Goal: Task Accomplishment & Management: Manage account settings

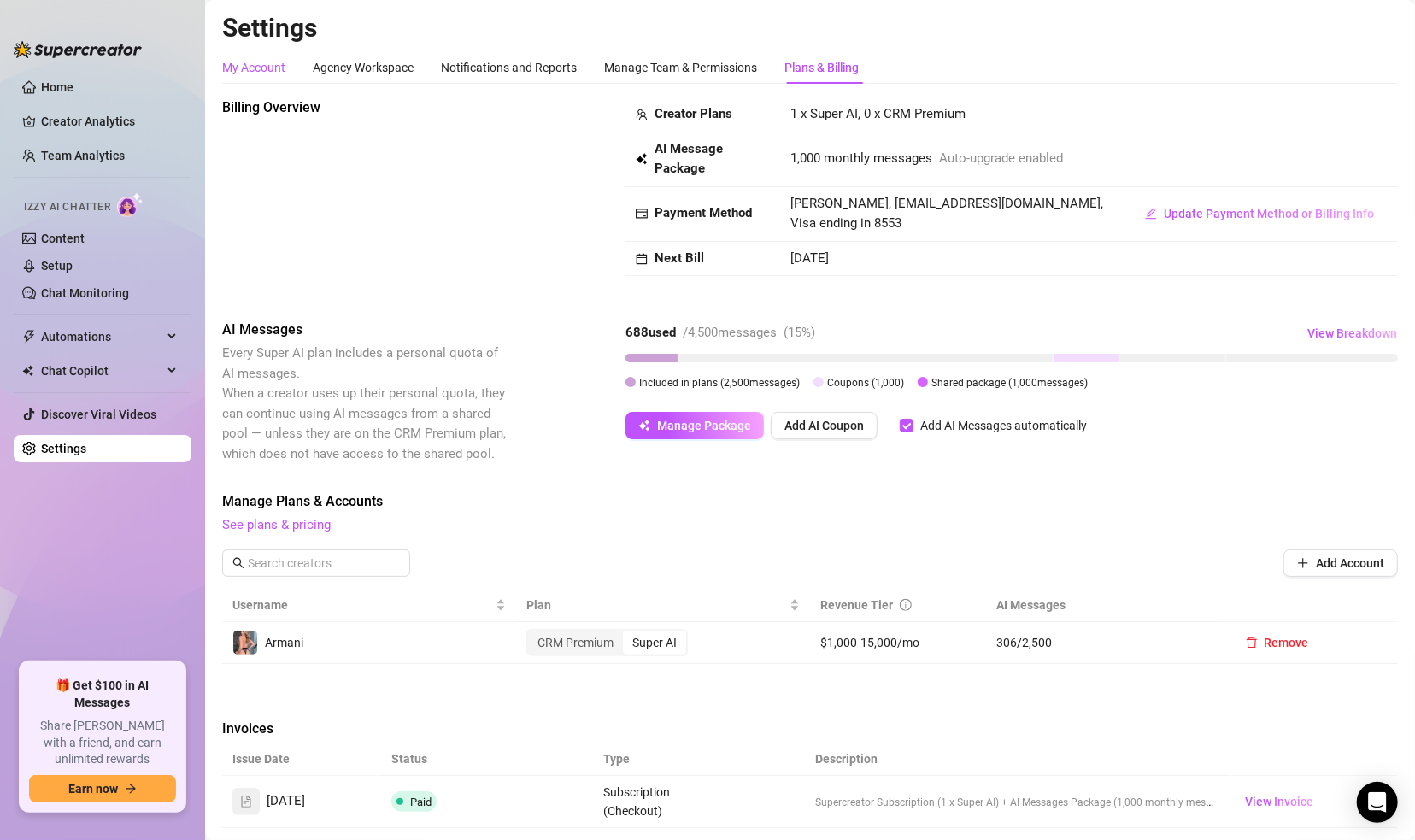
click at [247, 63] on div "My Account" at bounding box center [253, 67] width 63 height 19
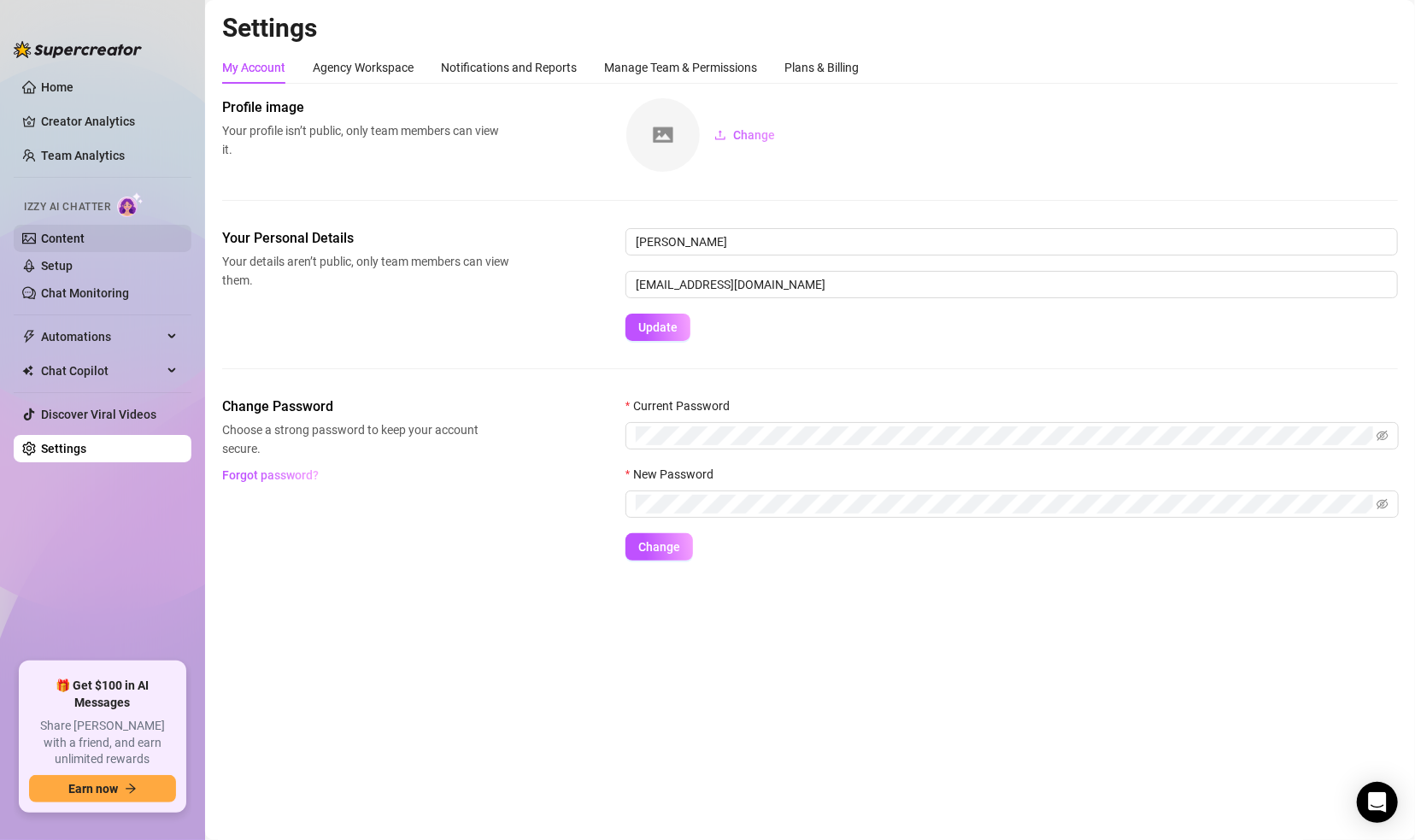
click at [56, 244] on link "Content" at bounding box center [63, 239] width 44 height 14
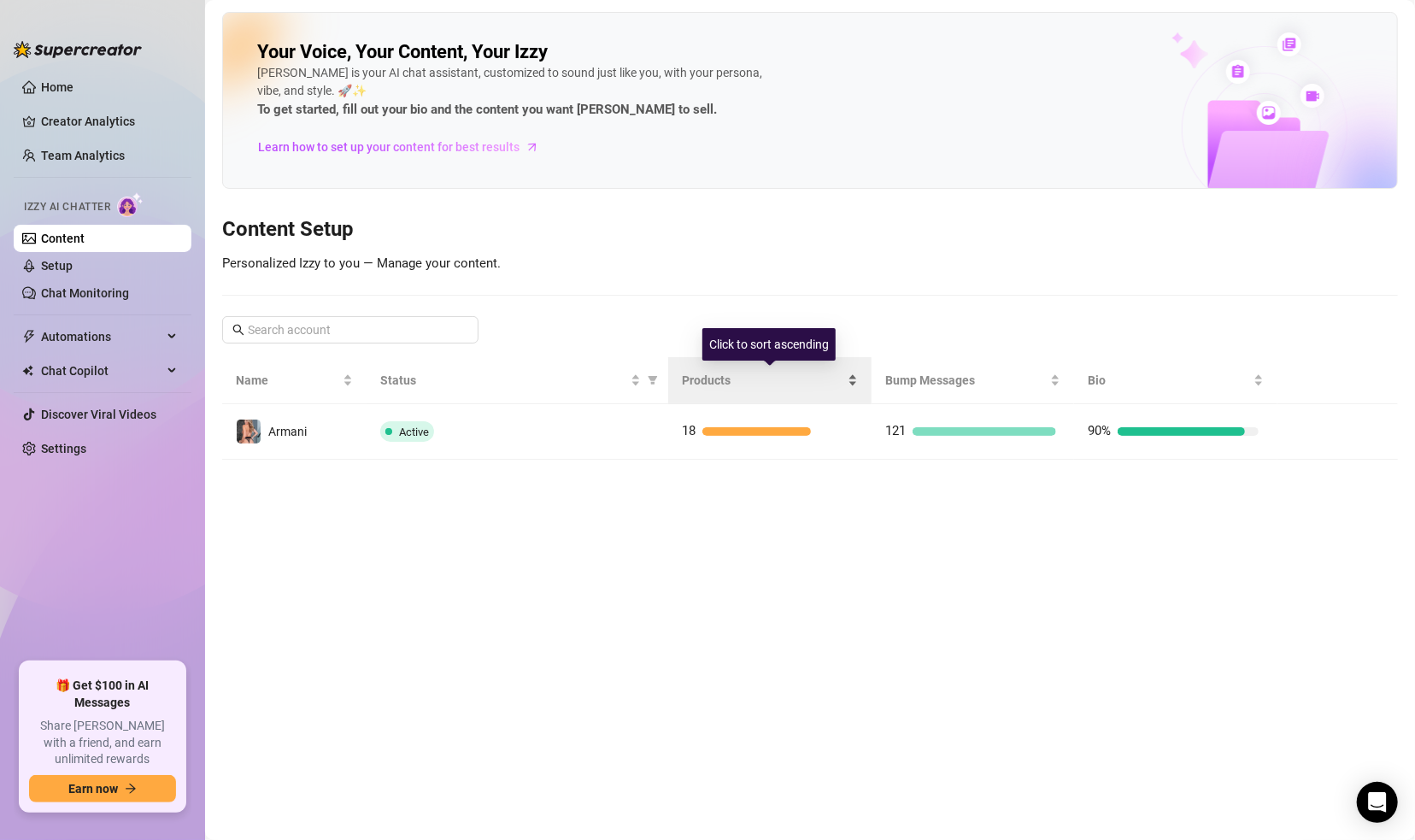
click at [722, 379] on span "Products" at bounding box center [762, 380] width 162 height 19
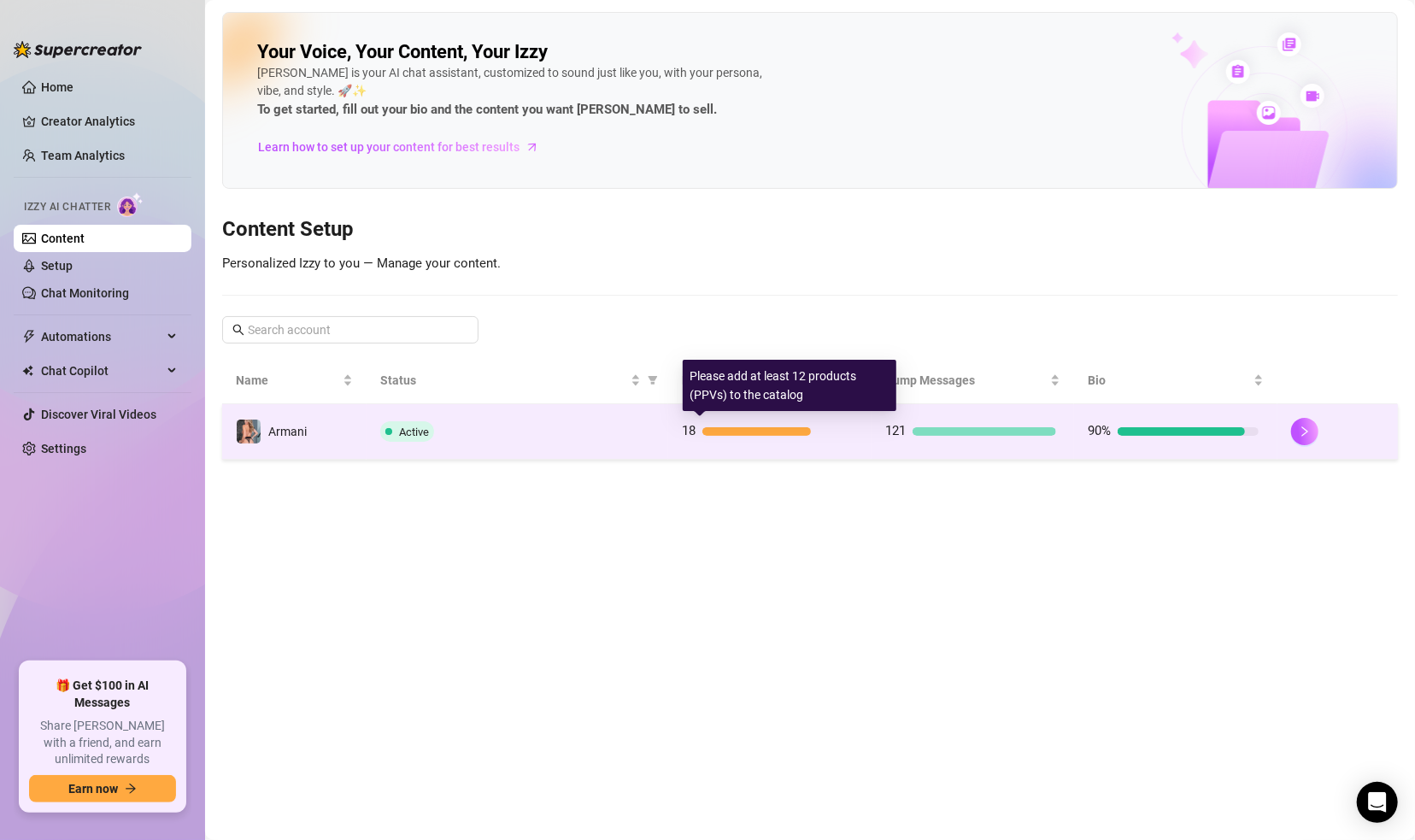
click at [724, 427] on div at bounding box center [756, 431] width 109 height 9
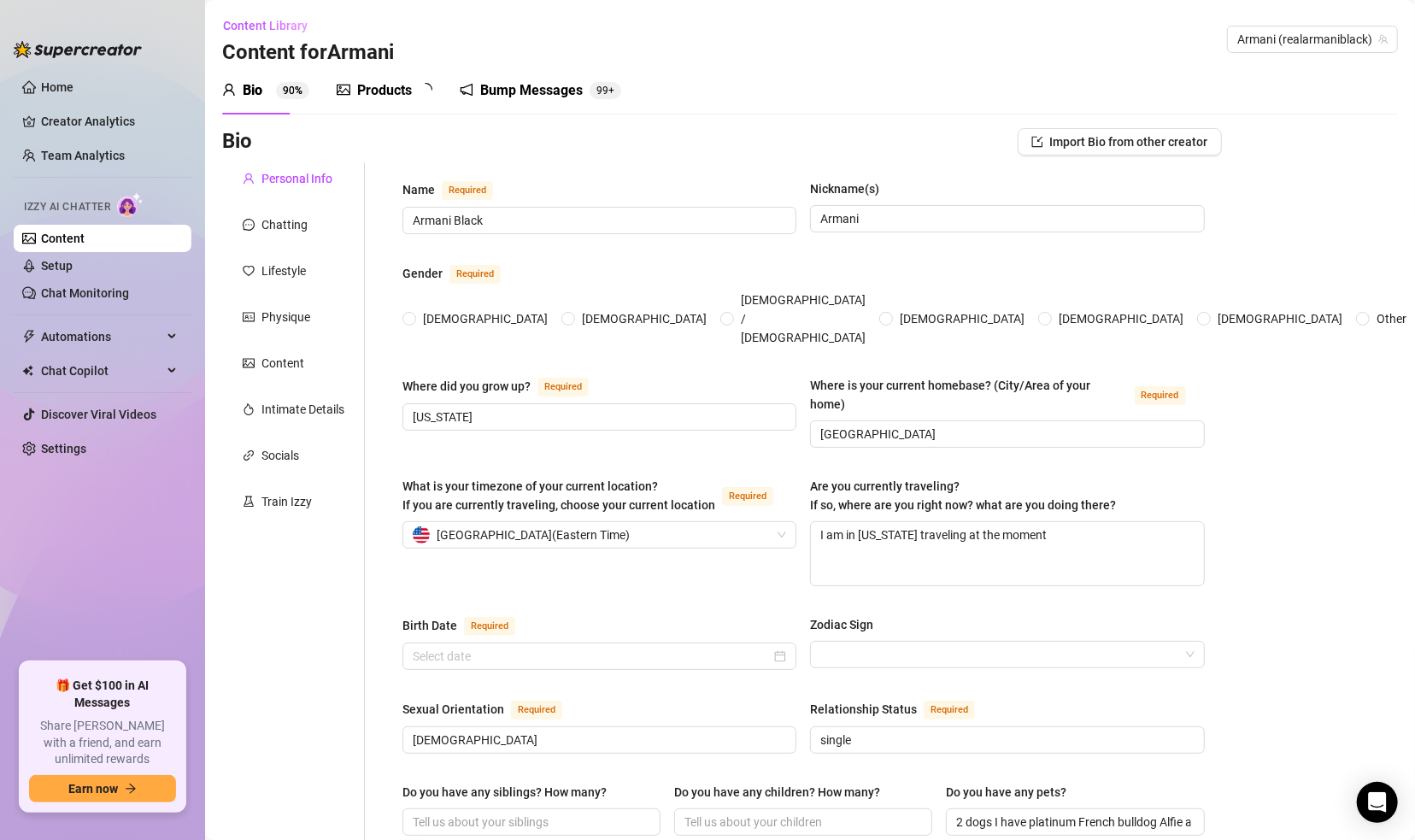
radio input "true"
type input "December 30th, 1990"
click at [387, 91] on div "Products" at bounding box center [384, 90] width 55 height 21
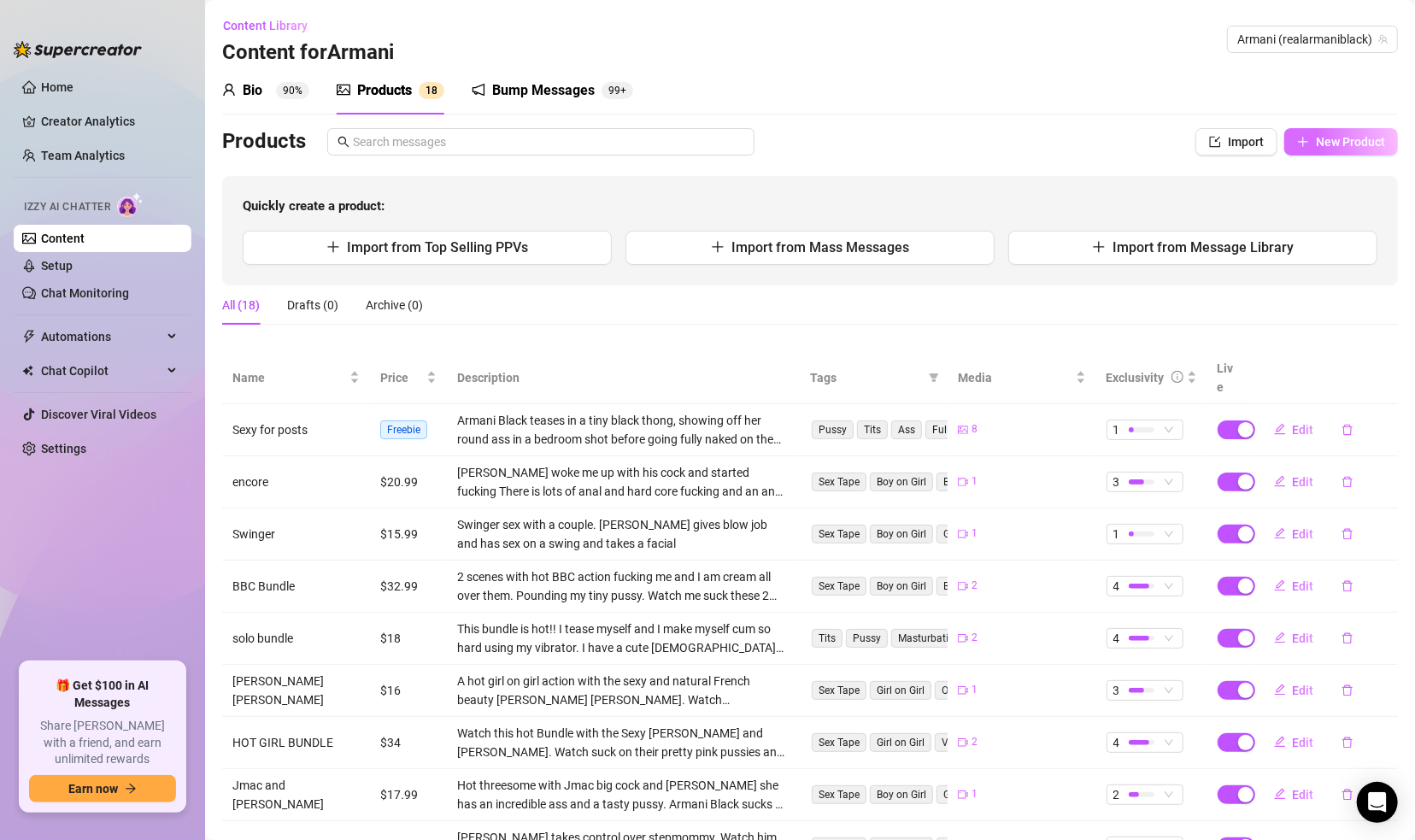
click at [1235, 137] on span "New Product" at bounding box center [1350, 142] width 69 height 14
type textarea "Type your message here..."
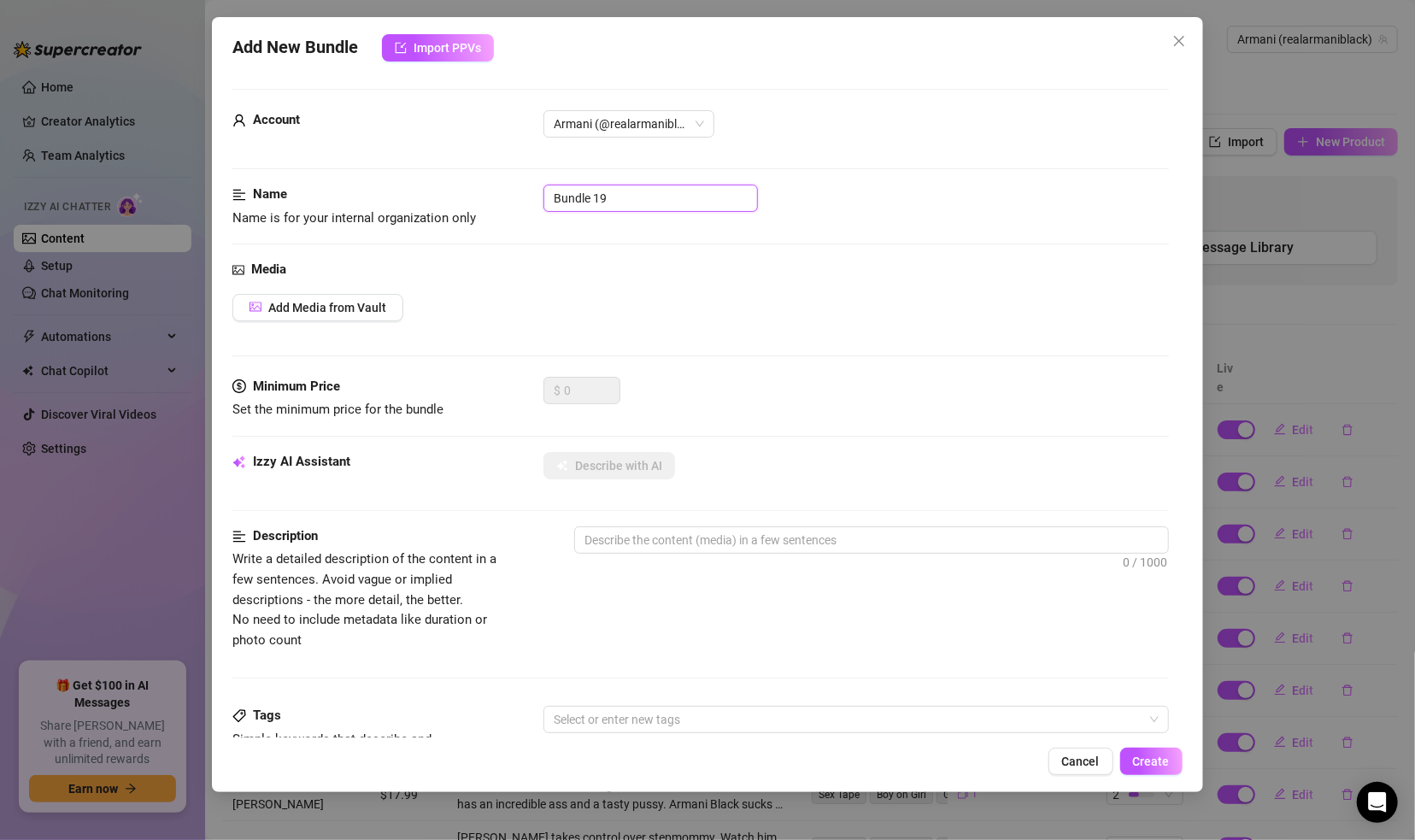
click at [636, 204] on input "Bundle 19" at bounding box center [651, 198] width 215 height 27
click at [637, 204] on input "Bundle 19" at bounding box center [651, 198] width 215 height 27
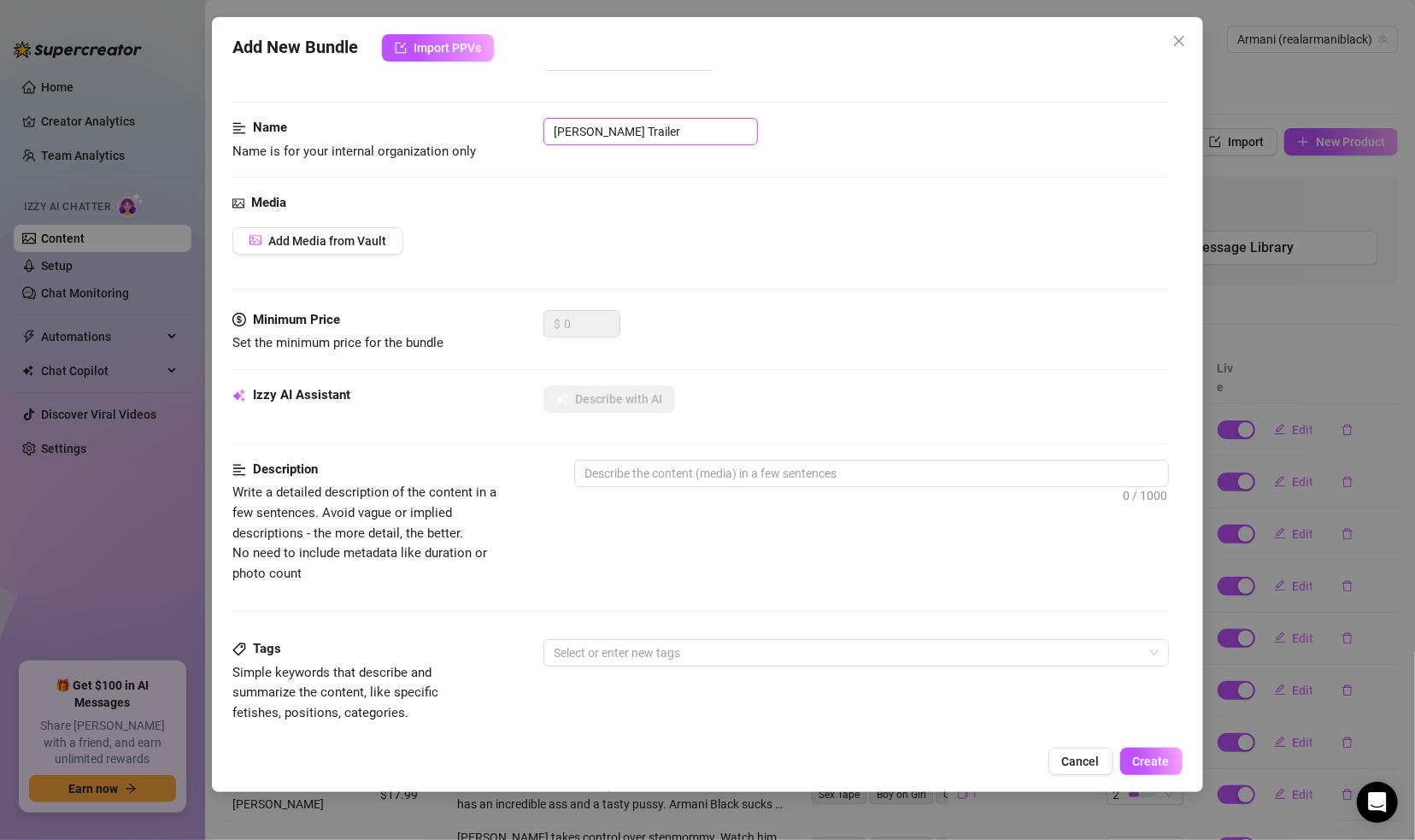
scroll to position [86, 0]
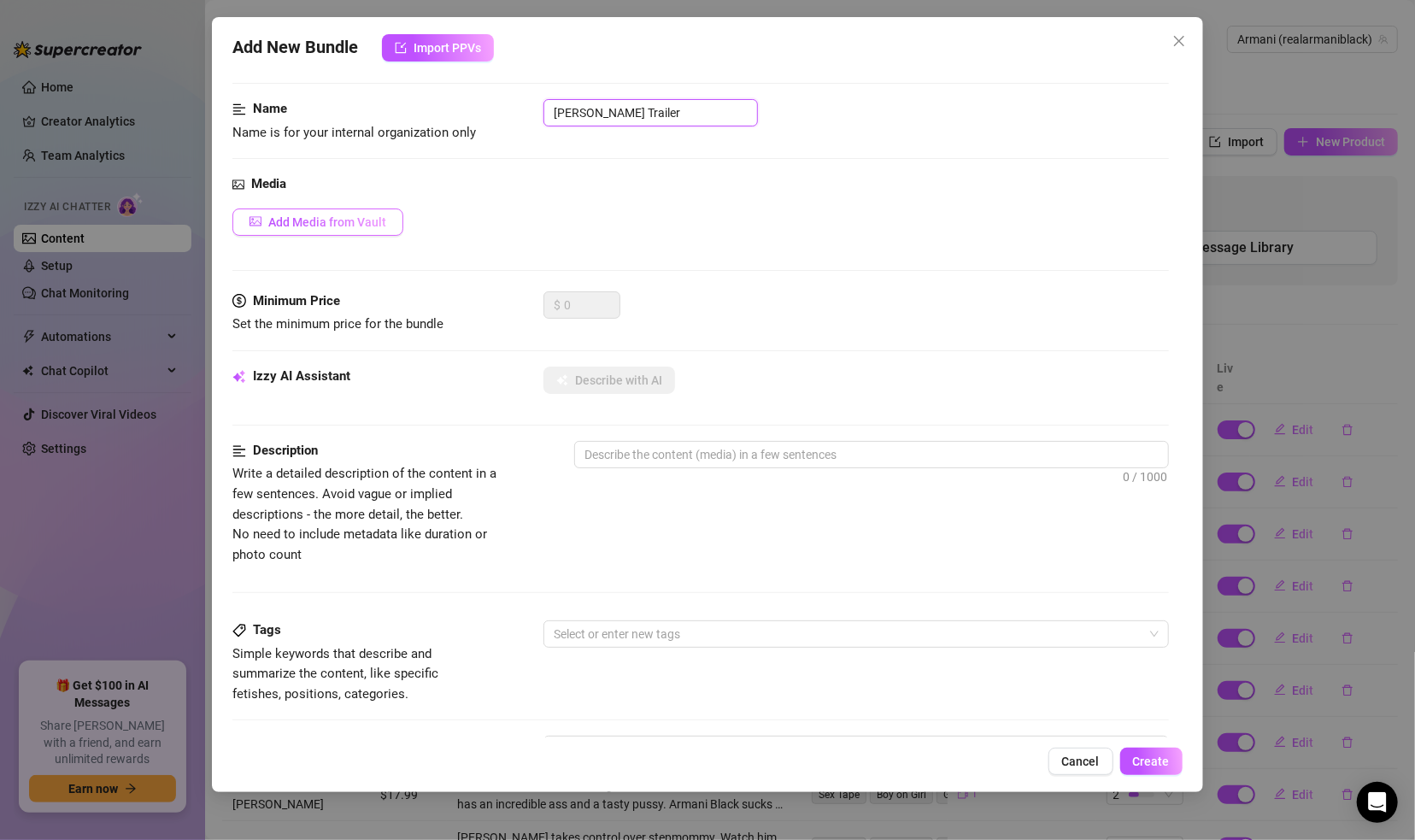
type input "Riley Trailer"
click at [335, 230] on button "Add Media from Vault" at bounding box center [318, 222] width 171 height 27
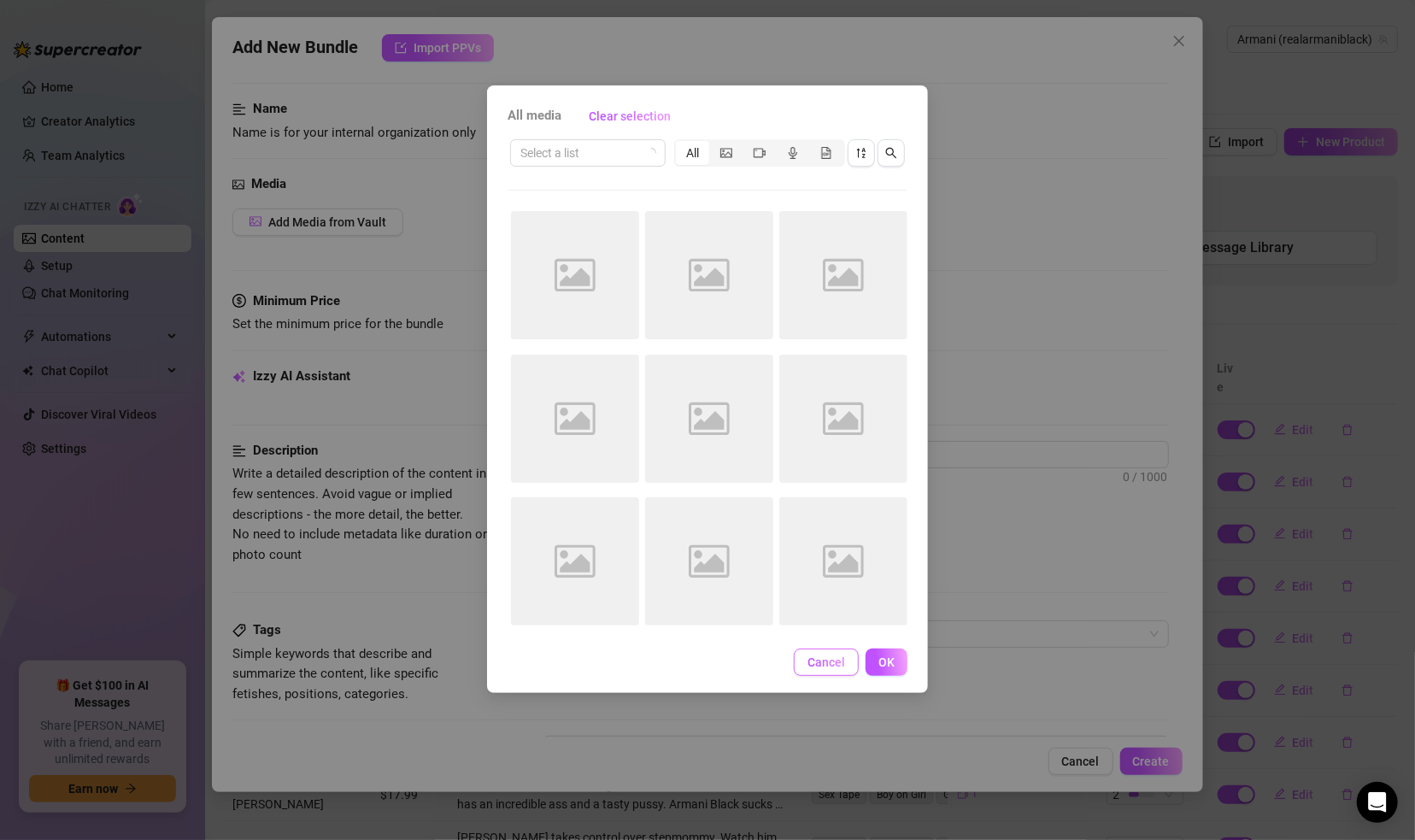
click at [815, 657] on span "Cancel" at bounding box center [826, 662] width 38 height 14
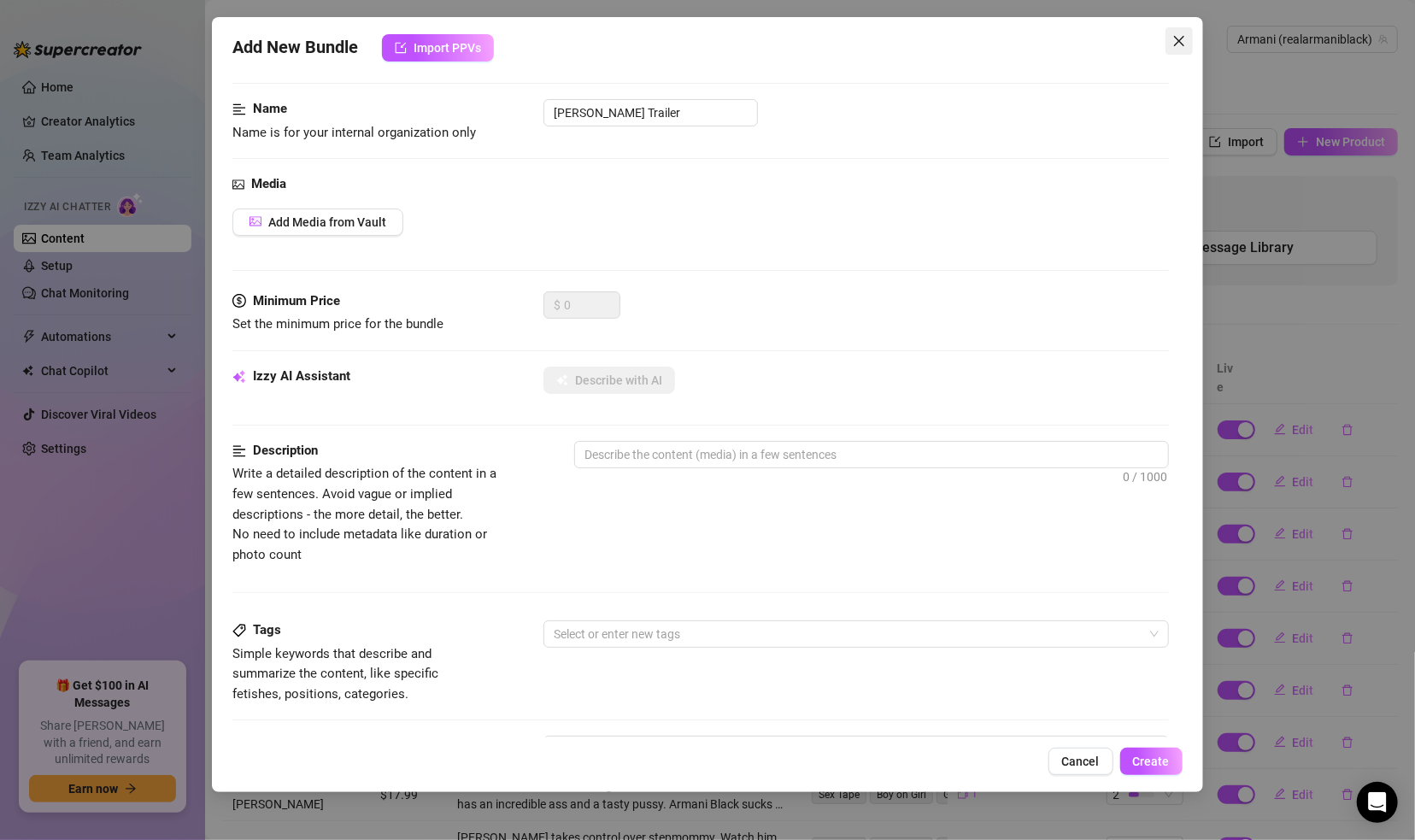
click at [1177, 47] on icon "close" at bounding box center [1179, 41] width 14 height 14
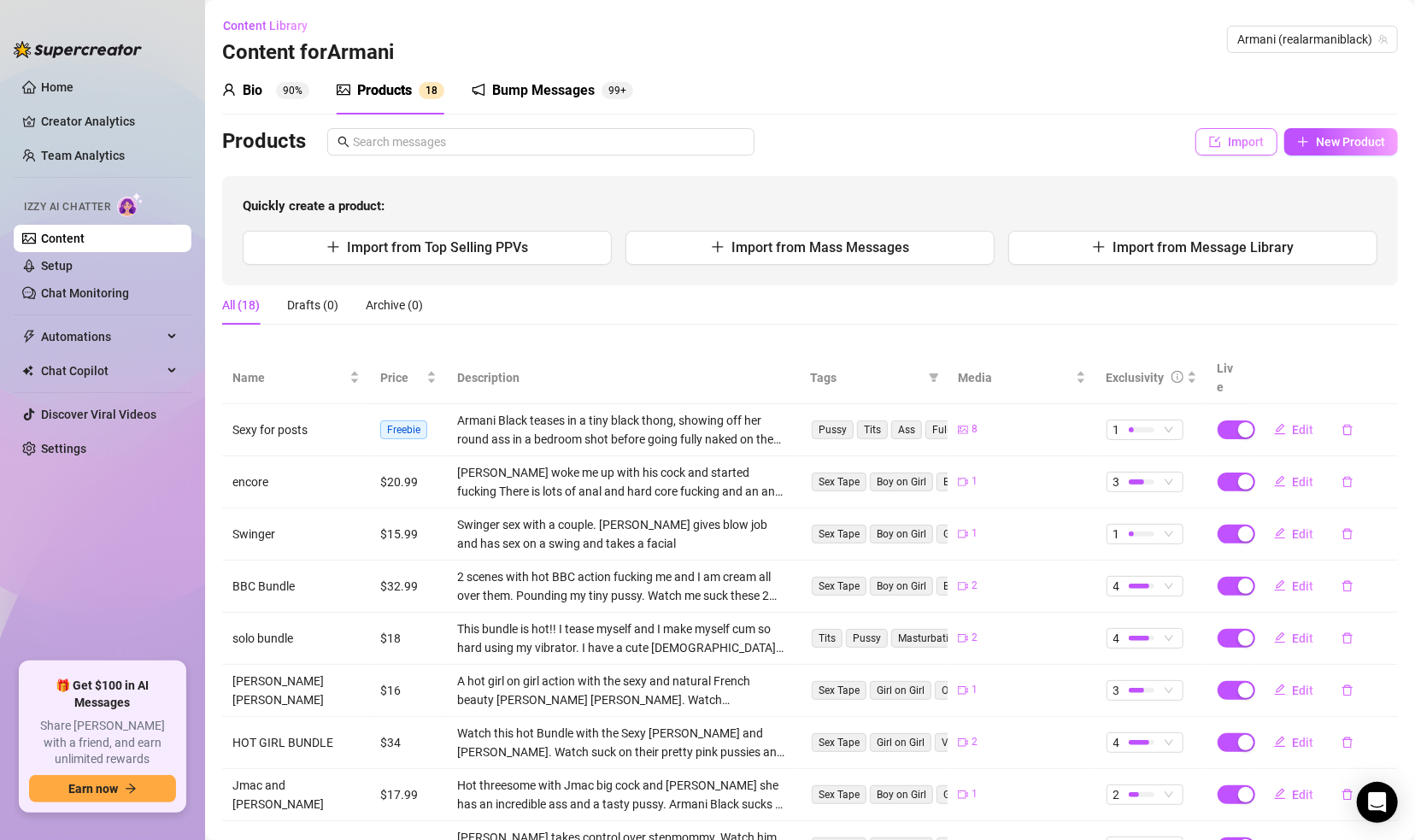
click at [1228, 140] on span "Import" at bounding box center [1246, 142] width 36 height 14
type textarea "Type your message here..."
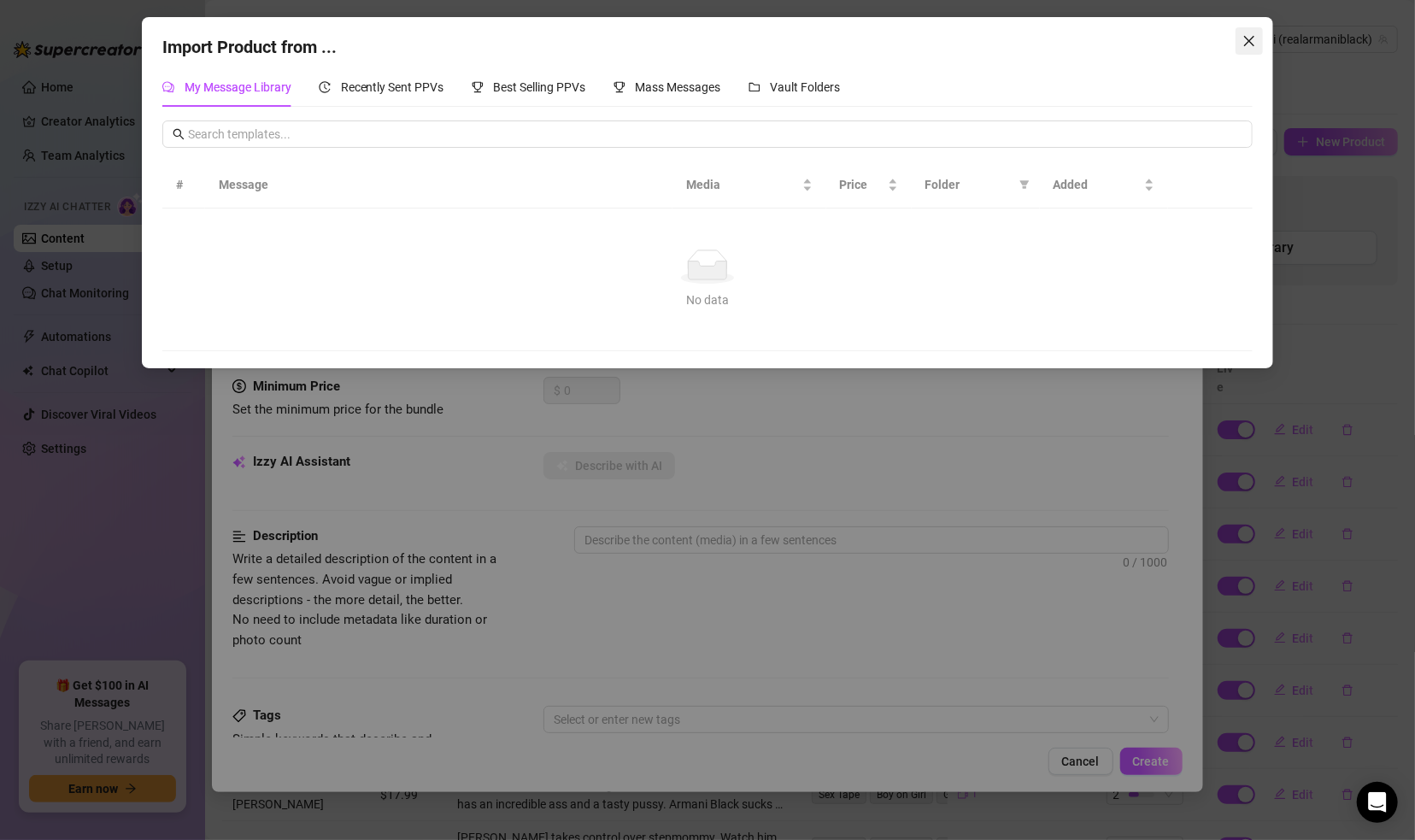
click at [1235, 39] on icon "close" at bounding box center [1249, 41] width 14 height 14
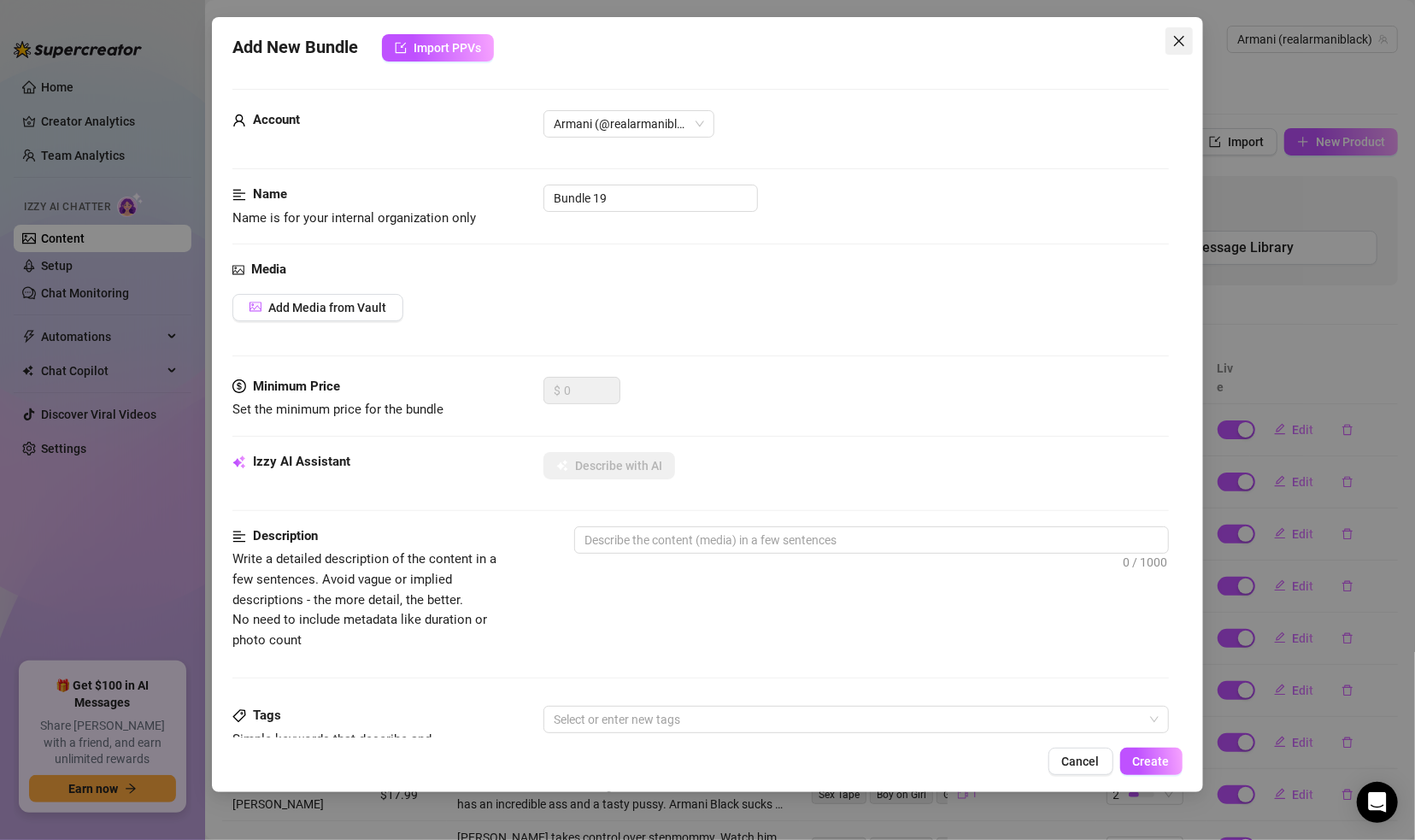
click at [1183, 38] on icon "close" at bounding box center [1178, 41] width 10 height 10
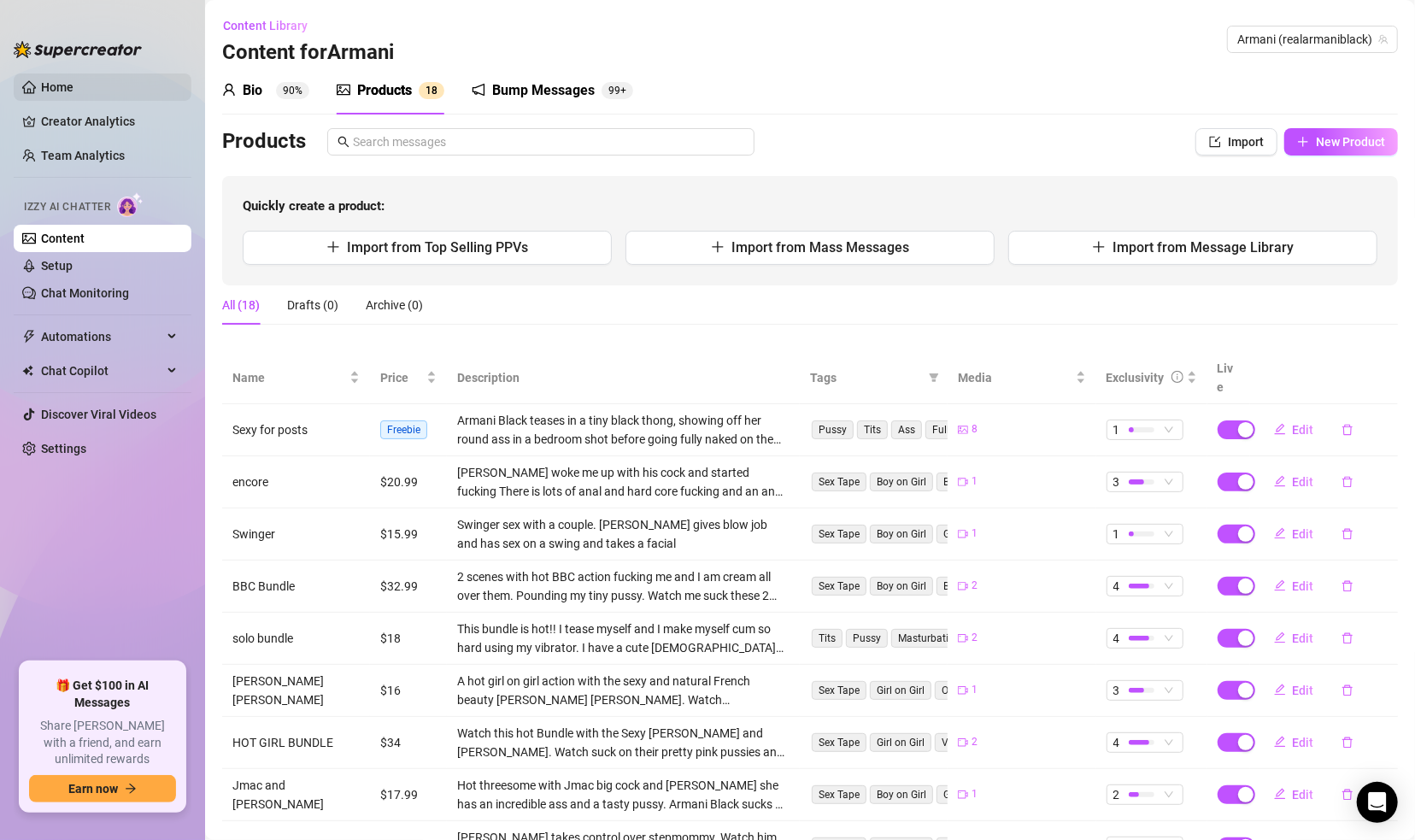
click at [59, 88] on link "Home" at bounding box center [57, 87] width 32 height 14
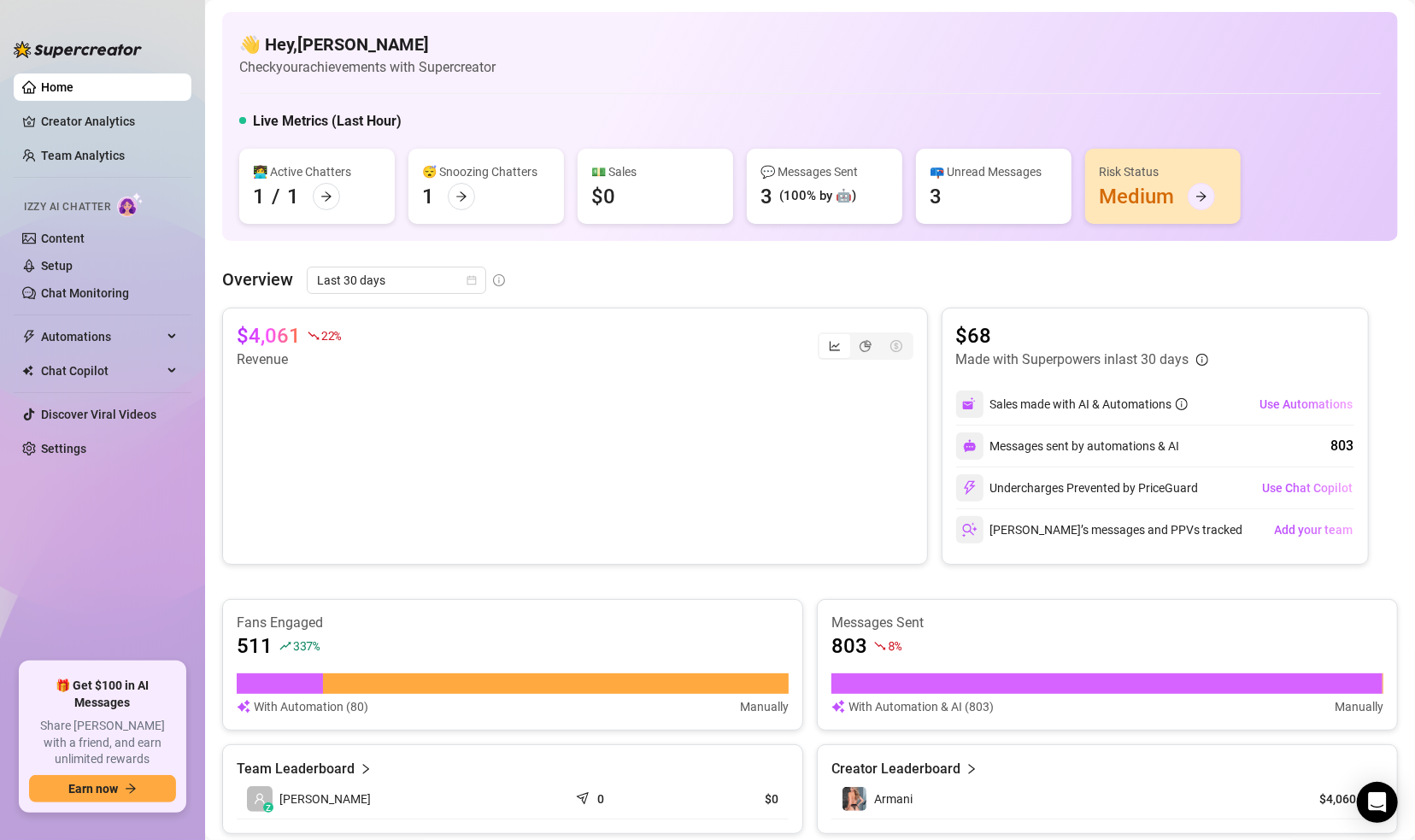
click at [1204, 195] on icon "arrow-right" at bounding box center [1201, 196] width 10 height 9
click at [1204, 200] on icon "arrow-right" at bounding box center [1201, 197] width 12 height 12
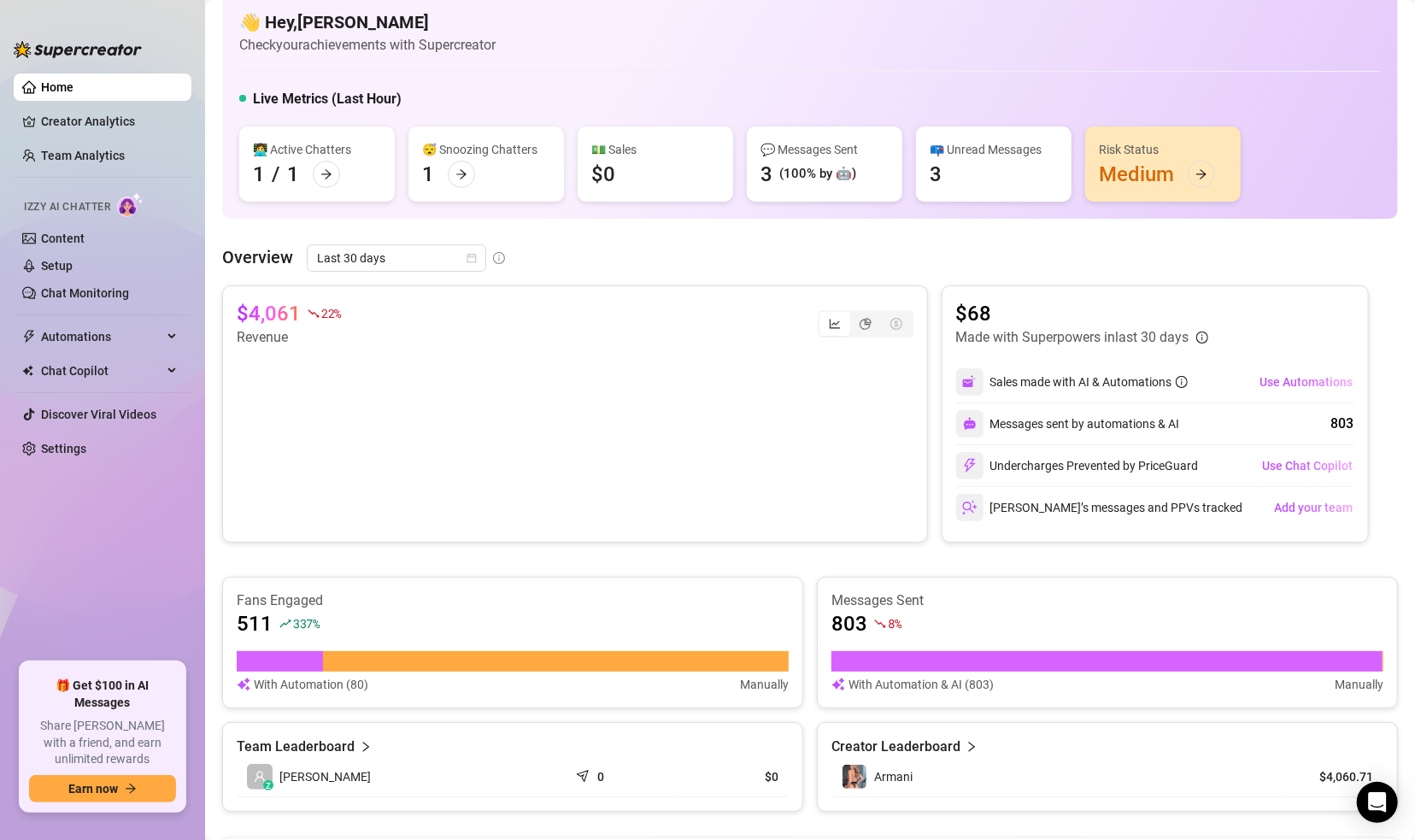
scroll to position [21, 0]
click at [66, 241] on link "Content" at bounding box center [63, 239] width 44 height 14
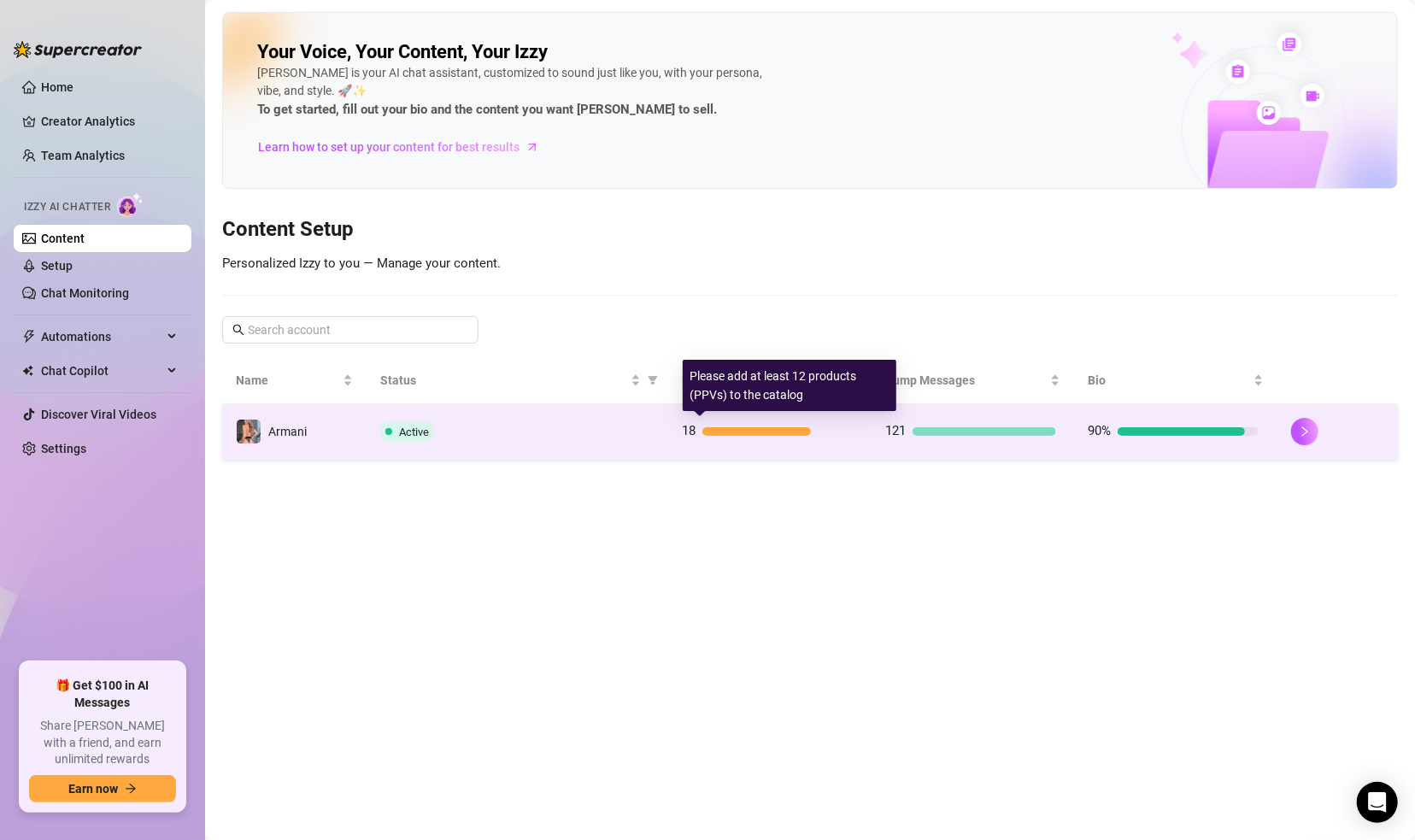
click at [729, 432] on div at bounding box center [756, 431] width 109 height 9
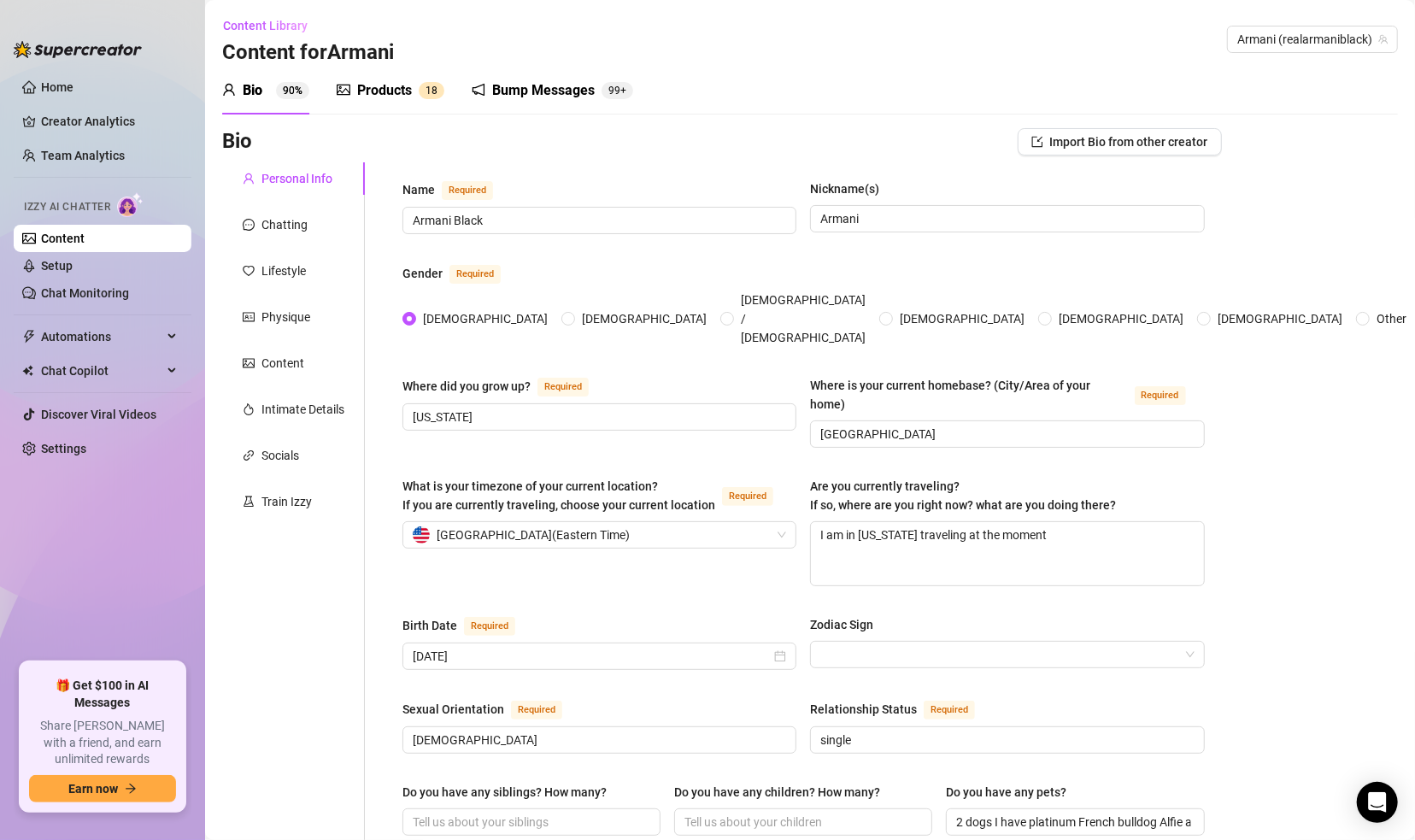
click at [372, 93] on div "Products" at bounding box center [384, 90] width 55 height 21
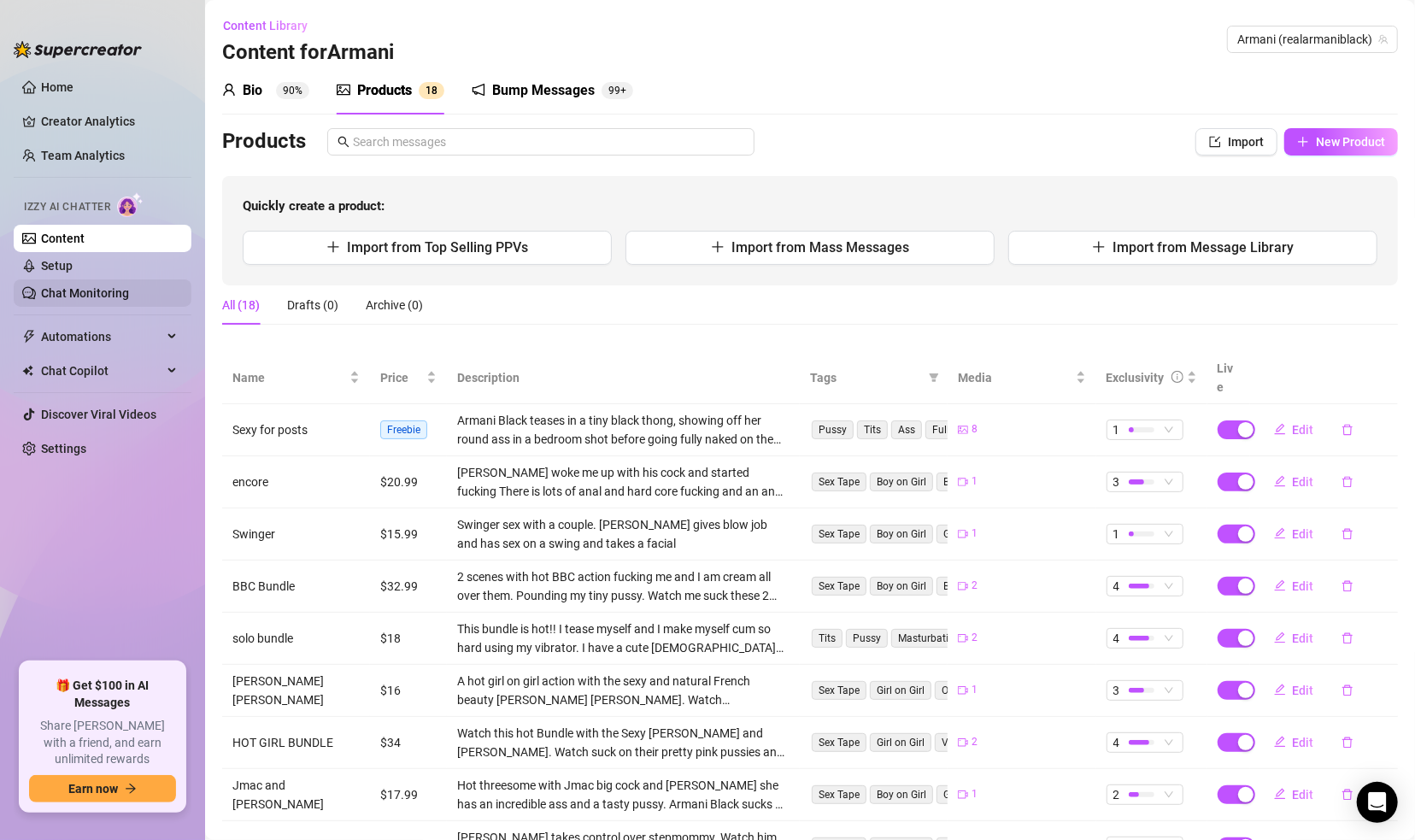
click at [79, 291] on link "Chat Monitoring" at bounding box center [85, 293] width 88 height 14
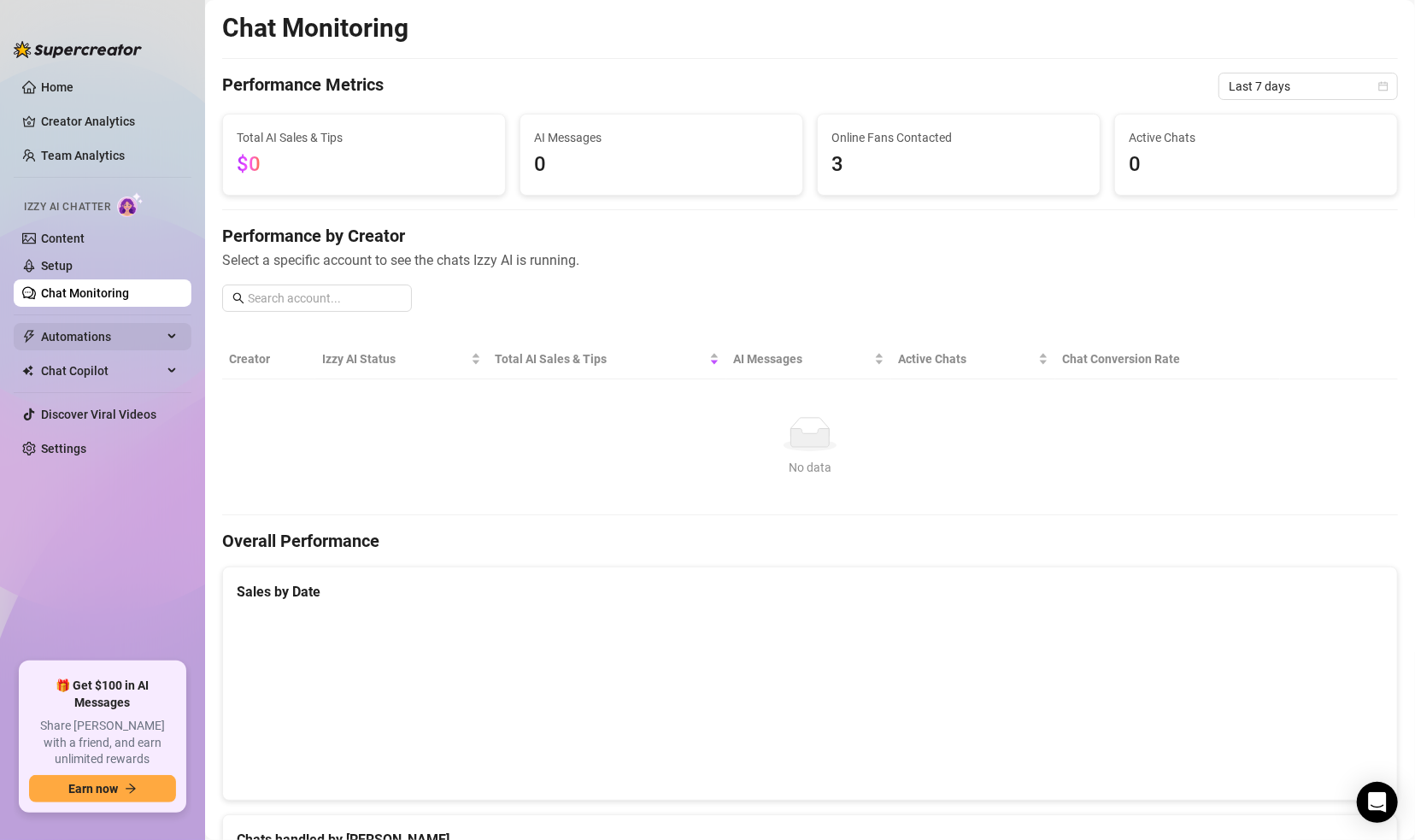
click at [153, 339] on span "Automations" at bounding box center [101, 336] width 121 height 27
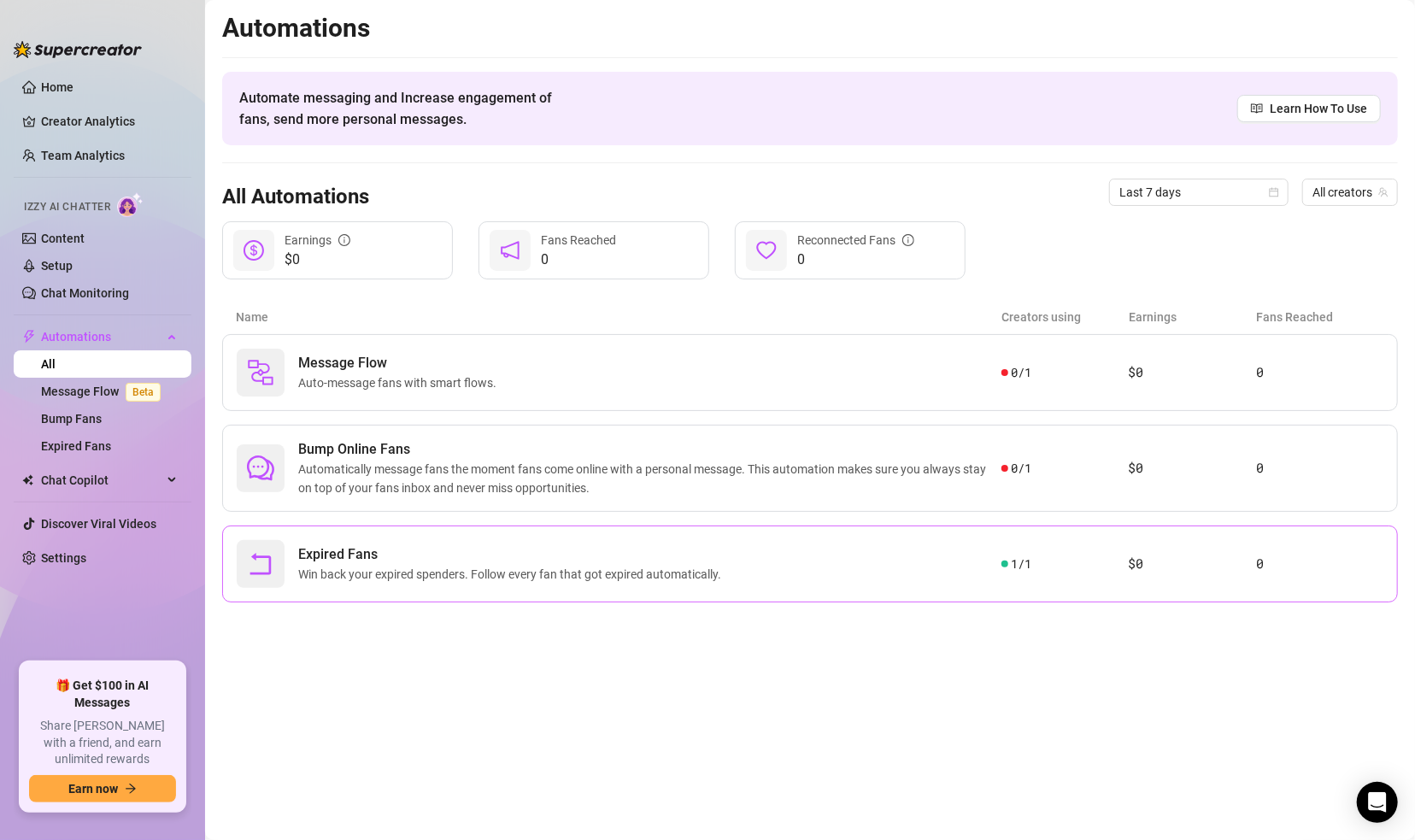
click at [511, 564] on span "Win back your expired spenders. Follow every fan that got expired automatically." at bounding box center [513, 573] width 430 height 19
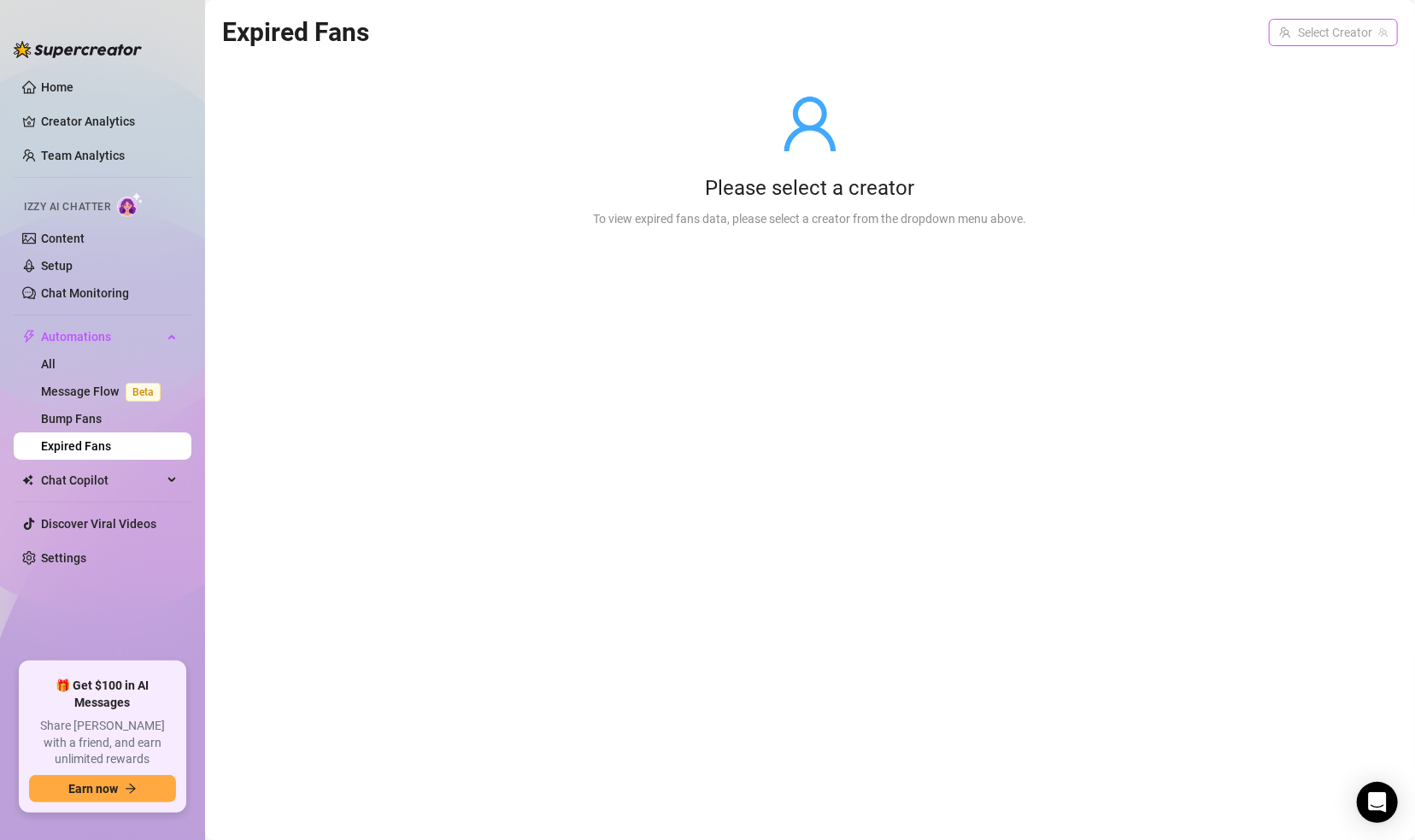
click at [1235, 39] on input "search" at bounding box center [1325, 33] width 93 height 26
click at [1235, 67] on span "( realarmaniblack )" at bounding box center [1337, 67] width 94 height 19
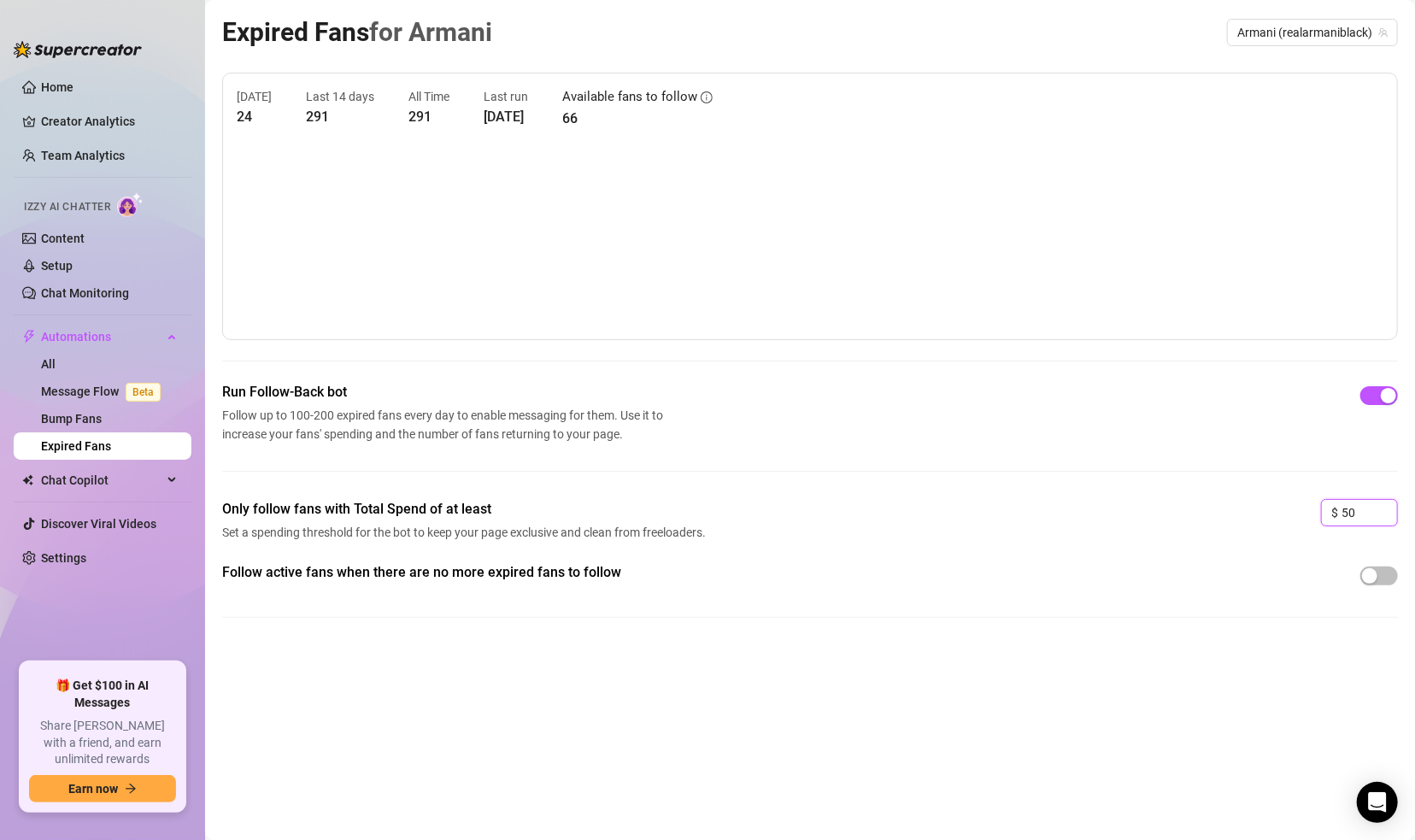
drag, startPoint x: 1363, startPoint y: 505, endPoint x: 1319, endPoint y: 521, distance: 46.8
click at [1235, 521] on div "Only follow fans with Total Spend of at least Set a spending threshold for the …" at bounding box center [809, 529] width 1176 height 63
type input "25"
click at [80, 419] on link "Bump Fans" at bounding box center [71, 419] width 61 height 14
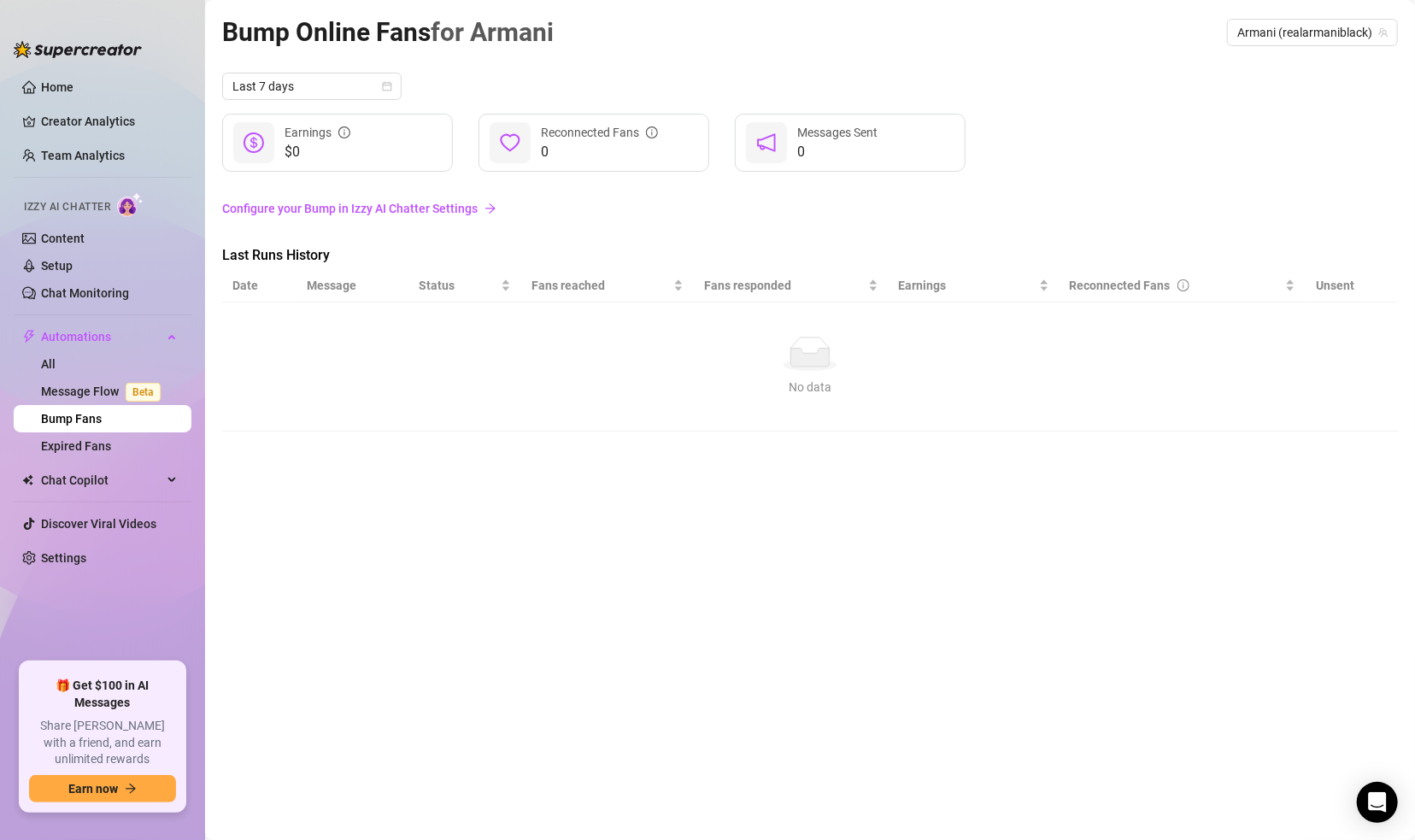
click at [404, 209] on link "Configure your Bump in Izzy AI Chatter Settings" at bounding box center [809, 208] width 1176 height 19
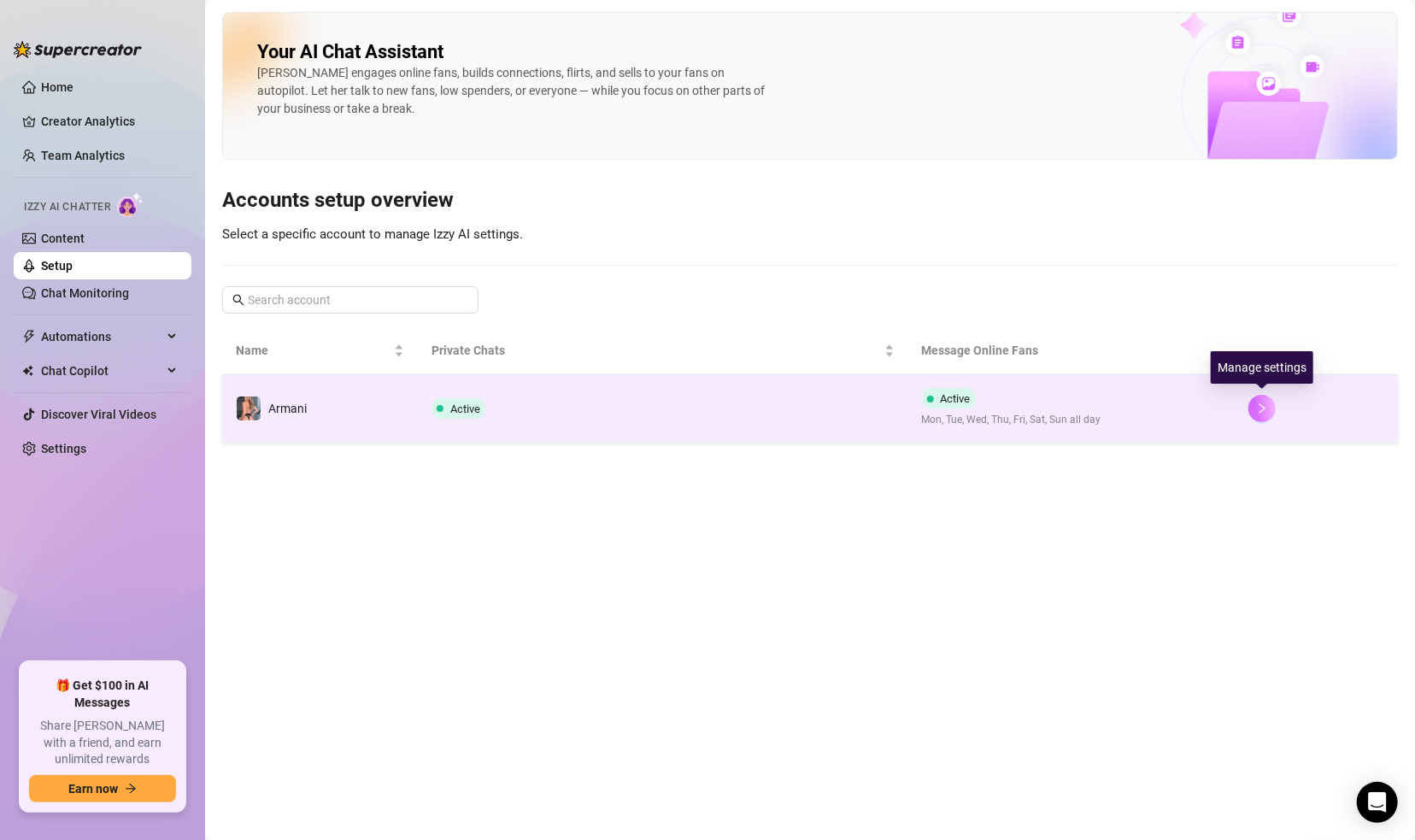
click at [1235, 399] on button "button" at bounding box center [1261, 408] width 27 height 27
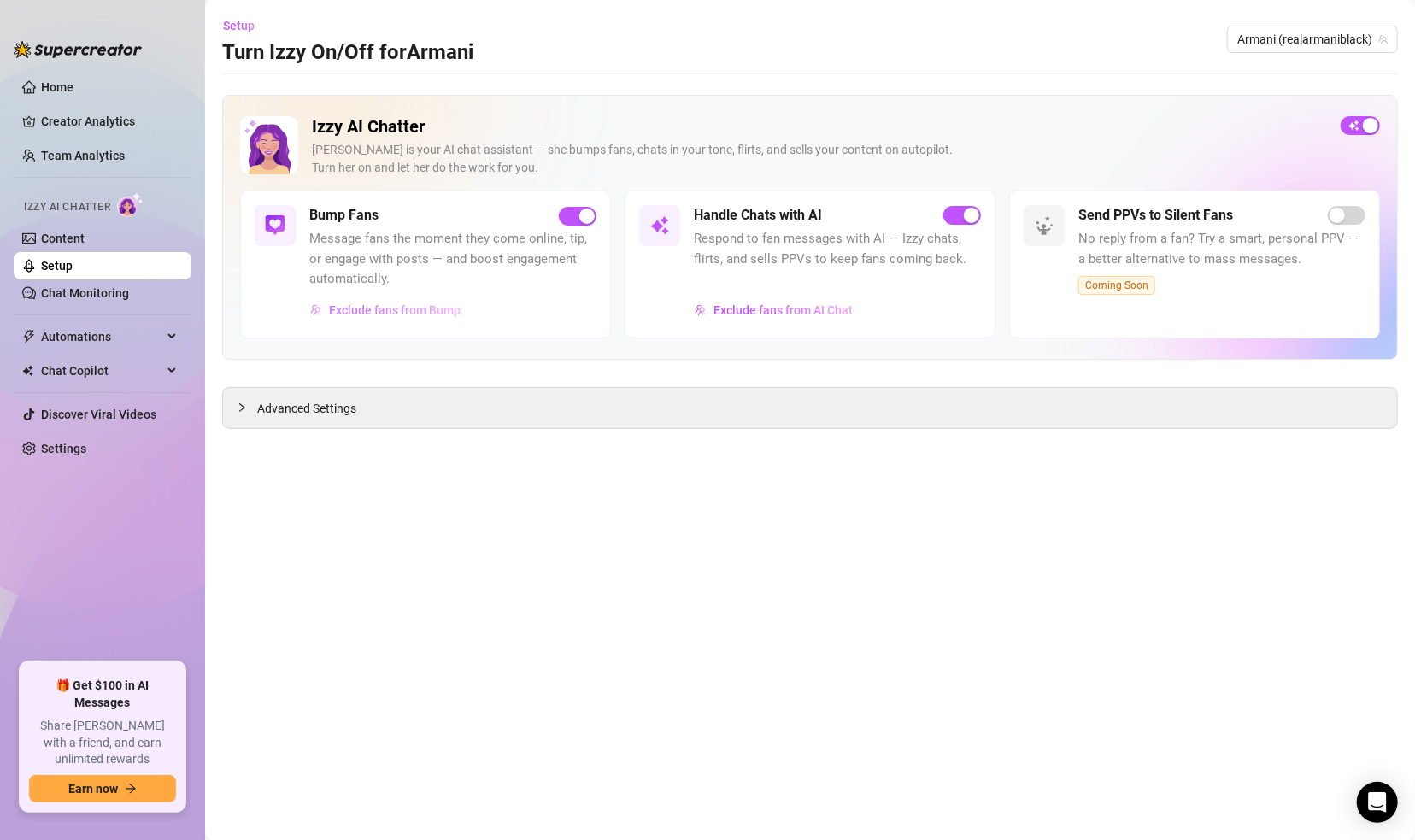
click at [404, 314] on span "Exclude fans from Bump" at bounding box center [395, 311] width 132 height 14
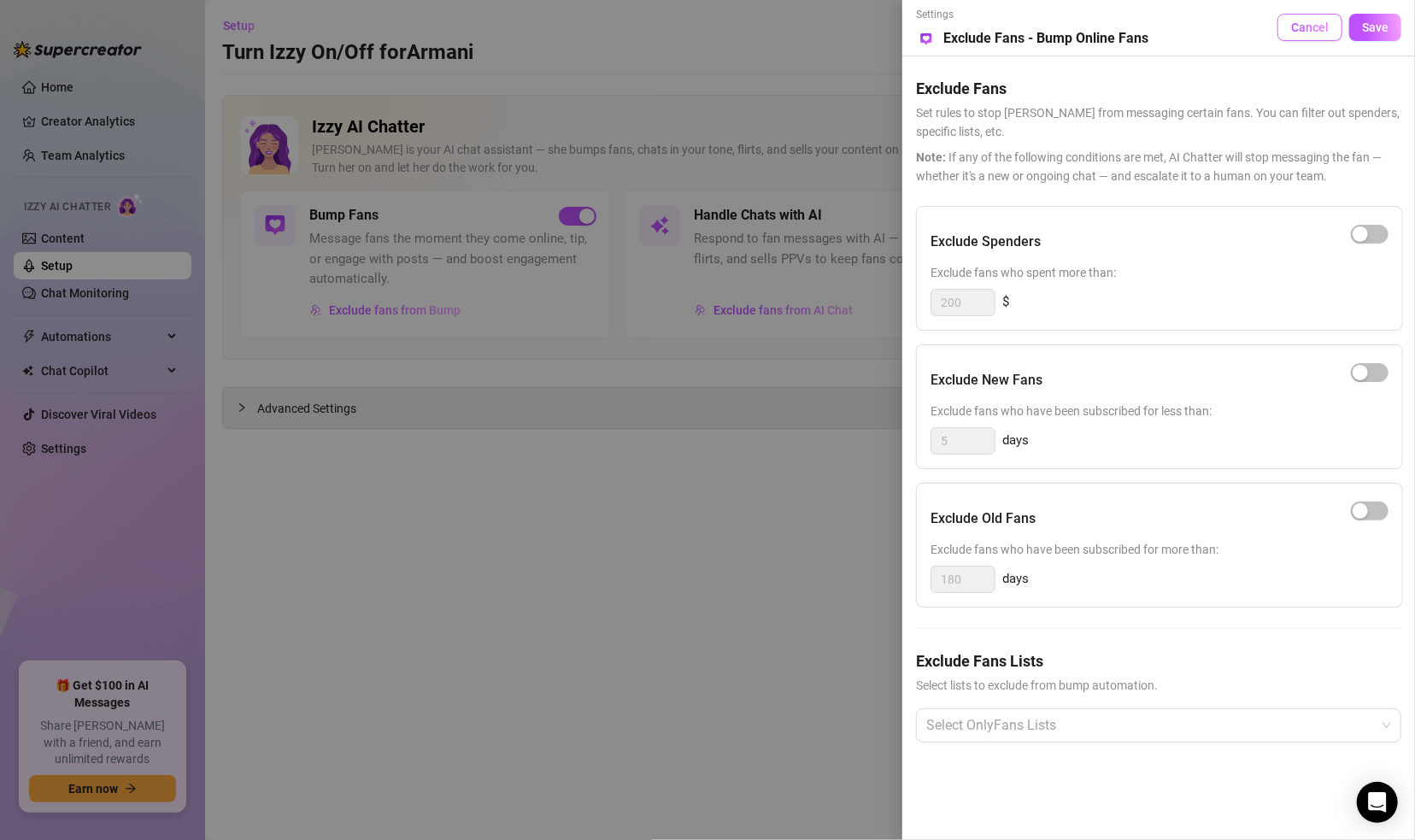
click at [1235, 24] on span "Cancel" at bounding box center [1310, 28] width 38 height 14
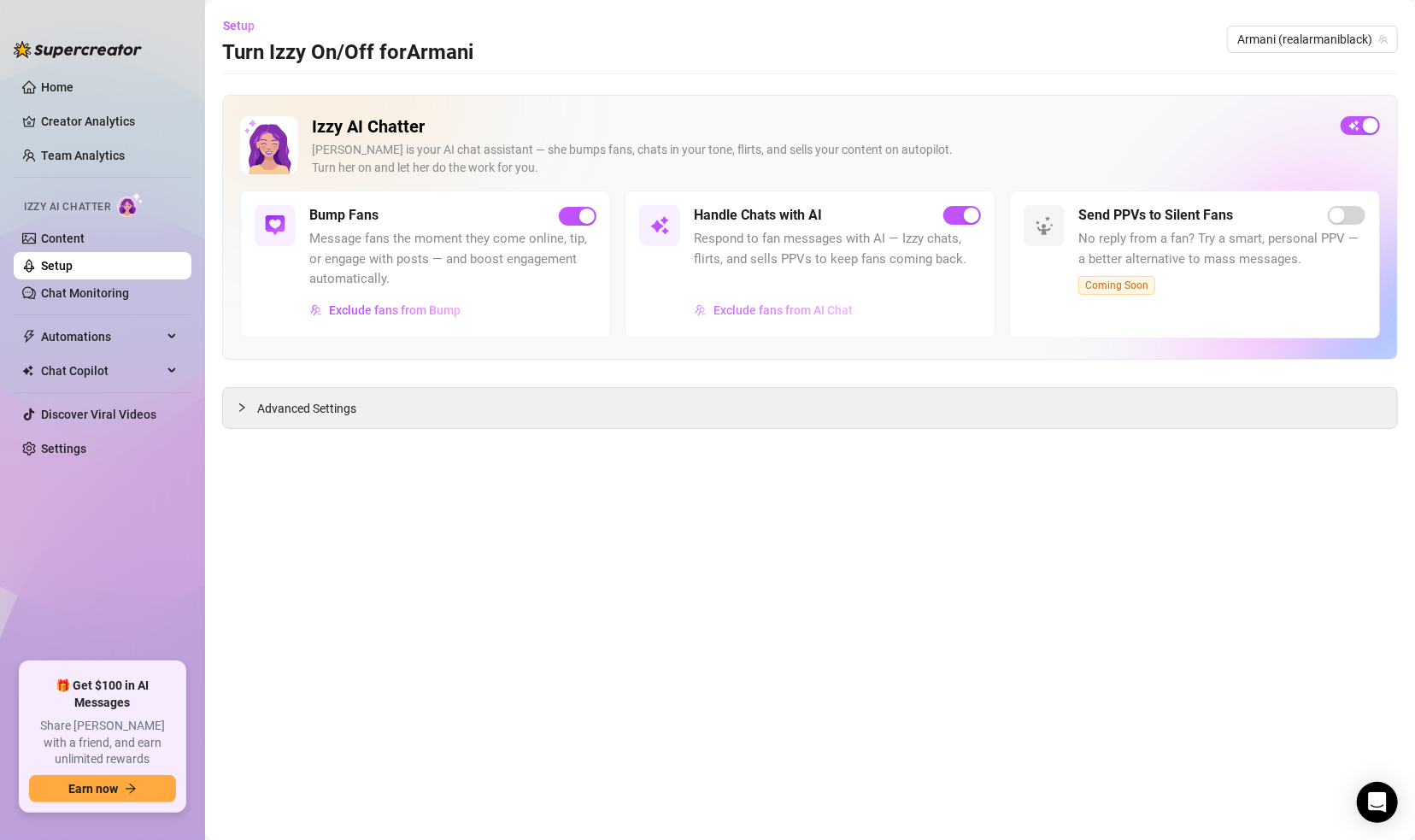
click at [774, 304] on span "Exclude fans from AI Chat" at bounding box center [782, 311] width 139 height 14
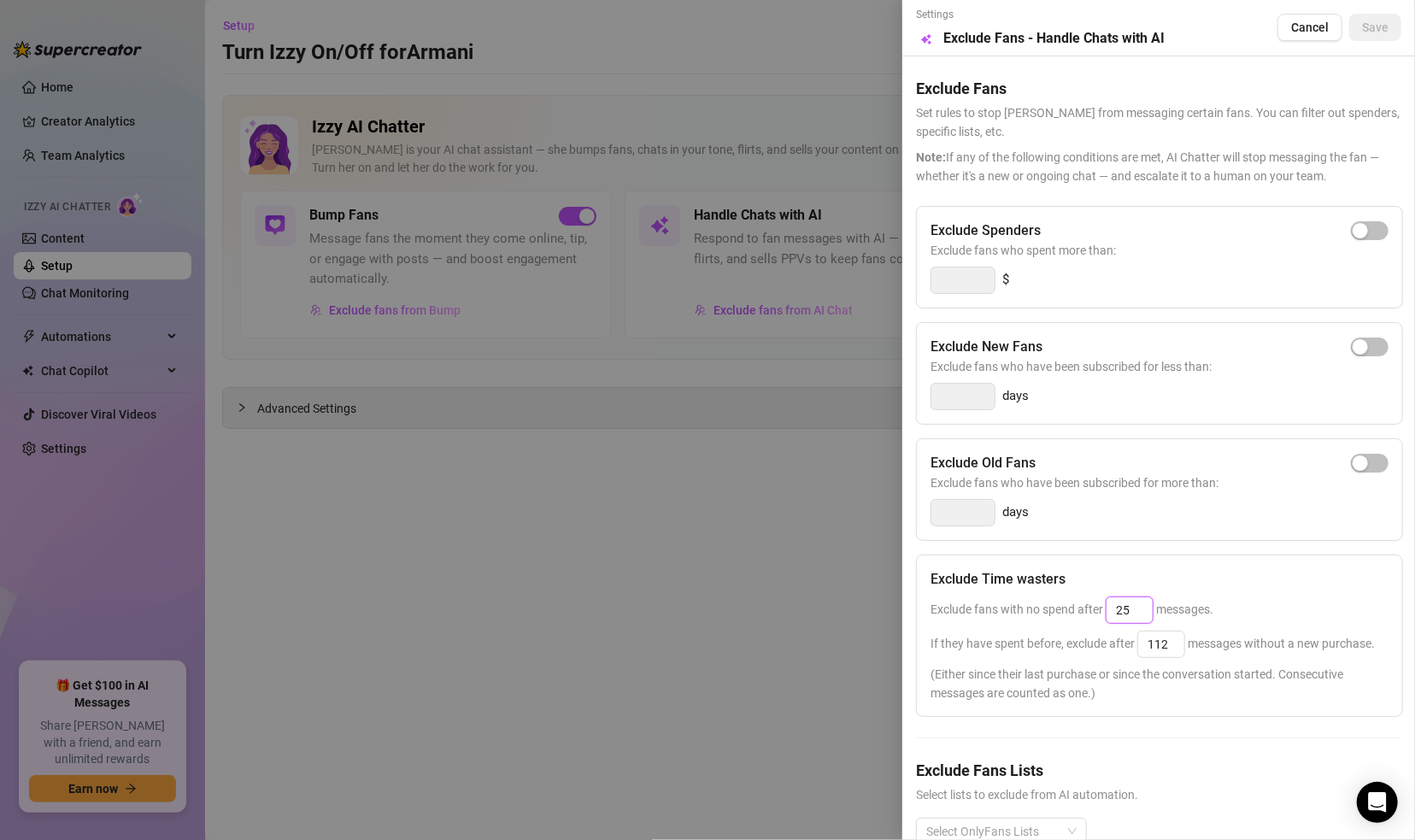
drag, startPoint x: 1145, startPoint y: 611, endPoint x: 1087, endPoint y: 617, distance: 58.3
click at [1087, 617] on div "Exclude fans with no spend after 25 messages." at bounding box center [1159, 609] width 458 height 27
type input "25"
drag, startPoint x: 1172, startPoint y: 642, endPoint x: 1111, endPoint y: 655, distance: 62.4
click at [1111, 655] on div "If they have spent before, exclude after 112 messages without a new purchase." at bounding box center [1159, 643] width 458 height 27
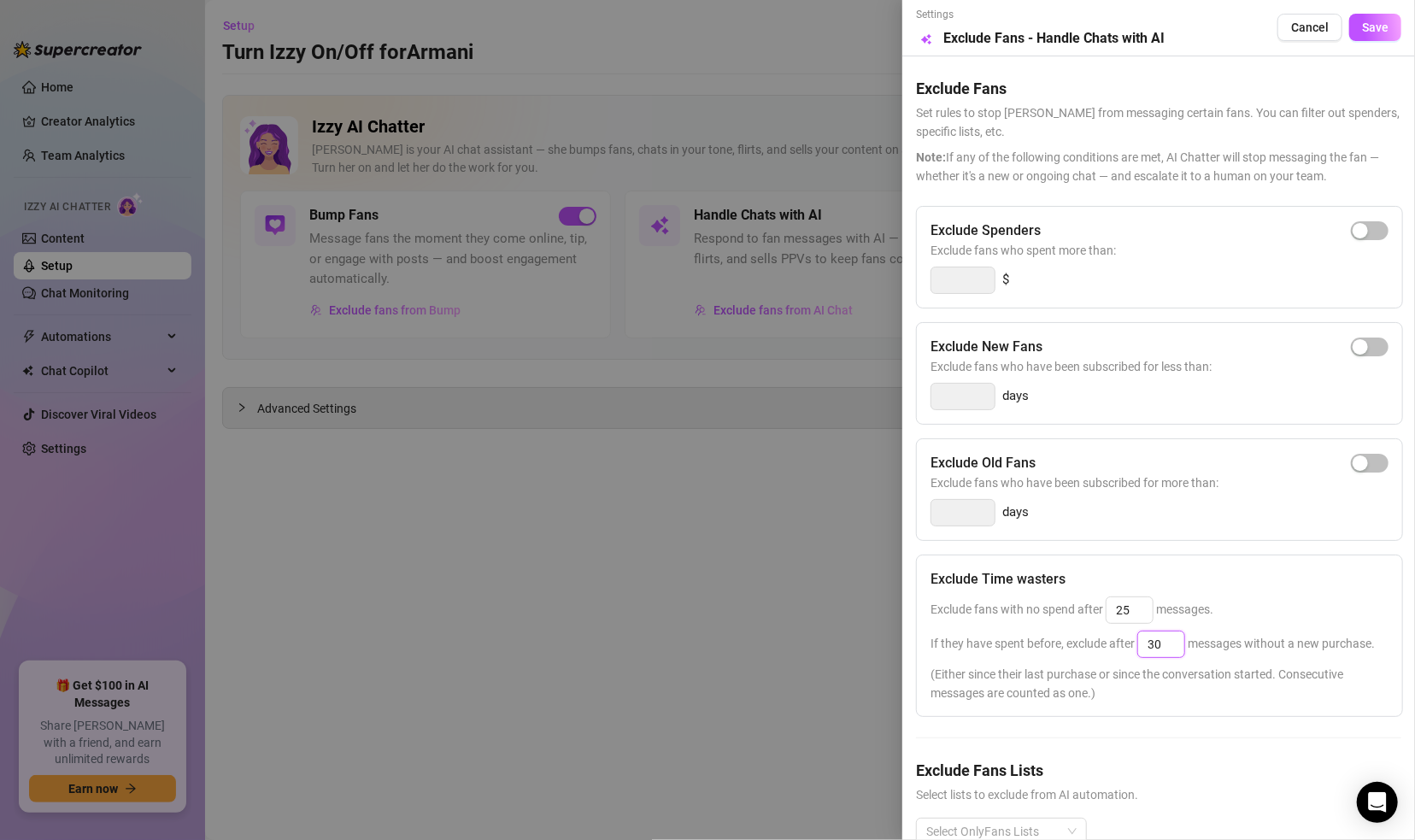
type input "30"
click at [1235, 29] on span "Save" at bounding box center [1375, 28] width 27 height 14
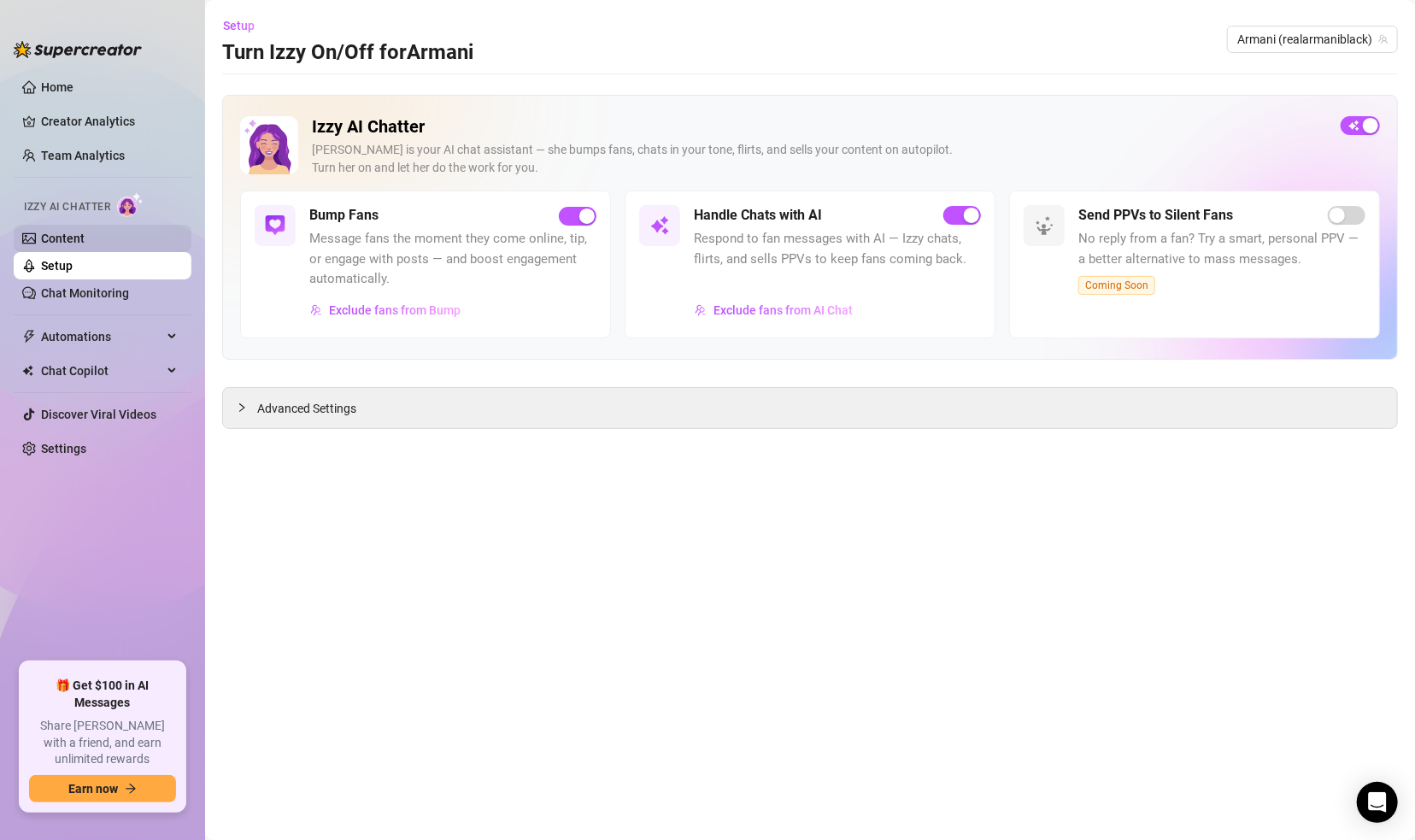
click at [73, 233] on link "Content" at bounding box center [63, 239] width 44 height 14
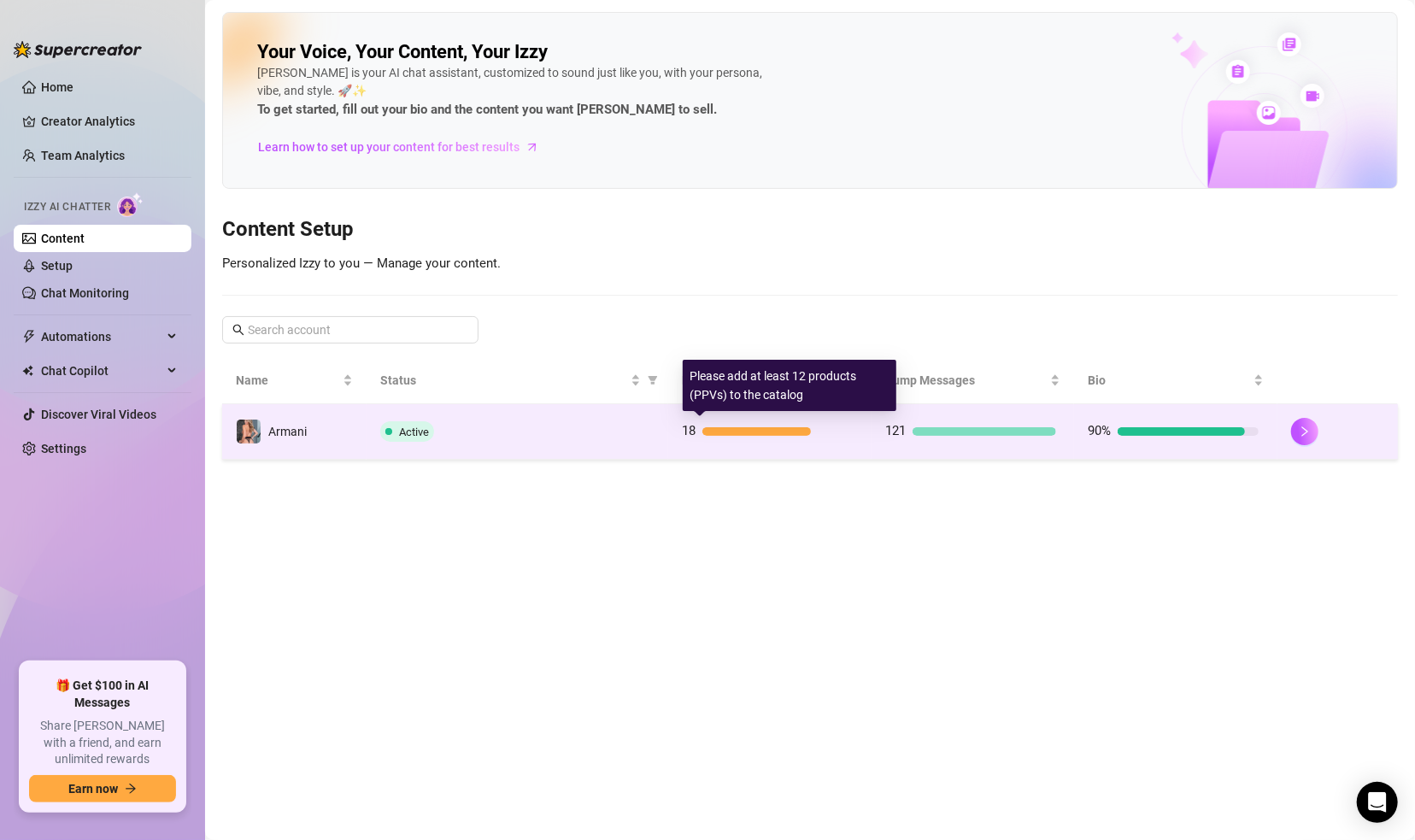
click at [739, 431] on div at bounding box center [756, 431] width 109 height 9
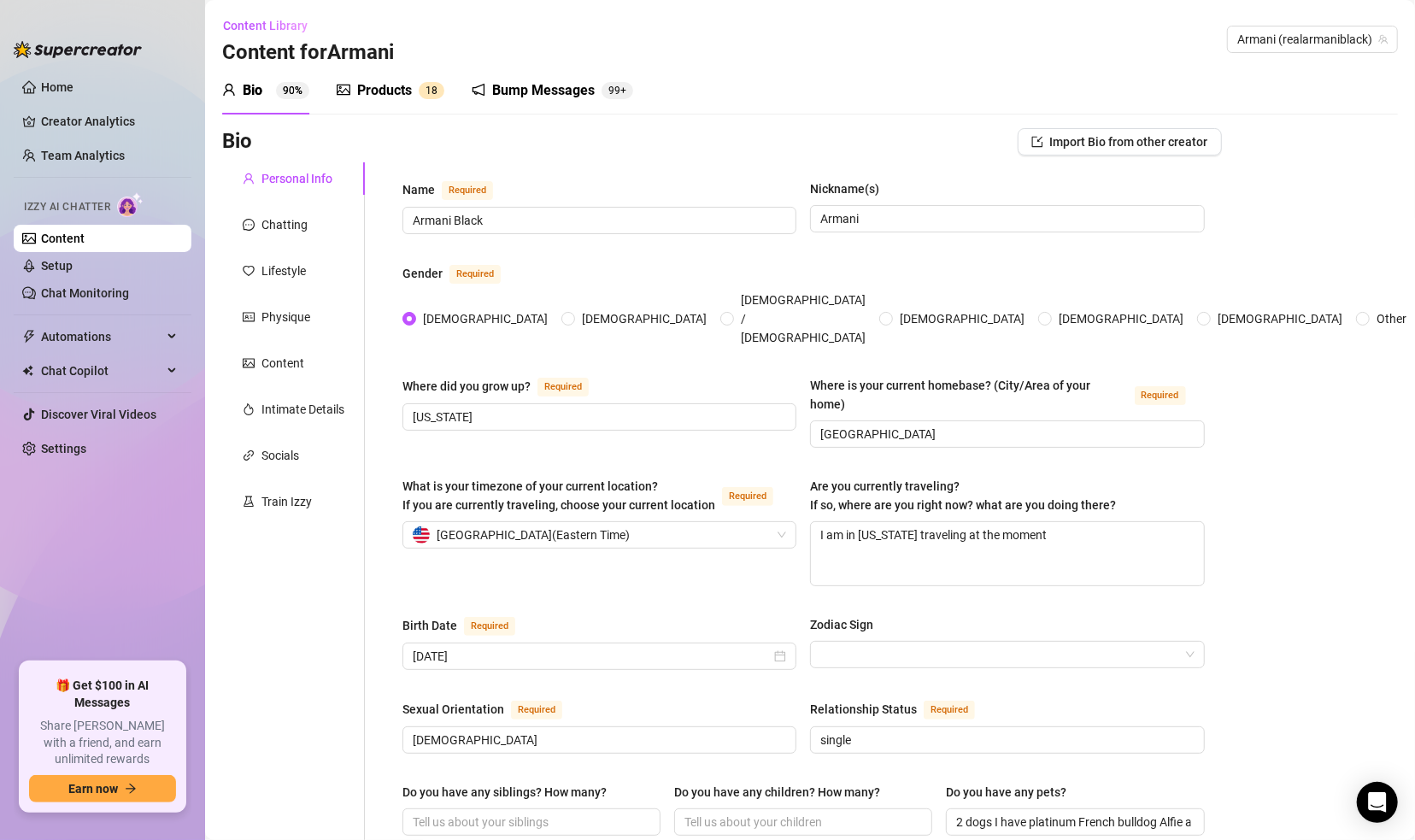
click at [380, 92] on div "Products" at bounding box center [384, 90] width 55 height 21
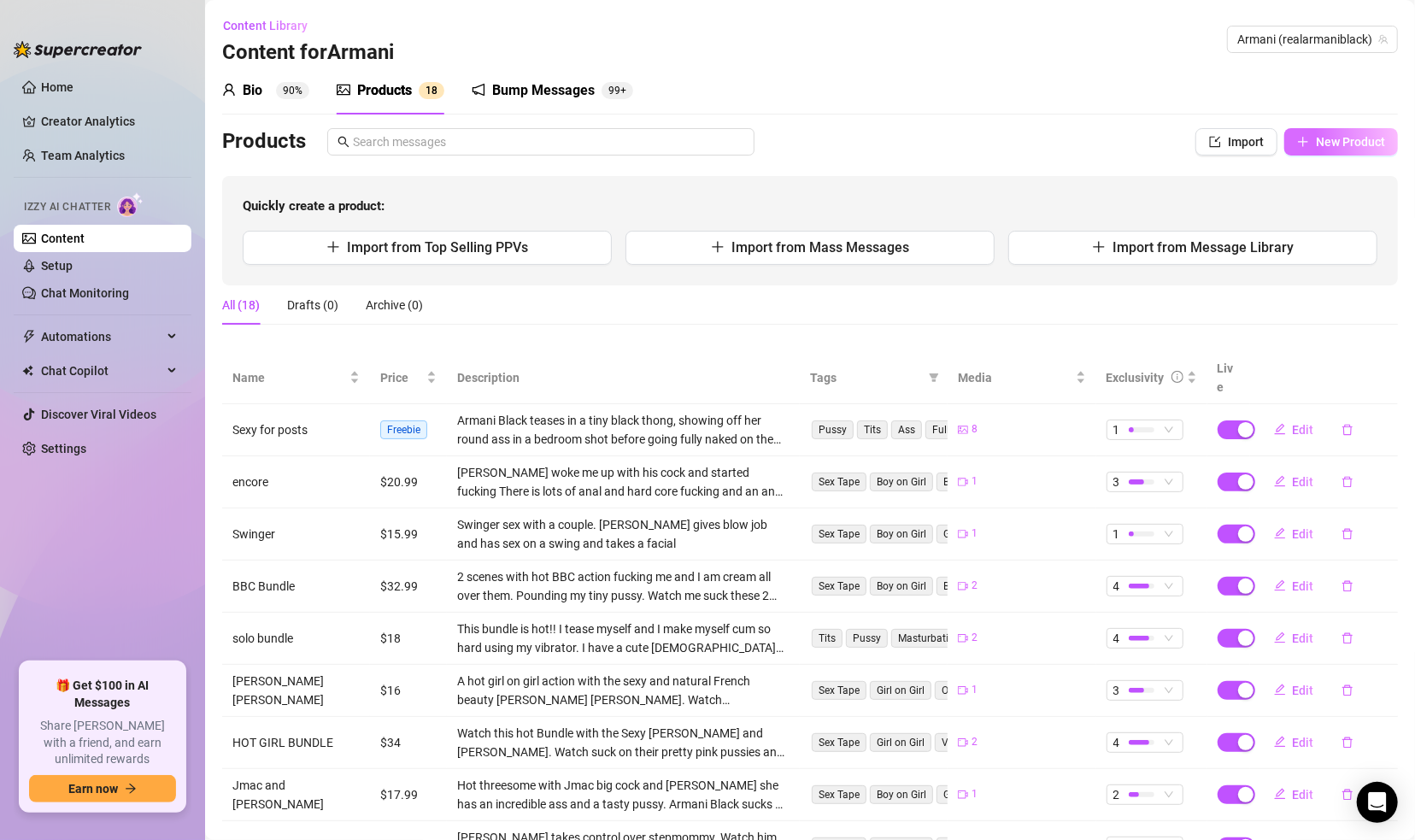
click at [1235, 143] on span "New Product" at bounding box center [1350, 142] width 69 height 14
type textarea "Type your message here..."
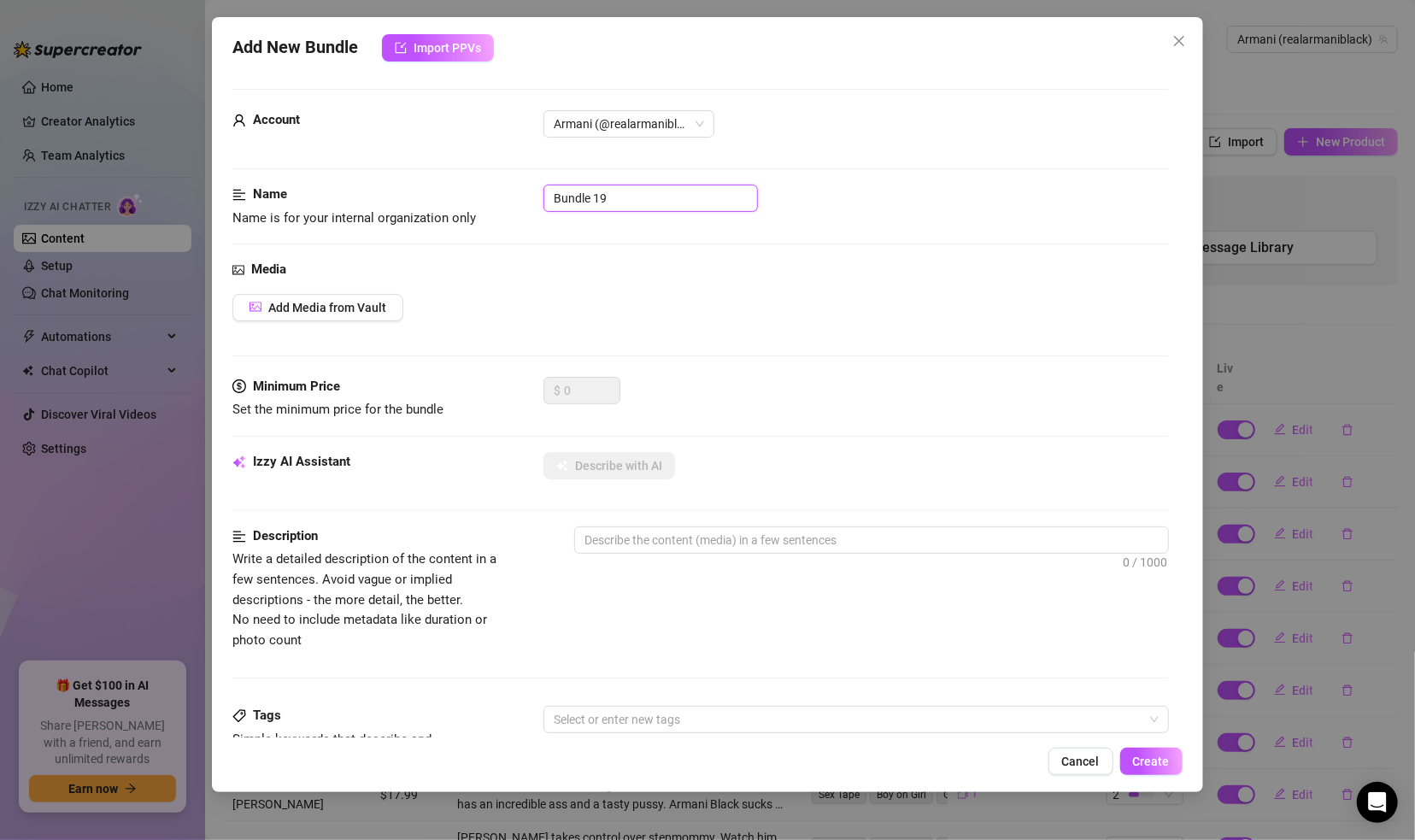
click at [607, 188] on input "Bundle 19" at bounding box center [651, 198] width 215 height 27
type input "Trailer"
click at [318, 304] on span "Add Media from Vault" at bounding box center [328, 308] width 118 height 14
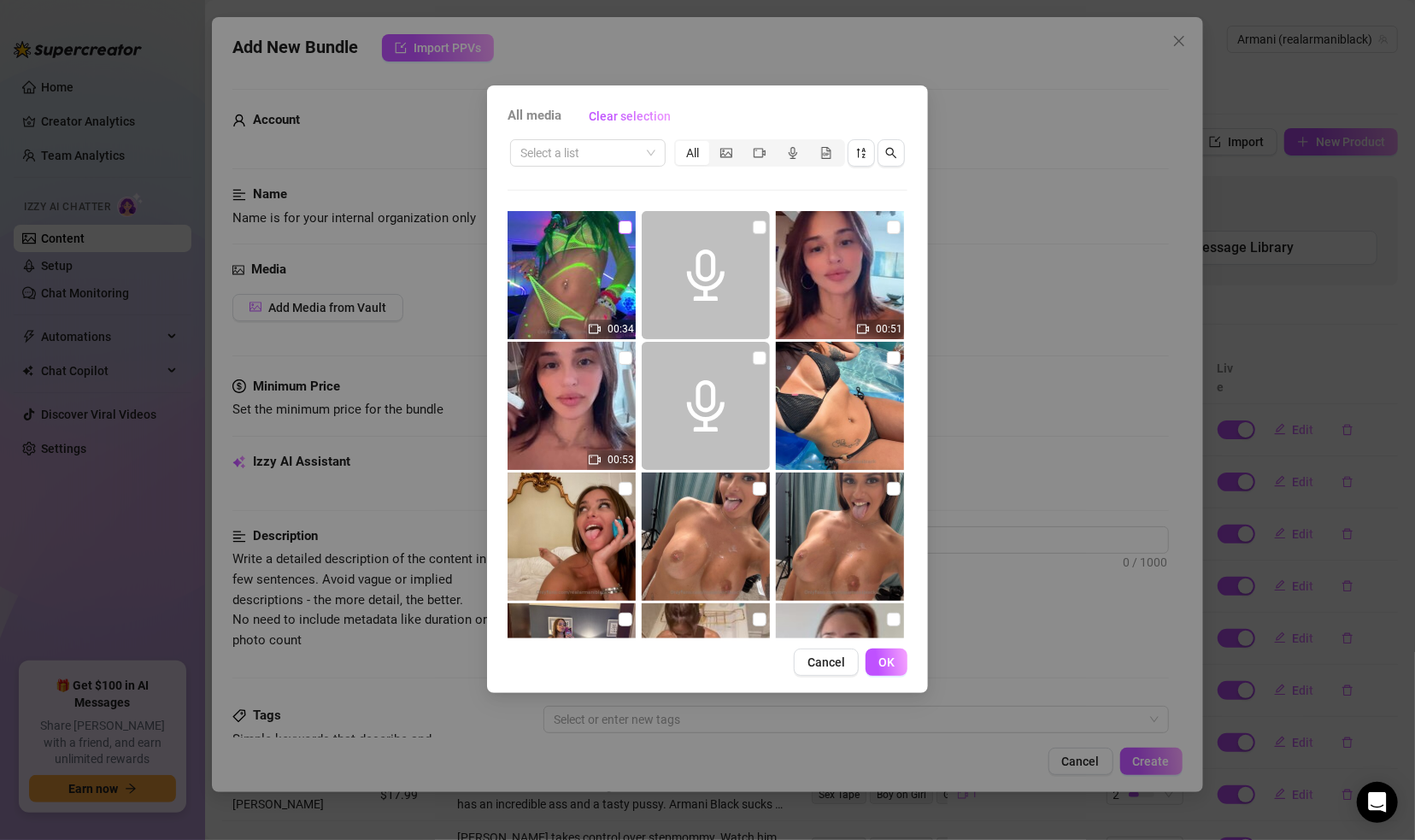
click at [619, 229] on input "checkbox" at bounding box center [626, 228] width 14 height 14
checkbox input "true"
click at [891, 663] on span "OK" at bounding box center [886, 662] width 16 height 14
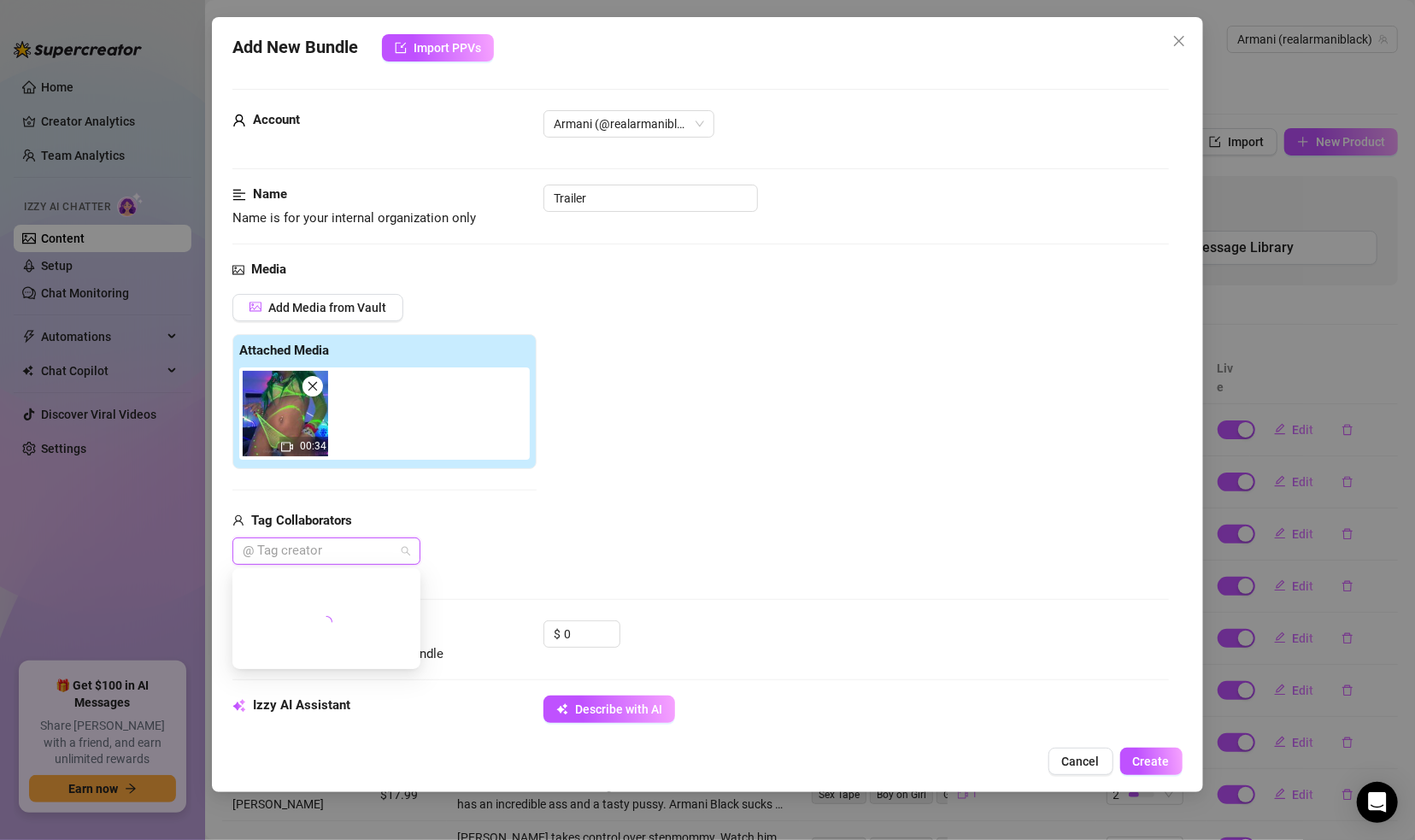
click at [334, 551] on div at bounding box center [317, 551] width 163 height 24
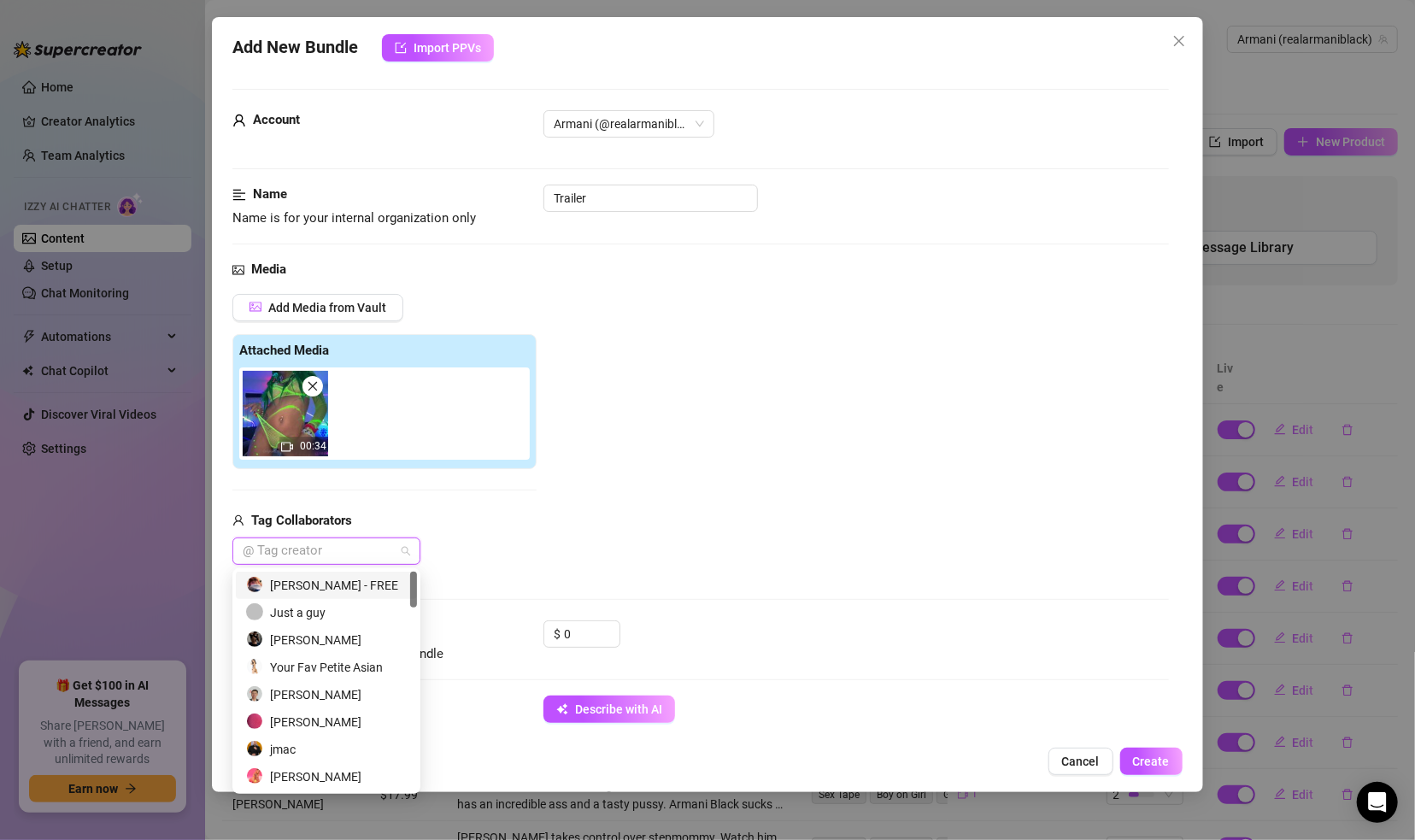
click at [330, 581] on div "Brian Omally - FREE" at bounding box center [326, 584] width 161 height 19
click at [583, 522] on div "Add Media from Vault Attached Media 00:34 Tag Collaborators Brian Omally - FREE" at bounding box center [701, 429] width 935 height 272
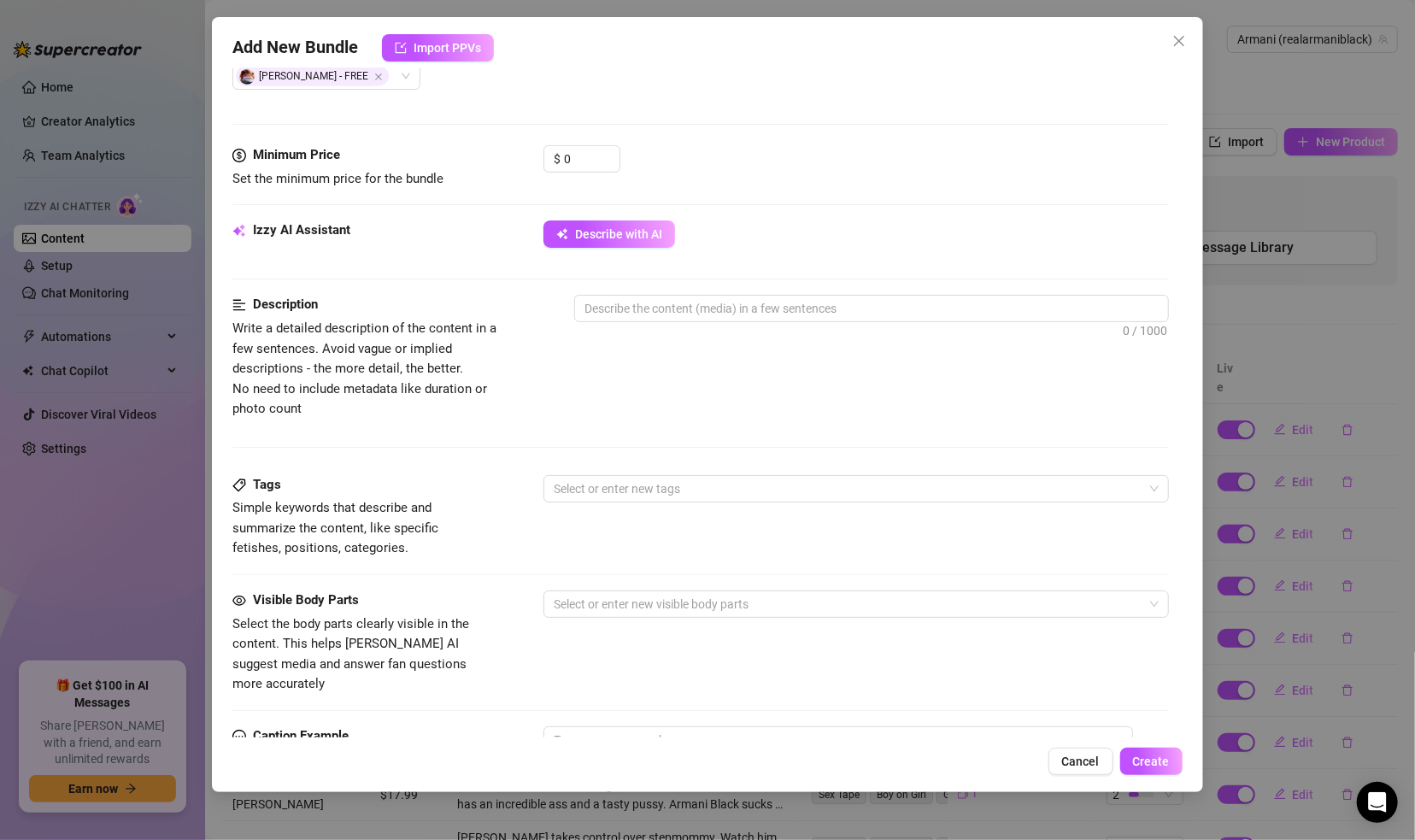
scroll to position [479, 0]
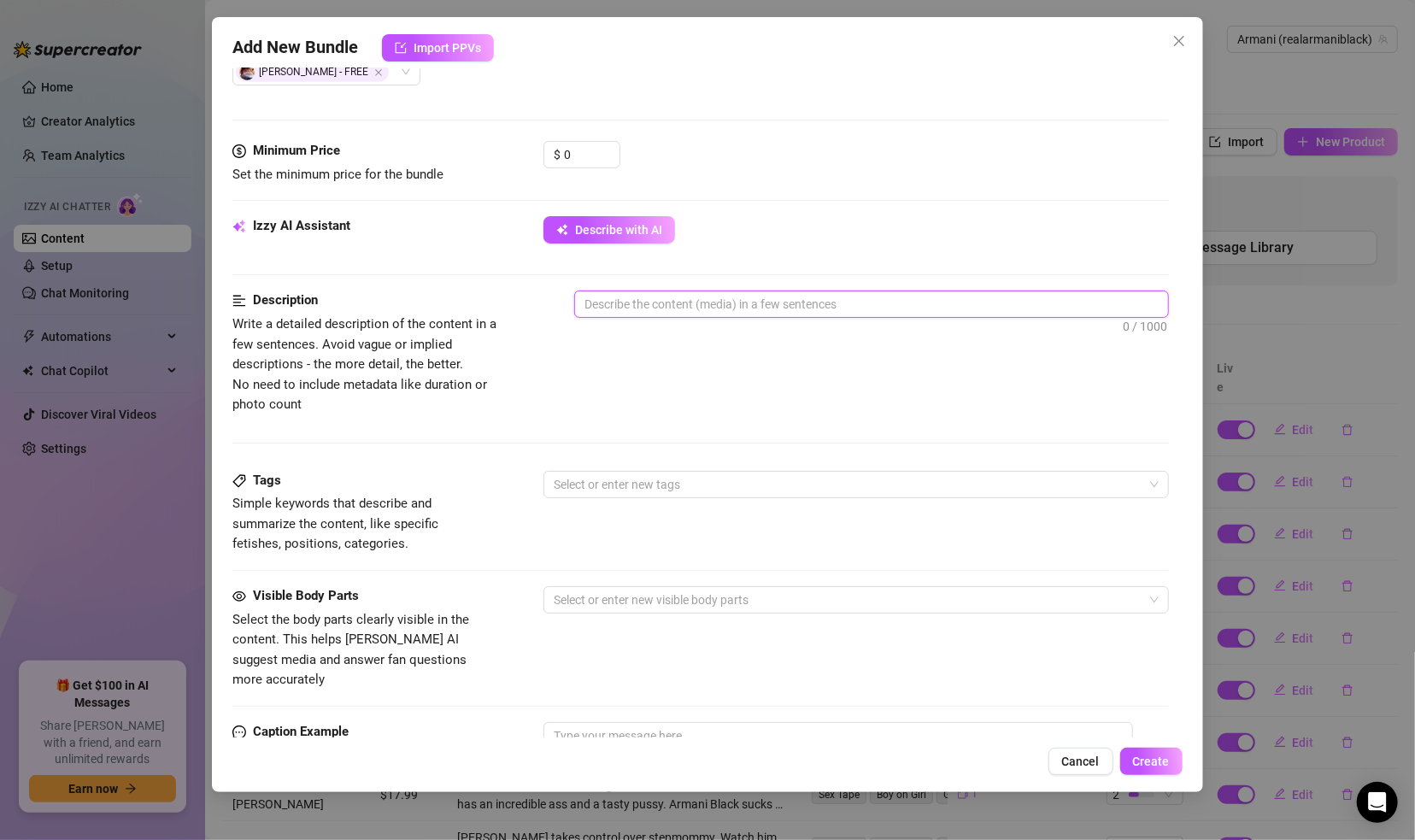
click at [629, 306] on textarea at bounding box center [871, 305] width 593 height 26
type textarea "N"
type textarea "Ne"
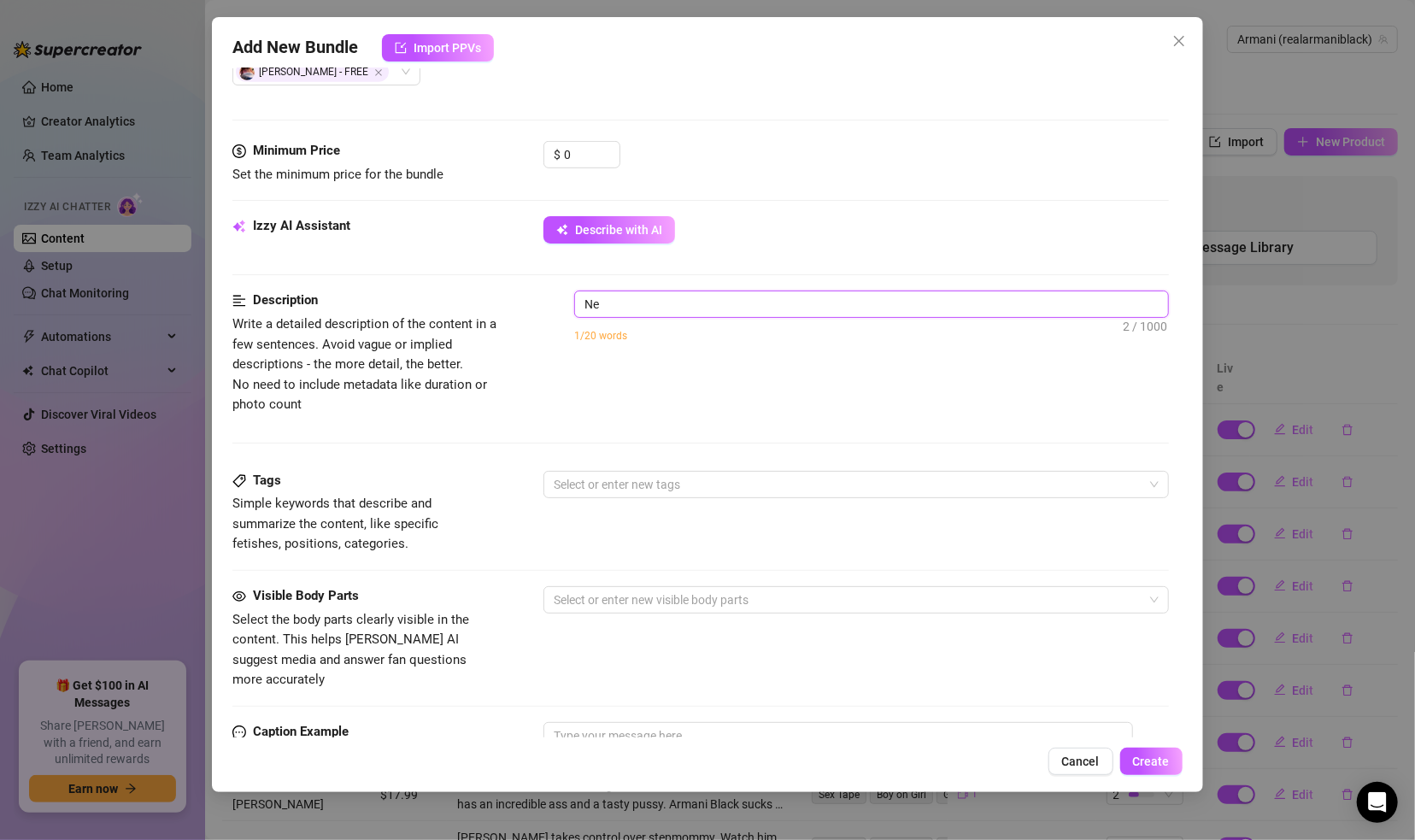
type textarea "Ne3"
type textarea "Ne3w"
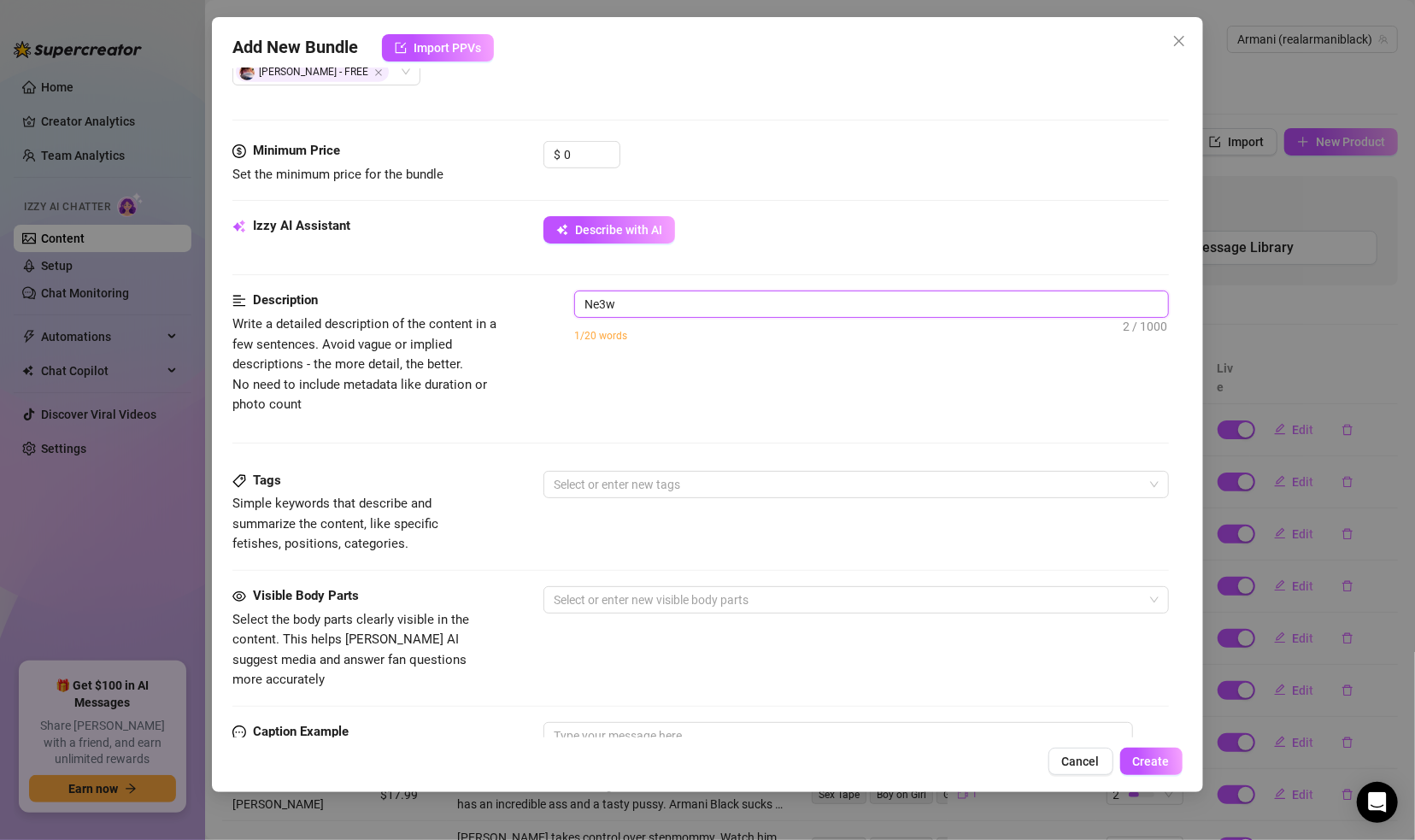
type textarea "Ne3w"
type textarea "Ne3"
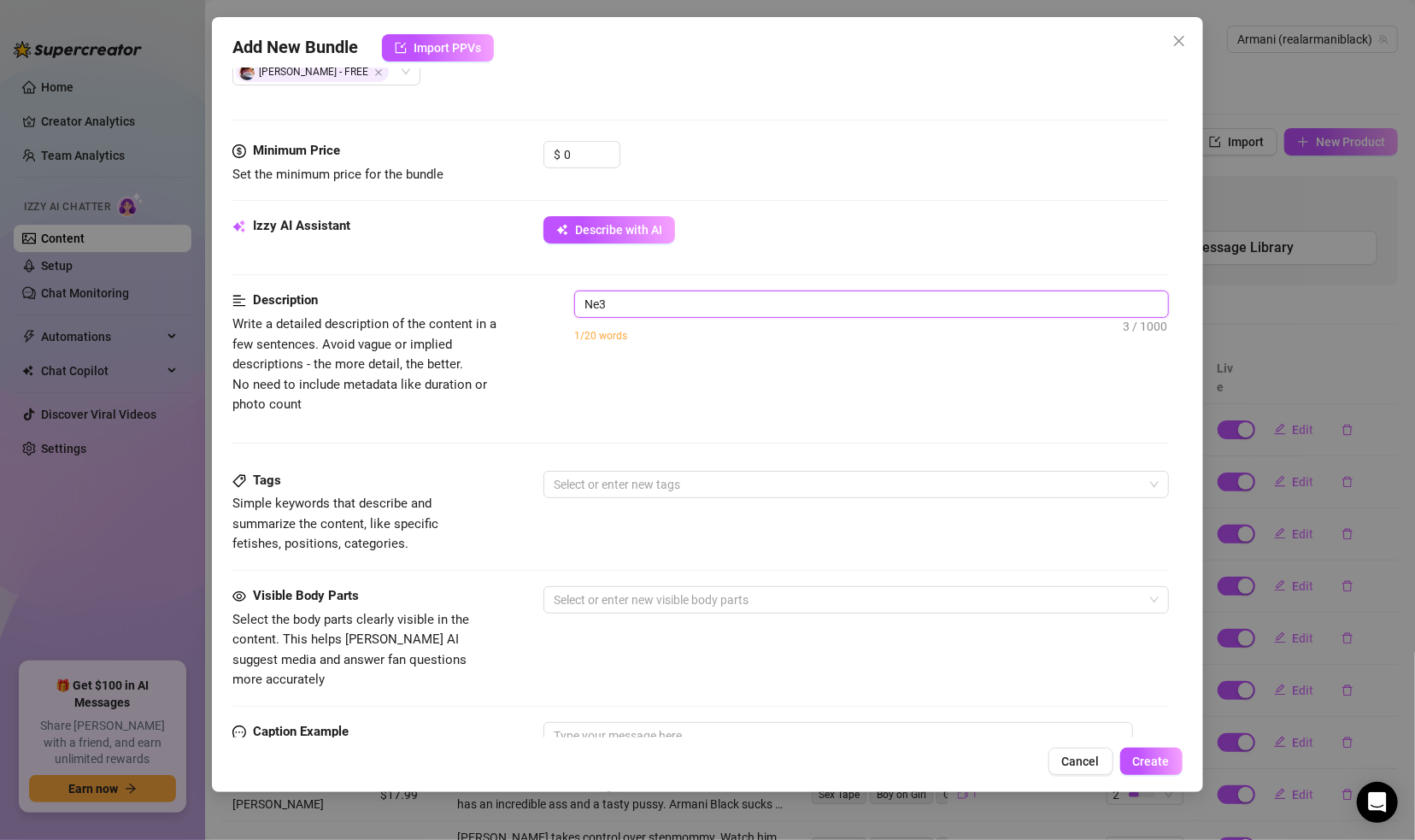
type textarea "Ne"
type textarea "N"
type textarea "Describe the content (media) in a few sentences"
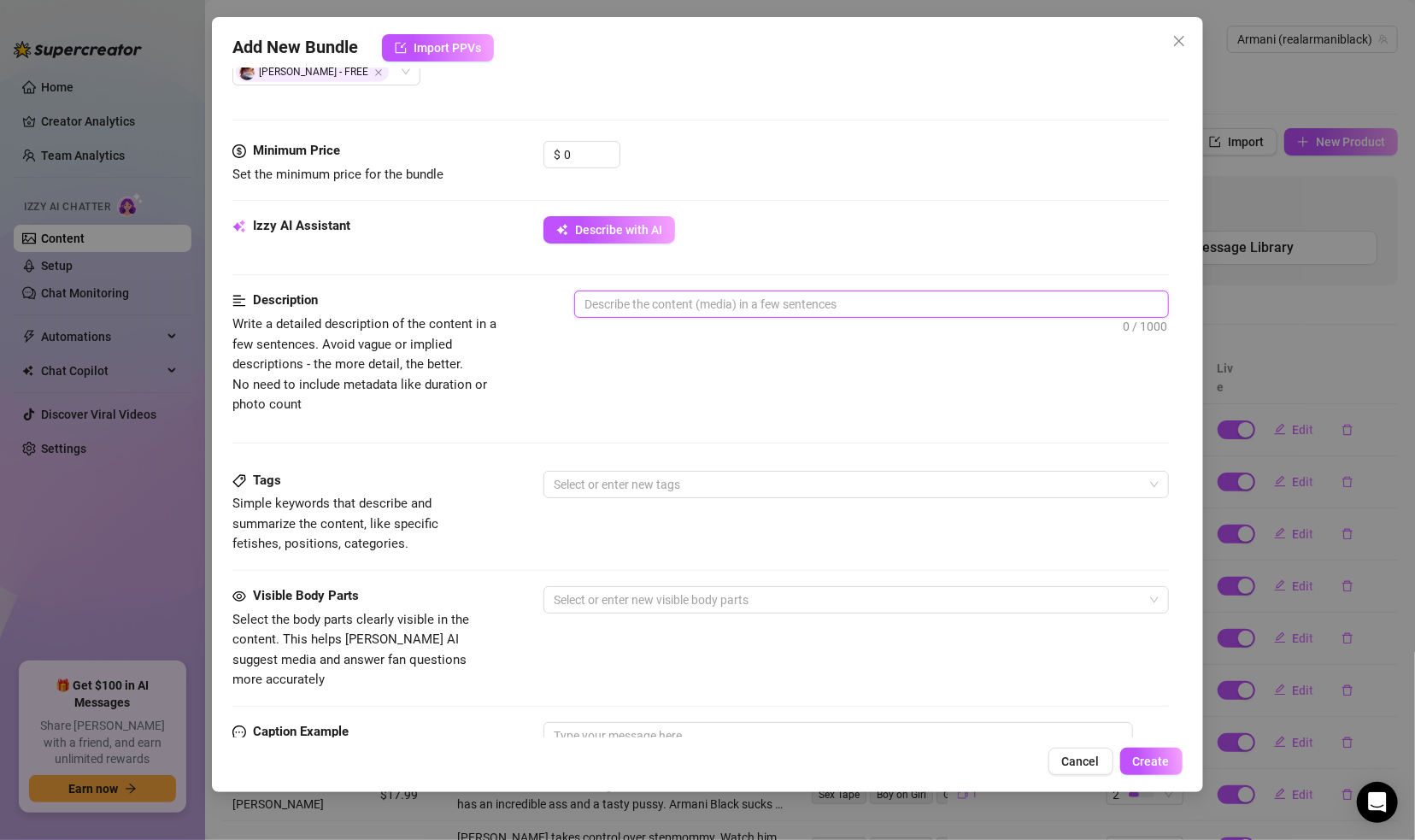
type textarea "B"
type textarea "Br"
type textarea "Bra"
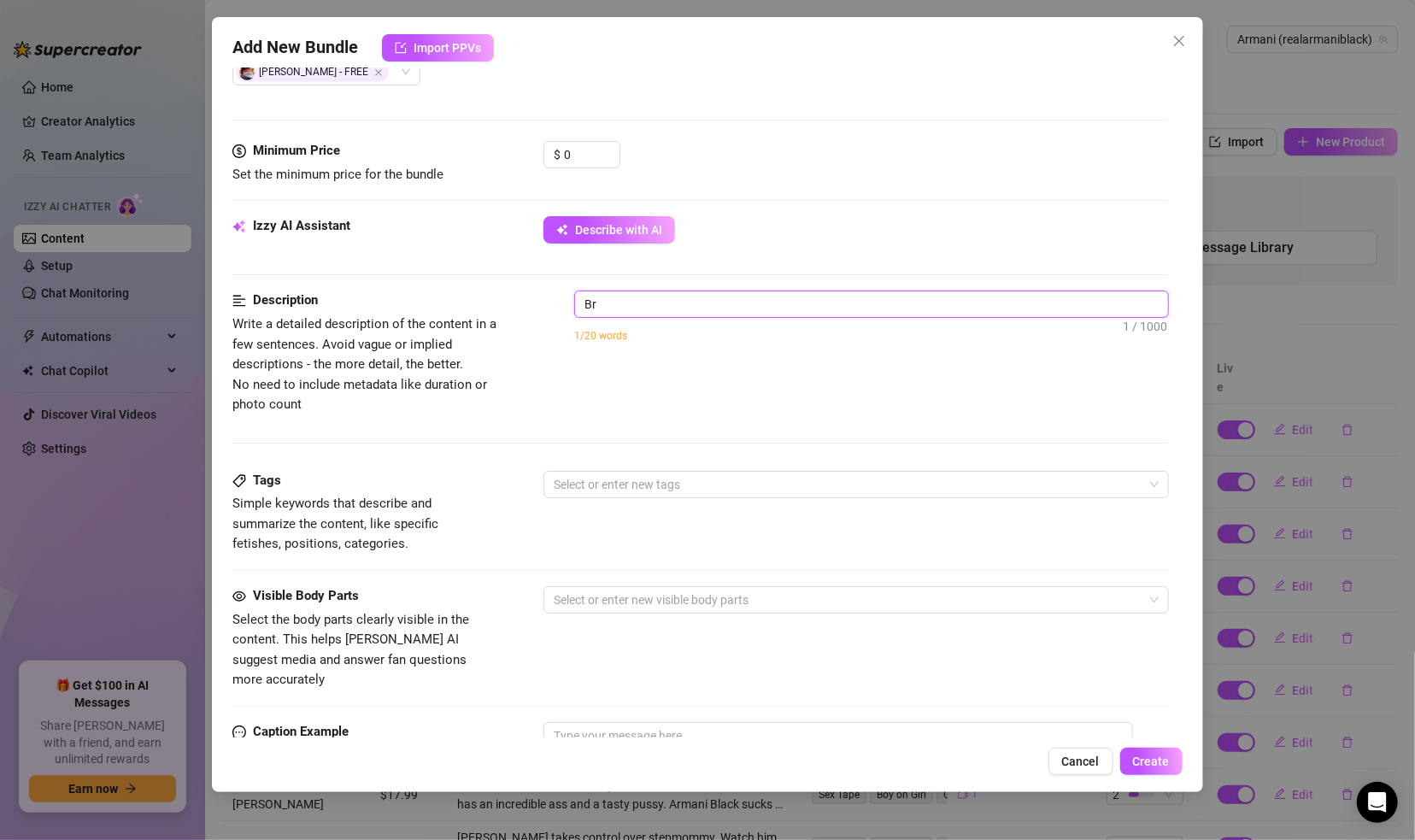
type textarea "Bra"
type textarea "Bran"
type textarea "Brand"
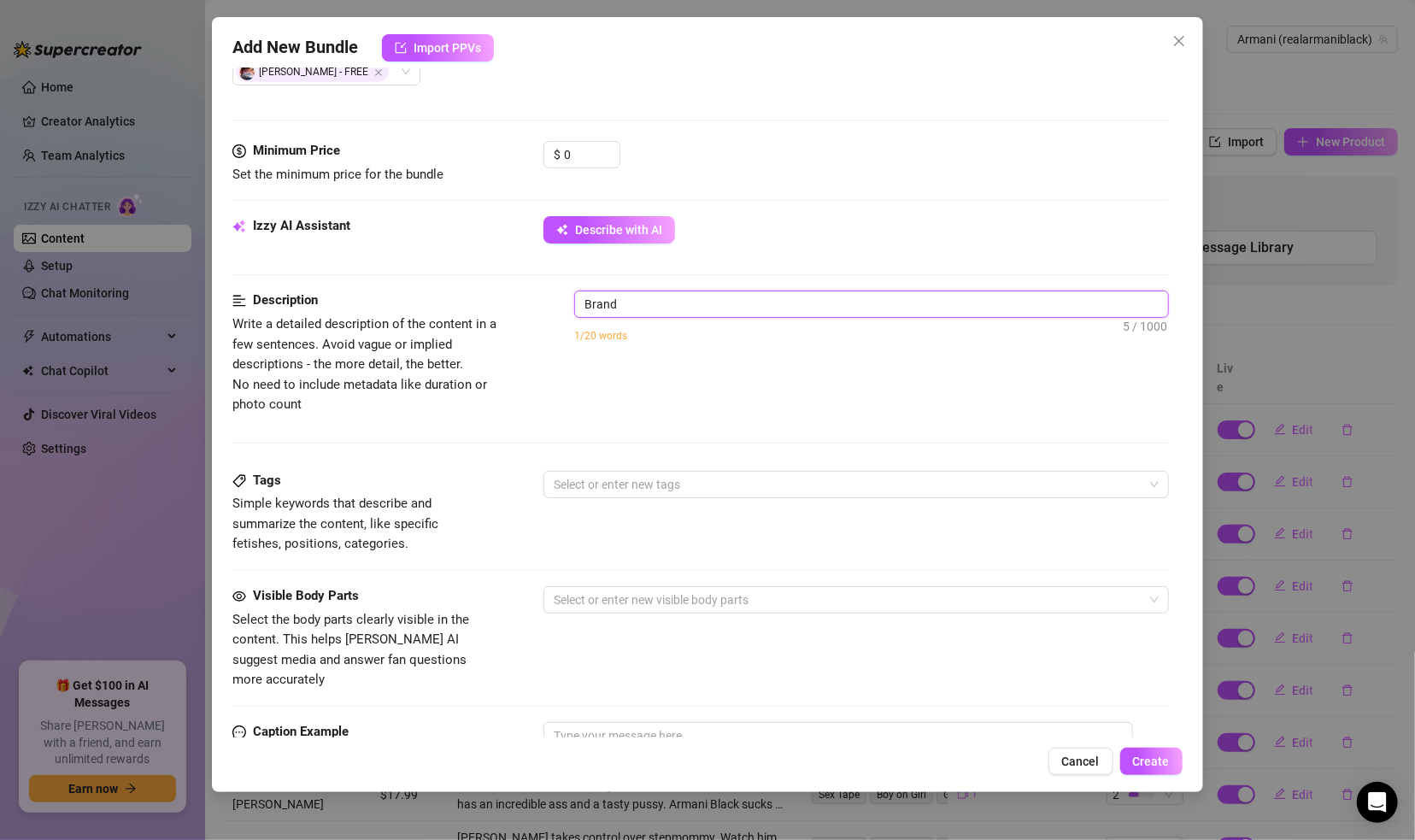
type textarea "Brand"
type textarea "Brand n"
type textarea "Brand ne"
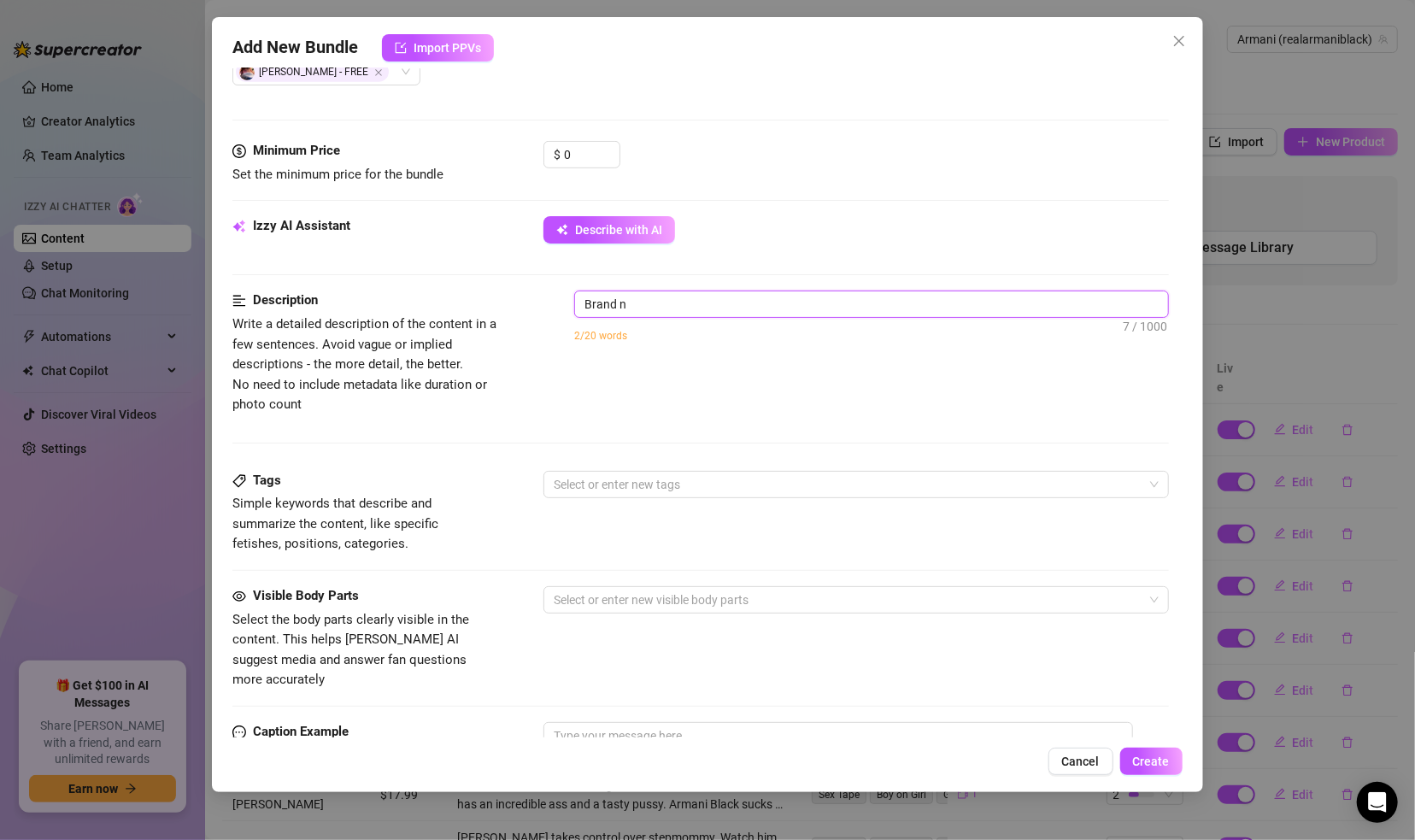
type textarea "Brand ne"
type textarea "Brand new"
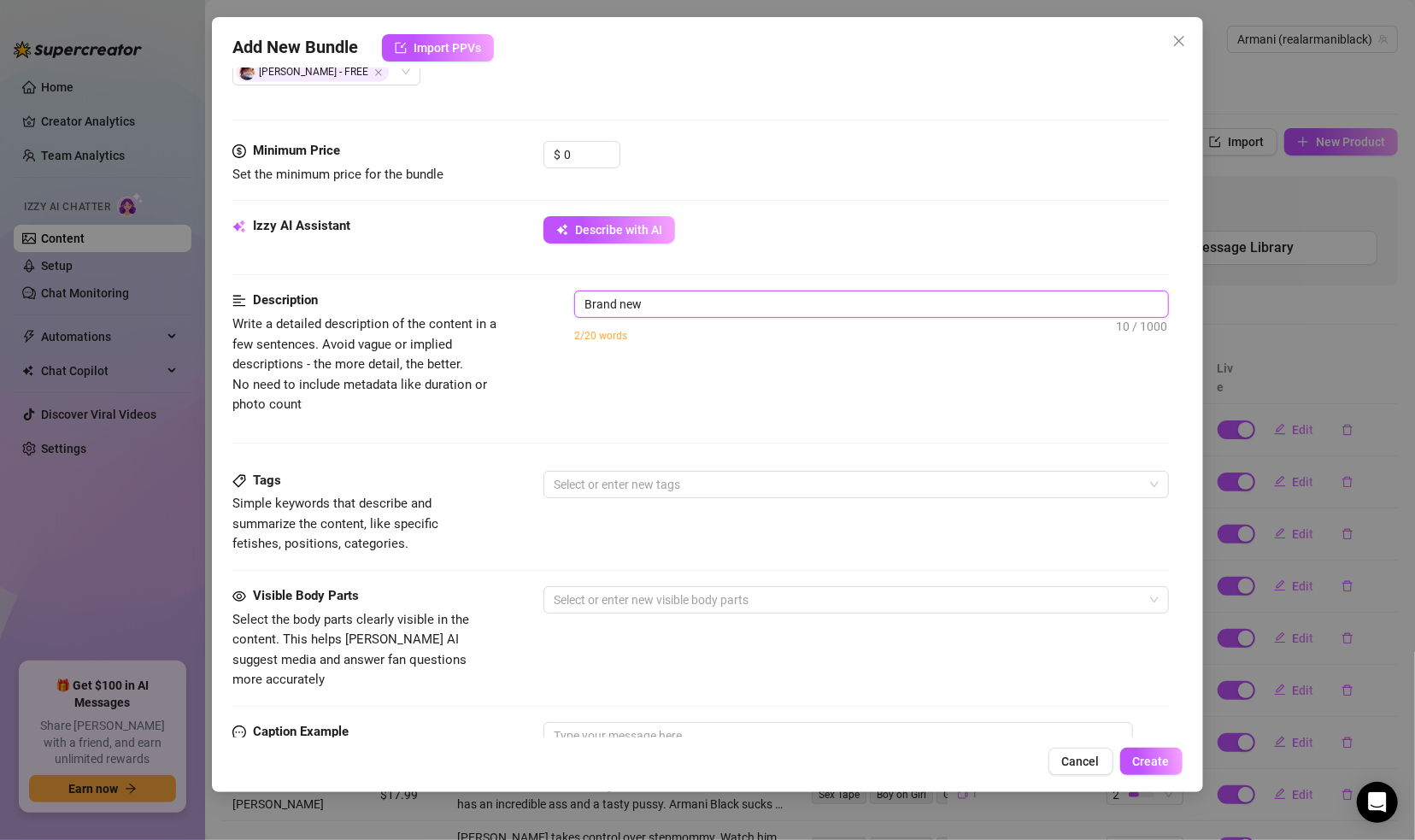
type textarea "Brand new t"
type textarea "Brand new tr"
type textarea "Brand new tri"
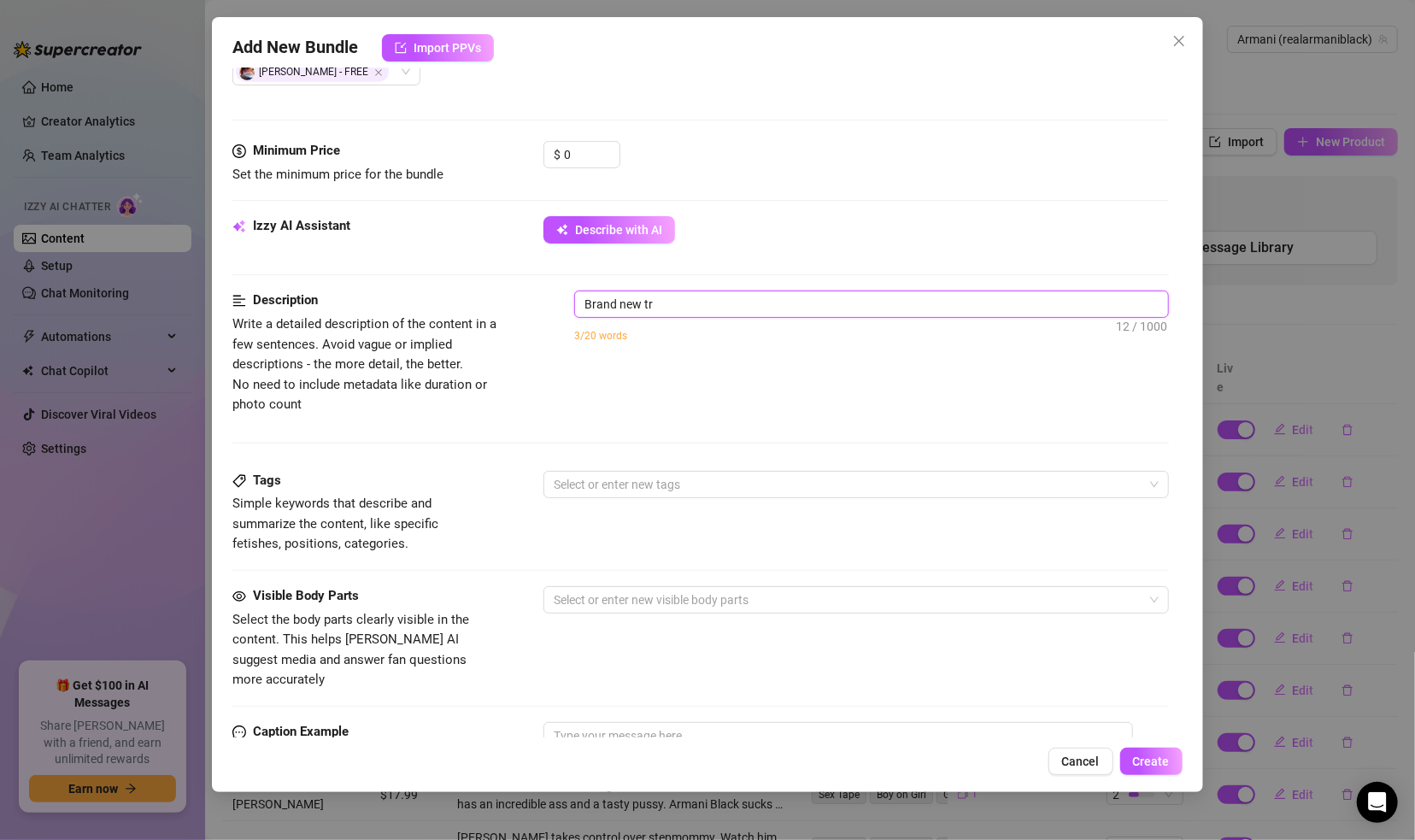
type textarea "Brand new tri"
type textarea "Brand new tril"
type textarea "Brand new trile"
type textarea "Brand new triler"
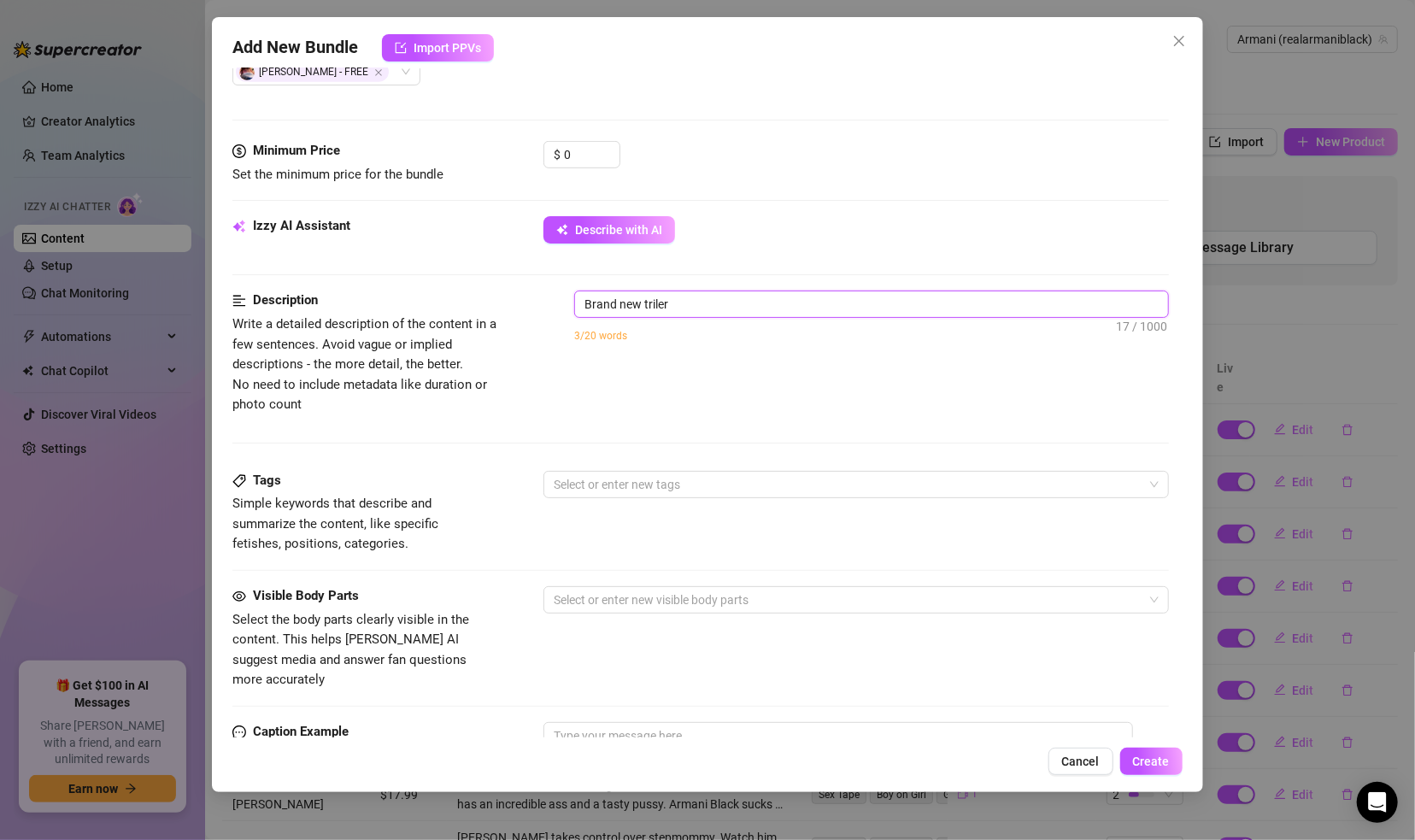
type textarea "Brand new triler"
type textarea "Brand new trile"
type textarea "Brand new tril"
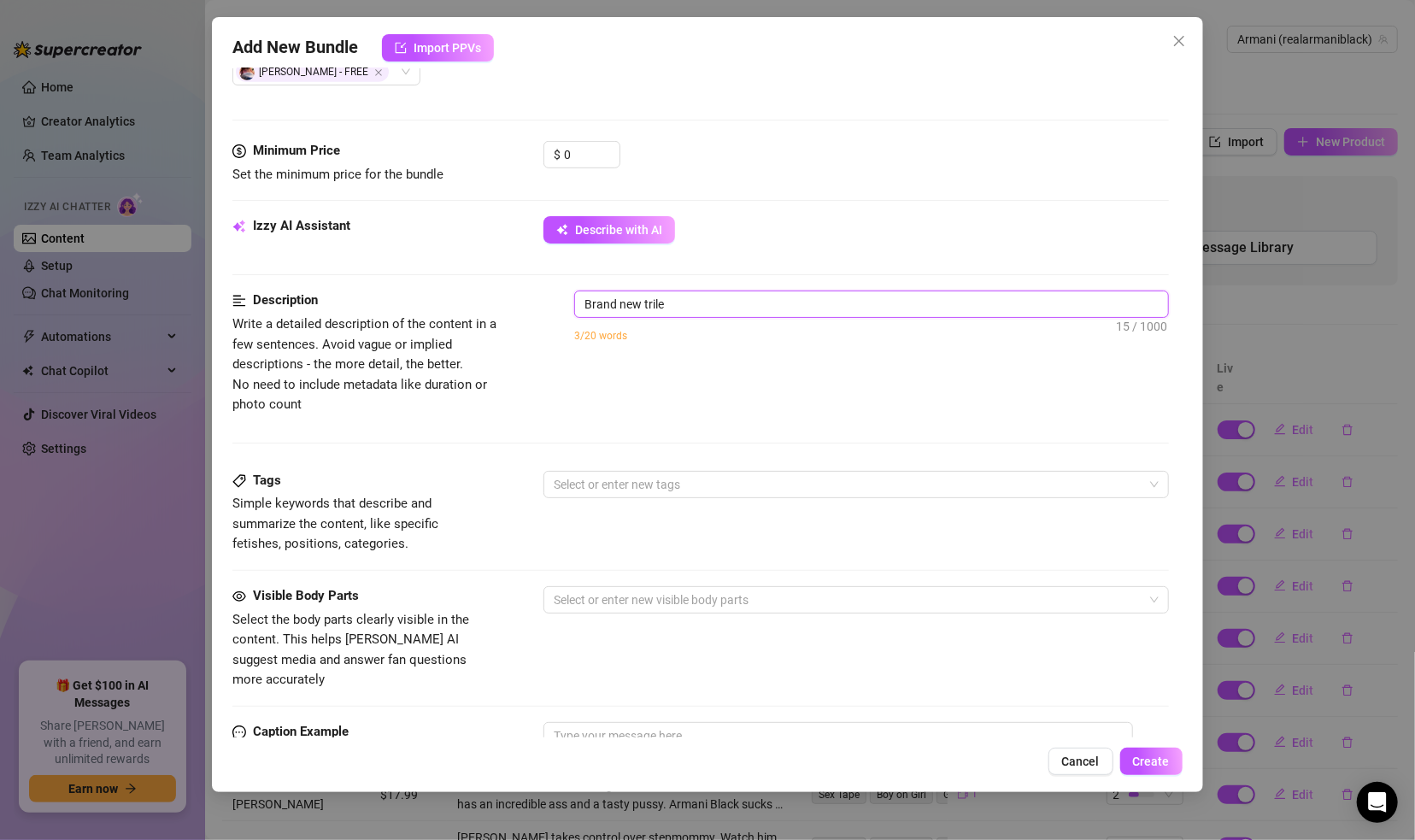
type textarea "Brand new tril"
type textarea "Brand new tri"
type textarea "Brand new tr"
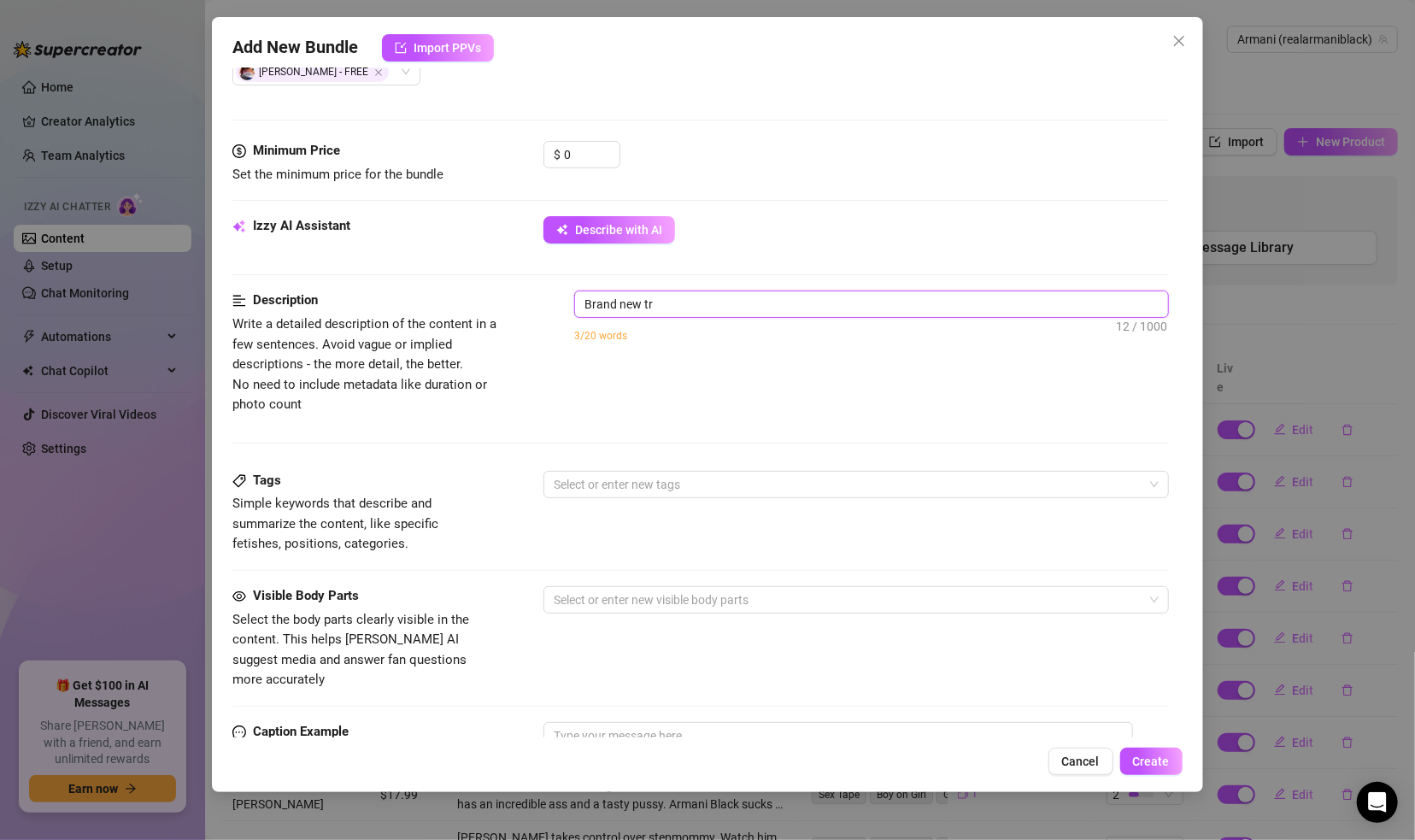
type textarea "Brand new tra"
type textarea "Brand new trai"
type textarea "Brand new trail"
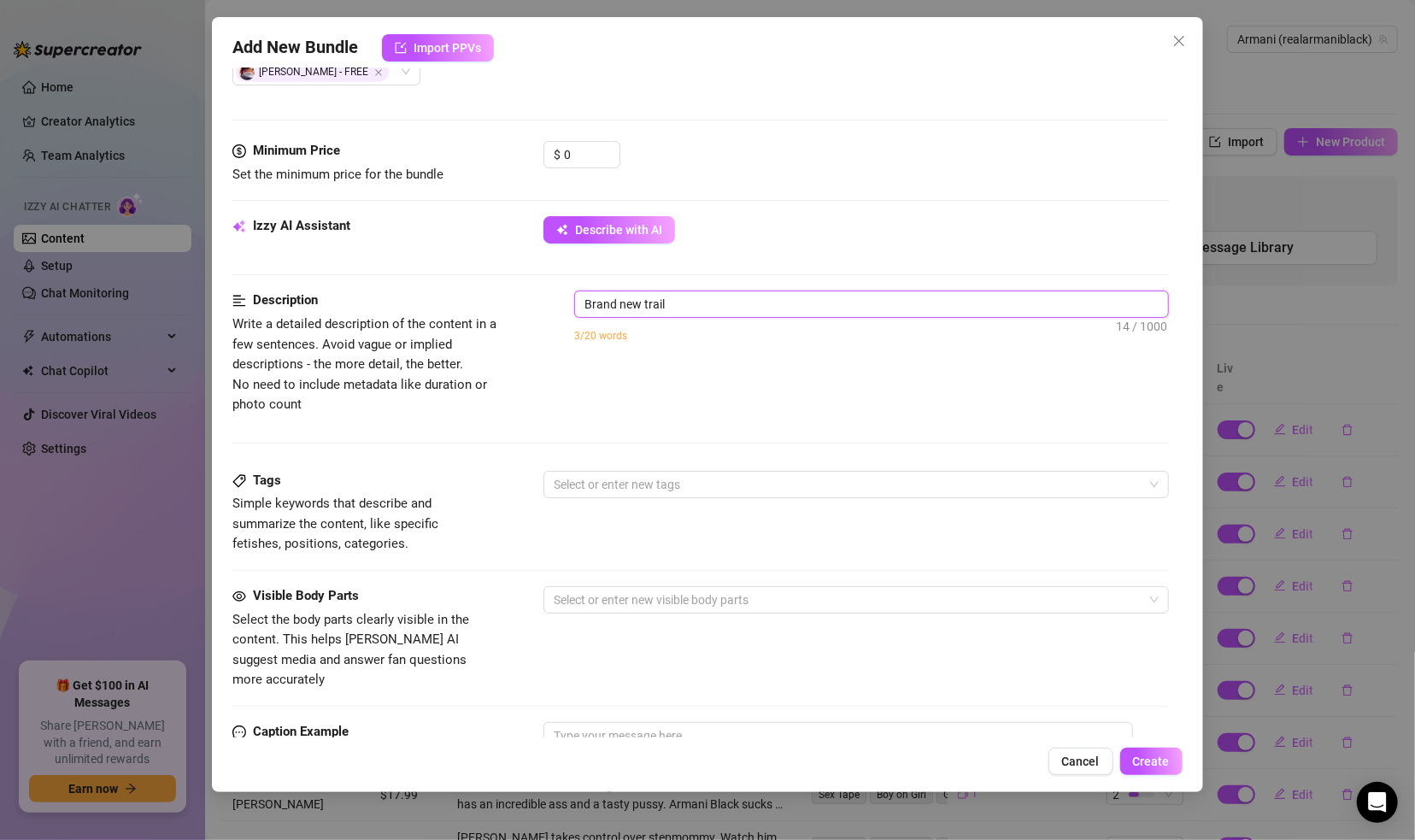
type textarea "Brand new traile"
type textarea "Brand new trailer"
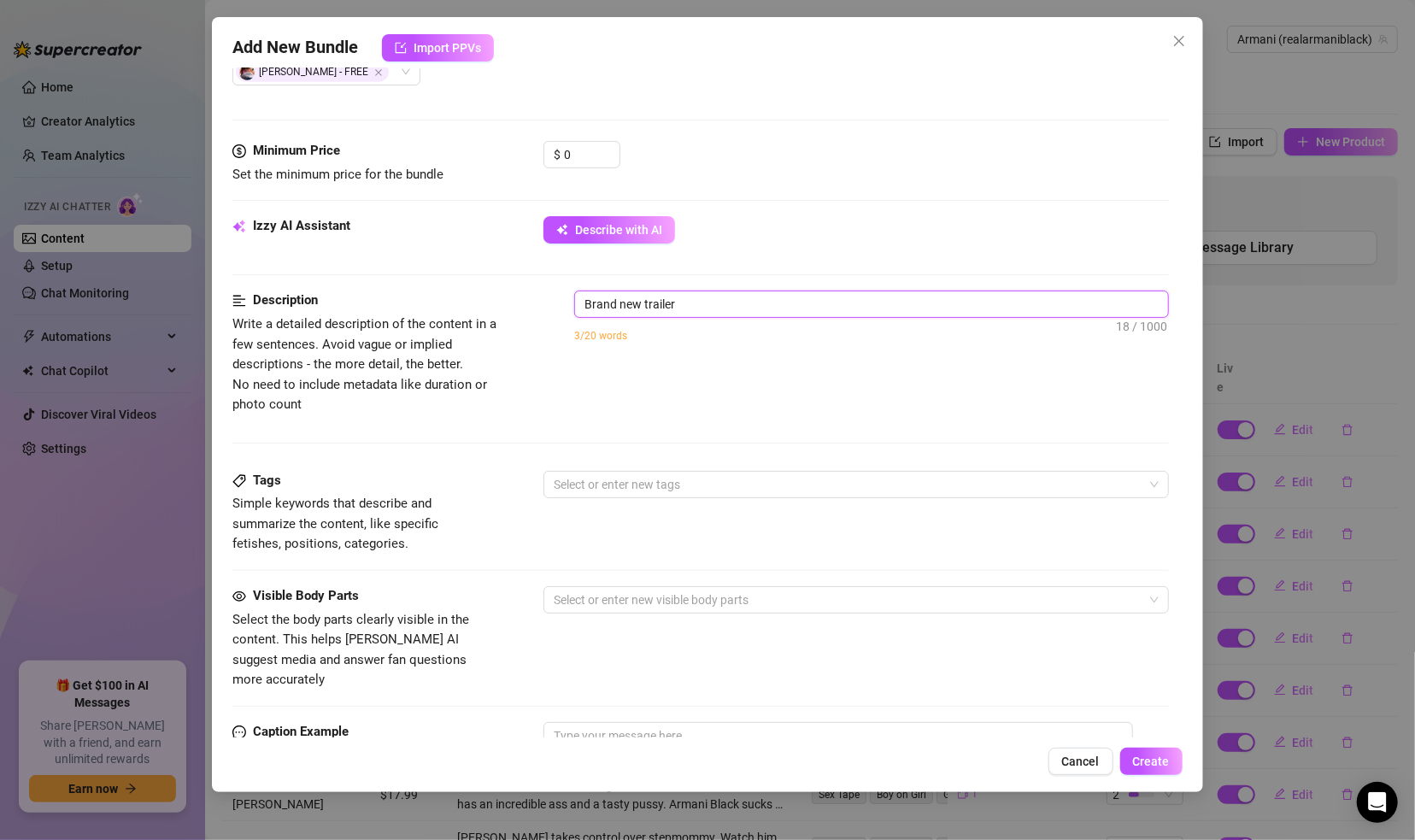
type textarea "Brand new trailer w"
type textarea "Brand new trailer wi"
type textarea "Brand new trailer wit"
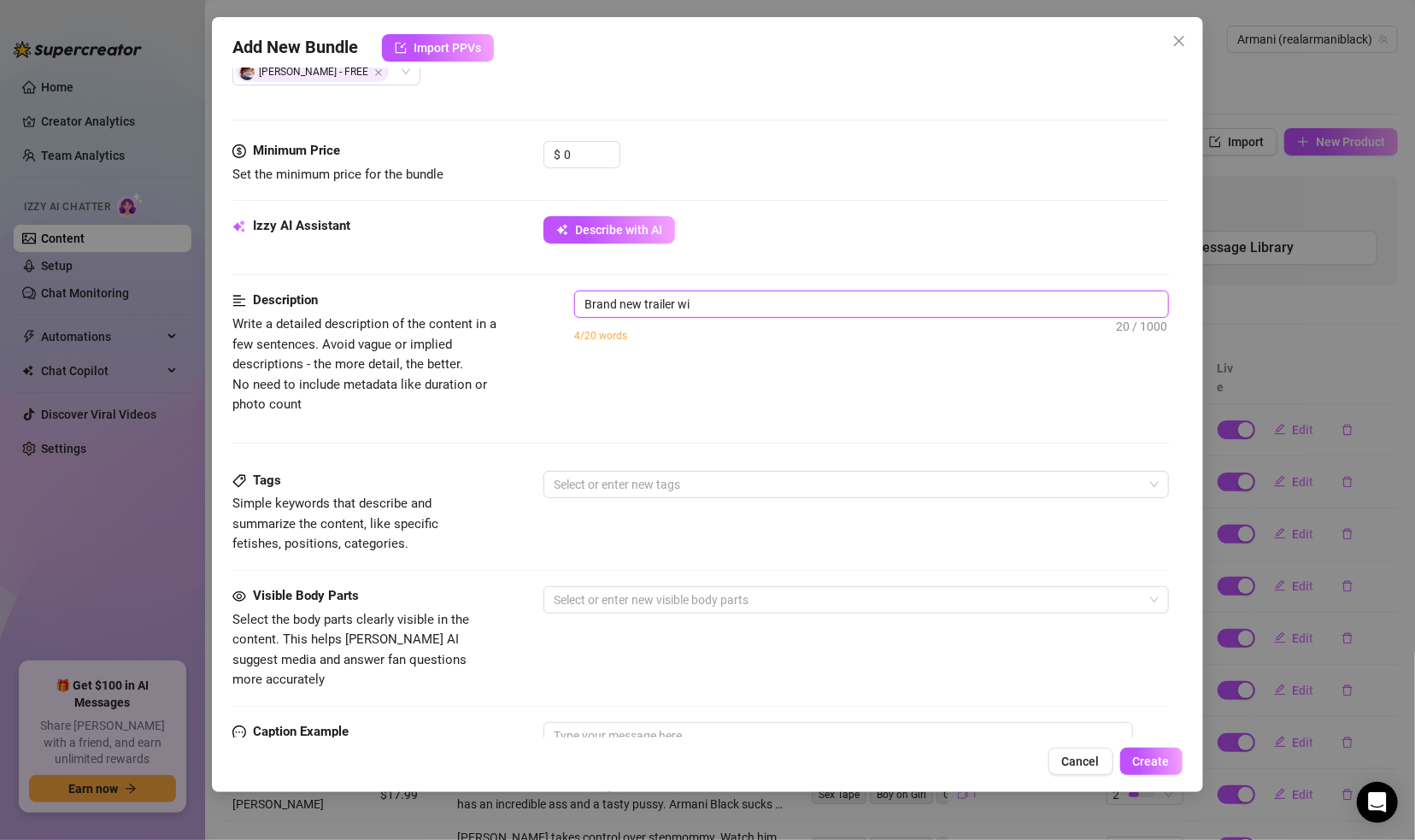
type textarea "Brand new trailer wit"
type textarea "Brand new trailer with"
type textarea "Brand new trailer with M"
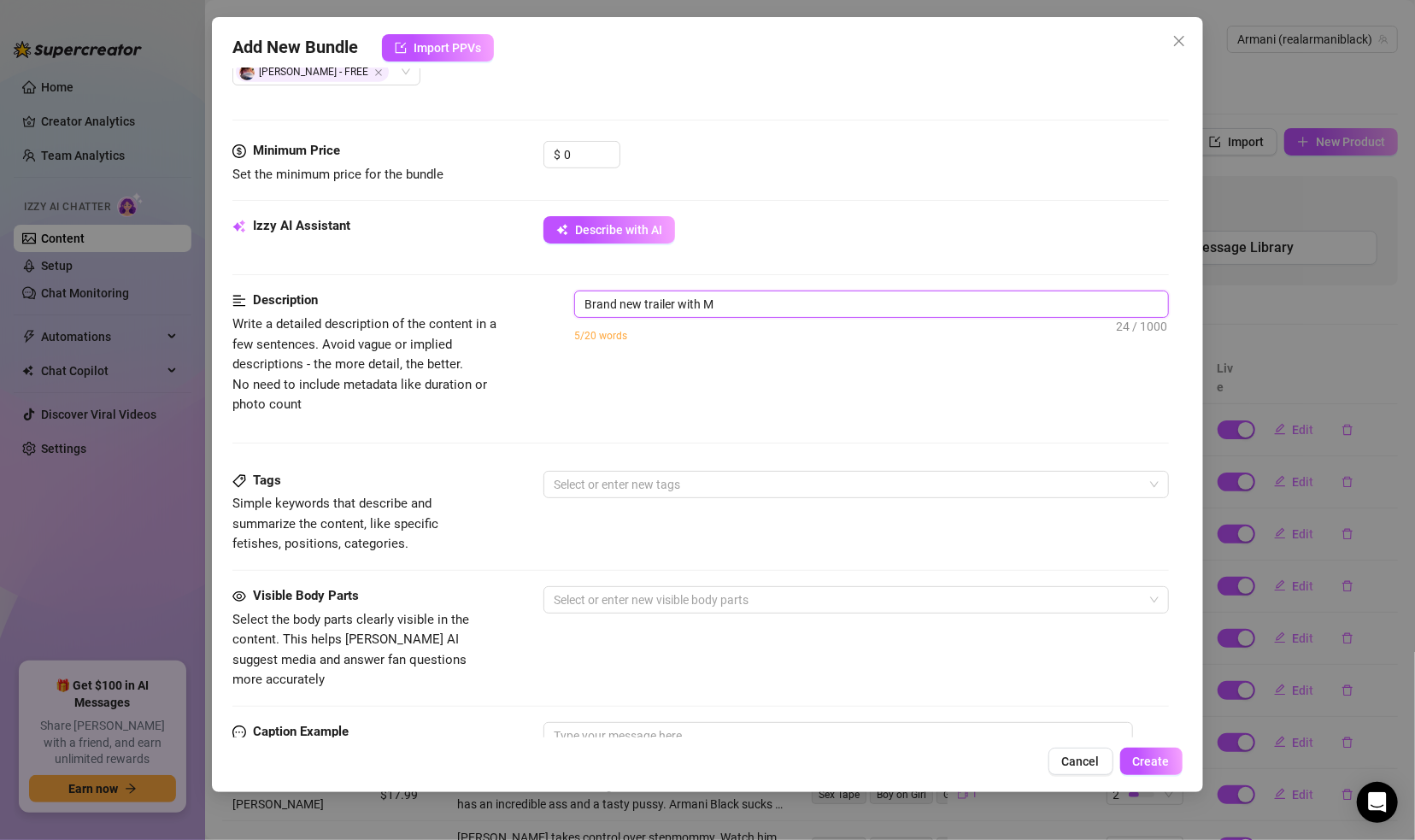
type textarea "Brand new trailer with"
type textarea "Brand new trailer with m"
type textarea "Brand new trailer with ma"
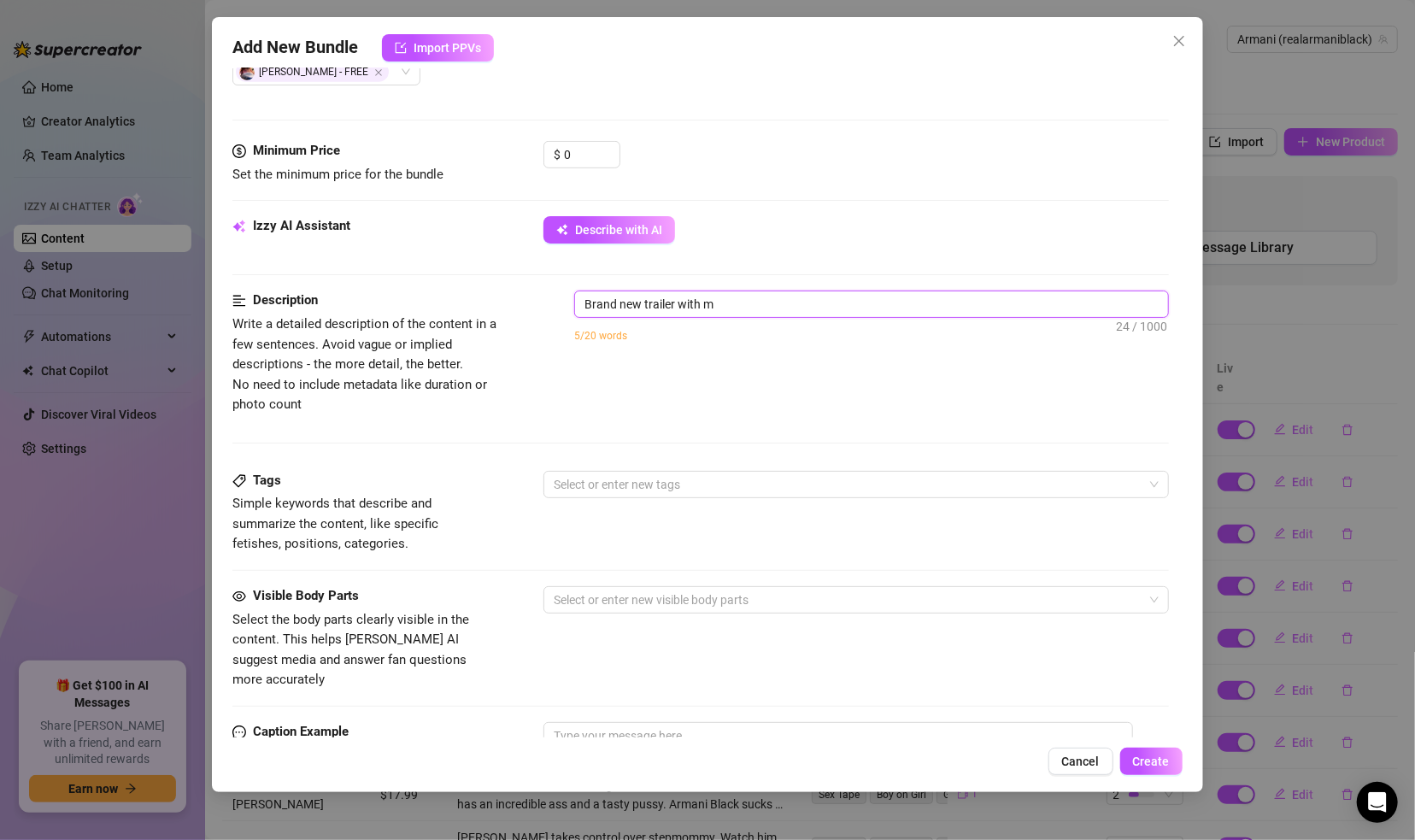
type textarea "Brand new trailer with ma"
type textarea "Brand new trailer with mal"
type textarea "Brand new trailer with male"
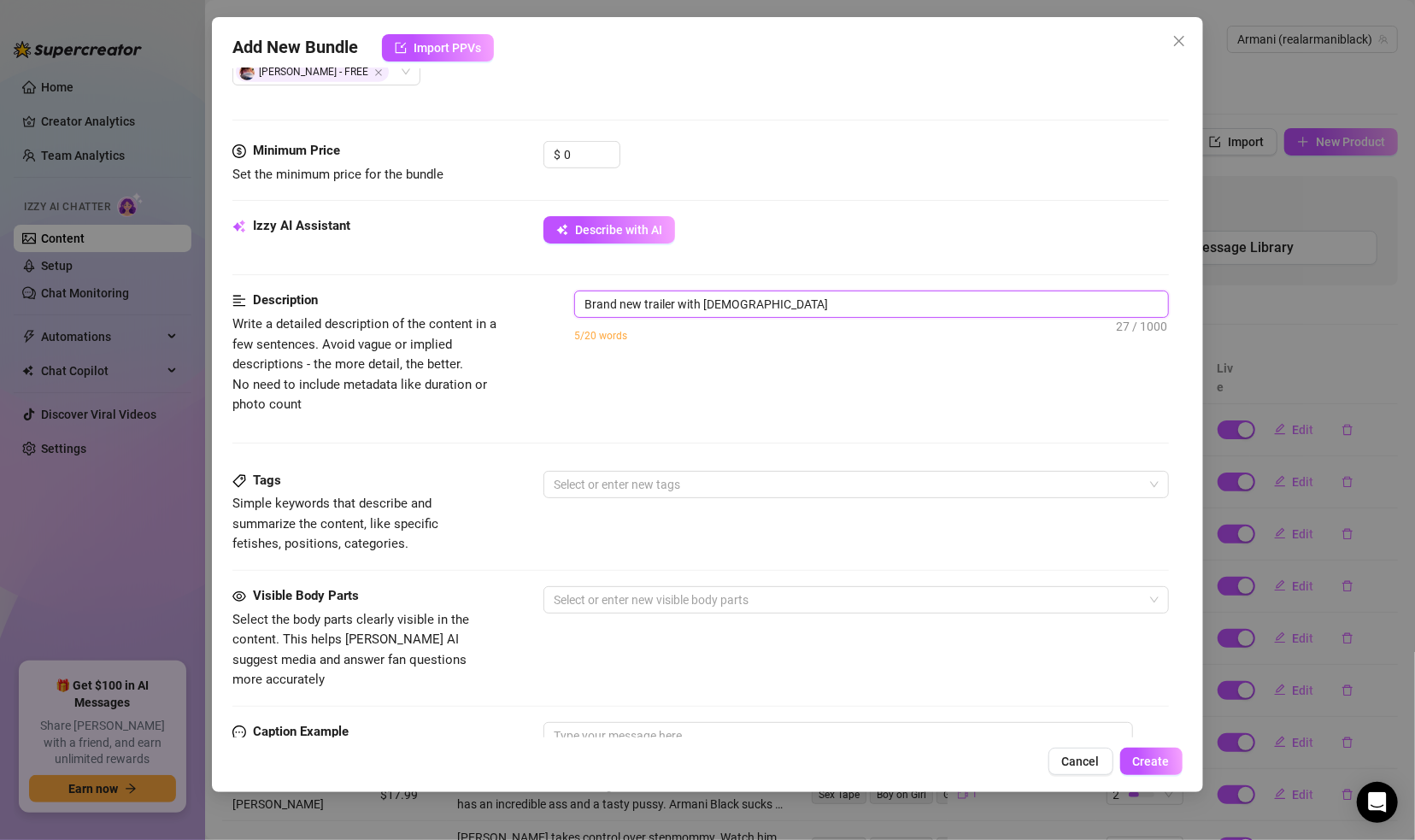
type textarea "Brand new trailer with male"
type textarea "Brand new trailer with male t"
type textarea "Brand new trailer with male ta"
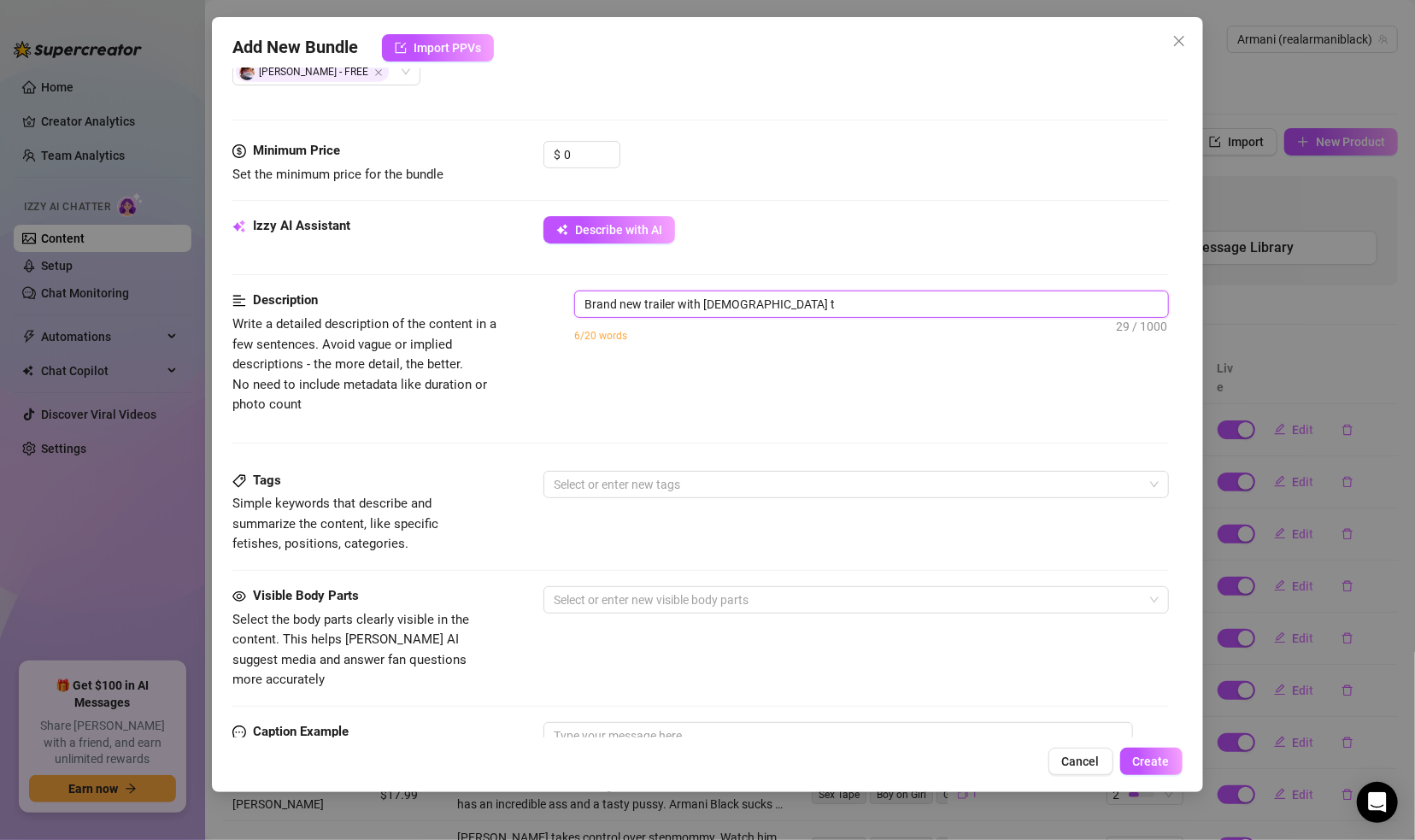
type textarea "Brand new trailer with male ta"
type textarea "Brand new trailer with male tal"
type textarea "Brand new trailer with male tale"
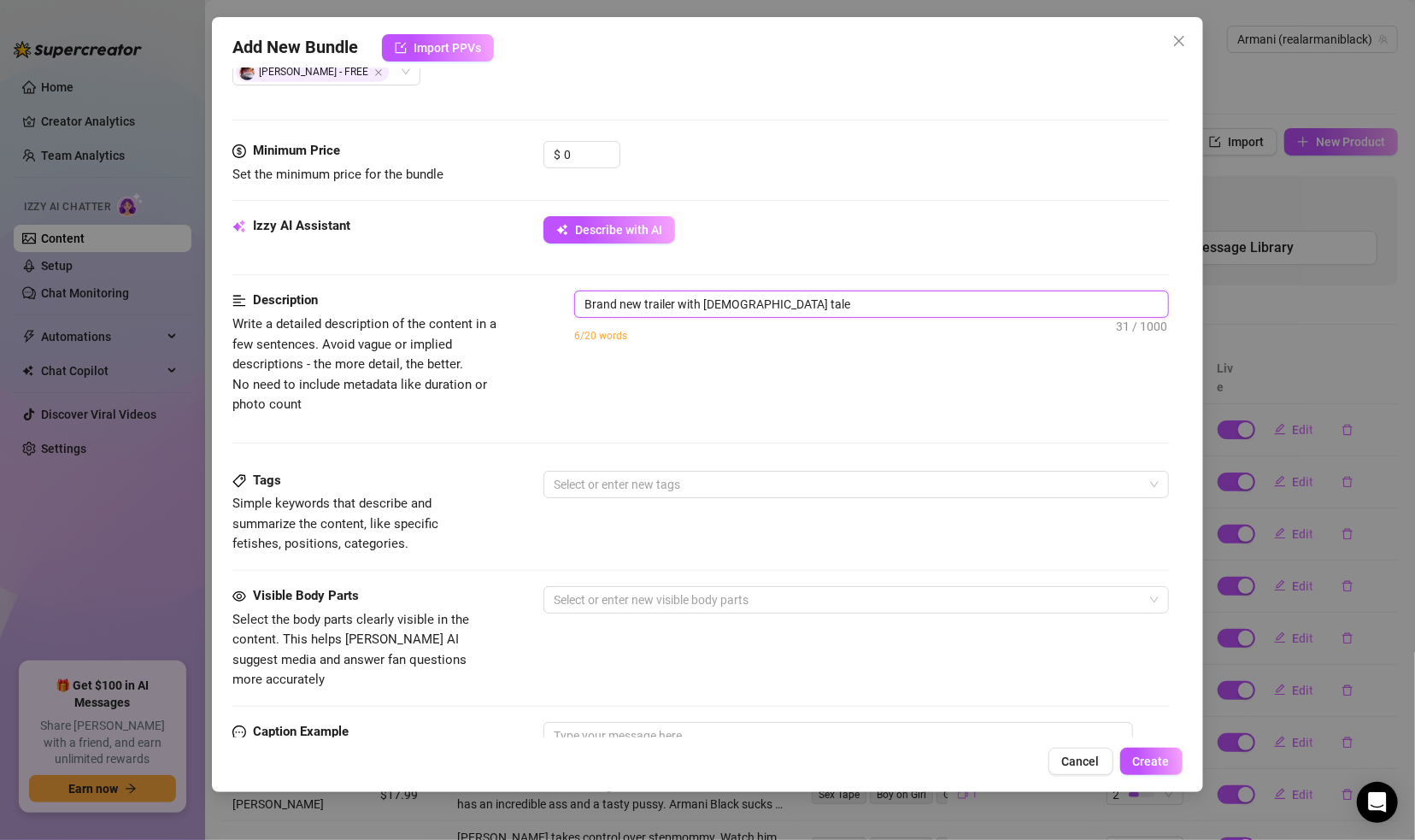
type textarea "Brand new trailer with male talen"
type textarea "Brand new trailer with male talent"
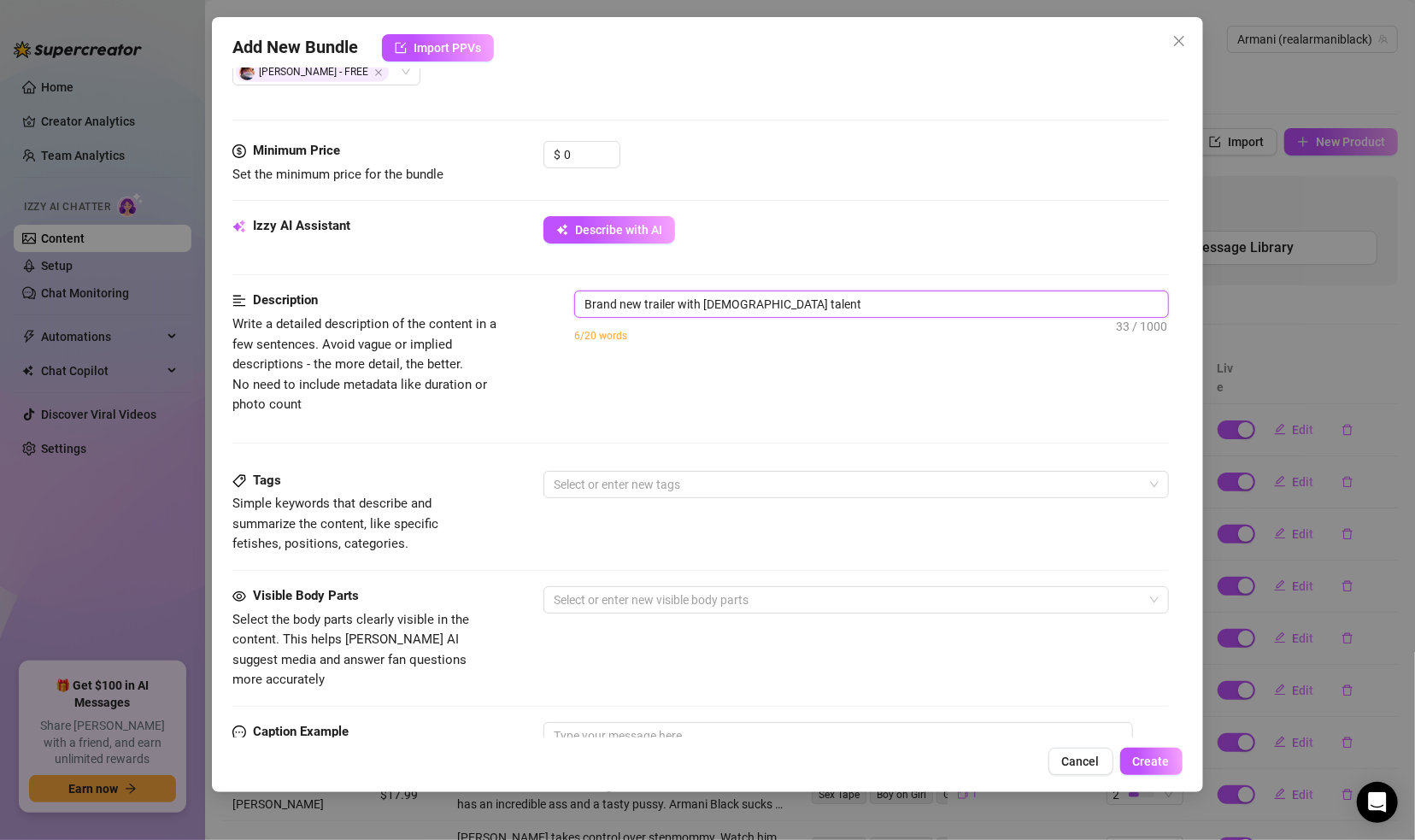
type textarea "Brand new trailer with male talent"
type textarea "Brand new trailer with male talent B"
type textarea "Brand new trailer with male talent Br"
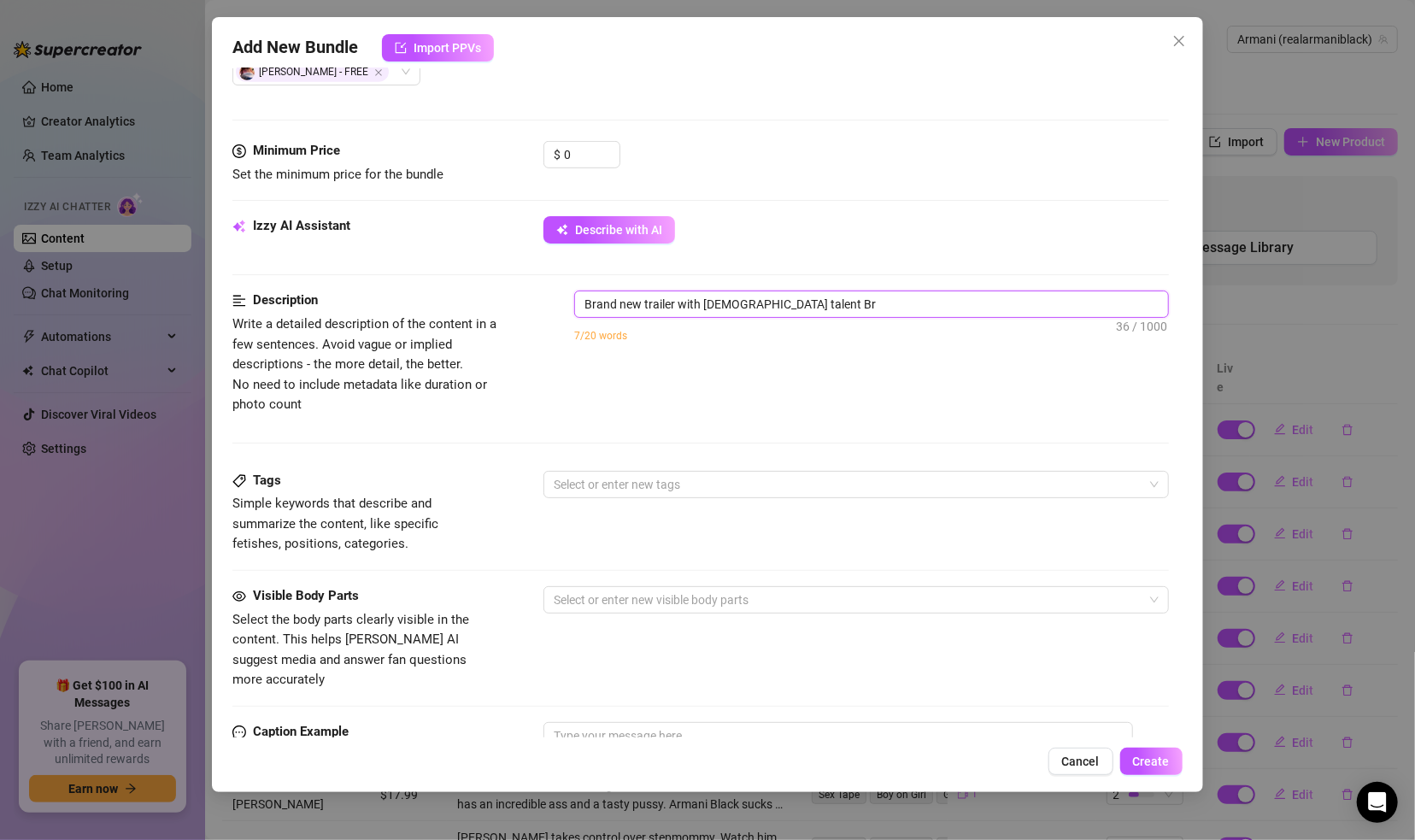
type textarea "Brand new trailer with male talent Bri"
type textarea "Brand new trailer with male talent Bria"
type textarea "Brand new trailer with male talent Brian"
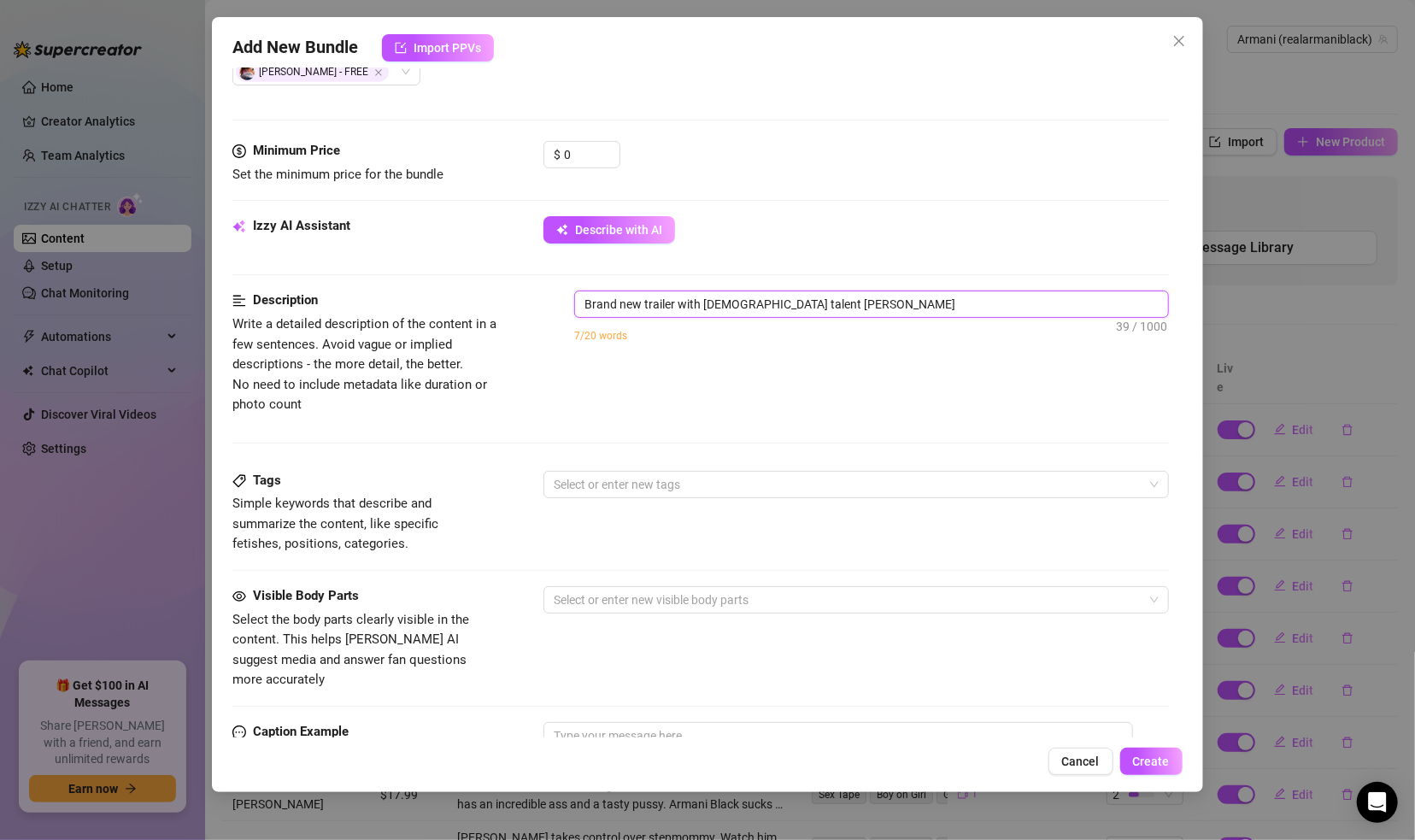
type textarea "Brand new trailer with male talent Brian"
type textarea "Brand new trailer with male talent Brian O"
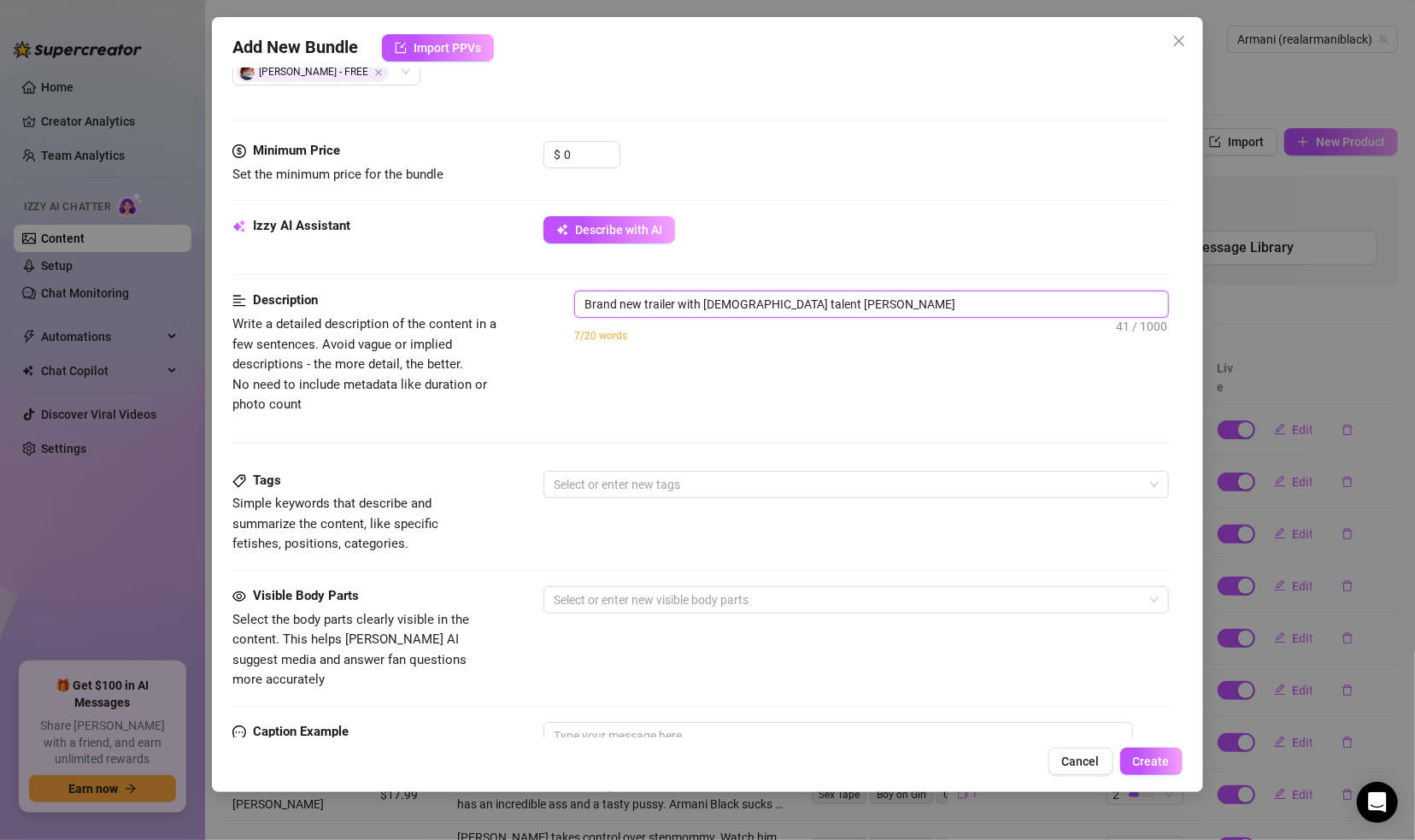
type textarea "Brand new trailer with male talent Brian Om"
type textarea "Brand new trailer with male talent Brian O"
type textarea "Brand new trailer with male talent Brian O'"
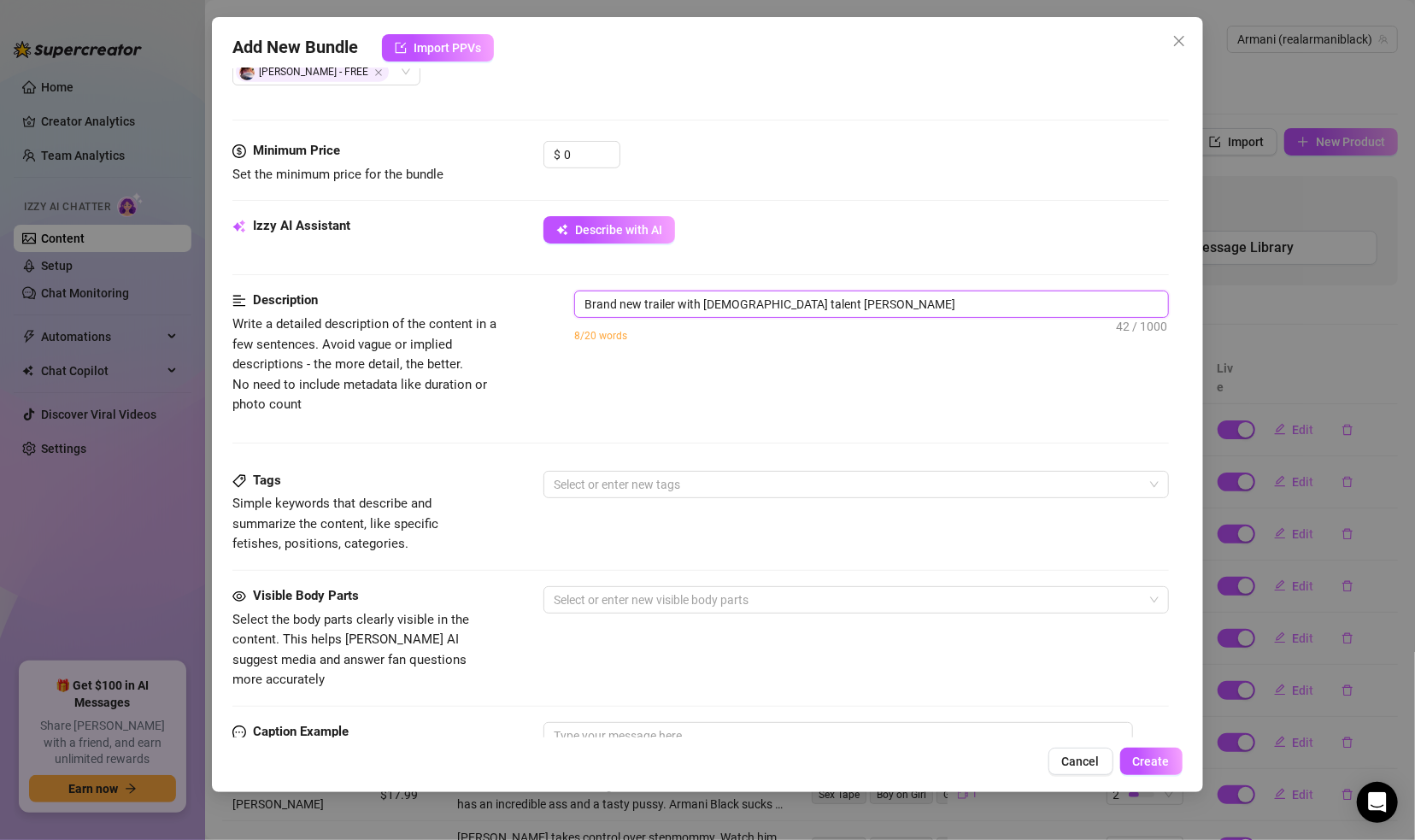
type textarea "Brand new trailer with male talent Brian O'"
type textarea "Brand new trailer with male talent Brian O'M"
type textarea "Brand new trailer with male talent Brian O'Ma"
type textarea "Brand new trailer with male talent Brian O'Mal"
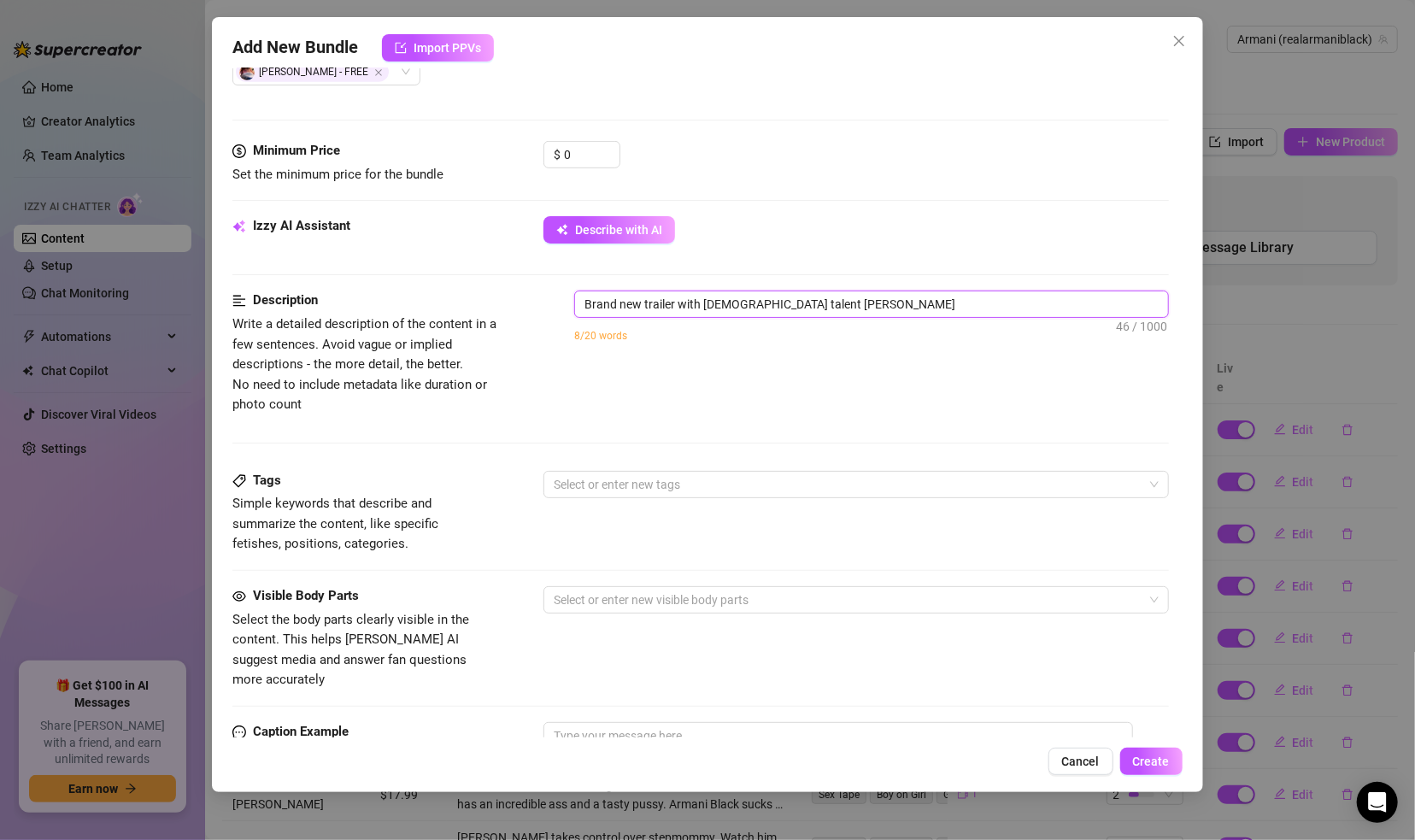
type textarea "Brand new trailer with male talent Brian O'Mall"
type textarea "Brand new trailer with male talent Brian O'Malle"
type textarea "Brand new trailer with male talent Brian O'Malley"
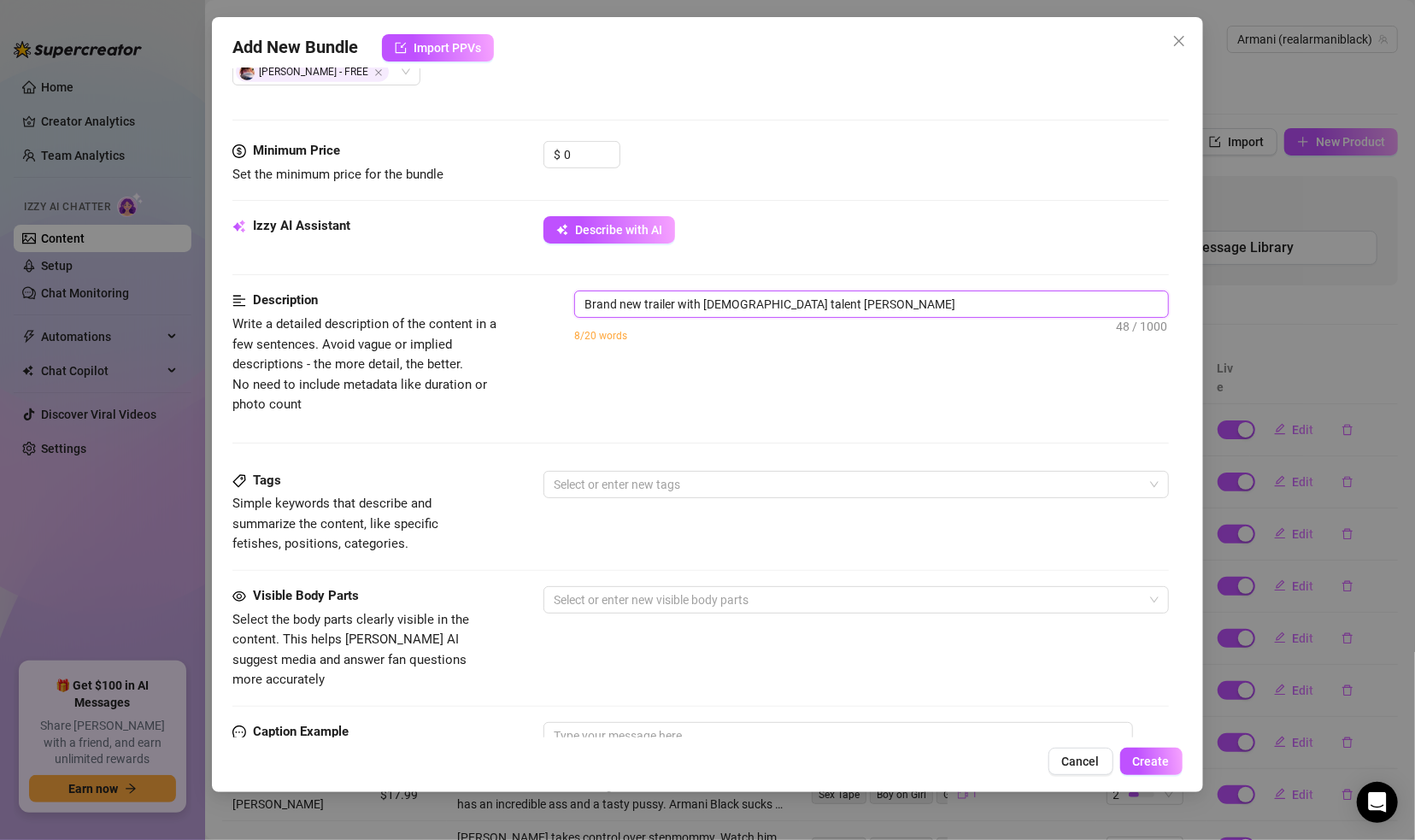
type textarea "Brand new trailer with male talent Brian O'Malley"
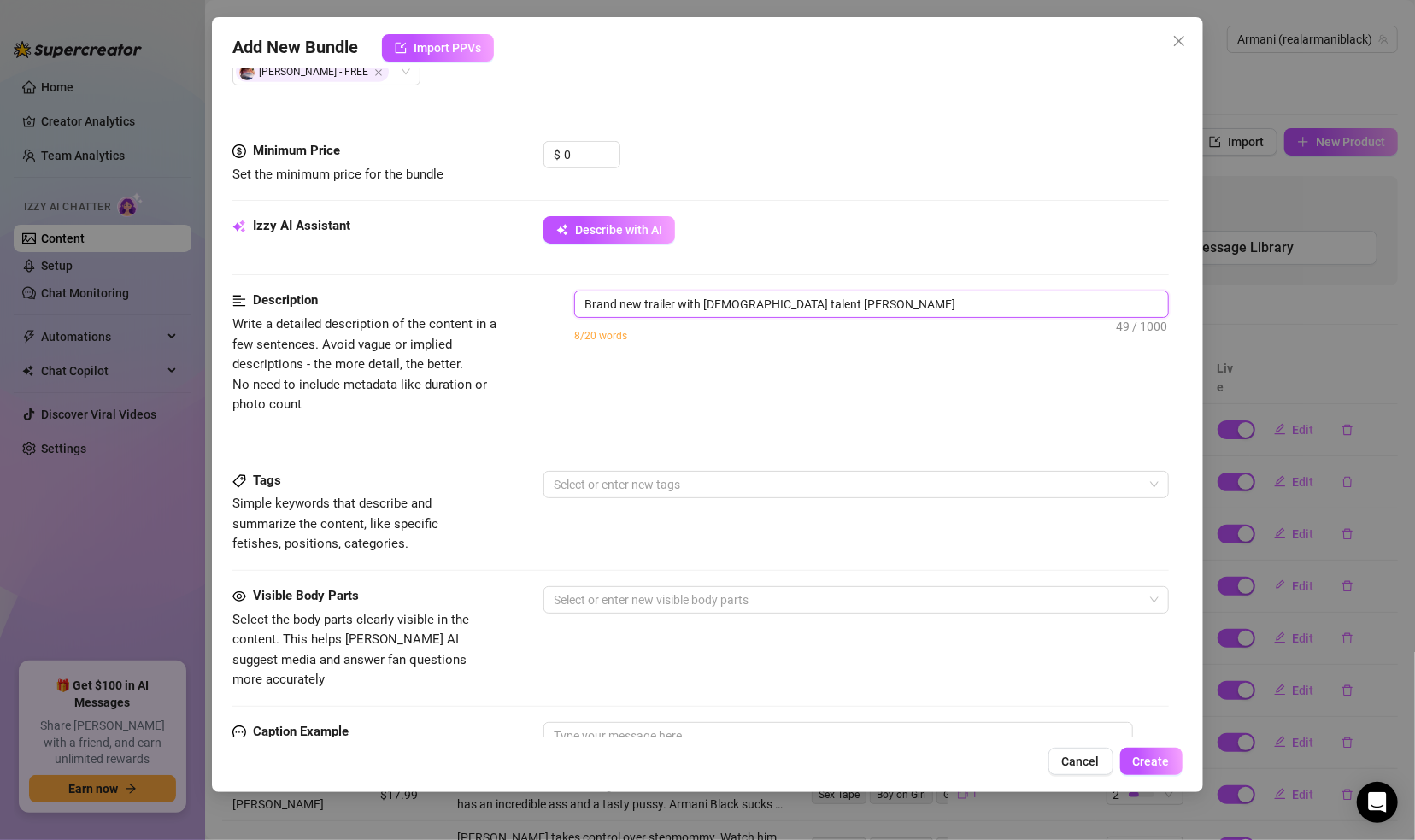
type textarea "Brand new trailer with male talent Brian O'Malley."
type textarea "Brand new trailer with male talent Brian O'Malley. C"
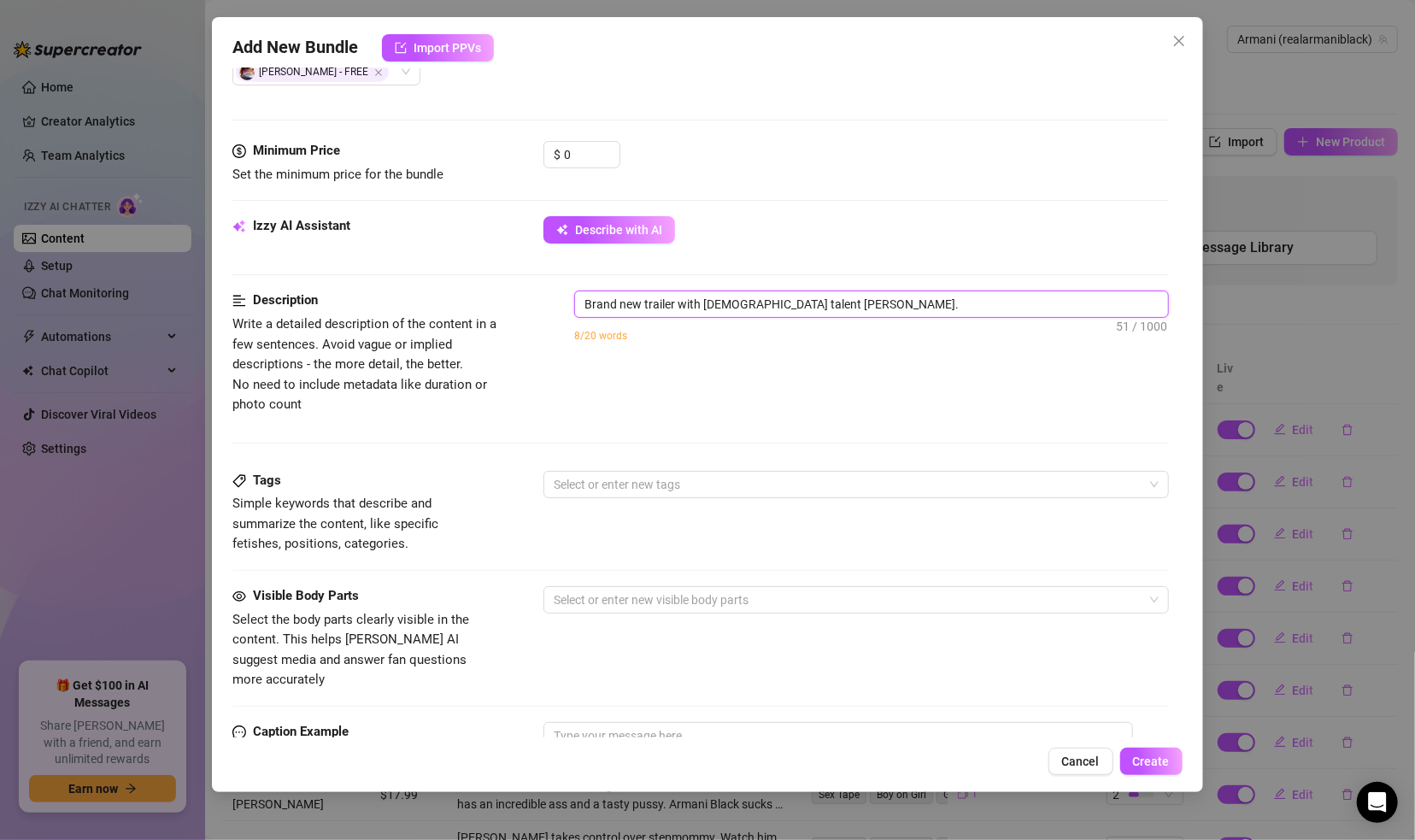
type textarea "Brand new trailer with male talent Brian O'Malley. C"
type textarea "Brand new trailer with male talent Brian O'Malley. Co"
type textarea "Brand new trailer with male talent Brian O'Malley. Con"
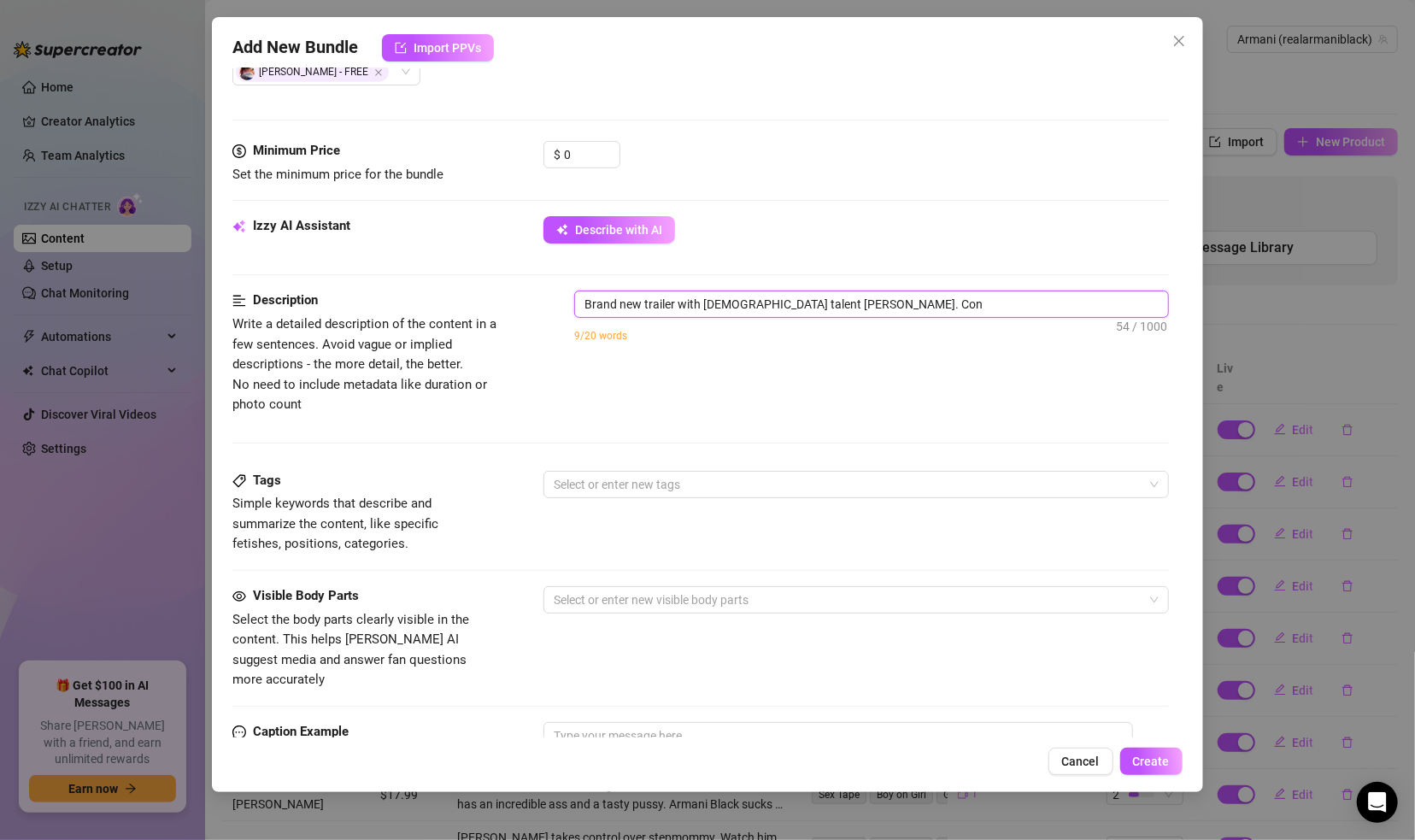
type textarea "Brand new trailer with male talent Brian O'Malley. Cont"
type textarea "Brand new trailer with male talent Brian O'Malley. Conte"
type textarea "Brand new trailer with male talent Brian O'Malley. Conten"
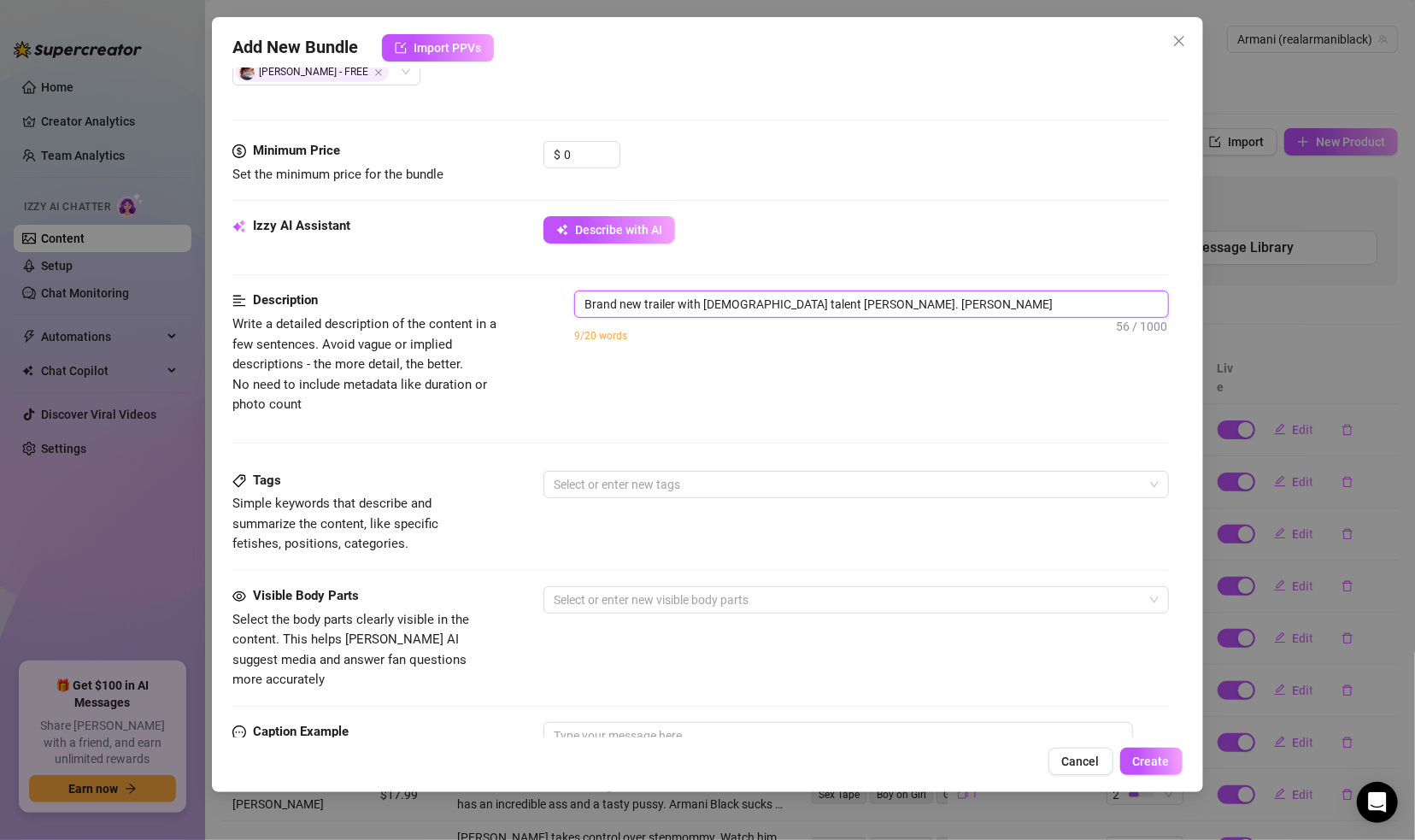
type textarea "Brand new trailer with male talent Brian O'Malley. Conten"
type textarea "Brand new trailer with male talent Brian O'Malley. Content"
type textarea "Brand new trailer with male talent Brian O'Malley. Content d"
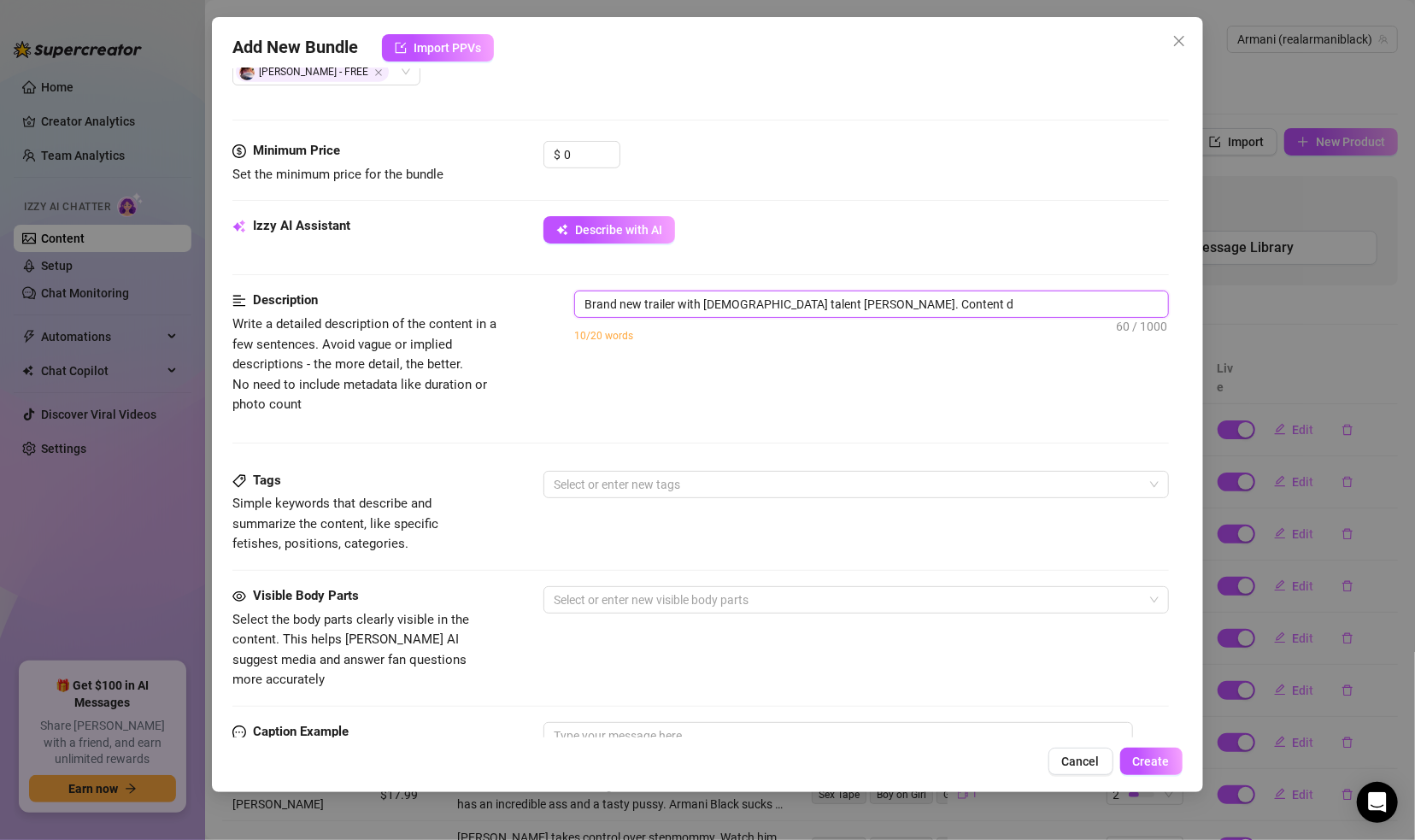
type textarea "Brand new trailer with male talent Brian O'Malley. Content dr"
type textarea "Brand new trailer with male talent Brian O'Malley. Content dro"
type textarea "Brand new trailer with male talent Brian O'Malley. Content drop"
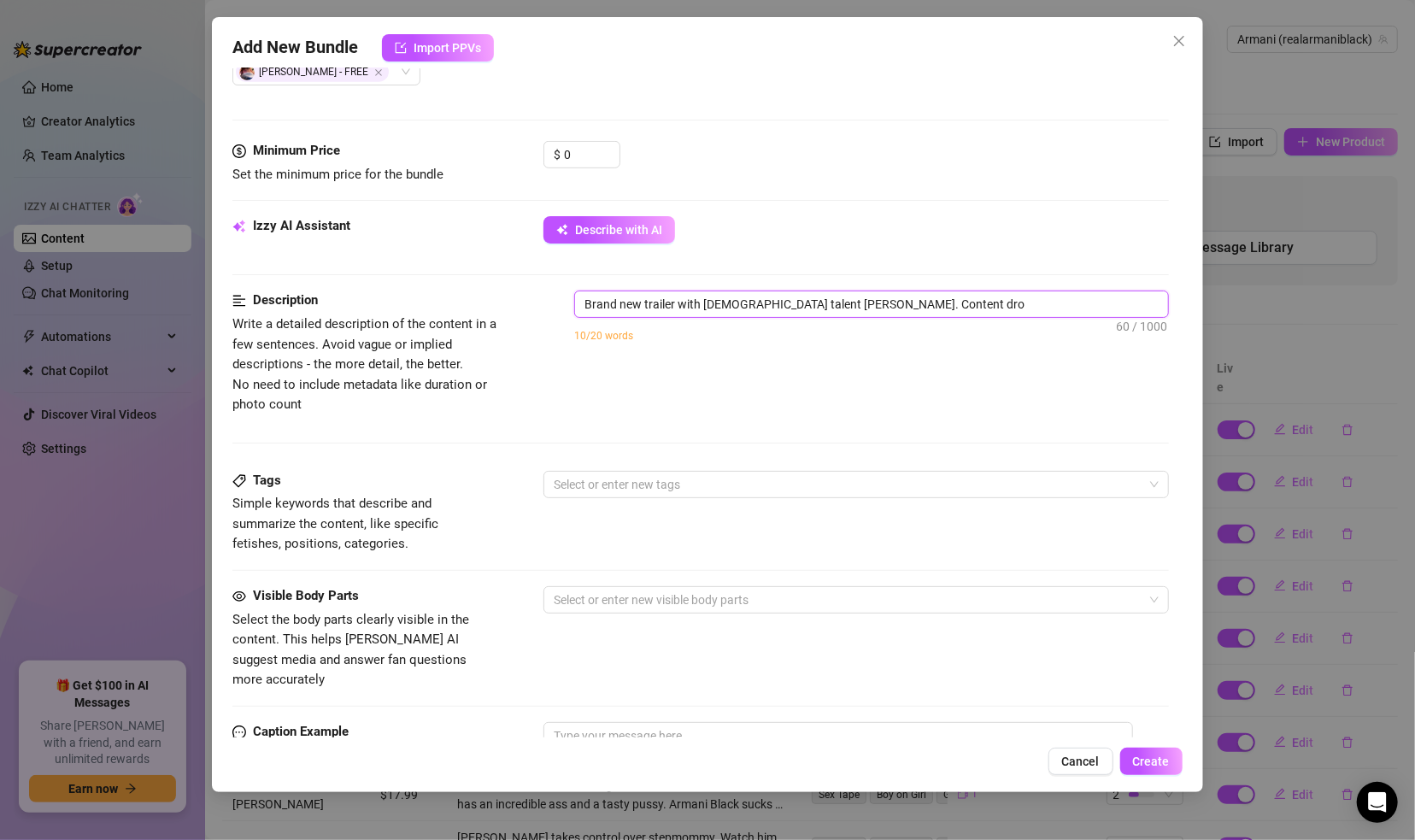
type textarea "Brand new trailer with male talent Brian O'Malley. Content drop"
type textarea "Brand new trailer with male talent Brian O'Malley. Content drops"
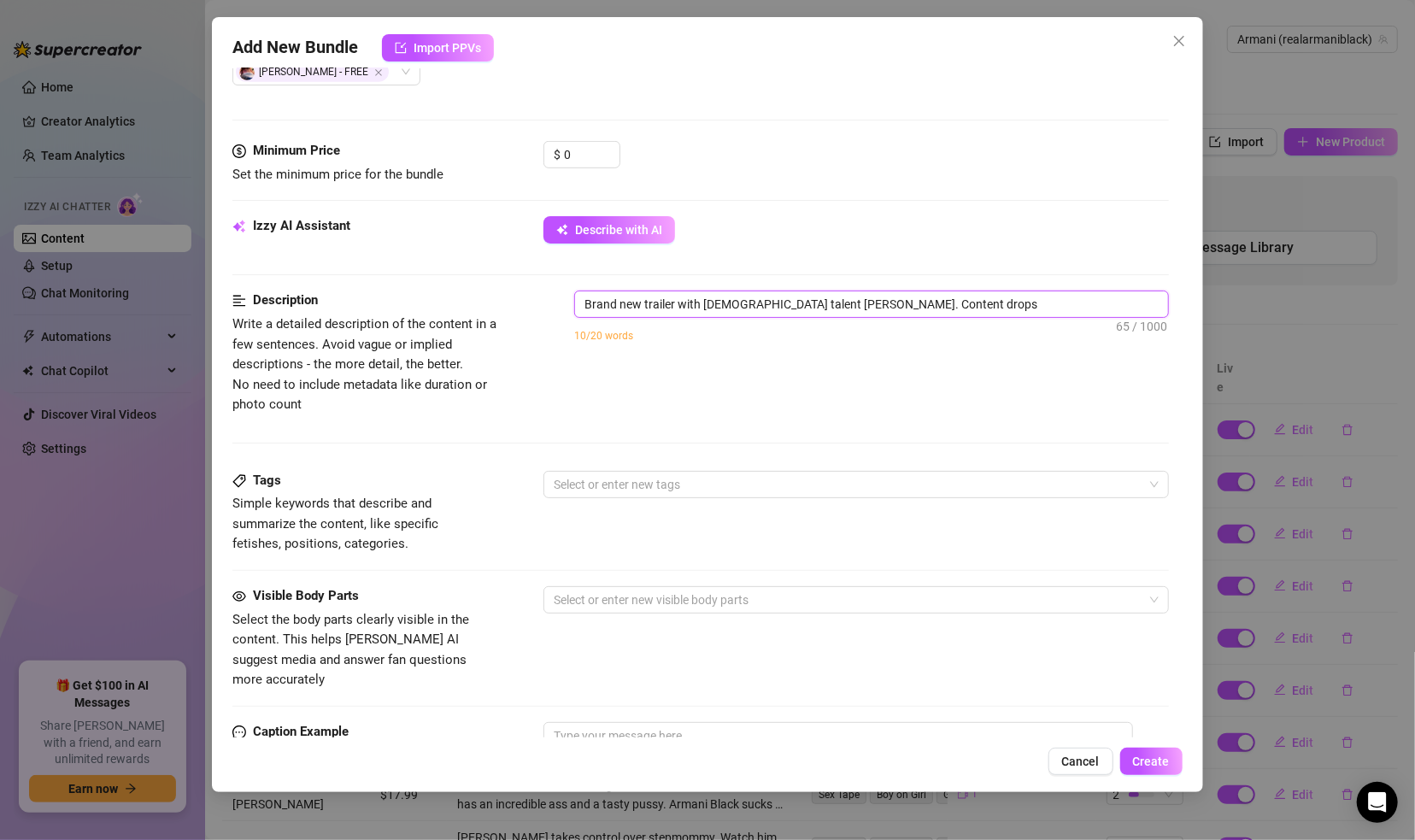
type textarea "Brand new trailer with male talent Brian O'Malley. Content drops 0"
type textarea "Brand new trailer with male talent Brian O'Malley. Content drops 09"
type textarea "Brand new trailer with male talent Brian O'Malley. Content drops 09/"
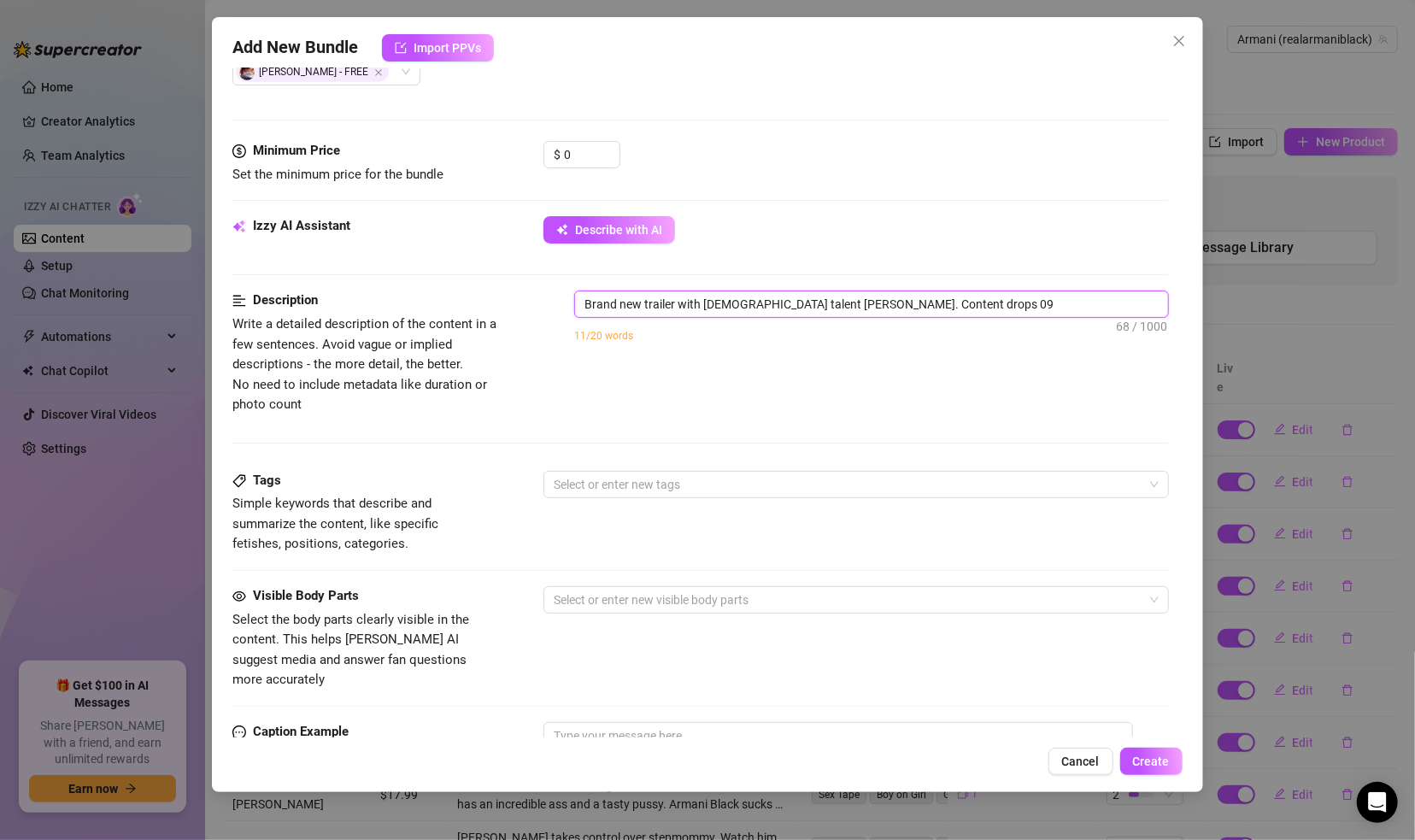
type textarea "Brand new trailer with male talent Brian O'Malley. Content drops 09/"
type textarea "Brand new trailer with male talent Brian O'Malley. Content drops 09/2"
type textarea "Brand new trailer with male talent Brian O'Malley. Content drops 09/21"
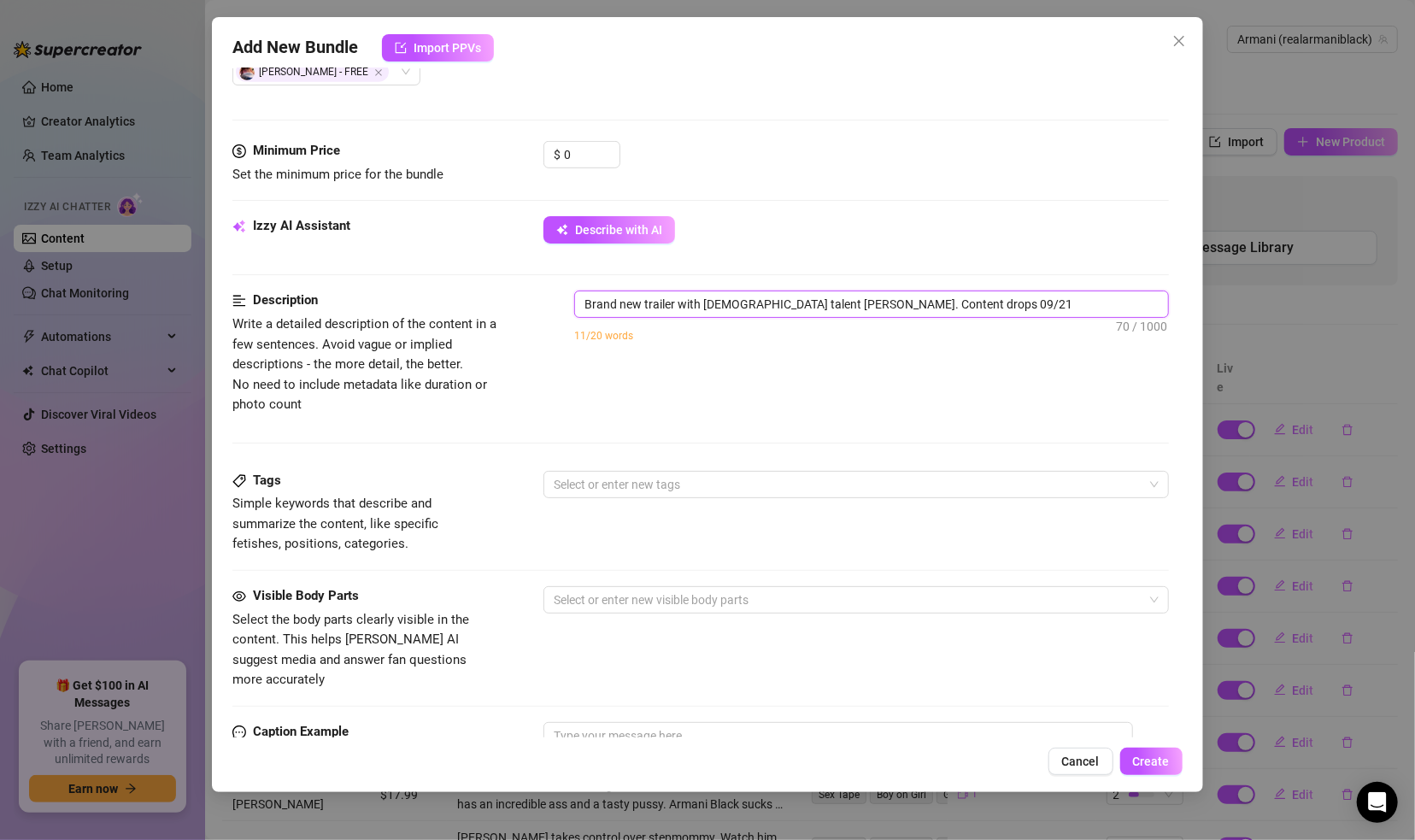
type textarea "Brand new trailer with male talent Brian O'Malley. Content drops 09/2"
type textarea "Brand new trailer with male talent Brian O'Malley. Content drops 09/22"
type textarea "Brand new trailer with male talent Brian O'Malley. Content drops 09/22/"
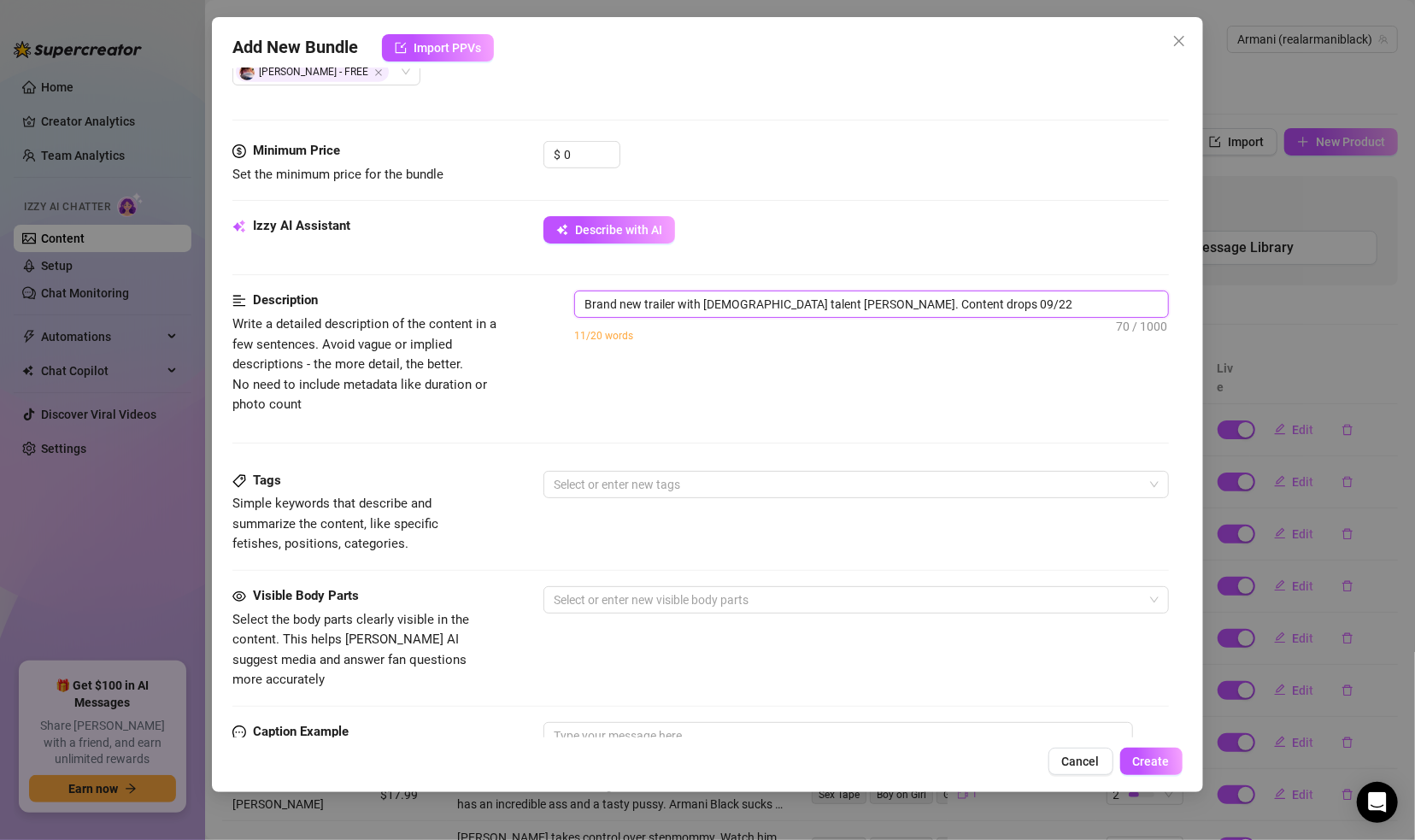
type textarea "Brand new trailer with male talent Brian O'Malley. Content drops 09/22/"
type textarea "Brand new trailer with male talent Brian O'Malley. Content drops 09/22/2"
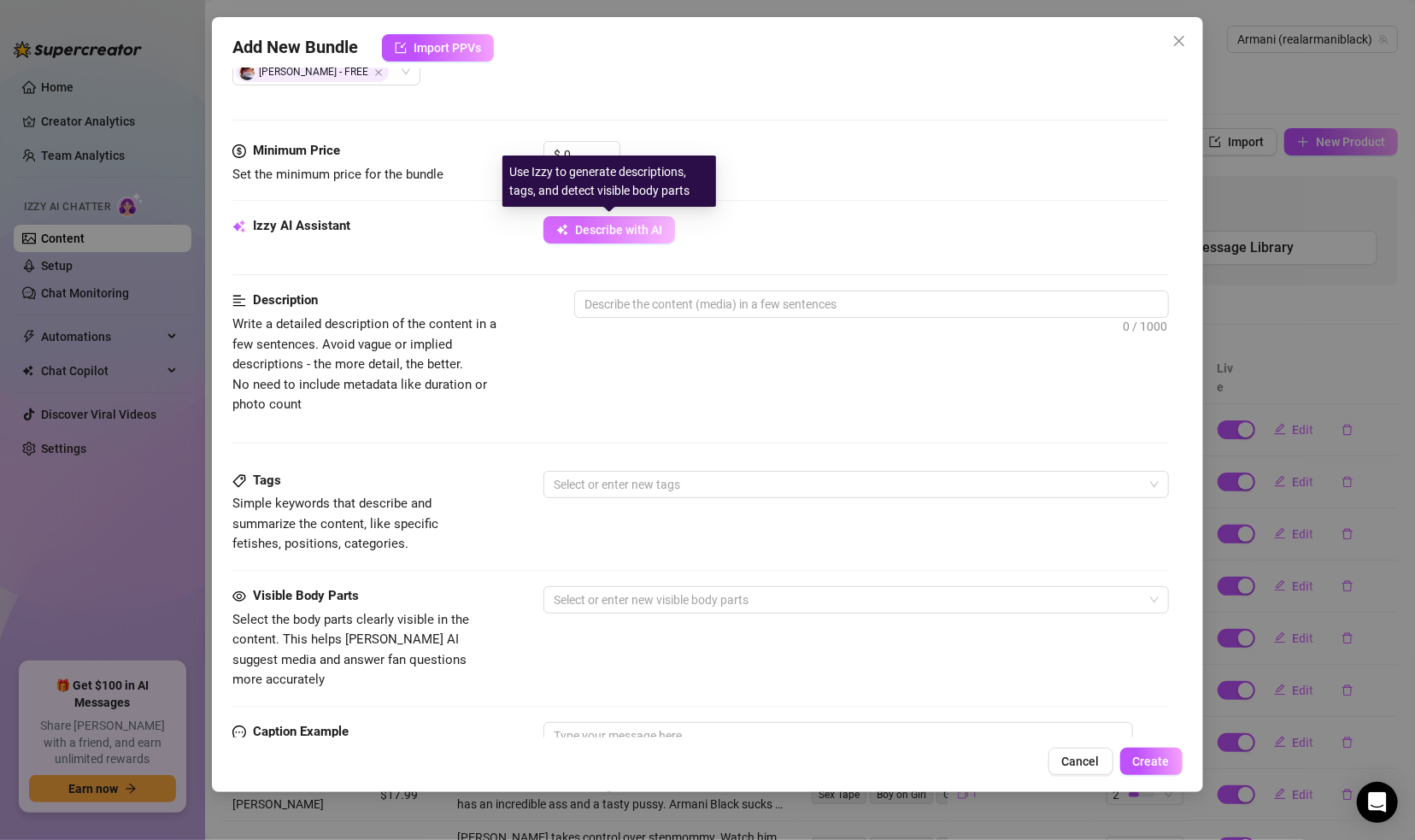
click at [614, 239] on button "Describe with AI" at bounding box center [610, 229] width 132 height 27
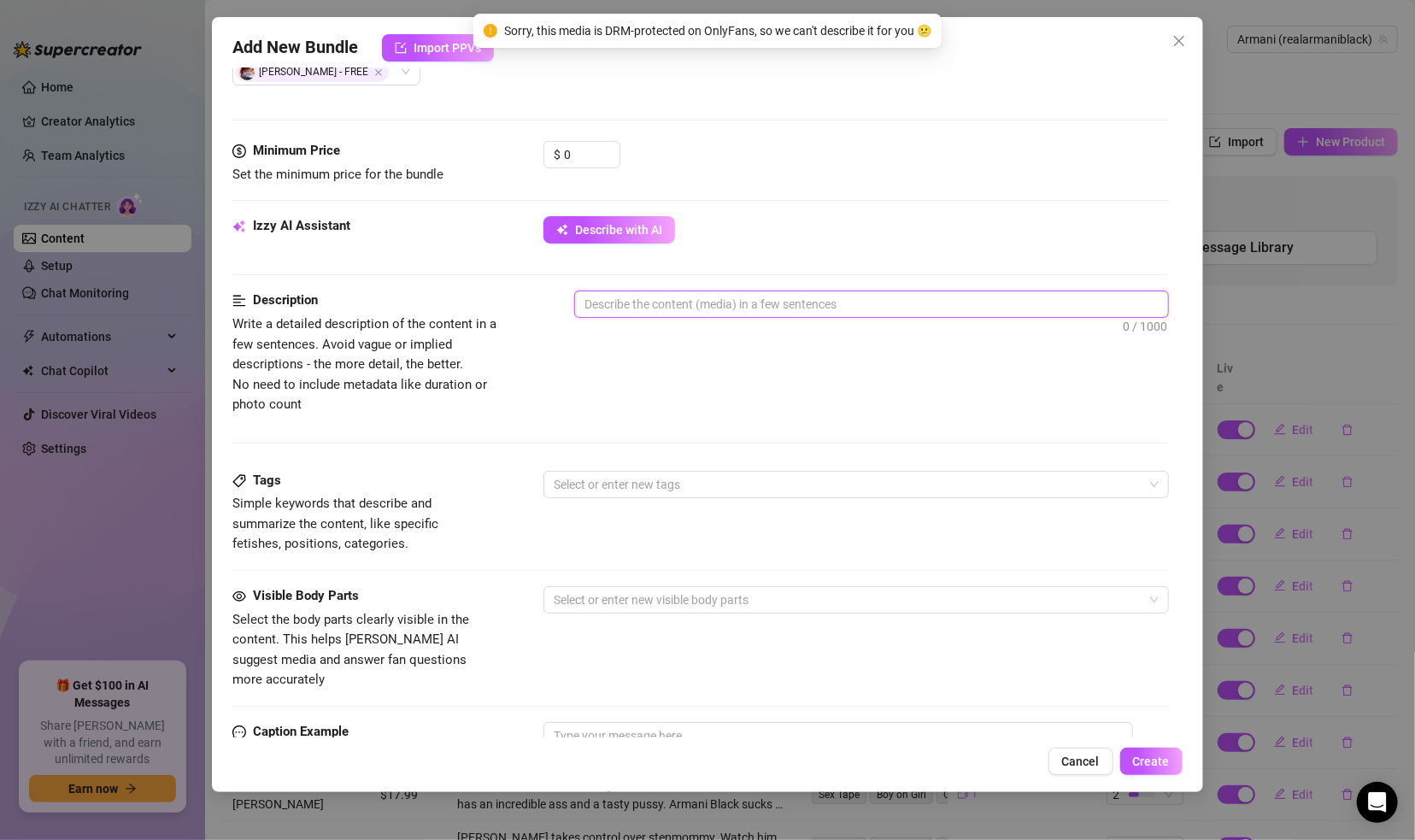
click at [643, 299] on textarea at bounding box center [871, 305] width 593 height 26
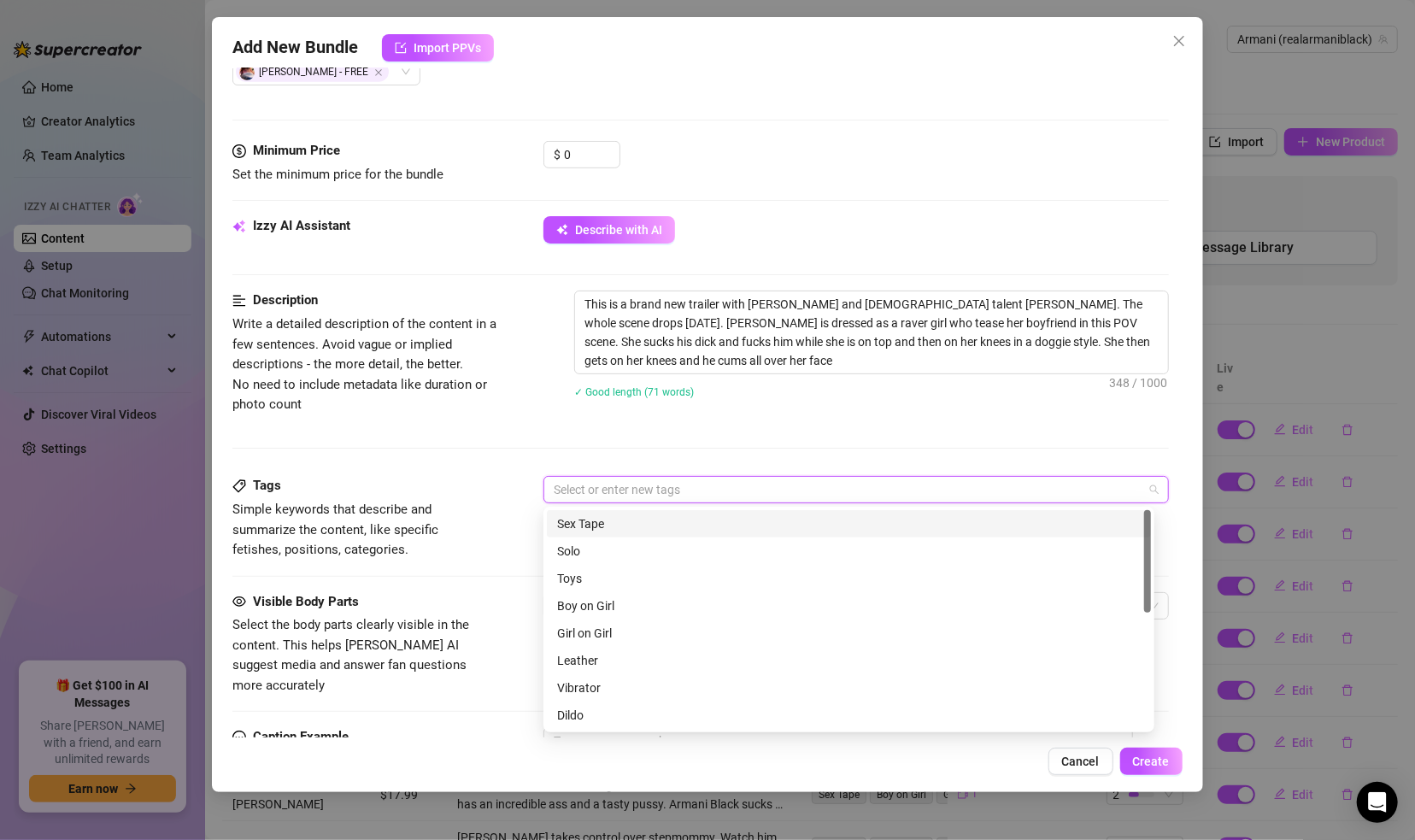
click at [667, 490] on div at bounding box center [846, 489] width 600 height 24
click at [650, 603] on div "Boy on Girl" at bounding box center [849, 605] width 584 height 19
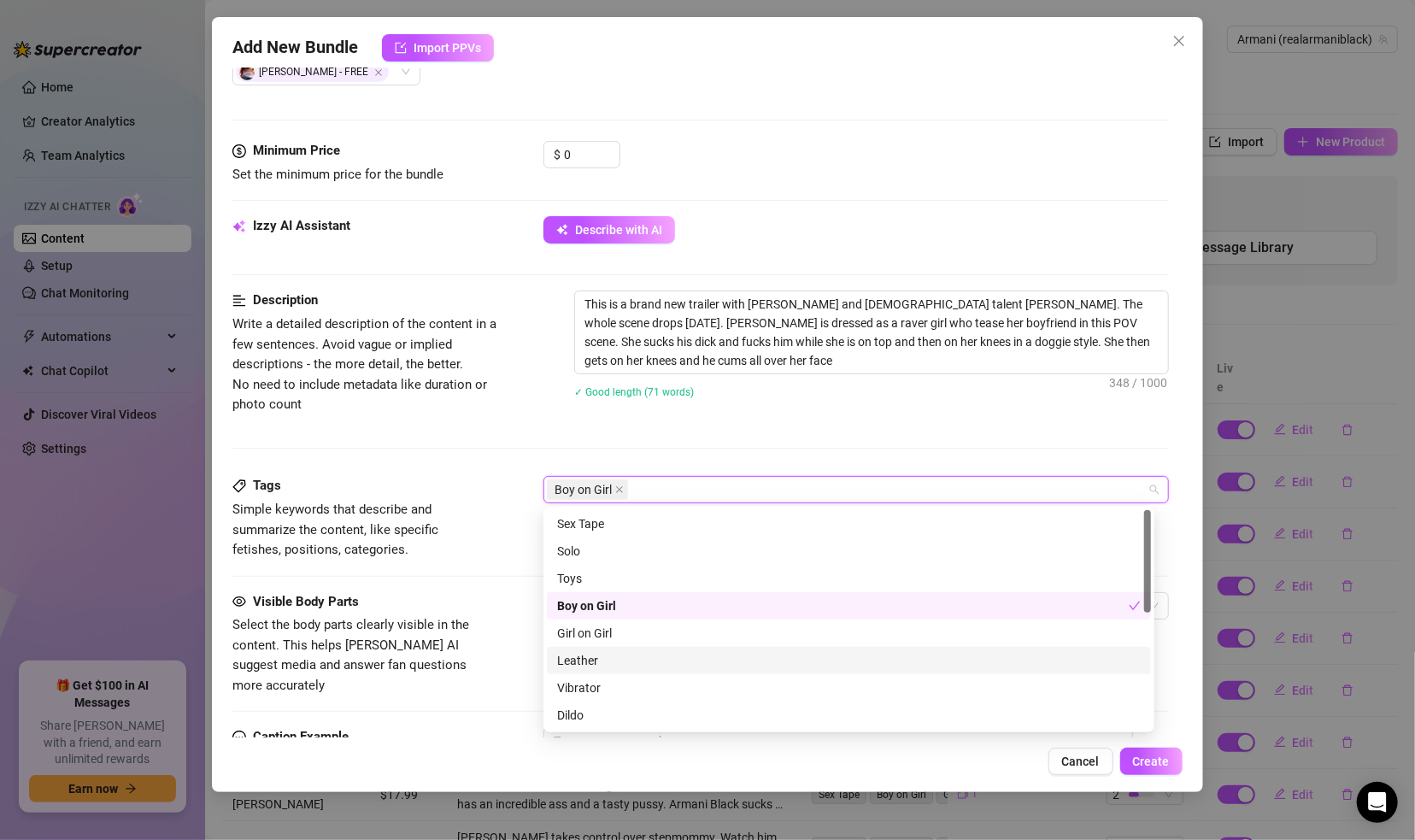
drag, startPoint x: 1152, startPoint y: 591, endPoint x: 1153, endPoint y: 639, distance: 48.0
click at [1153, 639] on div "Girl on Girl Leather Vibrator Sex Tape Solo Toys Boy on Girl Girl on Girl Leath…" at bounding box center [848, 619] width 611 height 226
drag, startPoint x: 1144, startPoint y: 596, endPoint x: 1140, endPoint y: 564, distance: 32.2
click at [1149, 569] on div at bounding box center [1147, 569] width 7 height 103
click at [610, 518] on div "Sex Tape" at bounding box center [849, 523] width 584 height 19
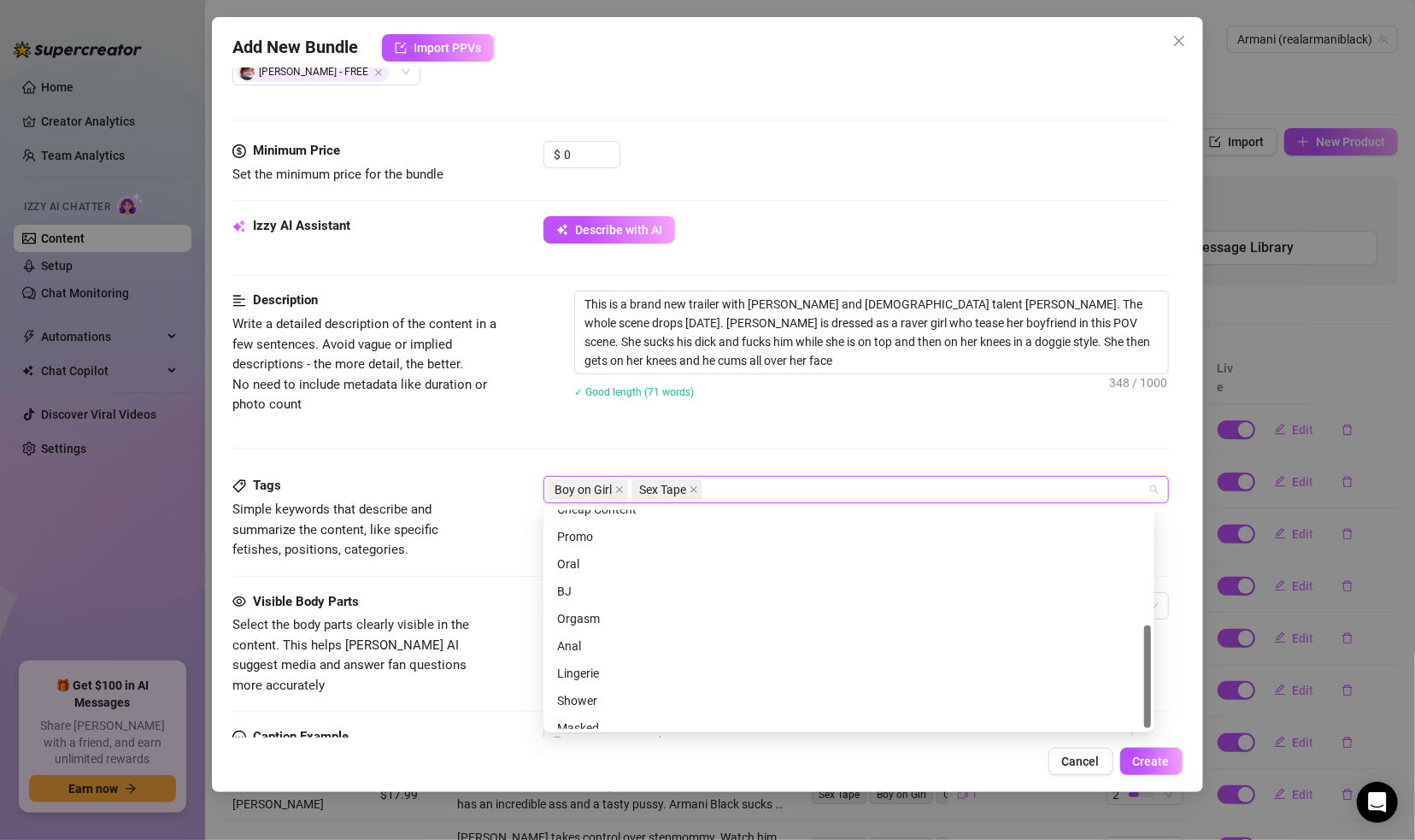
scroll to position [245, 0]
drag, startPoint x: 1148, startPoint y: 586, endPoint x: 1149, endPoint y: 720, distance: 134.0
click at [1149, 720] on div at bounding box center [1147, 677] width 7 height 103
click at [596, 579] on div "BJ" at bounding box center [849, 578] width 584 height 19
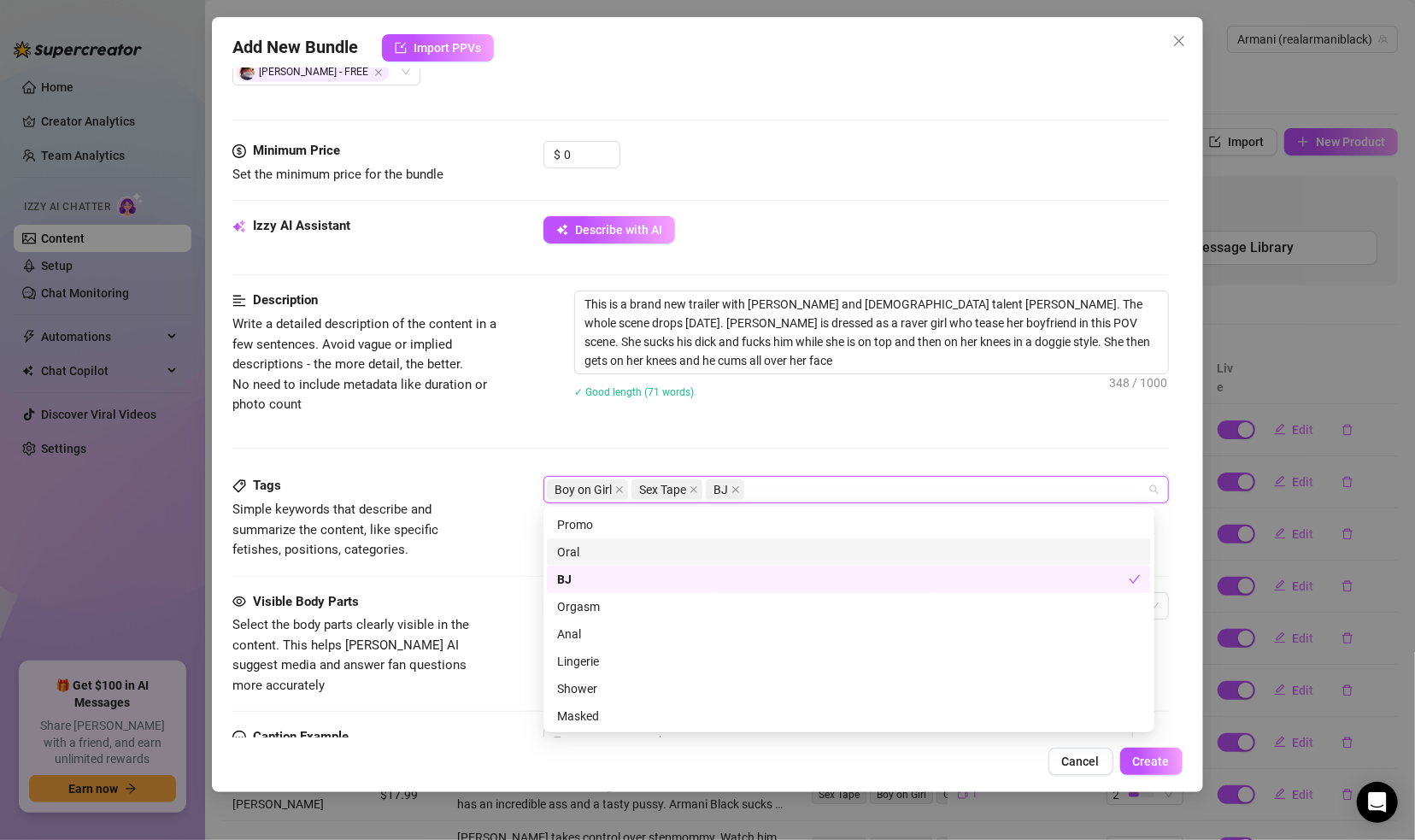
click at [650, 553] on div "Oral" at bounding box center [849, 551] width 584 height 19
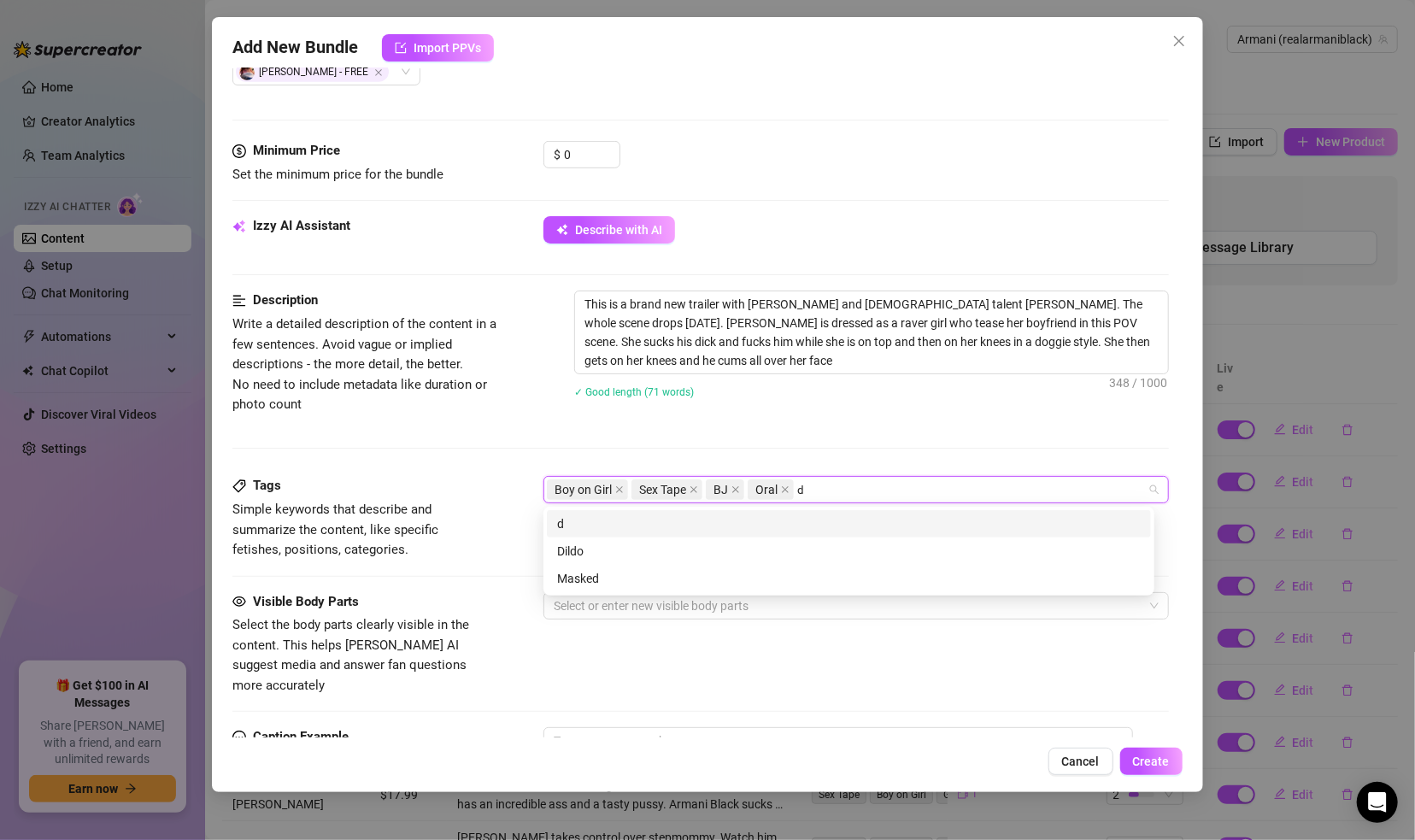
scroll to position [0, 0]
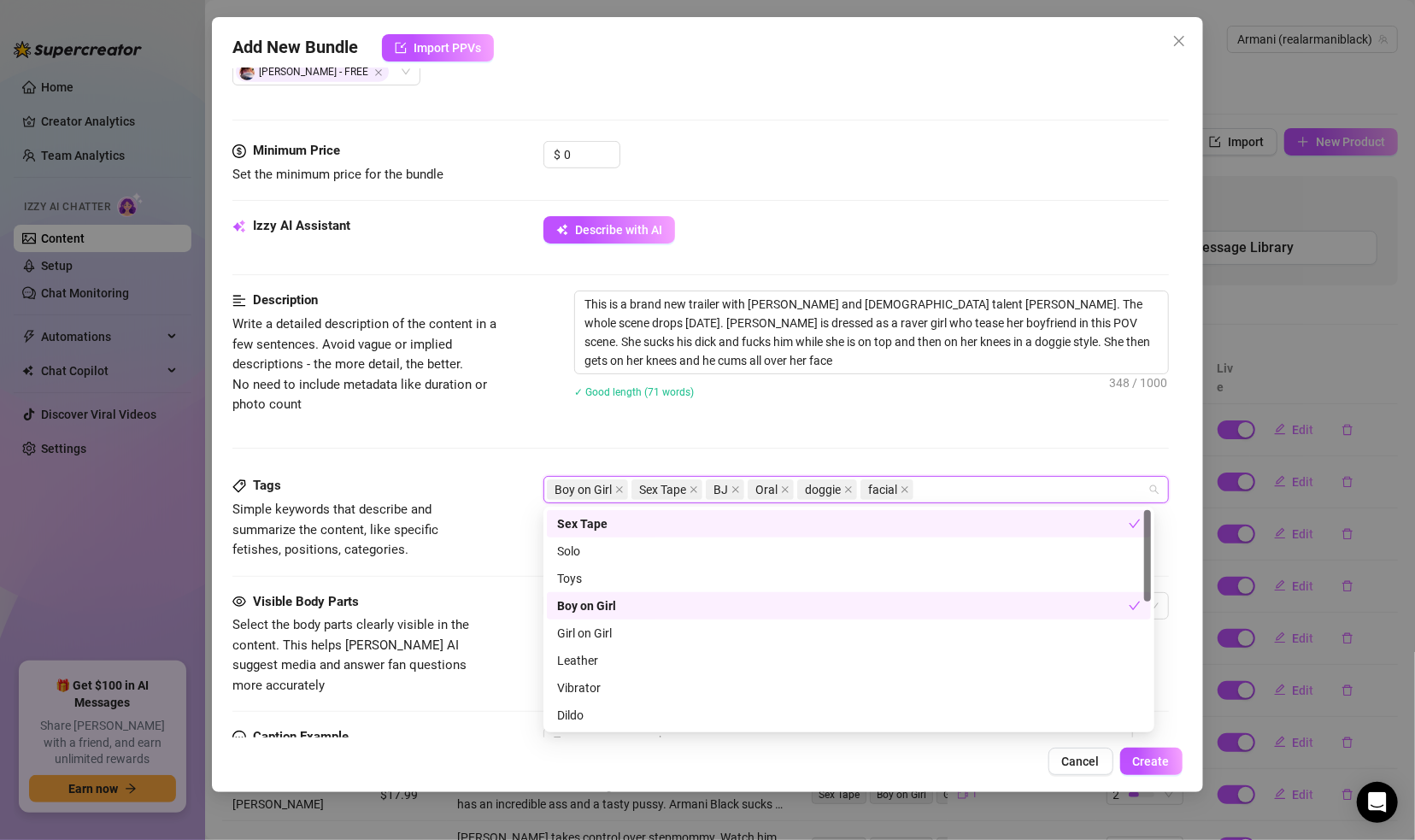
click at [1070, 416] on div "This is a brand new trailer with Armani Black and male talent Brian O'Malley. T…" at bounding box center [871, 356] width 594 height 130
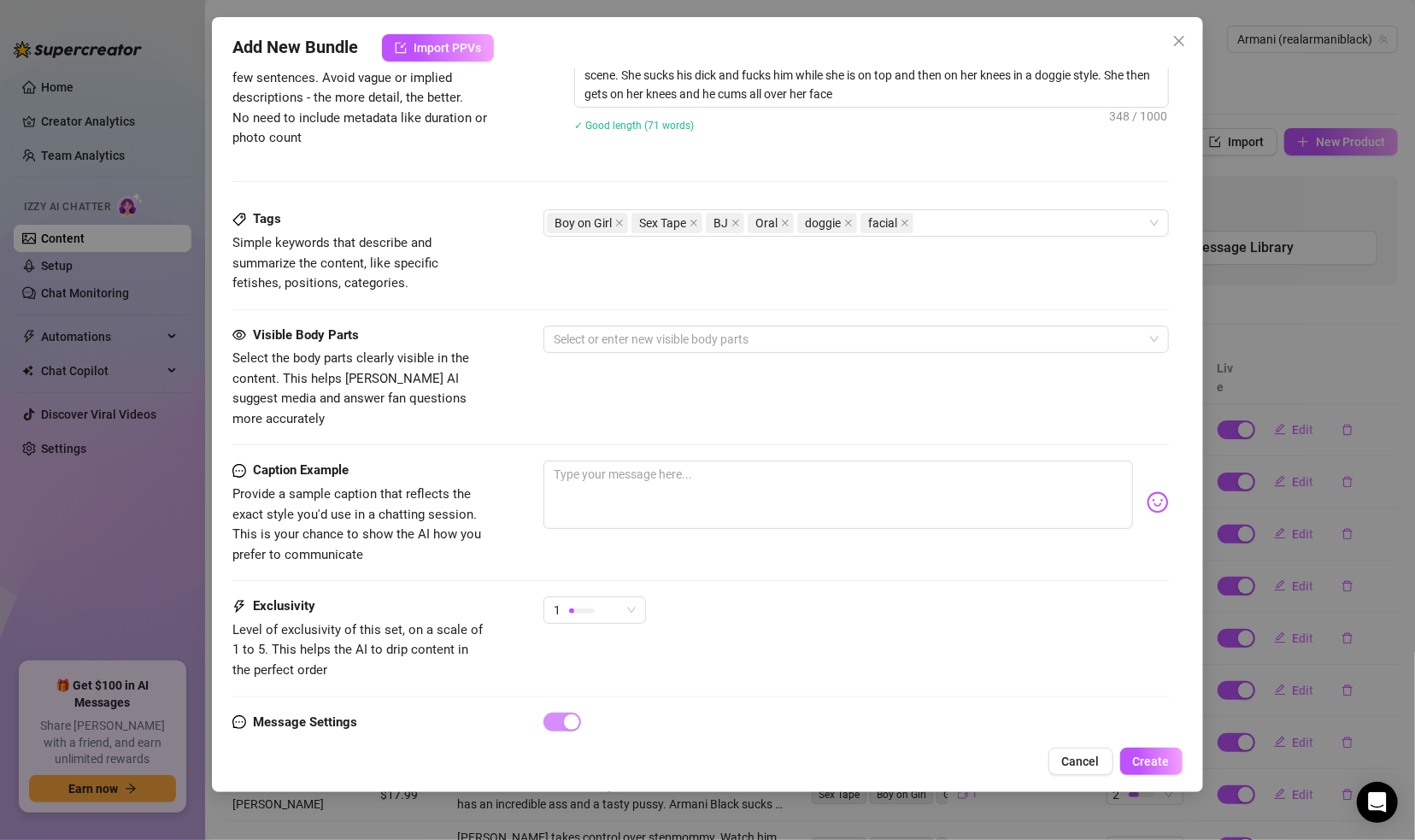
scroll to position [799, 0]
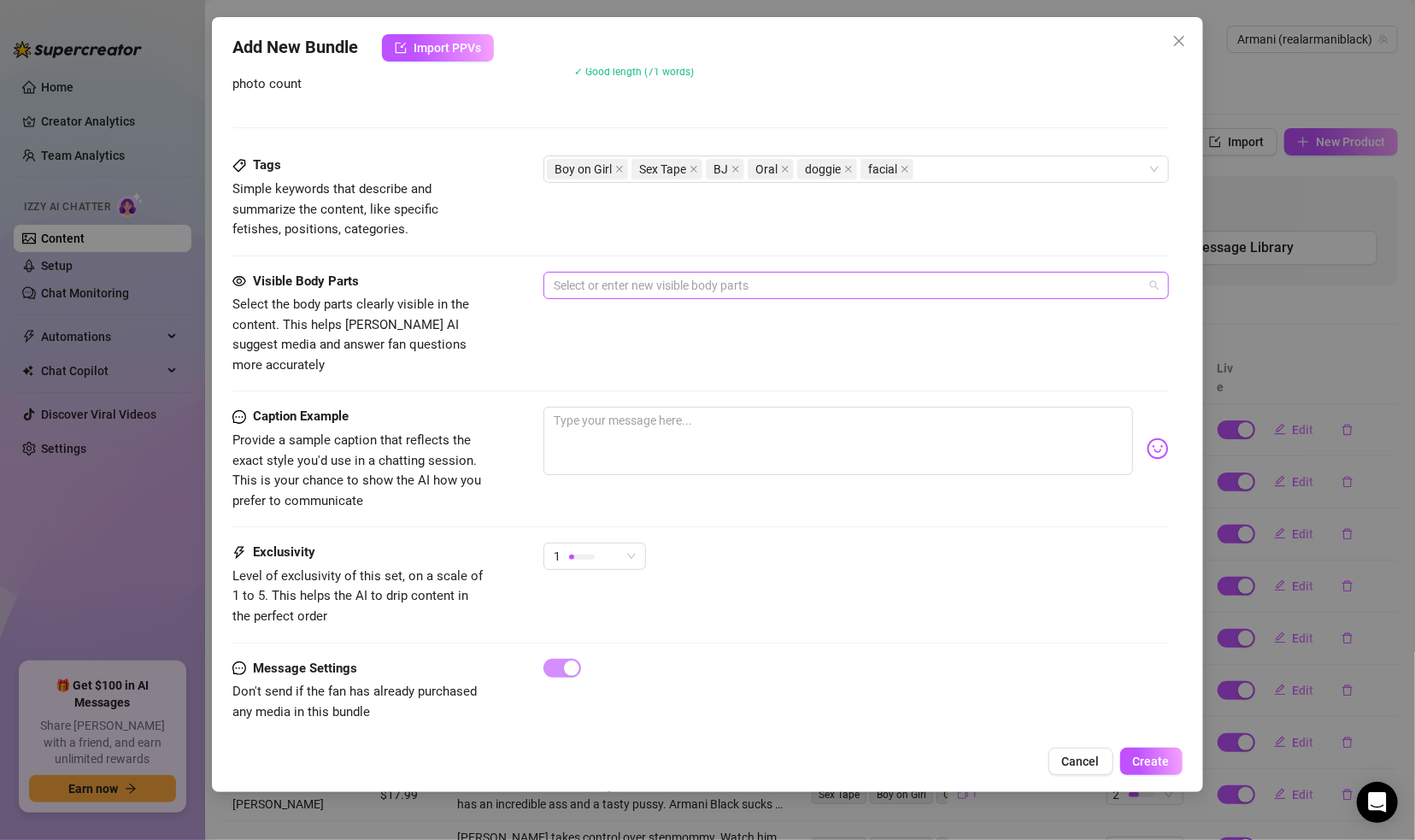
click at [790, 280] on div at bounding box center [846, 286] width 600 height 24
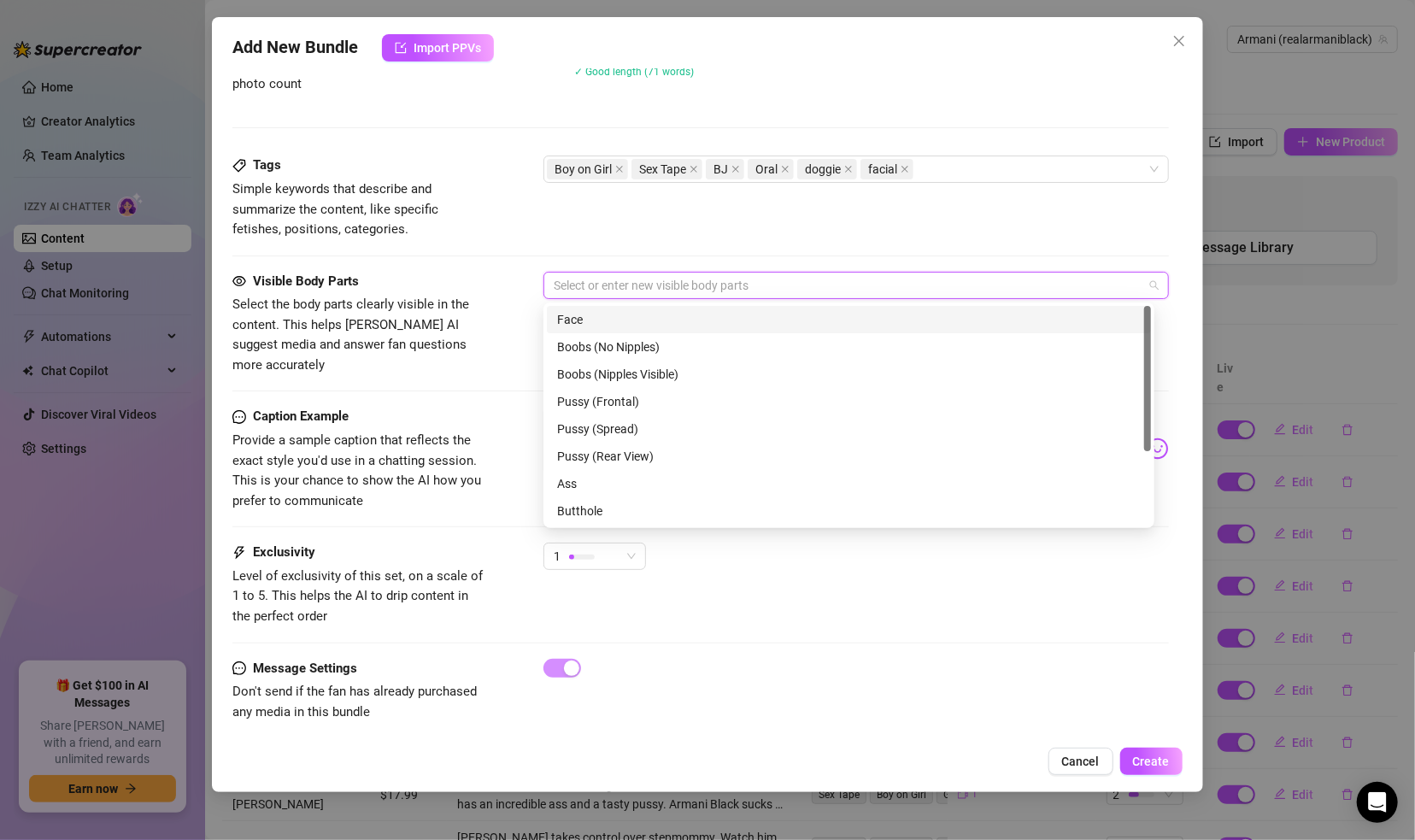
click at [746, 314] on div "Face" at bounding box center [849, 319] width 584 height 19
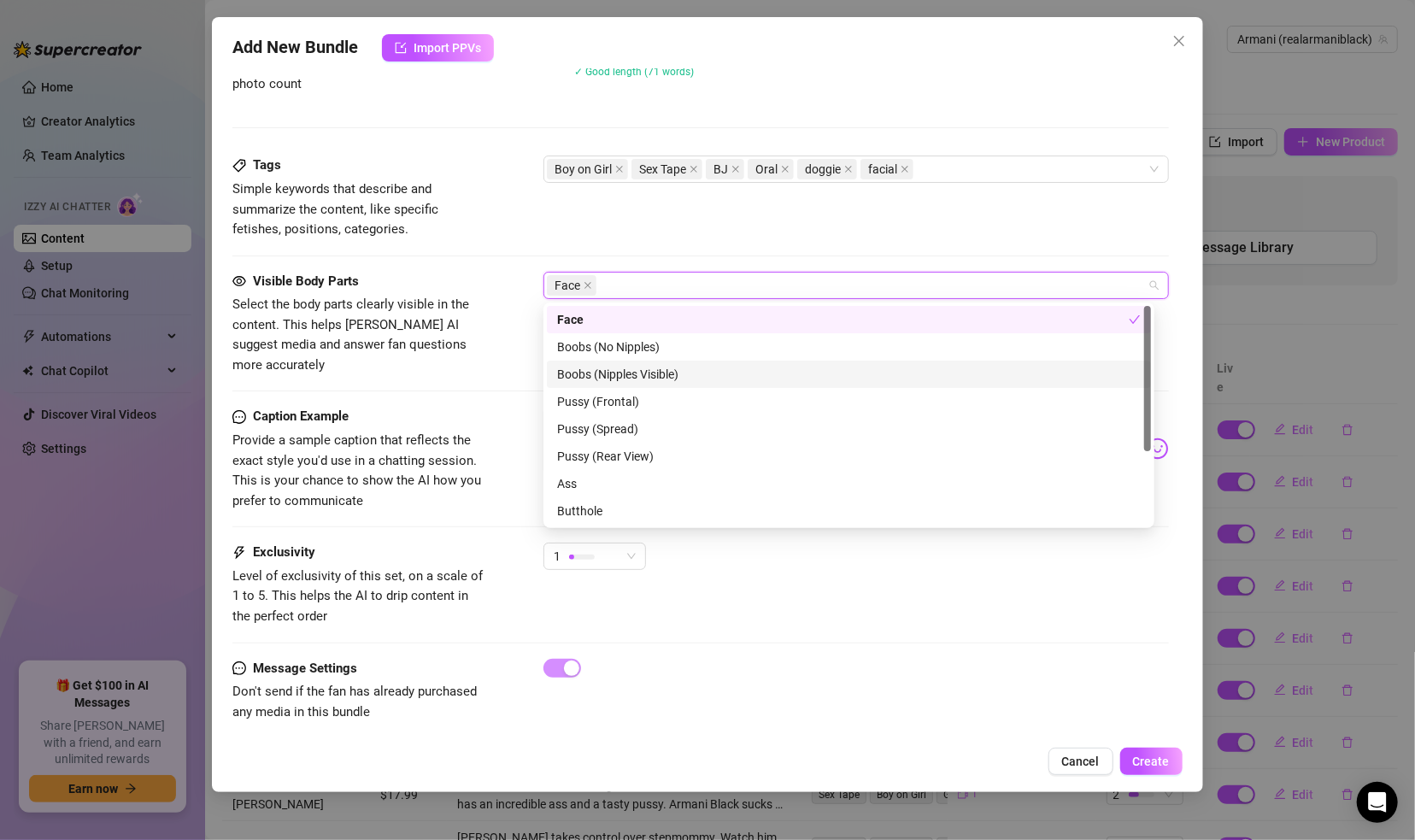
click at [673, 379] on div "Boobs (Nipples Visible)" at bounding box center [849, 374] width 584 height 19
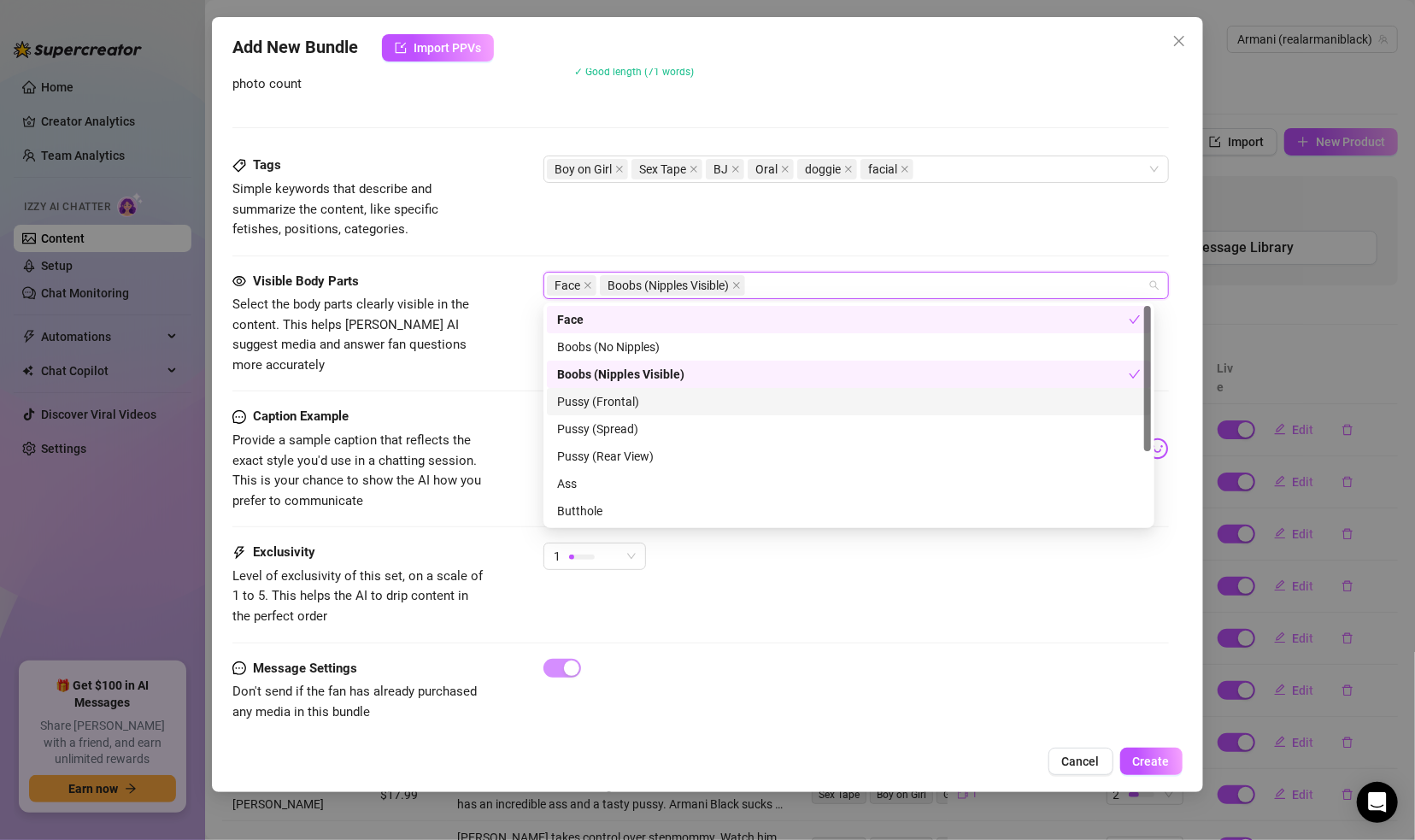
click at [645, 403] on div "Pussy (Frontal)" at bounding box center [849, 402] width 584 height 19
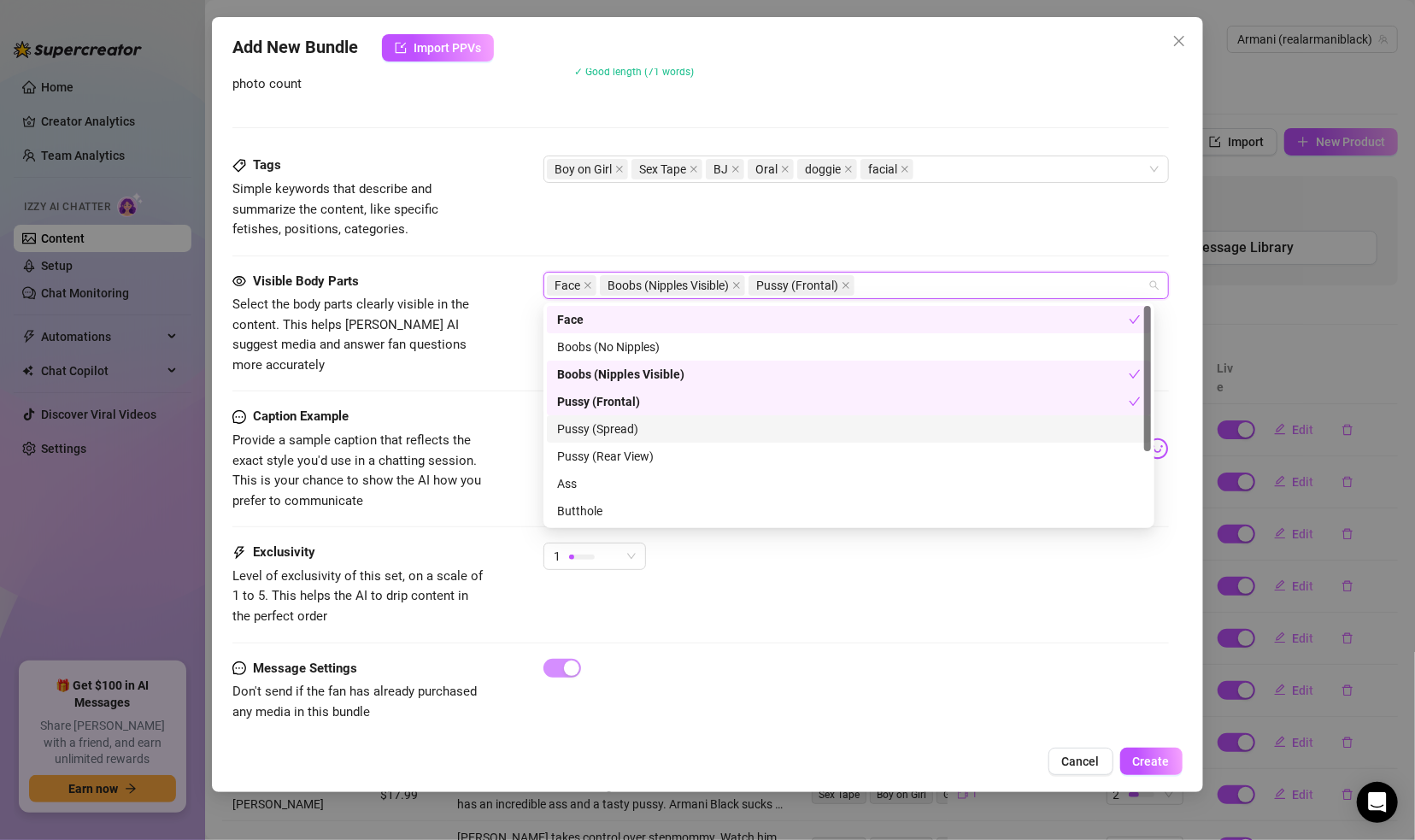
click at [636, 429] on div "Pussy (Spread)" at bounding box center [849, 428] width 584 height 19
click at [636, 458] on div "Pussy (Rear View)" at bounding box center [849, 455] width 584 height 19
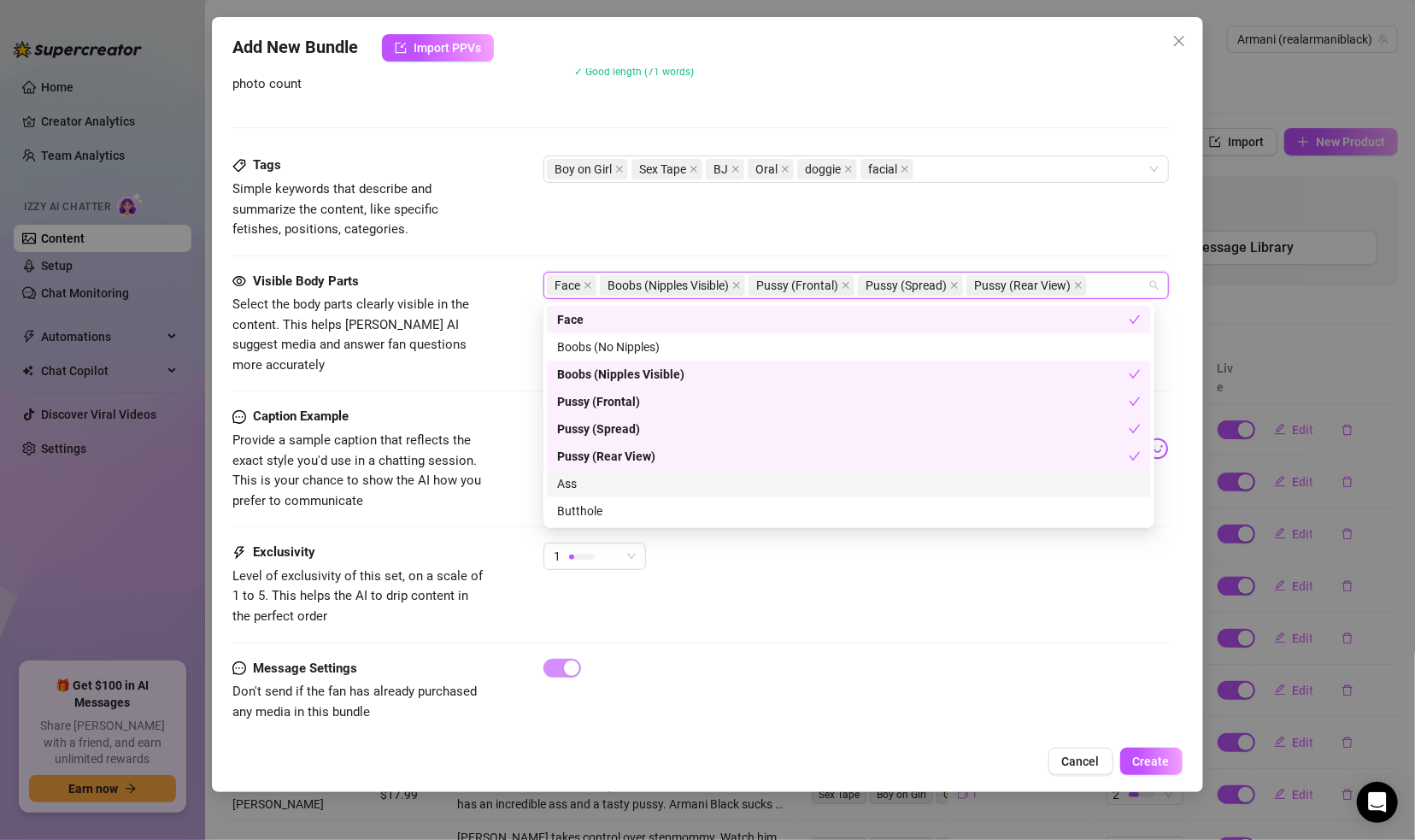
click at [622, 486] on div "Ass" at bounding box center [849, 483] width 584 height 19
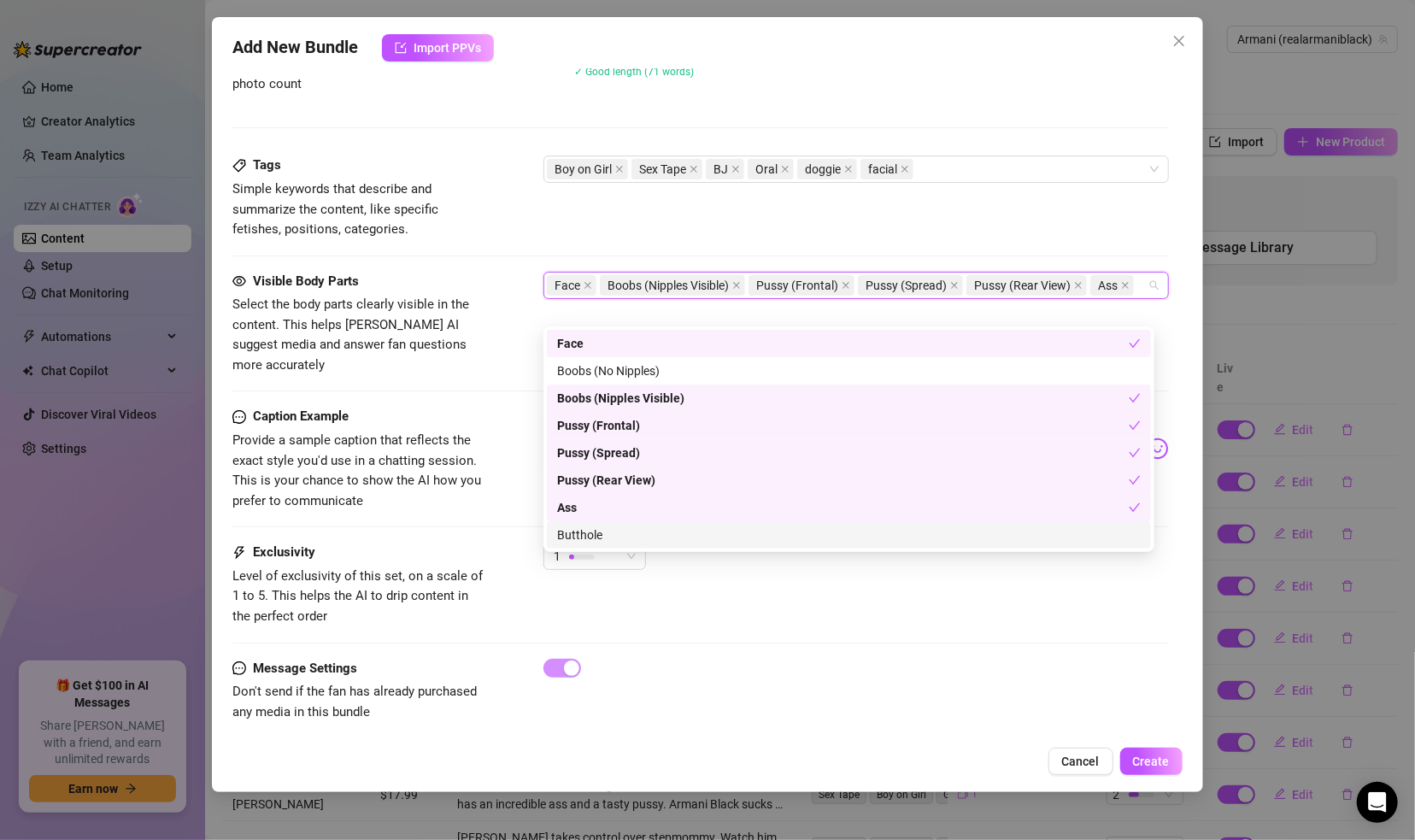
click at [627, 533] on div "Butthole" at bounding box center [849, 534] width 584 height 19
click at [1167, 459] on div "Account Armani (@realarmaniblack) Name Name is for your internal organization o…" at bounding box center [708, 403] width 949 height 669
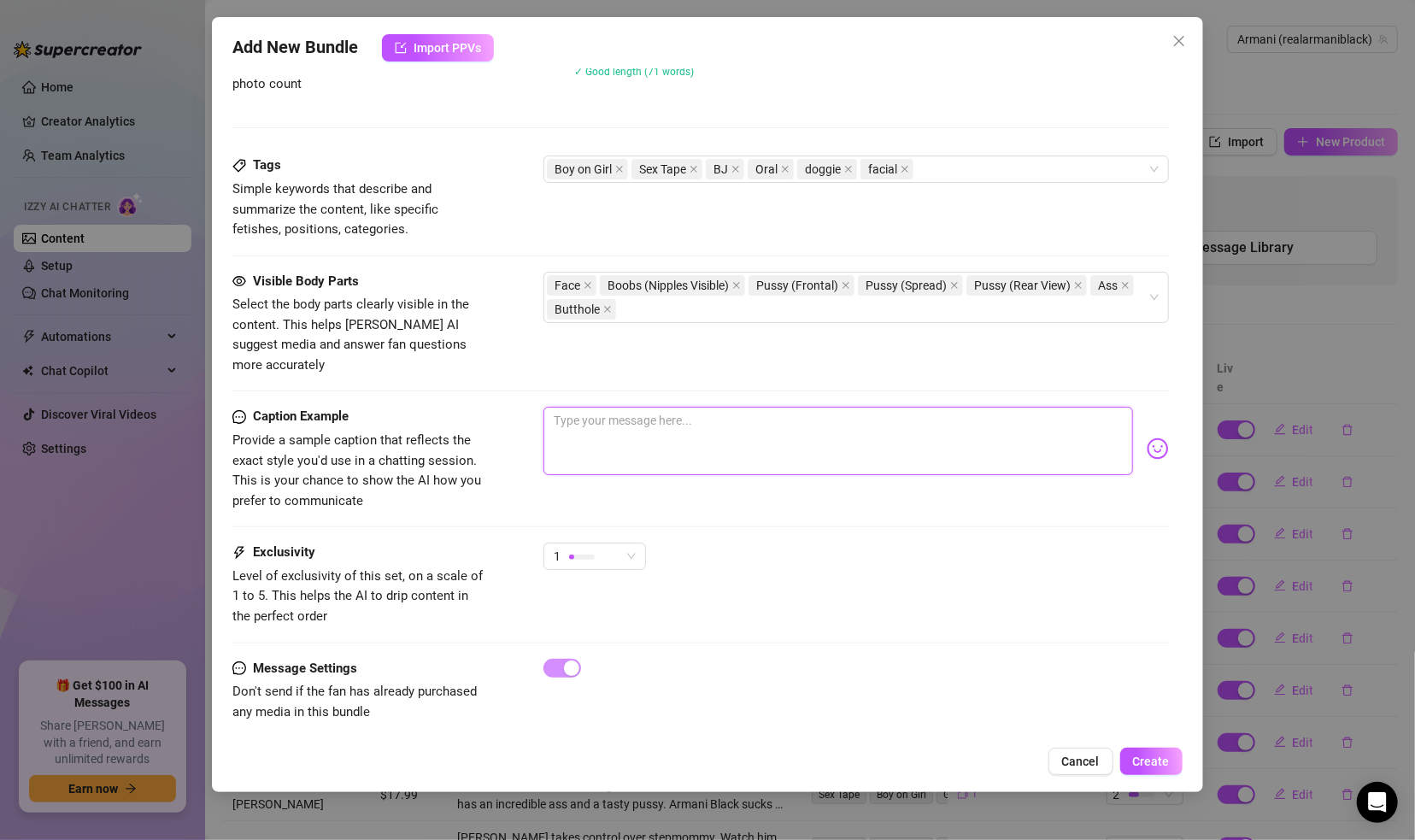
click at [922, 436] on textarea at bounding box center [837, 440] width 589 height 68
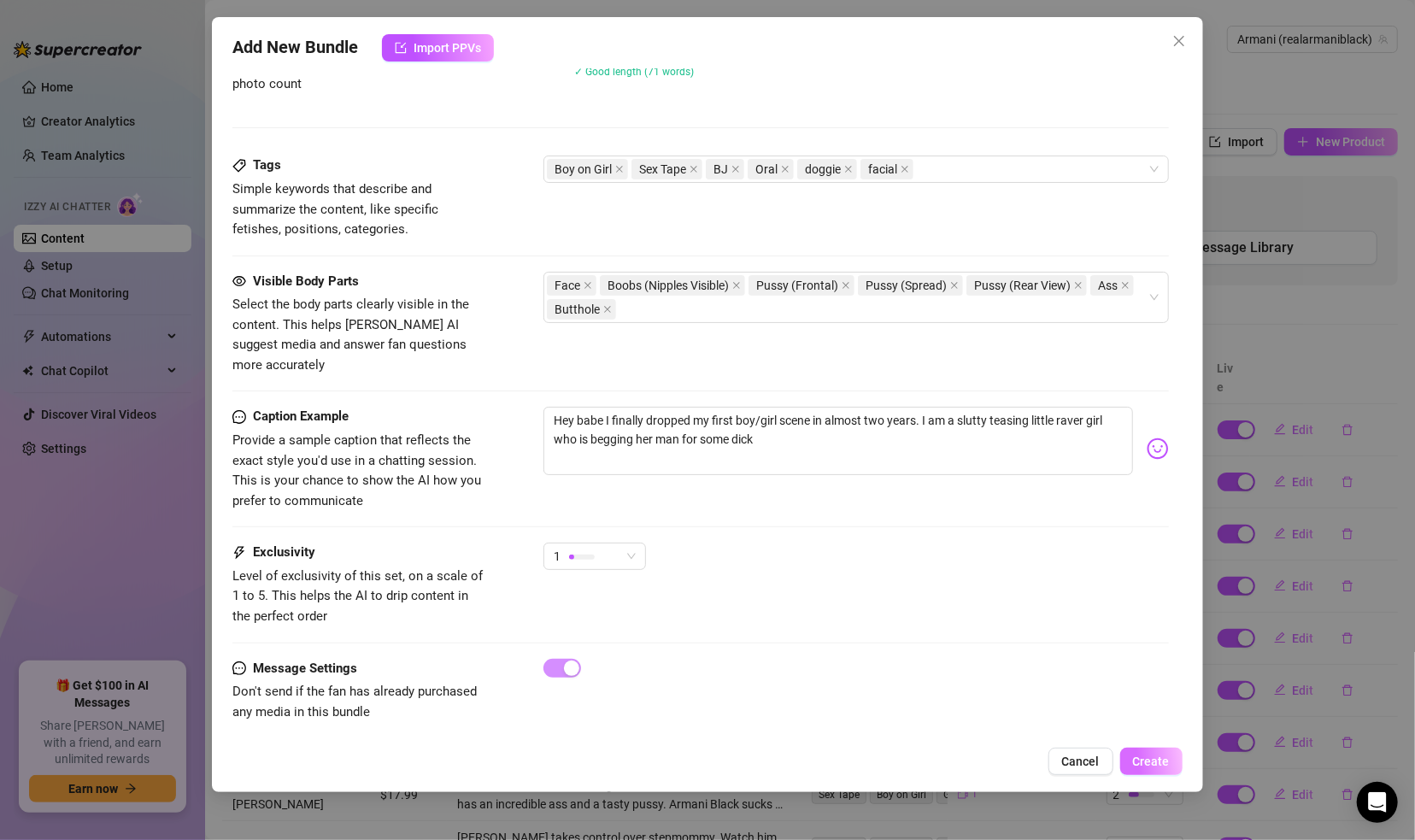
click at [1158, 755] on span "Create" at bounding box center [1151, 761] width 37 height 14
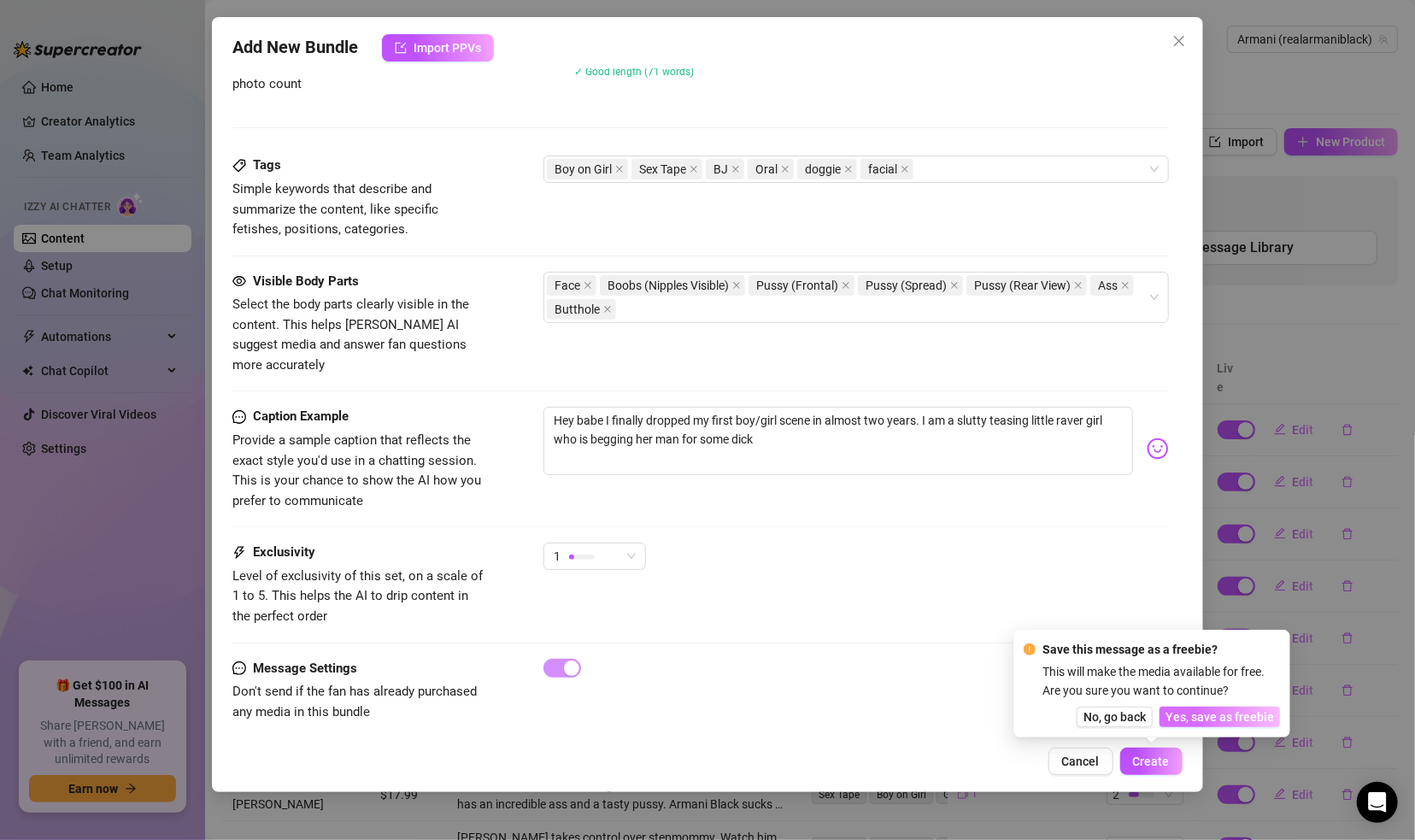
click at [1196, 714] on span "Yes, save as freebie" at bounding box center [1219, 717] width 109 height 14
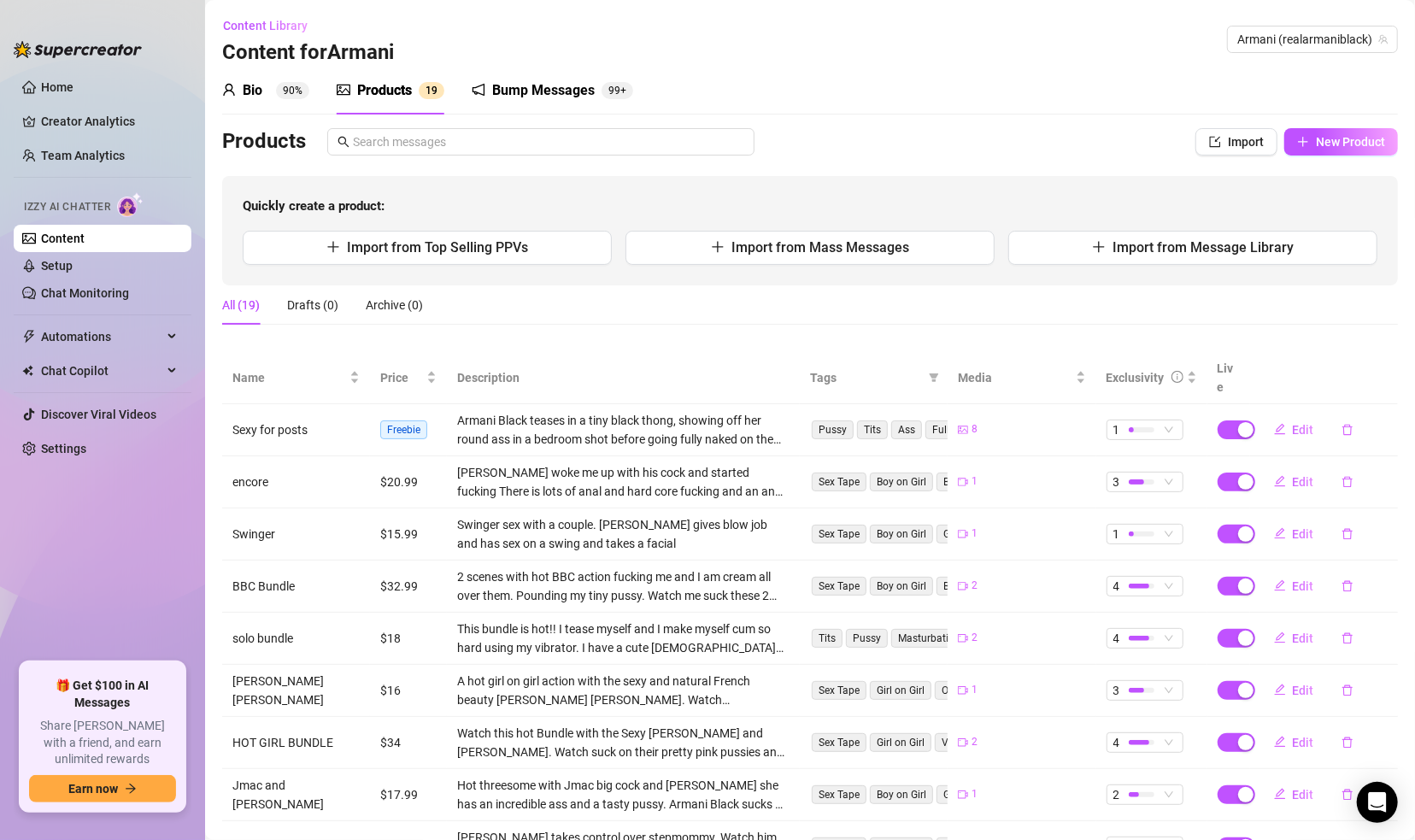
scroll to position [164, 0]
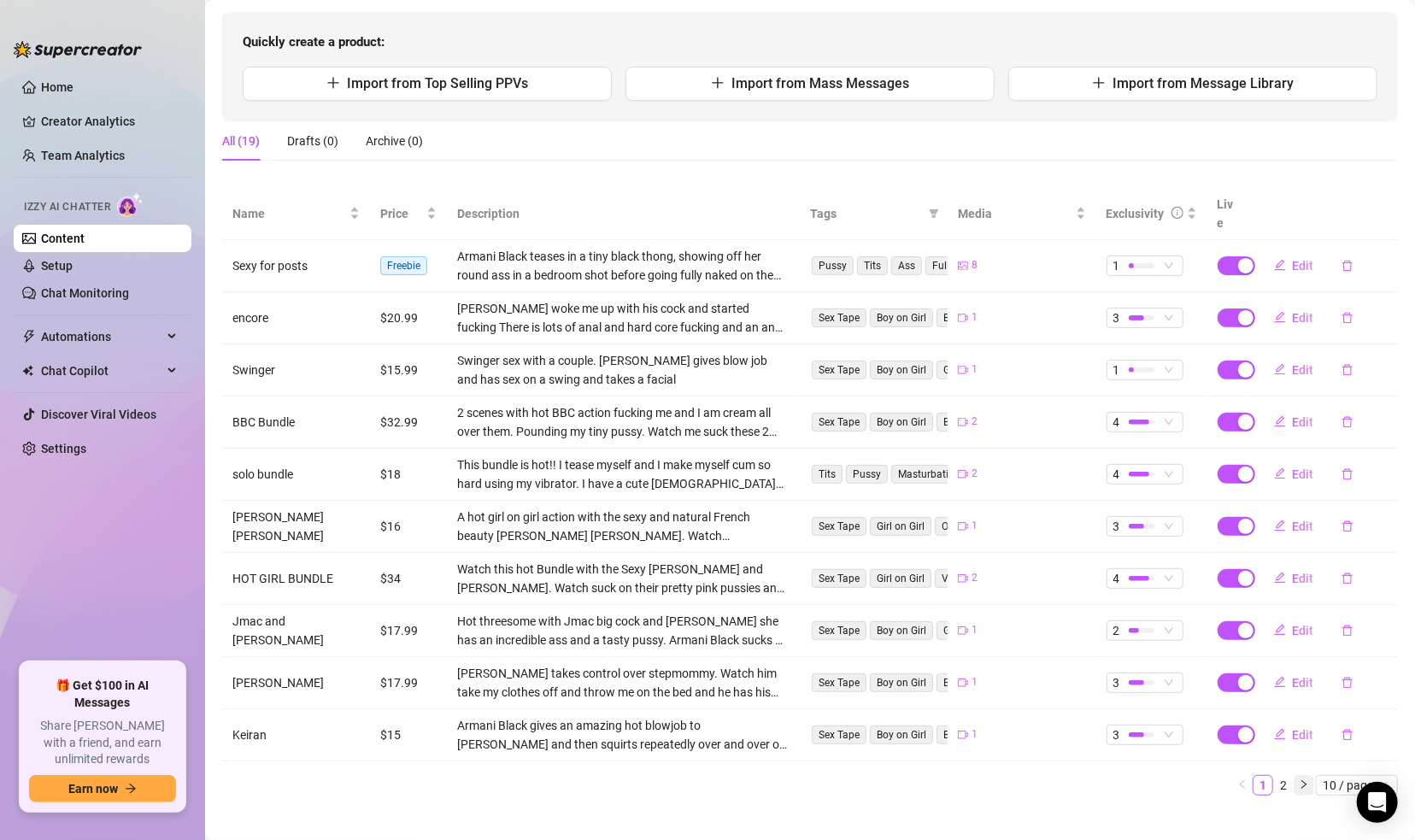
click at [1235, 763] on icon "right" at bounding box center [1304, 784] width 10 height 10
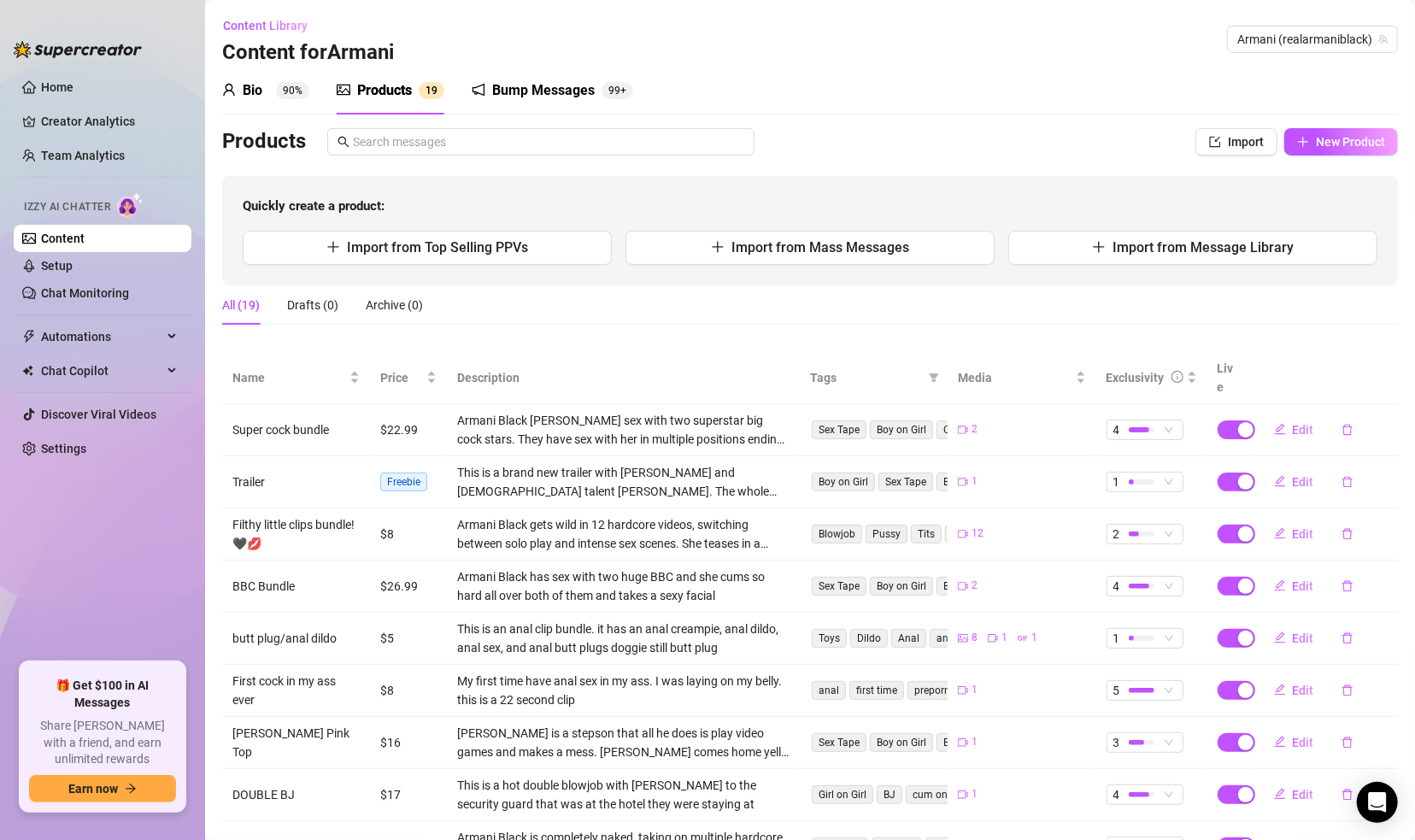
scroll to position [112, 0]
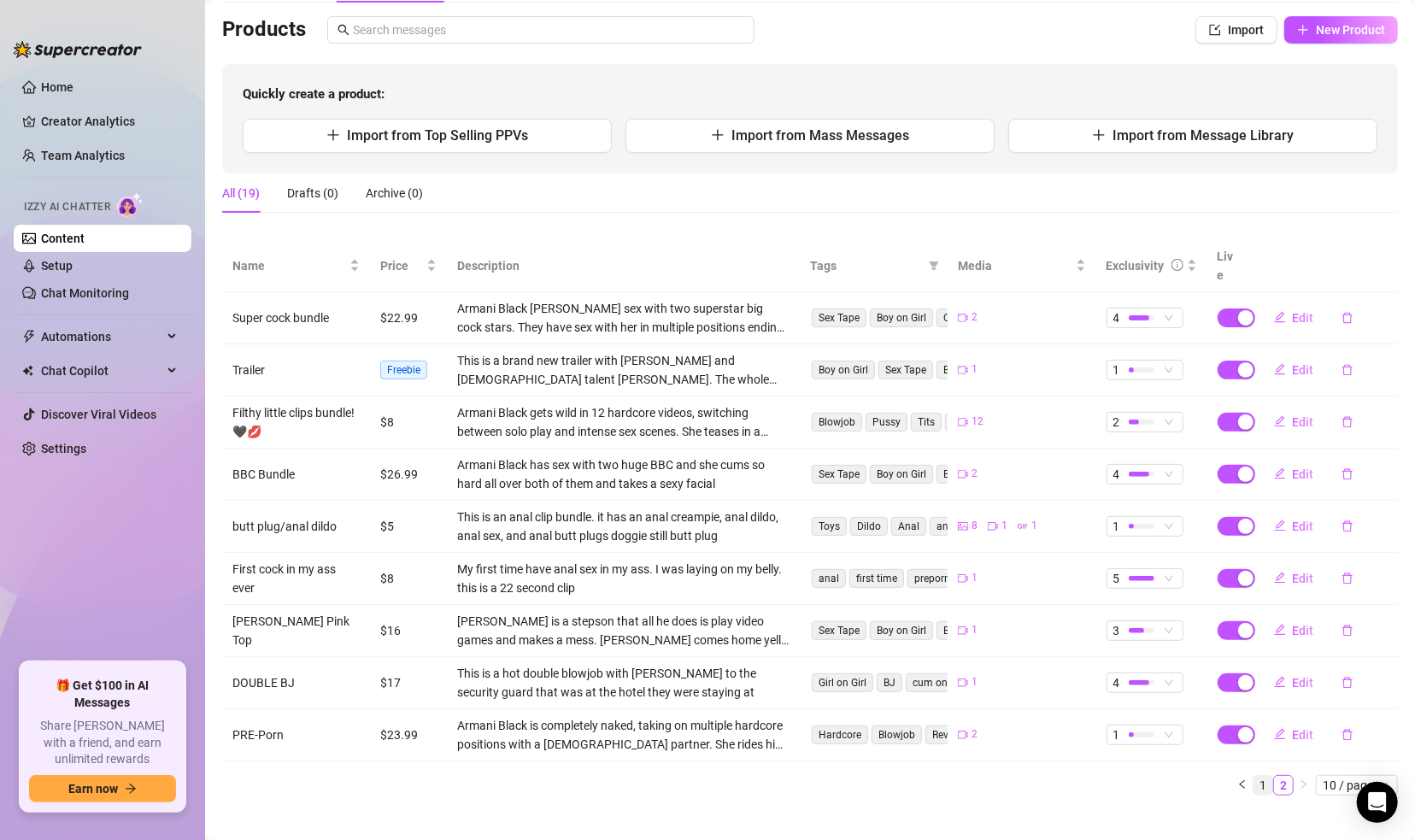
click at [1235, 763] on link "1" at bounding box center [1262, 784] width 19 height 19
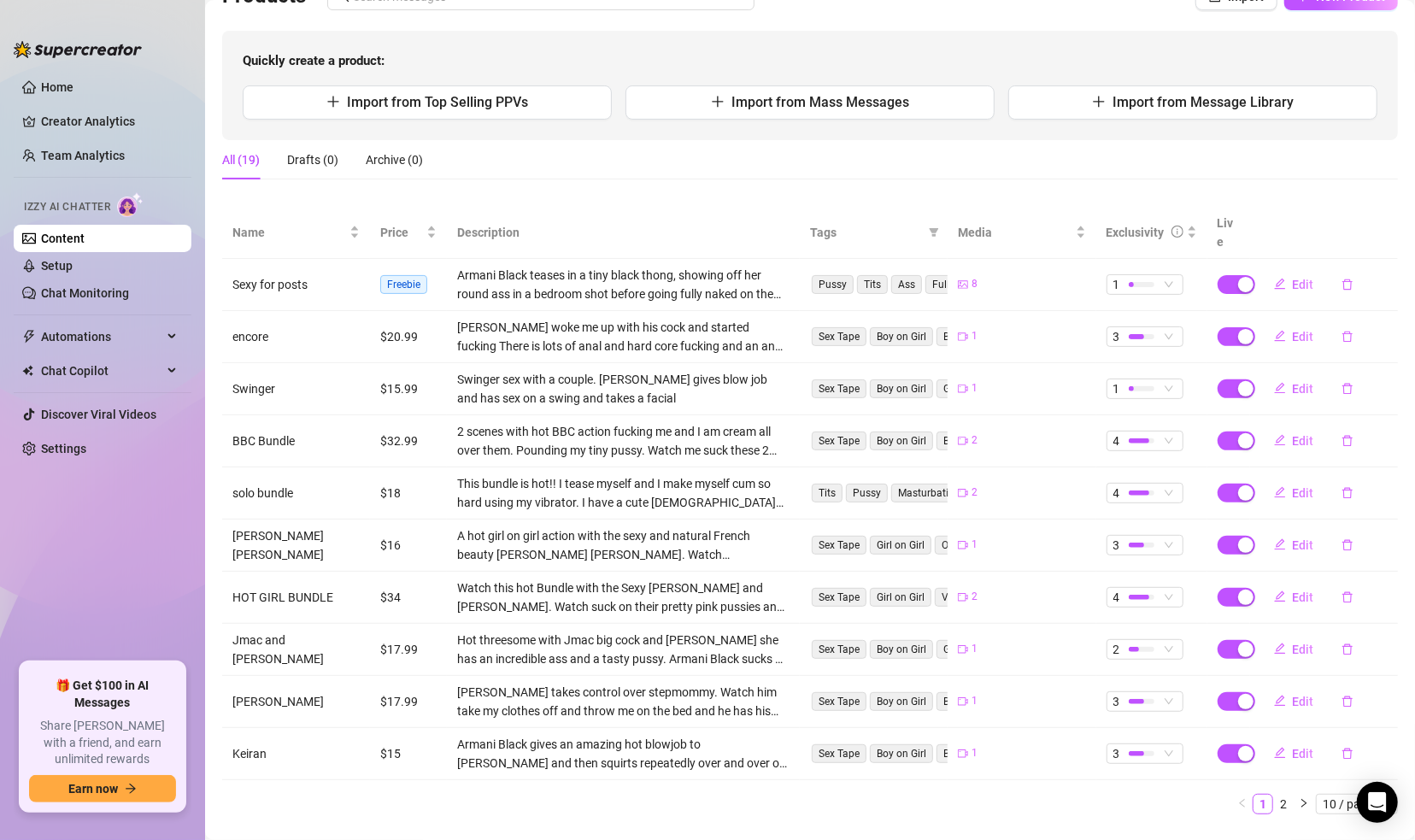
scroll to position [164, 0]
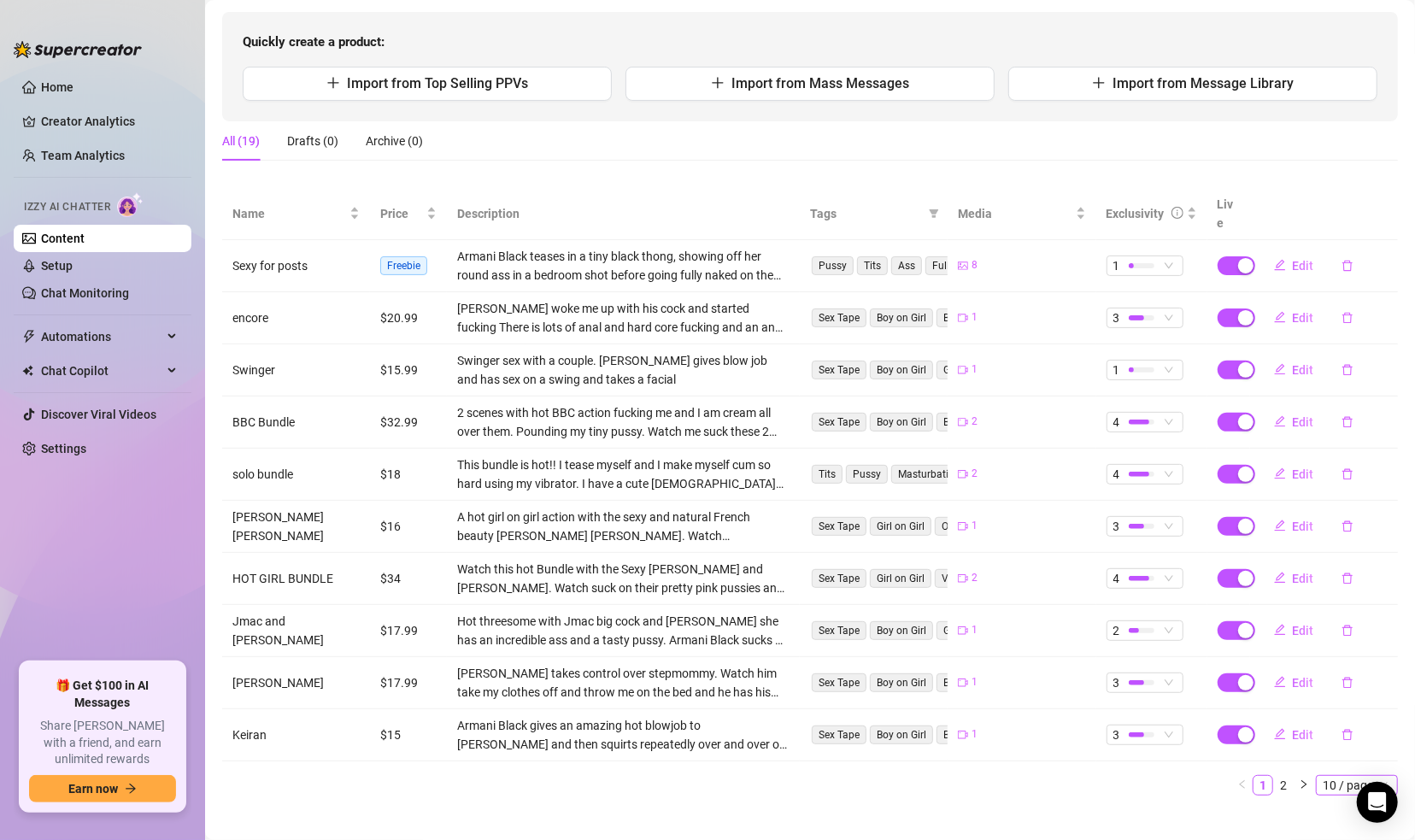
click at [1235, 763] on span "10 / page" at bounding box center [1357, 784] width 68 height 19
click at [1235, 717] on div "50 / page" at bounding box center [1358, 726] width 57 height 19
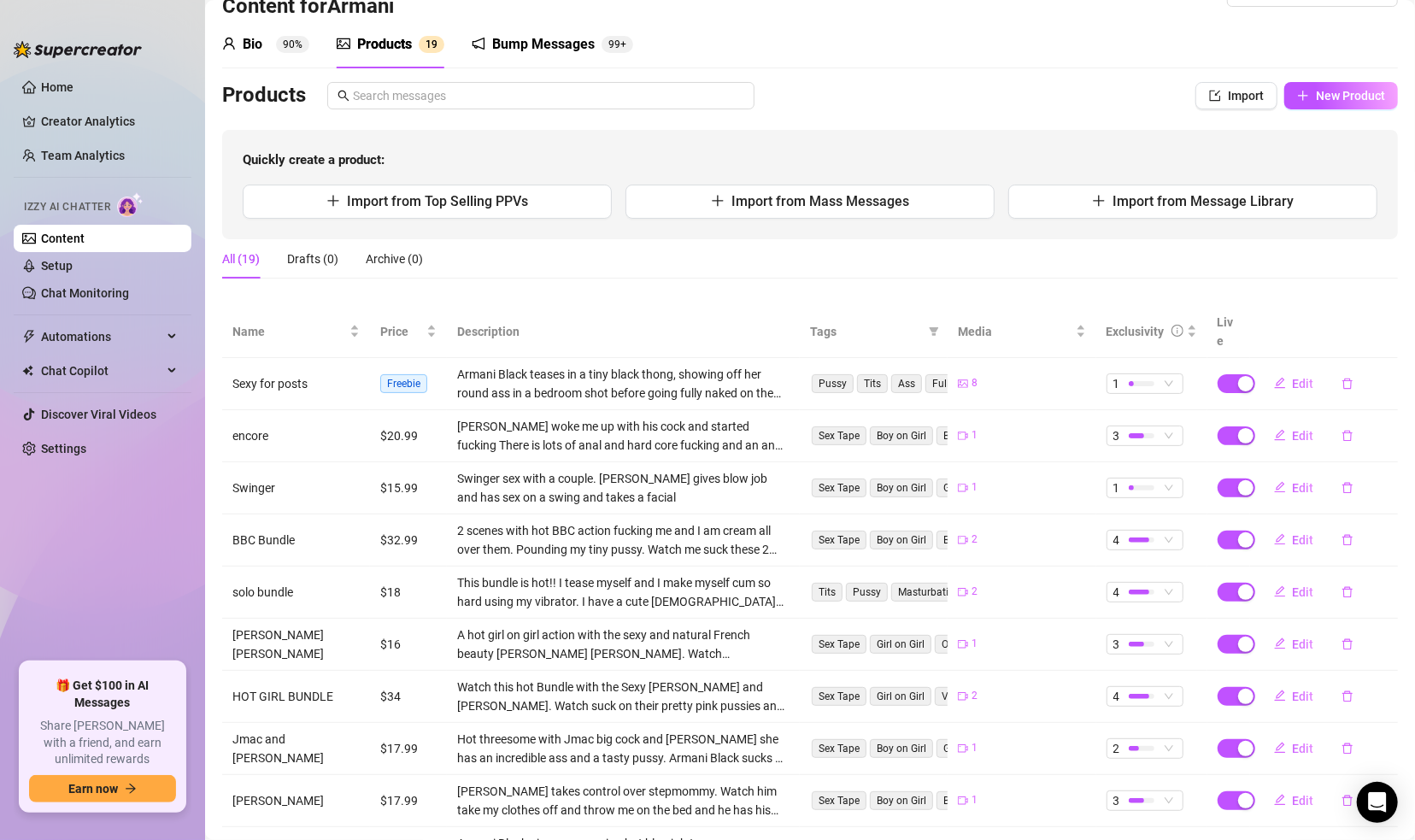
scroll to position [44, 0]
click at [78, 287] on link "Chat Monitoring" at bounding box center [85, 293] width 88 height 14
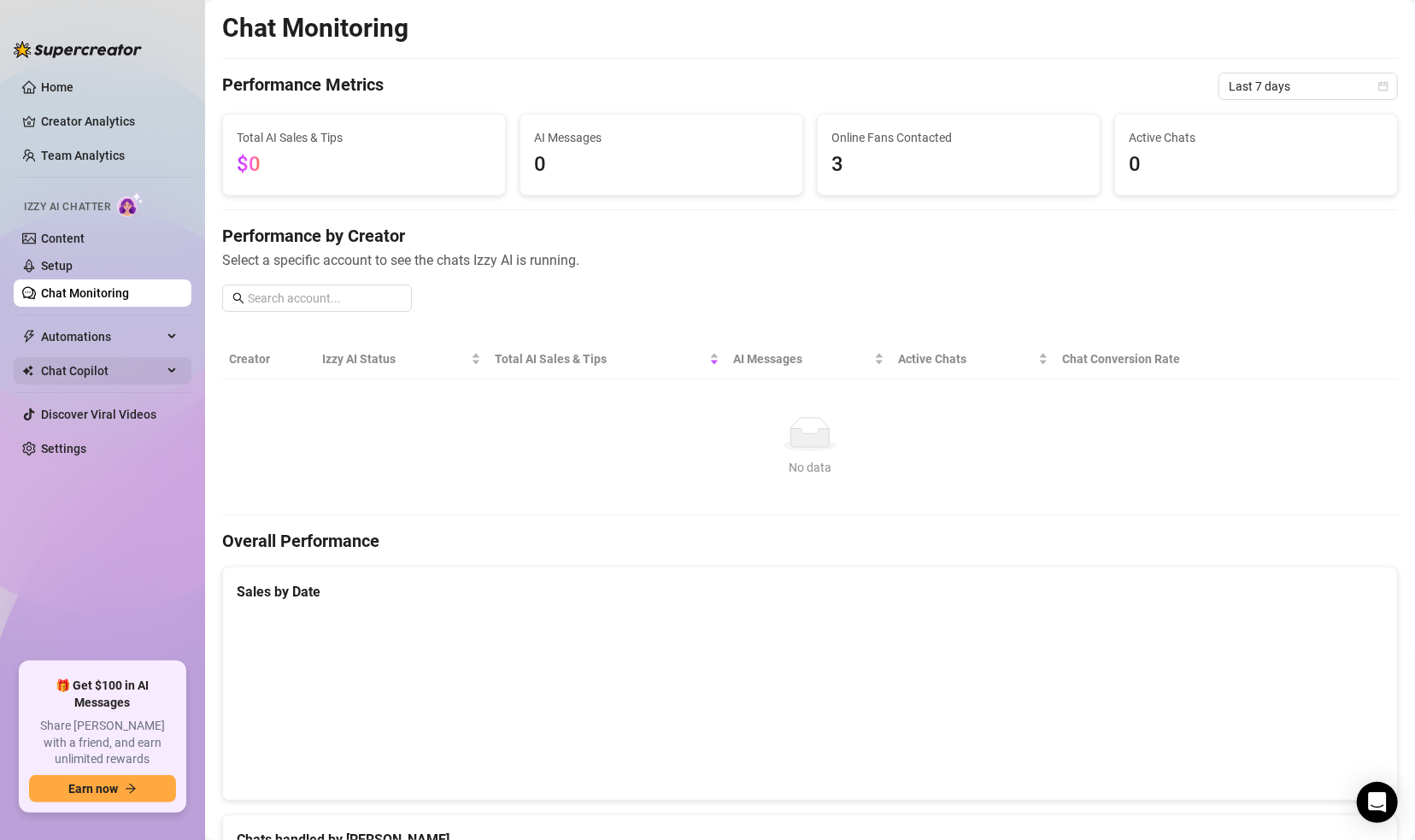
click at [93, 374] on span "Chat Copilot" at bounding box center [101, 370] width 121 height 27
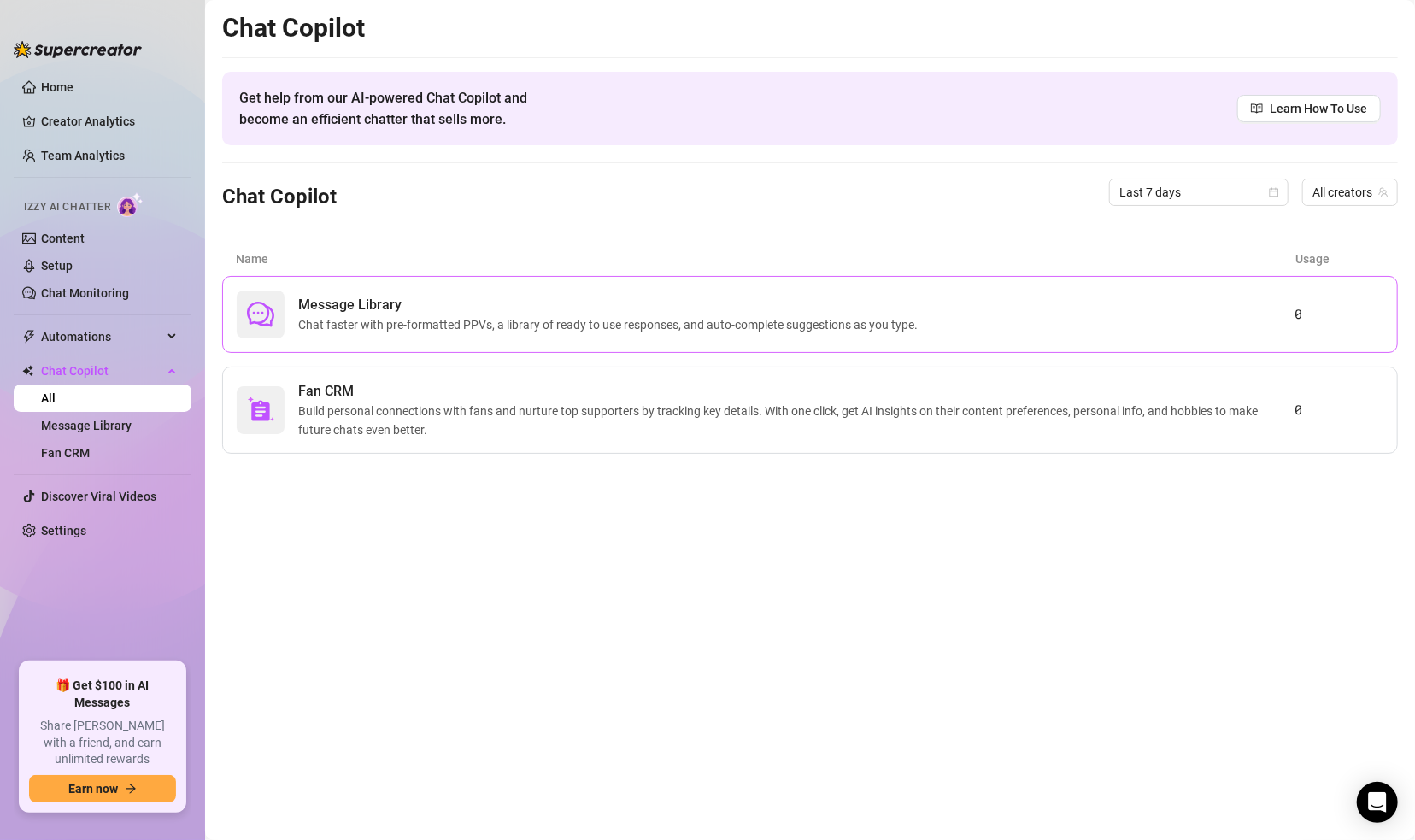
click at [839, 332] on span "Chat faster with pre-formatted PPVs, a library of ready to use responses, and a…" at bounding box center [611, 325] width 627 height 19
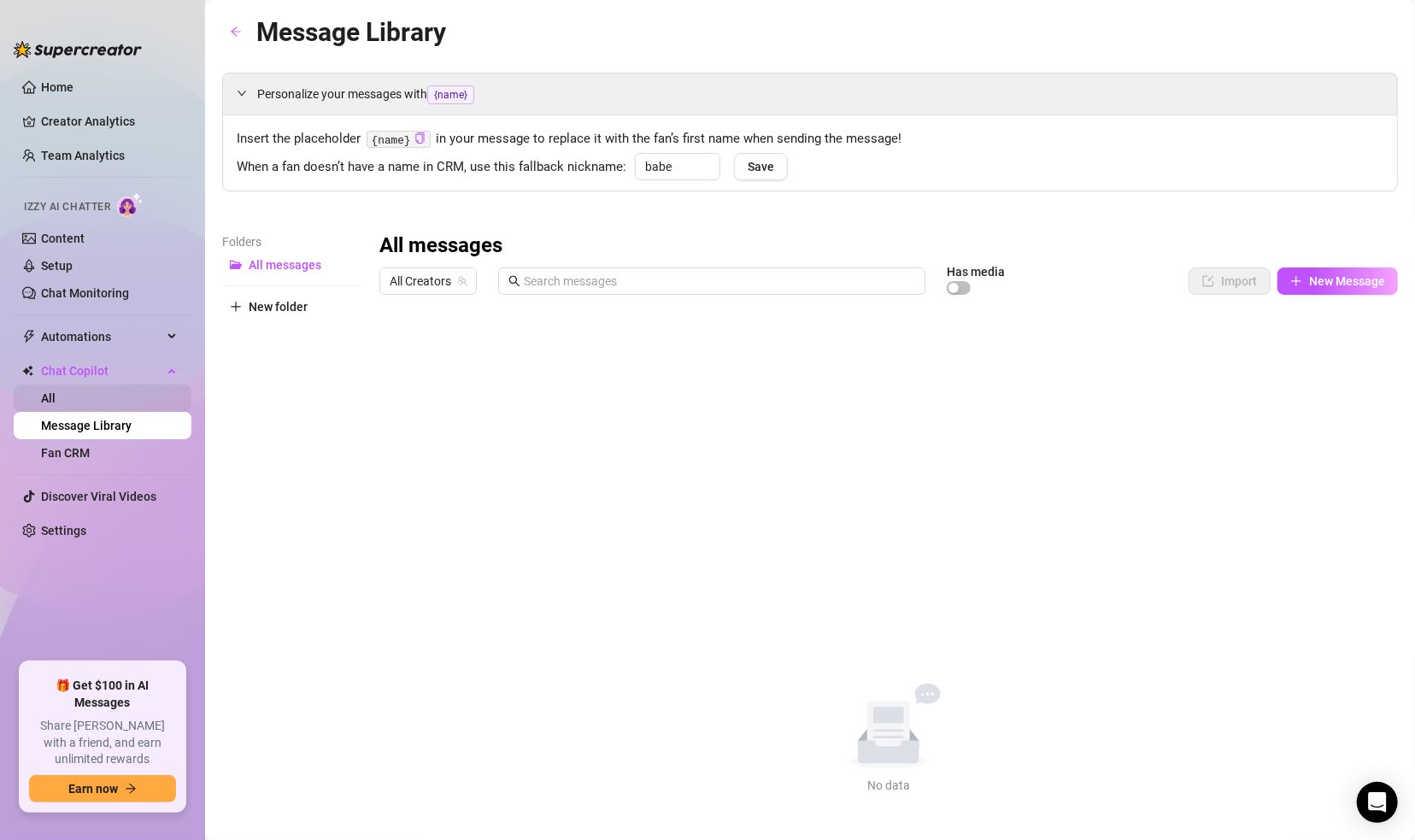
click at [56, 399] on link "All" at bounding box center [48, 399] width 15 height 14
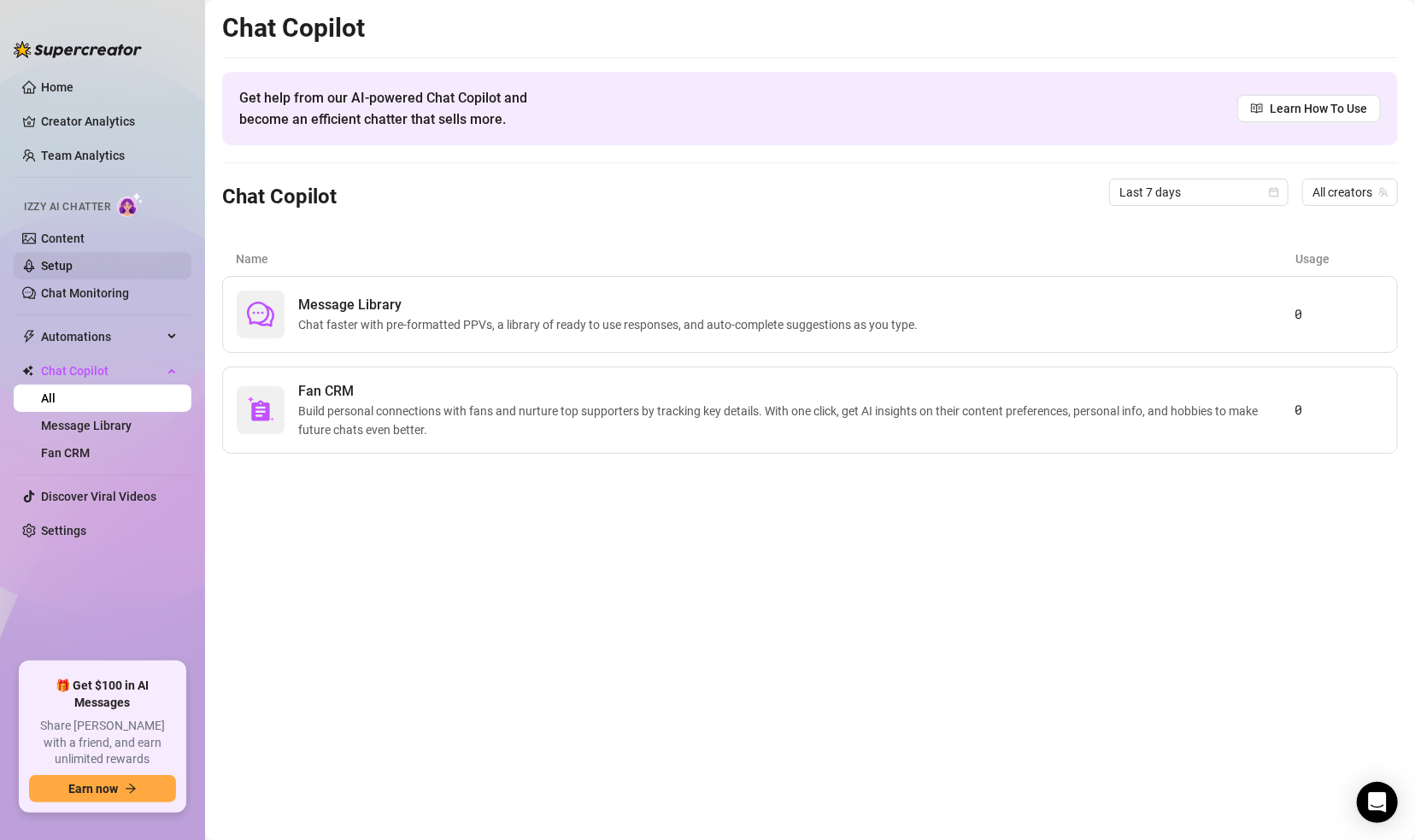
click at [70, 259] on link "Setup" at bounding box center [57, 266] width 32 height 14
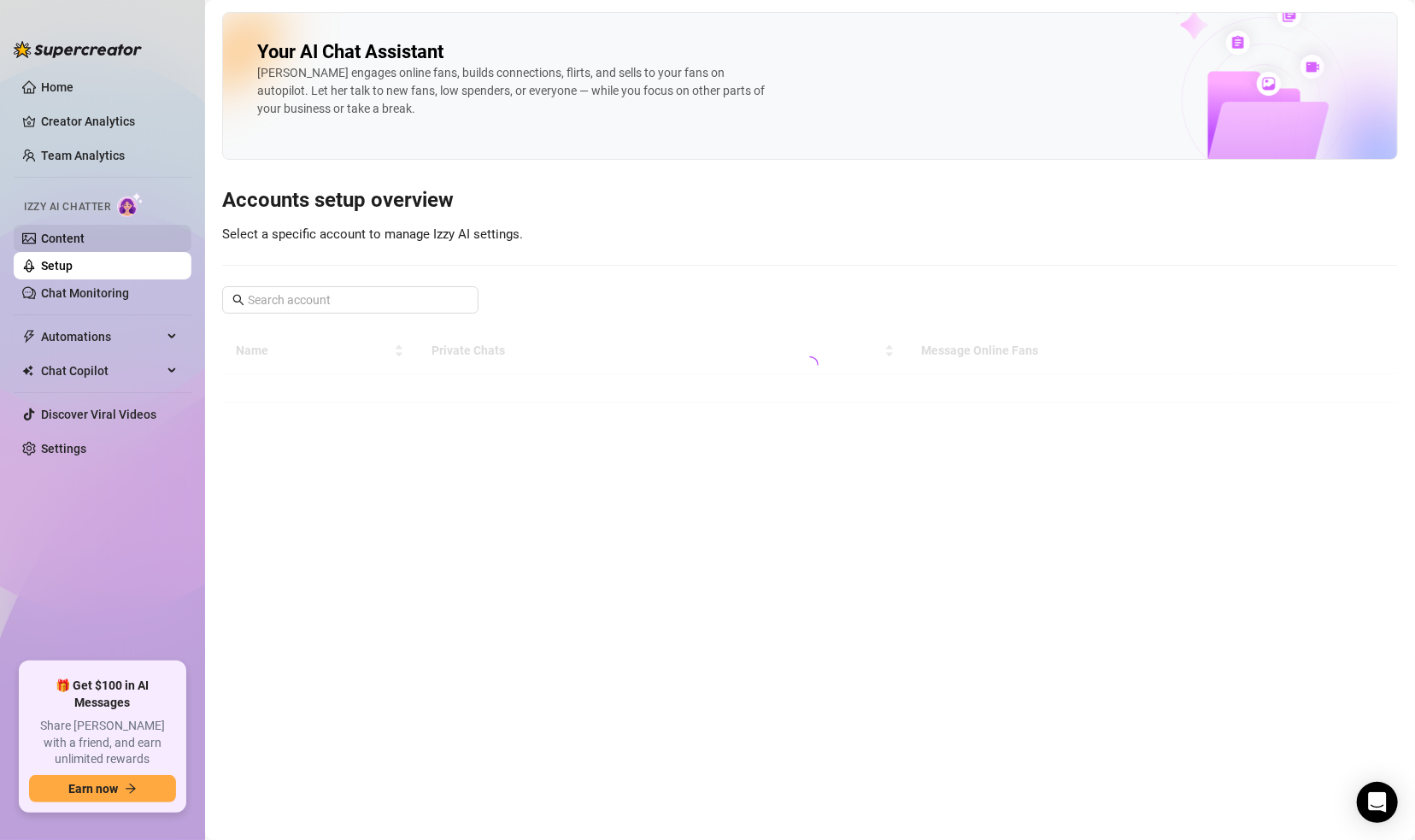
click at [74, 239] on link "Content" at bounding box center [63, 239] width 44 height 14
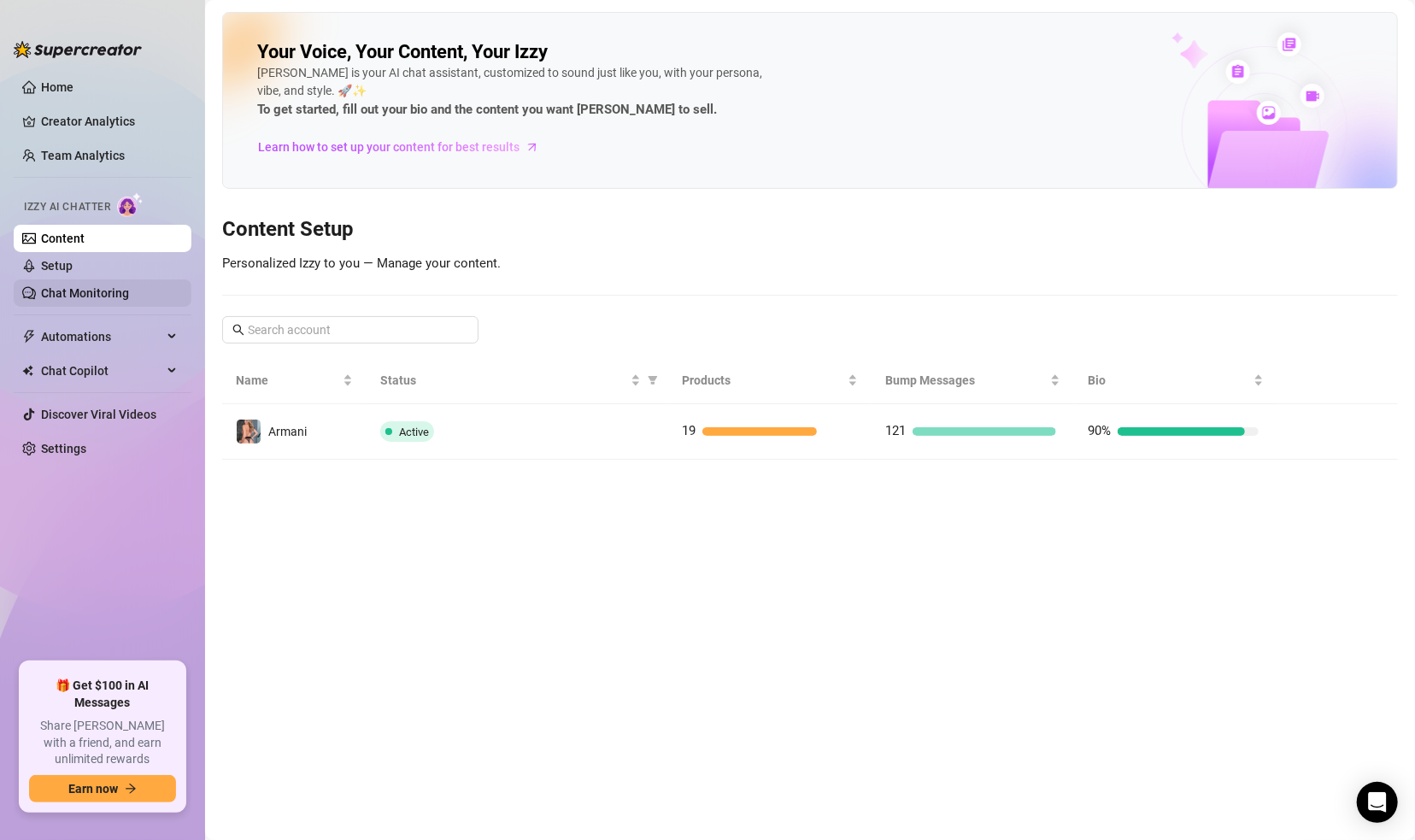
click at [65, 298] on link "Chat Monitoring" at bounding box center [85, 293] width 88 height 14
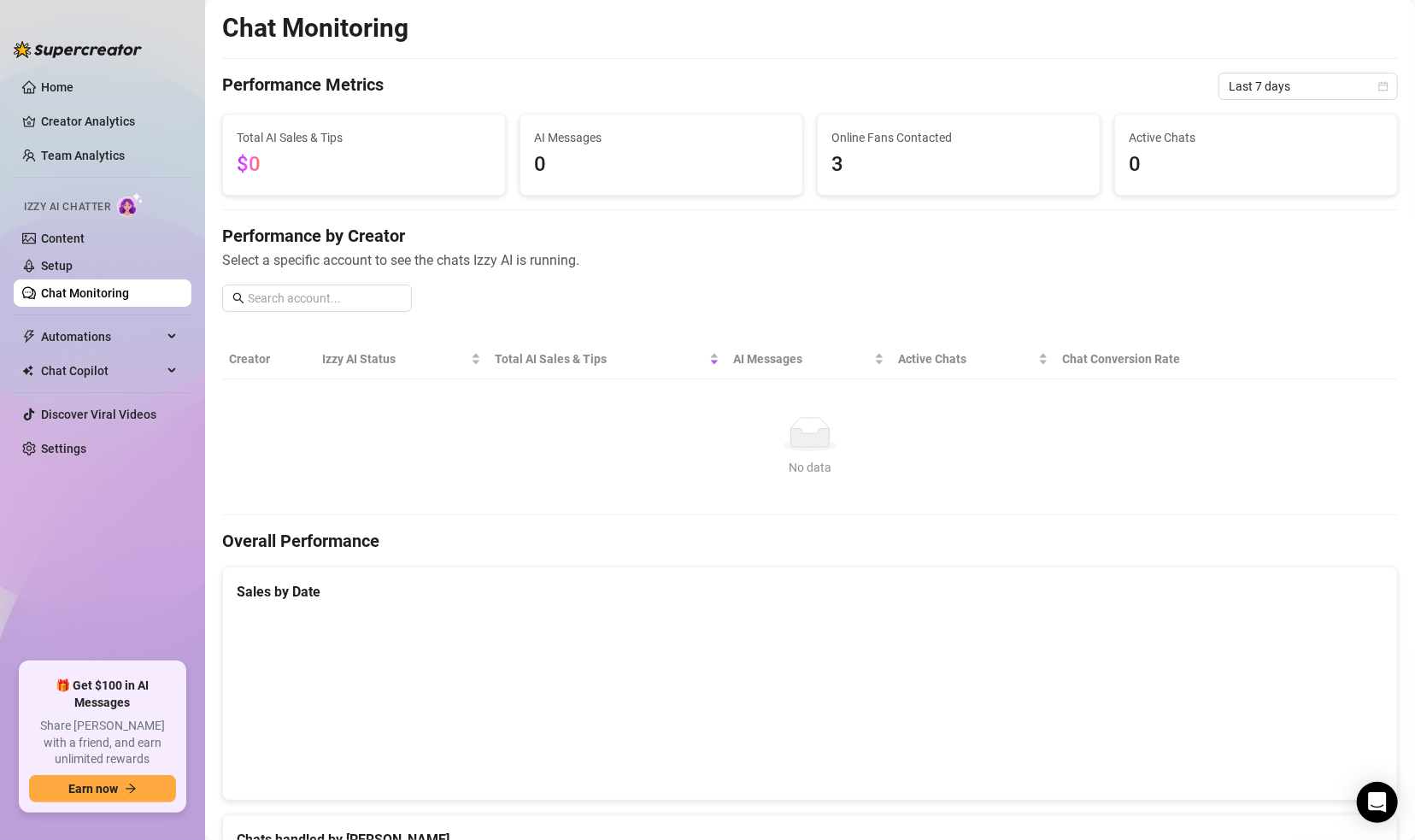
click at [72, 208] on span "Izzy AI Chatter" at bounding box center [67, 207] width 86 height 16
click at [66, 266] on link "Setup" at bounding box center [57, 266] width 32 height 14
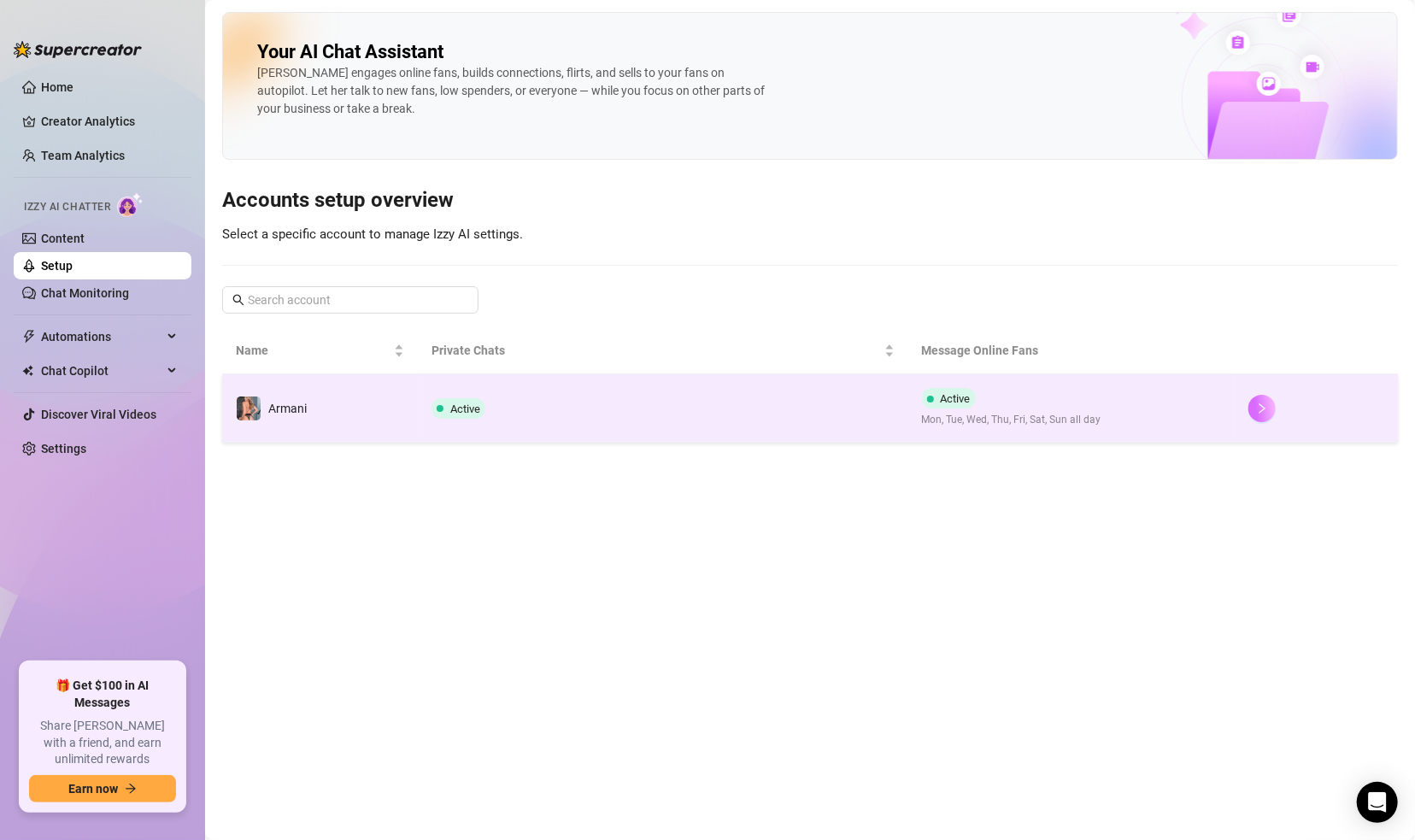
click at [1235, 407] on button "button" at bounding box center [1261, 408] width 27 height 27
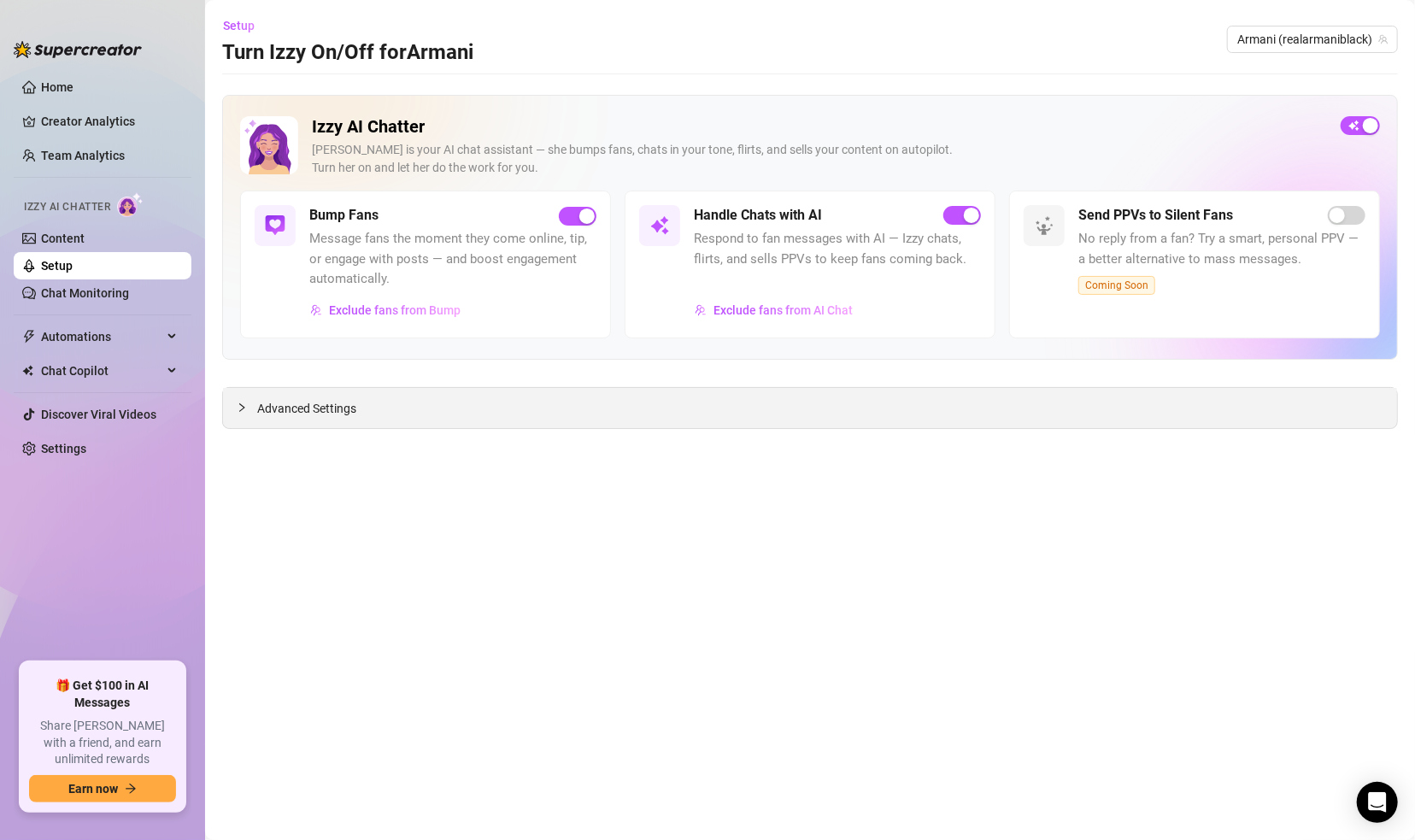
click at [281, 401] on span "Advanced Settings" at bounding box center [306, 408] width 99 height 19
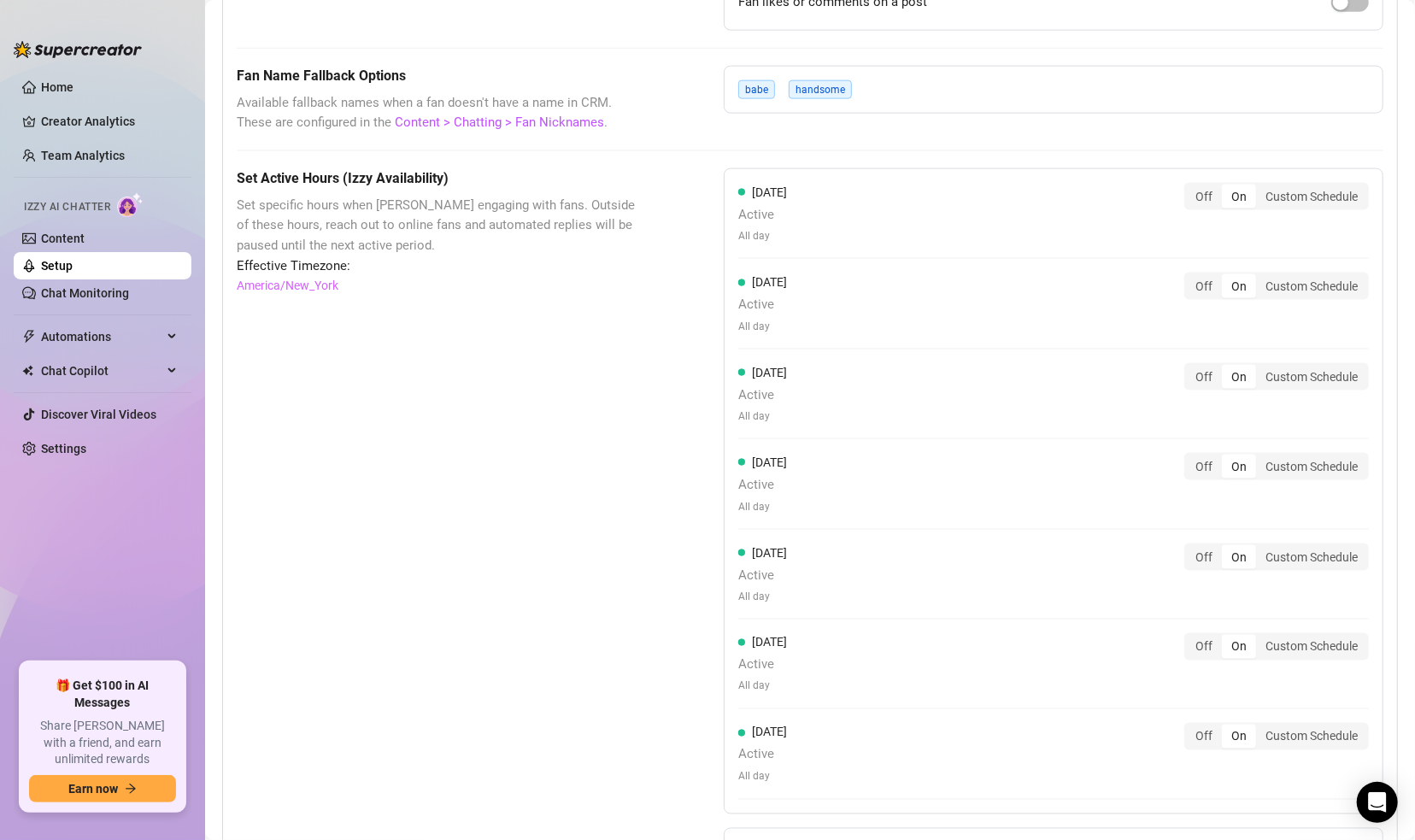
scroll to position [1471, 0]
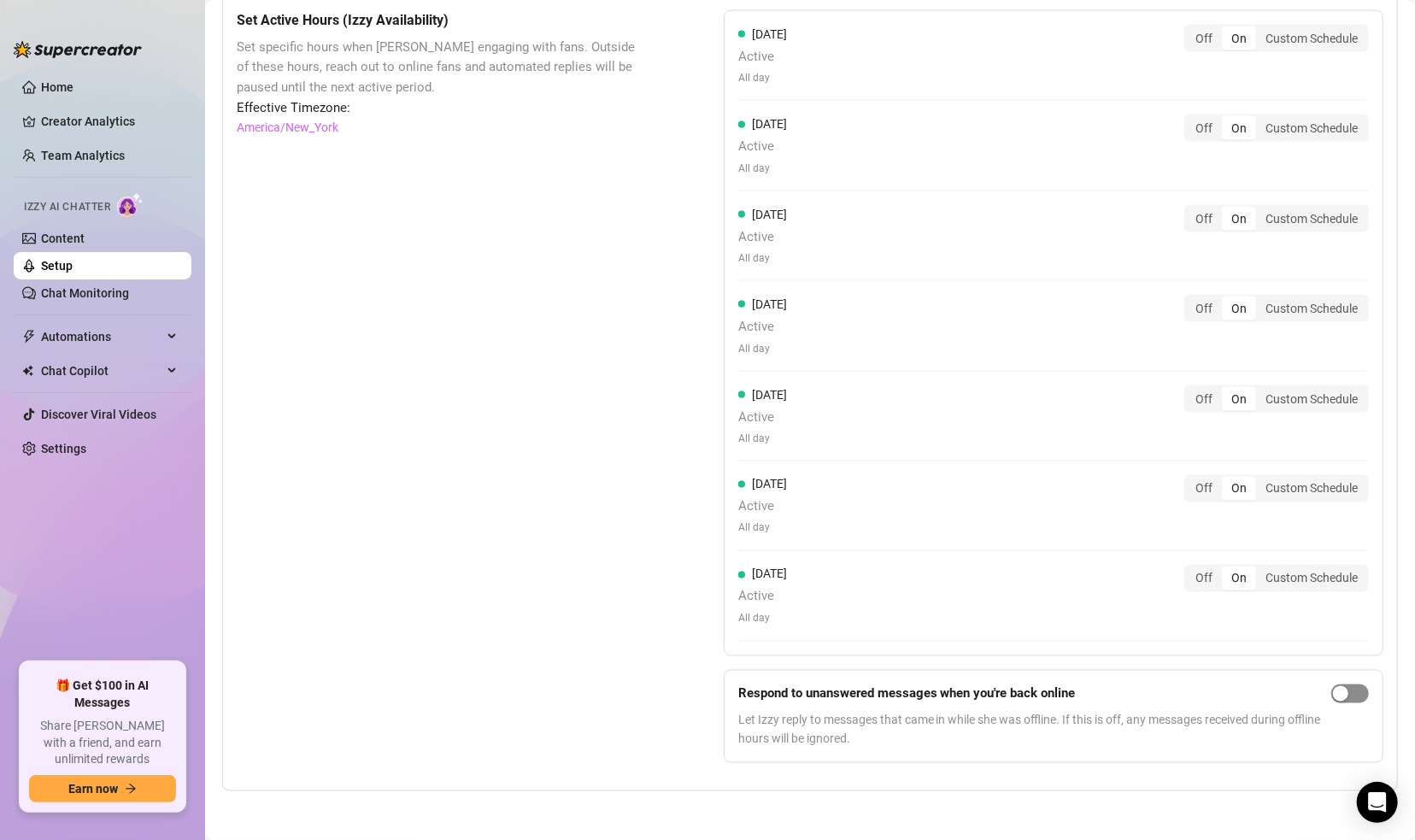
click at [1235, 690] on button "button" at bounding box center [1350, 693] width 38 height 19
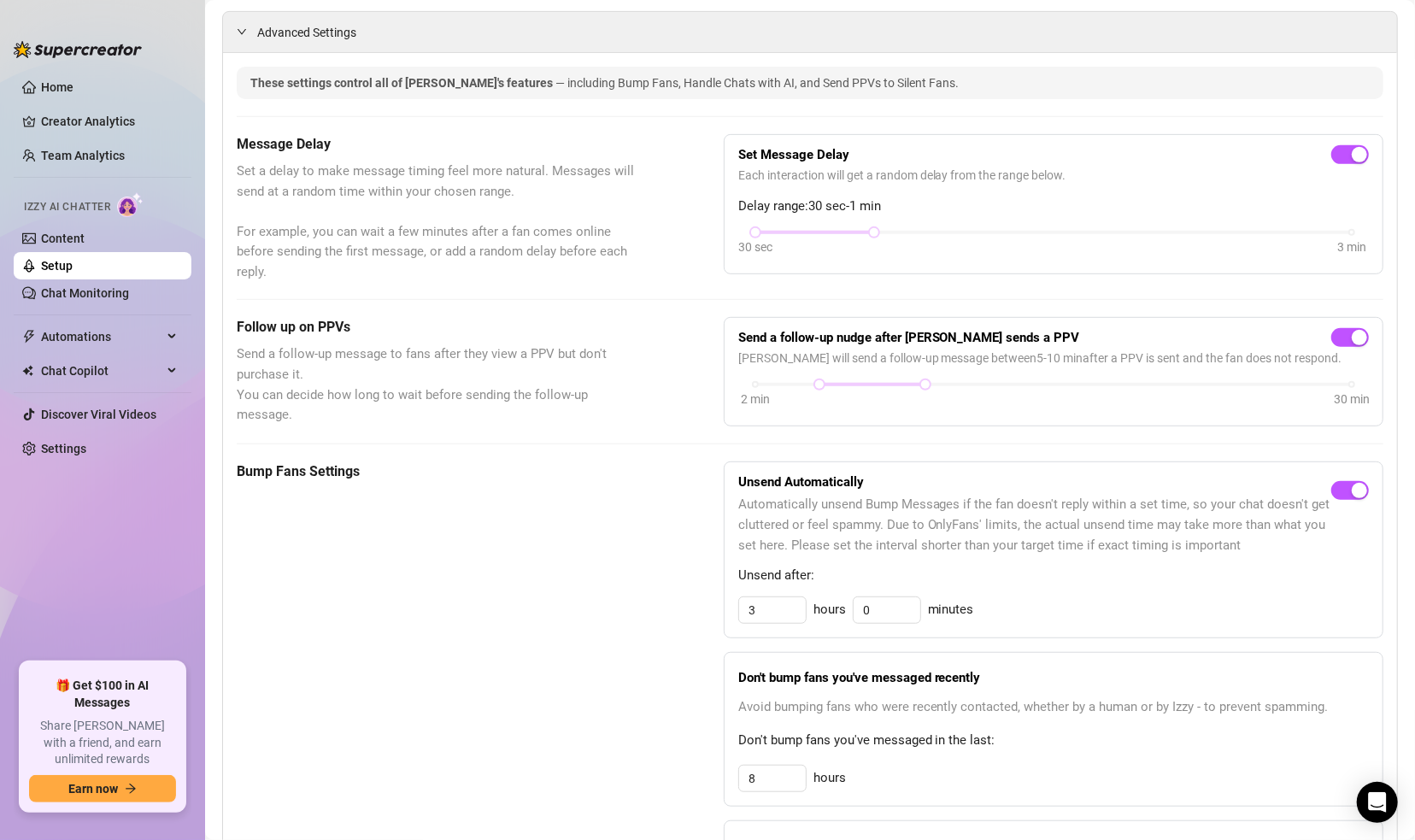
scroll to position [0, 0]
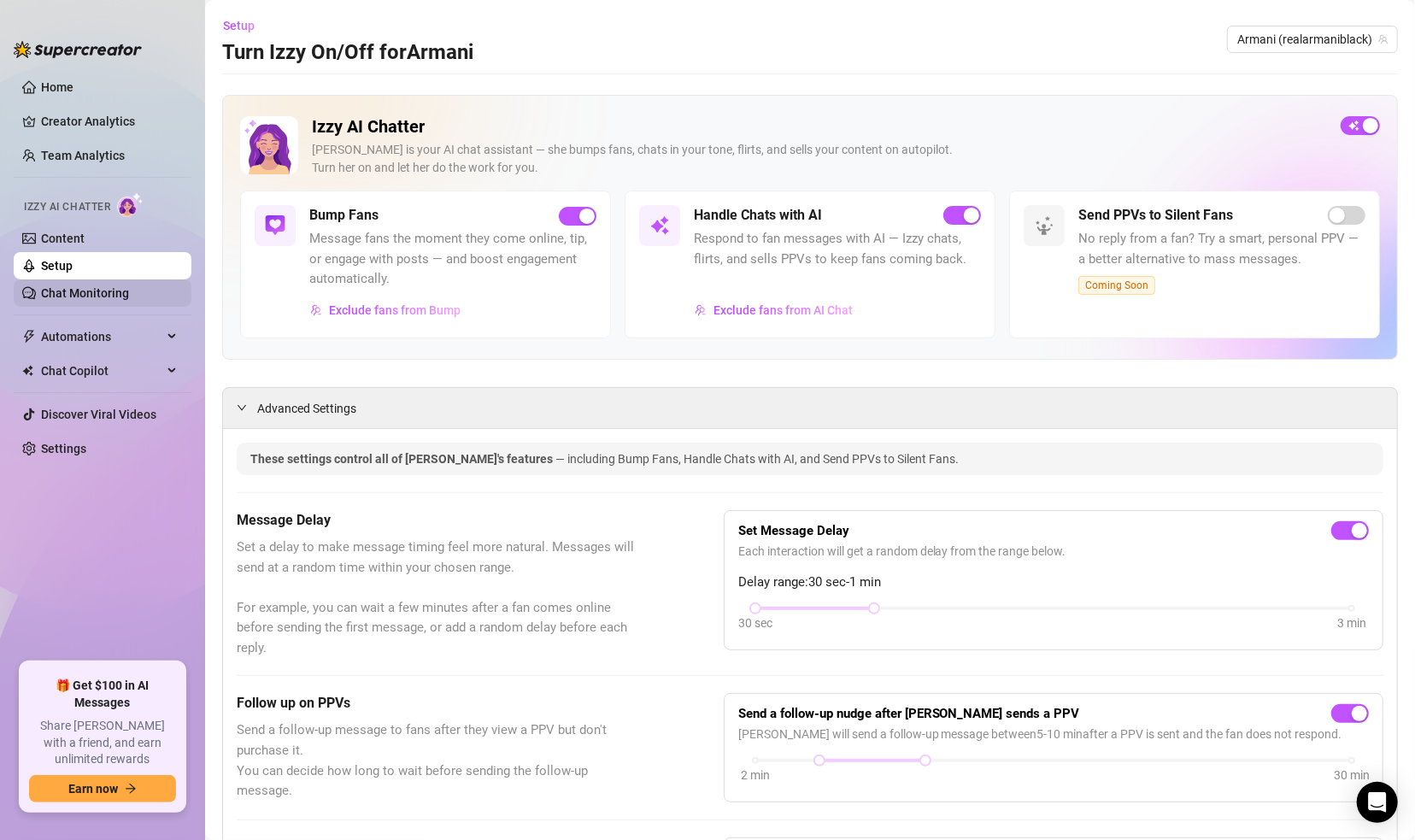
click at [74, 290] on link "Chat Monitoring" at bounding box center [85, 293] width 88 height 14
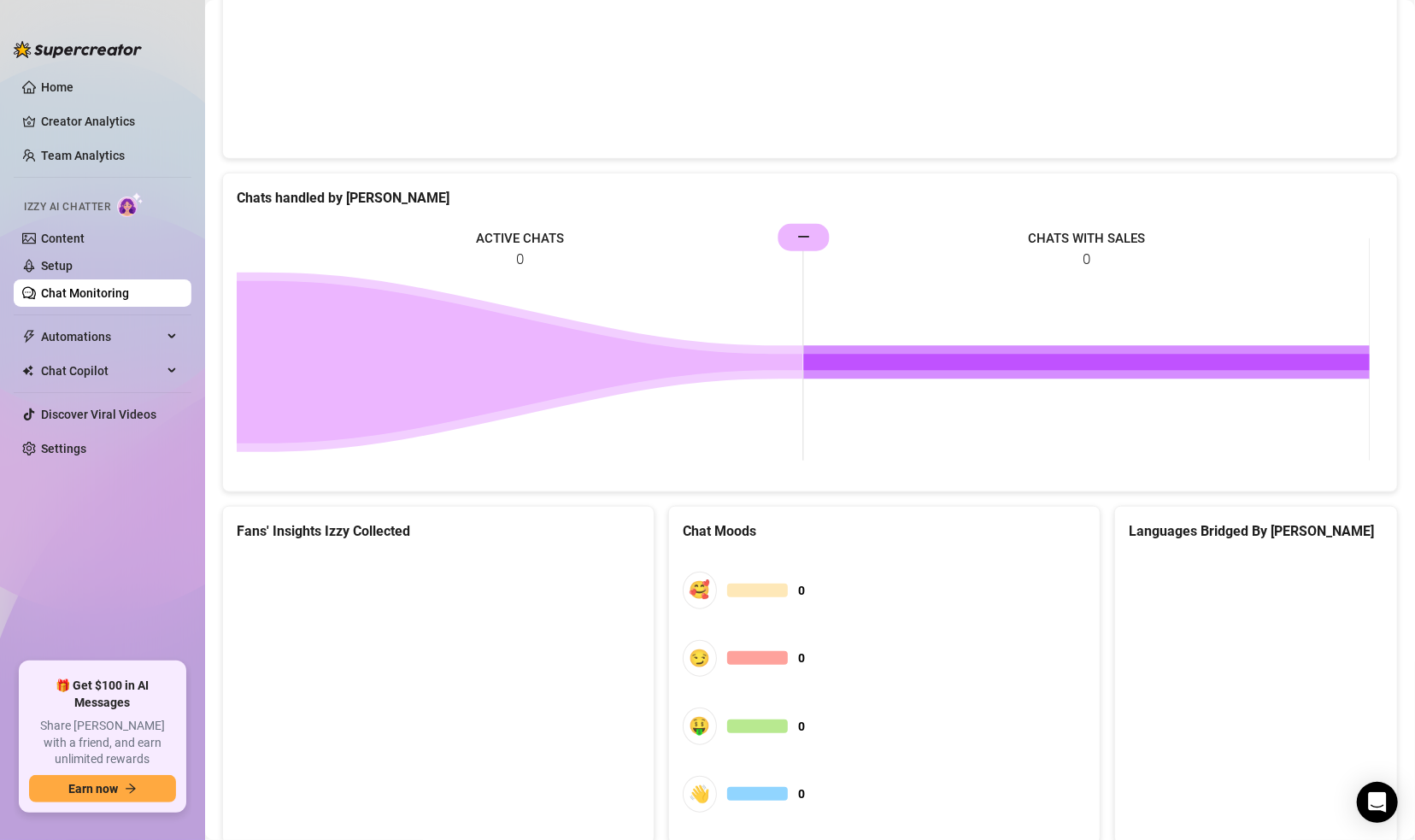
scroll to position [694, 0]
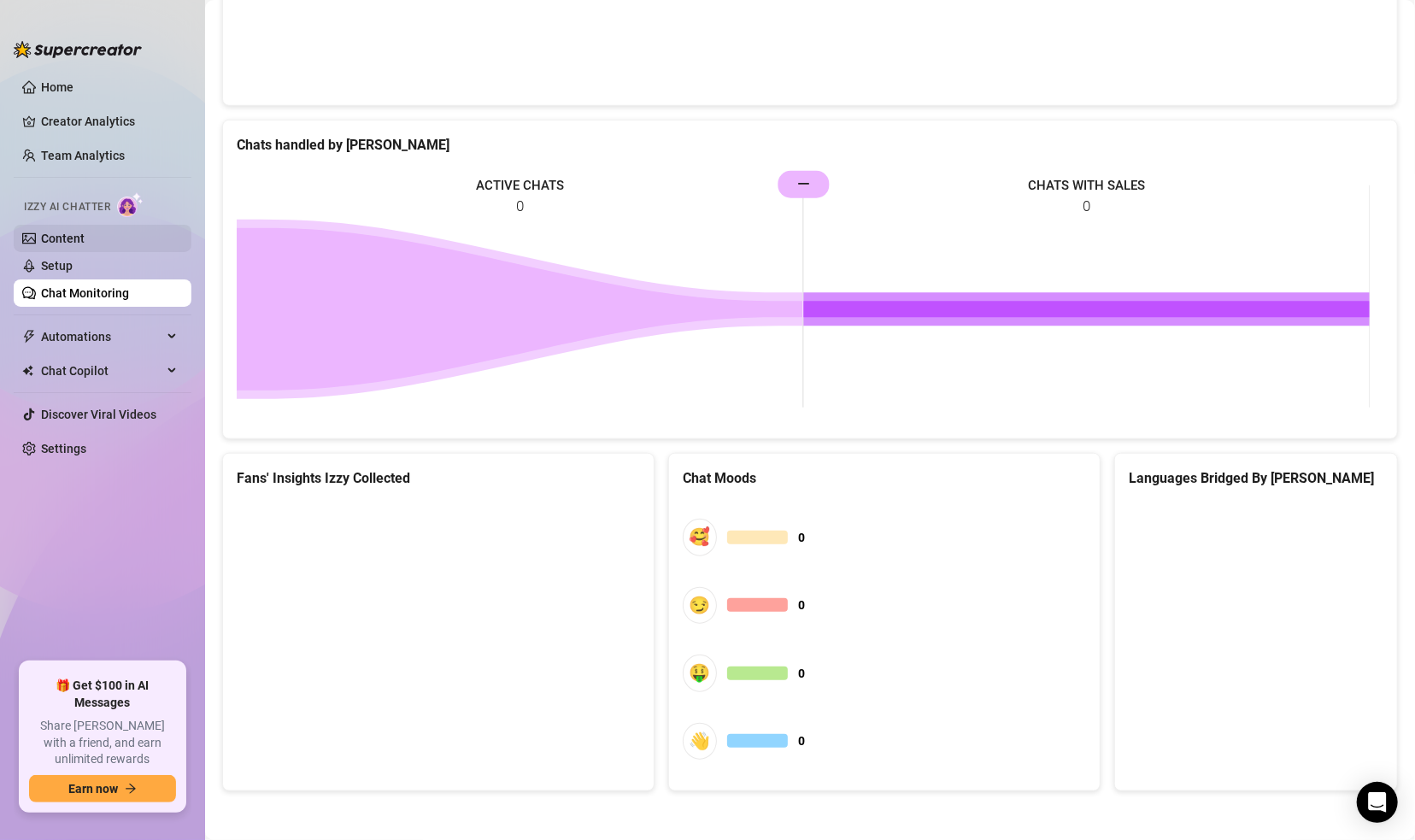
click at [81, 238] on link "Content" at bounding box center [63, 239] width 44 height 14
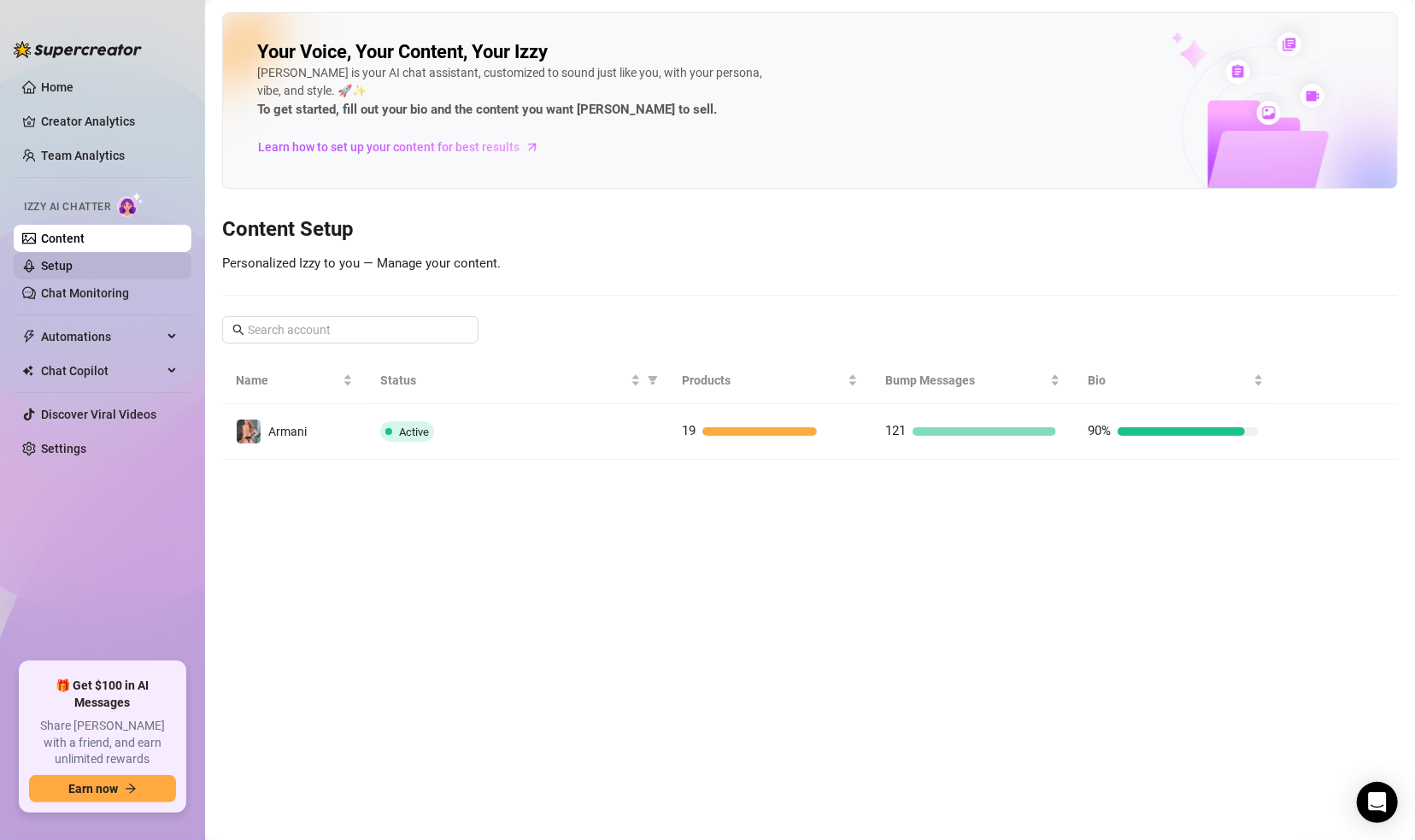
click at [73, 266] on link "Setup" at bounding box center [57, 266] width 32 height 14
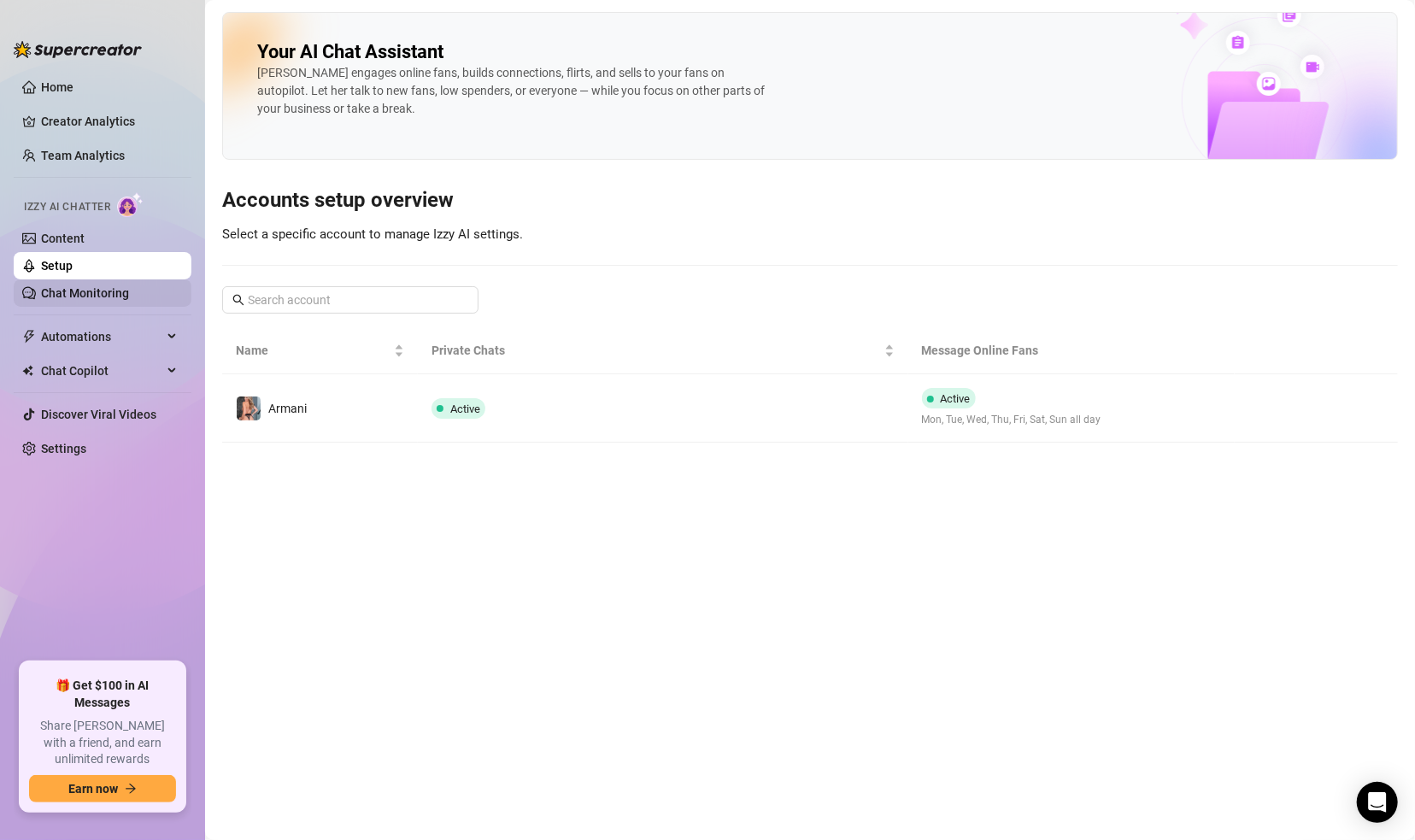
click at [110, 288] on link "Chat Monitoring" at bounding box center [85, 293] width 88 height 14
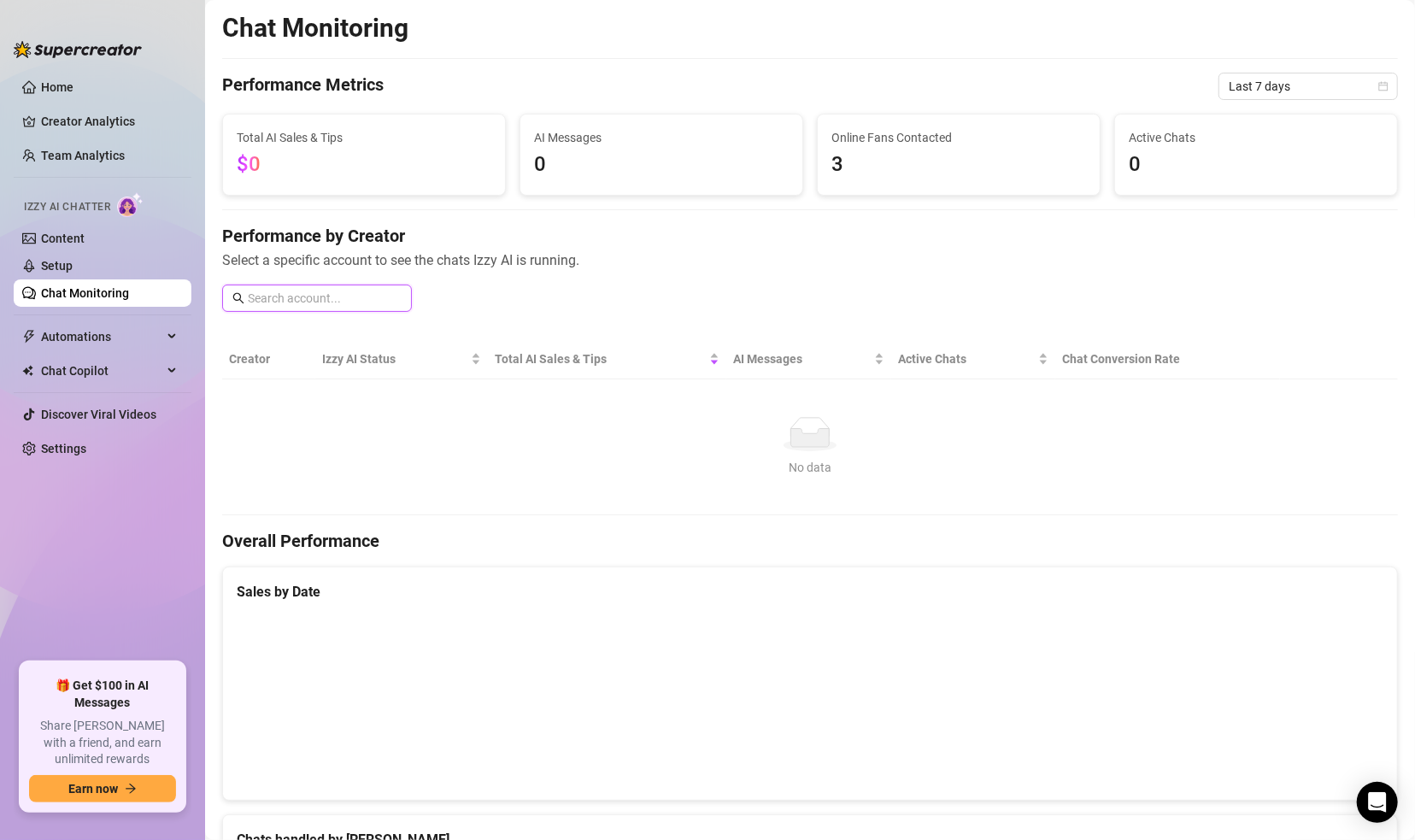
click at [350, 302] on input "text" at bounding box center [325, 298] width 154 height 19
click at [108, 289] on link "Chat Monitoring" at bounding box center [85, 293] width 88 height 14
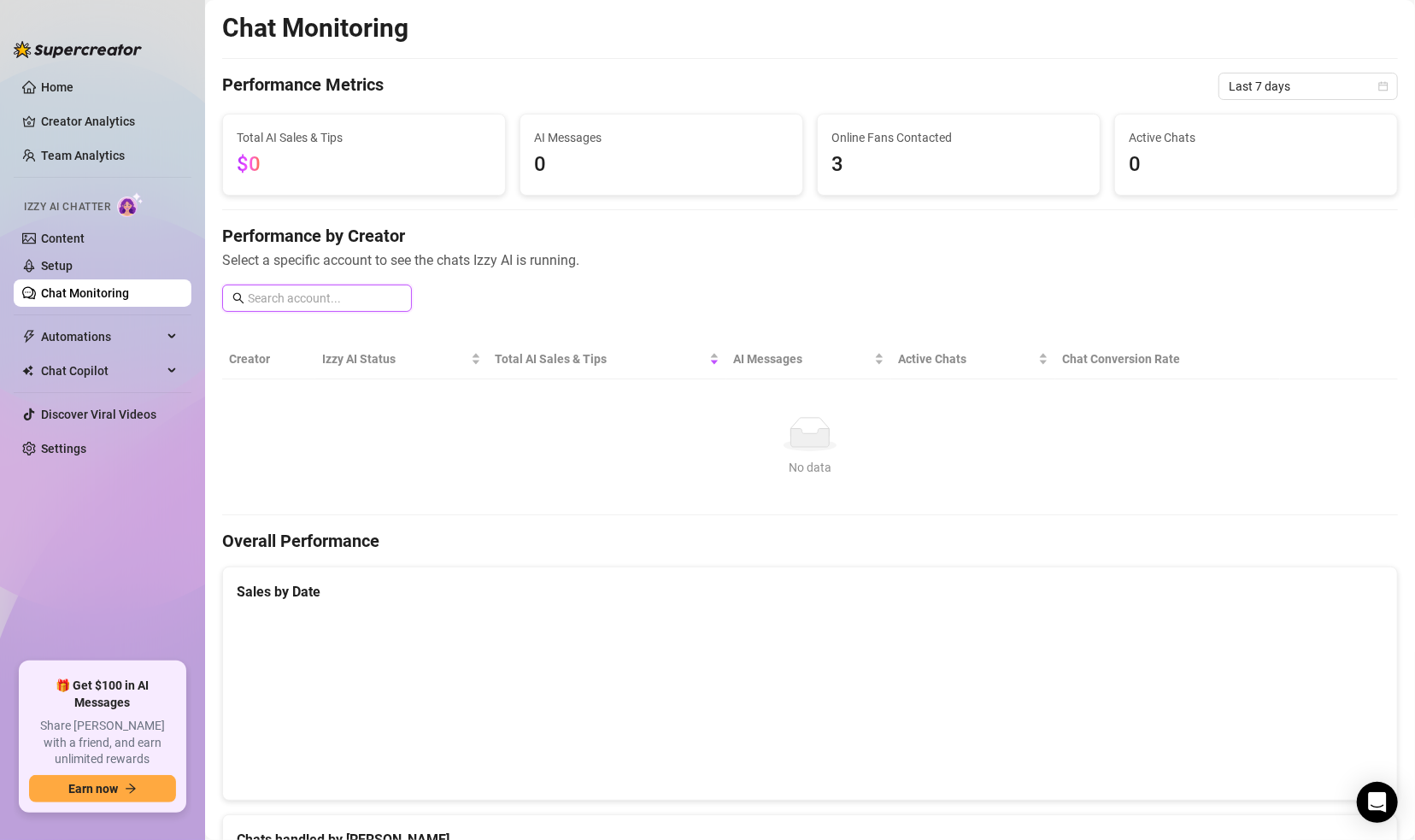
click at [263, 298] on input "text" at bounding box center [325, 298] width 154 height 19
click at [63, 86] on link "Home" at bounding box center [57, 87] width 32 height 14
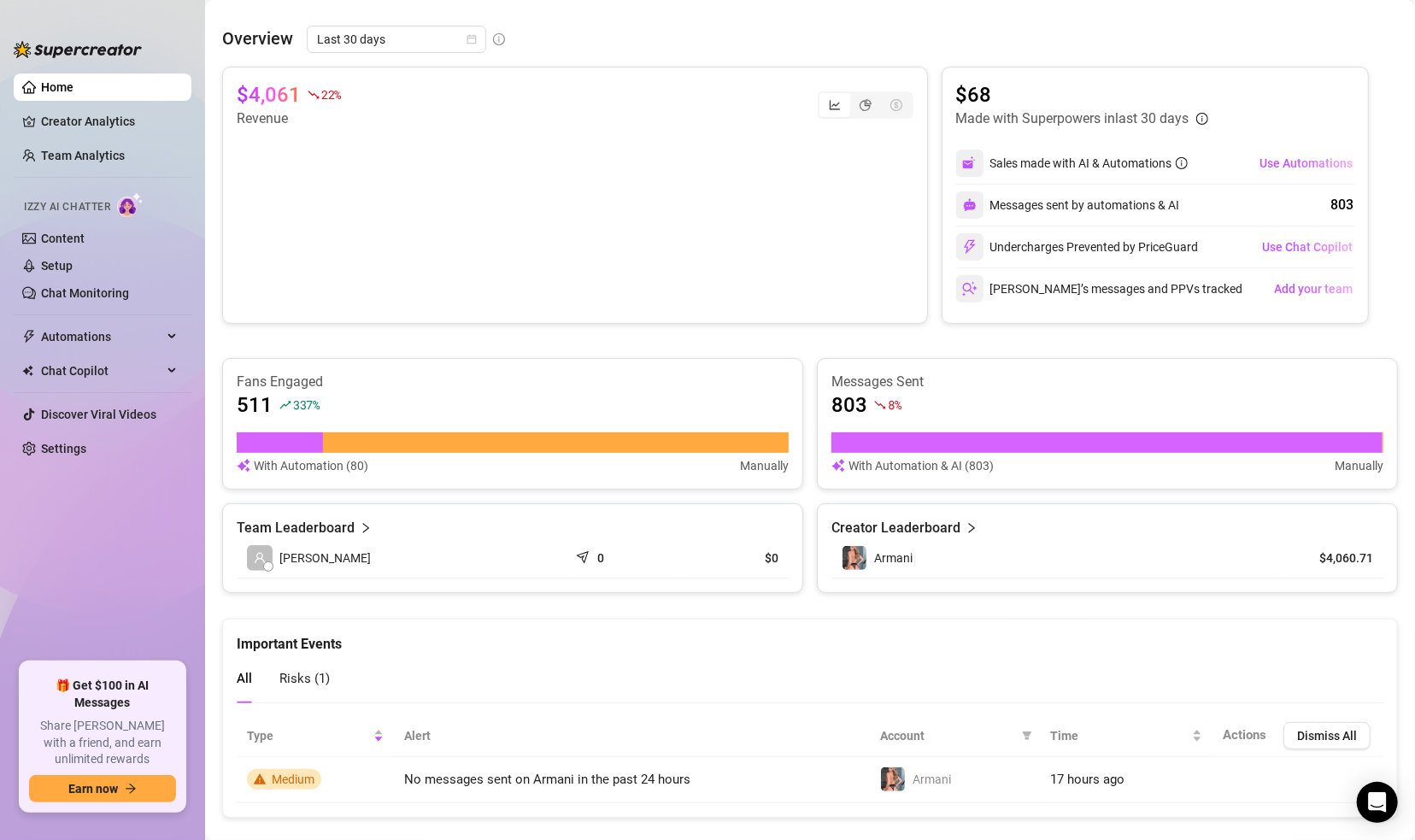
scroll to position [269, 0]
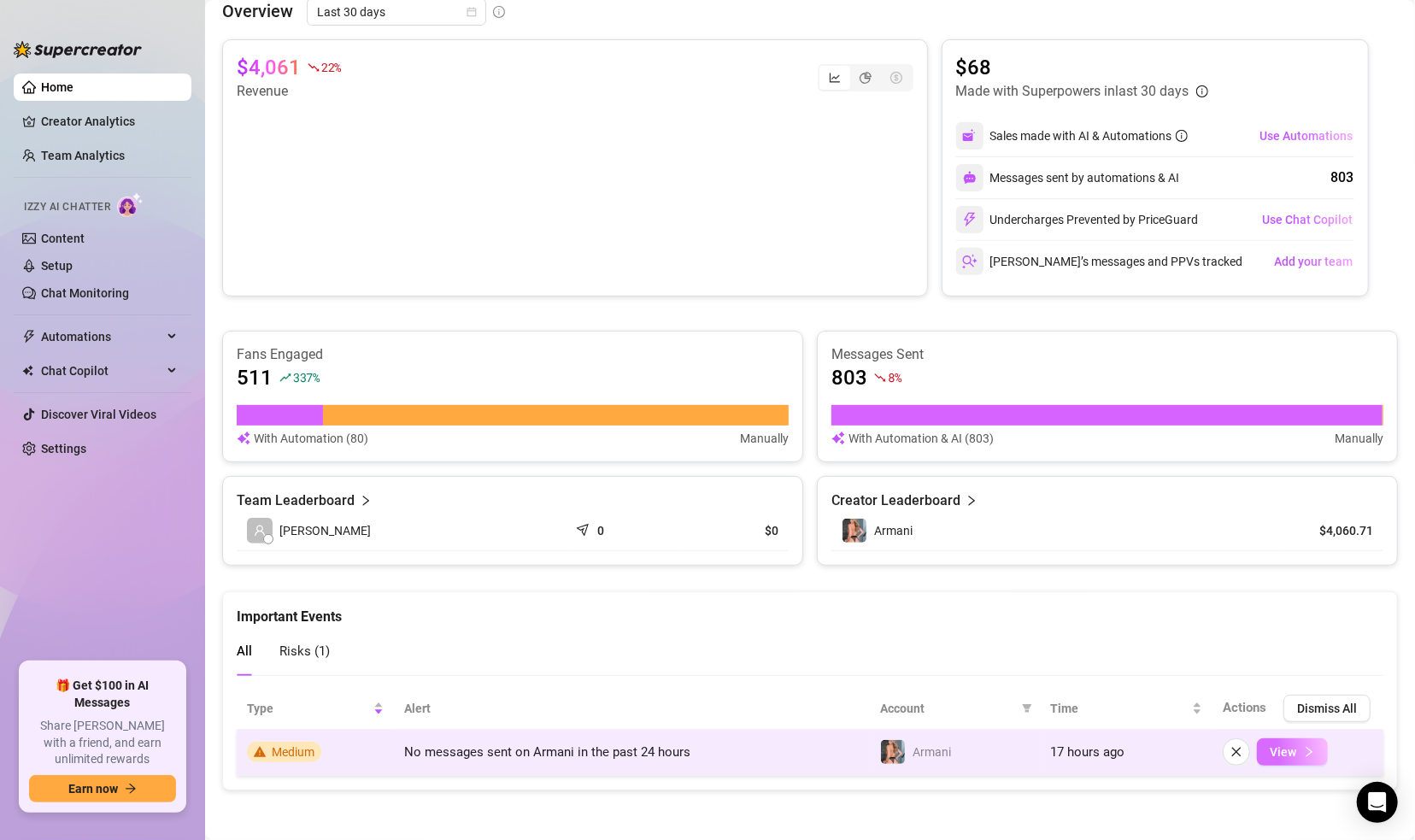
click at [1235, 752] on icon "right" at bounding box center [1309, 752] width 12 height 12
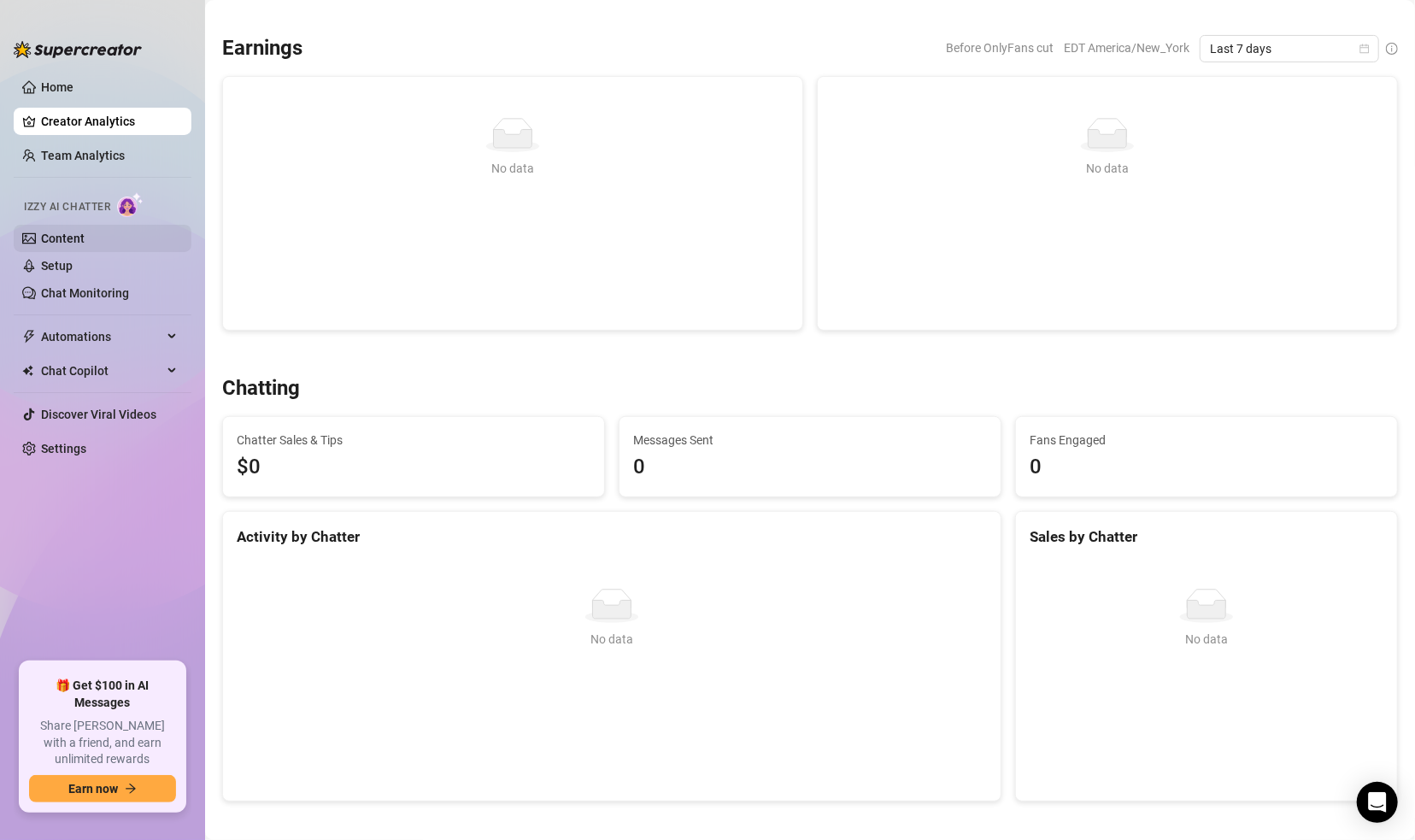
click at [80, 238] on link "Content" at bounding box center [63, 239] width 44 height 14
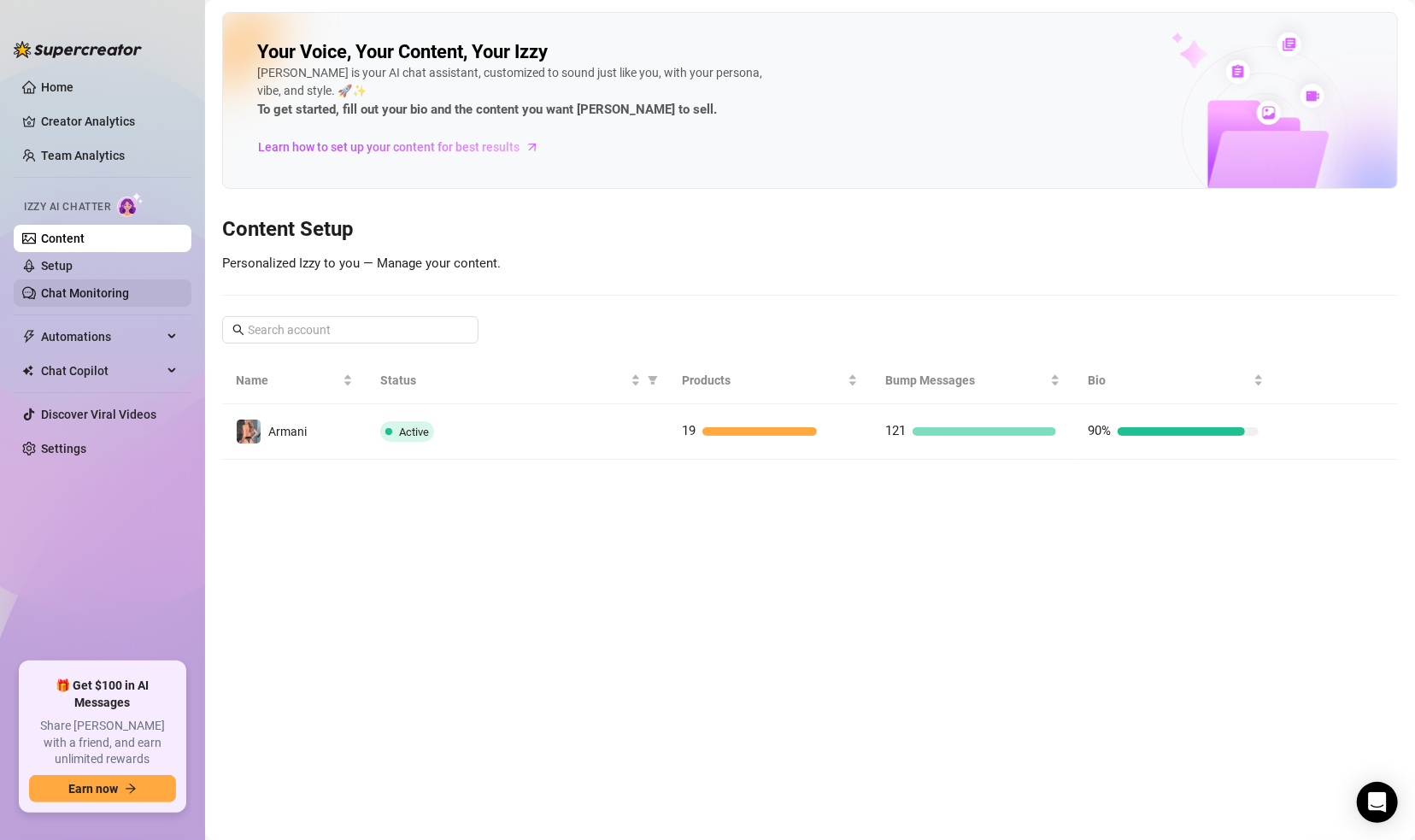
click at [74, 294] on link "Chat Monitoring" at bounding box center [85, 293] width 88 height 14
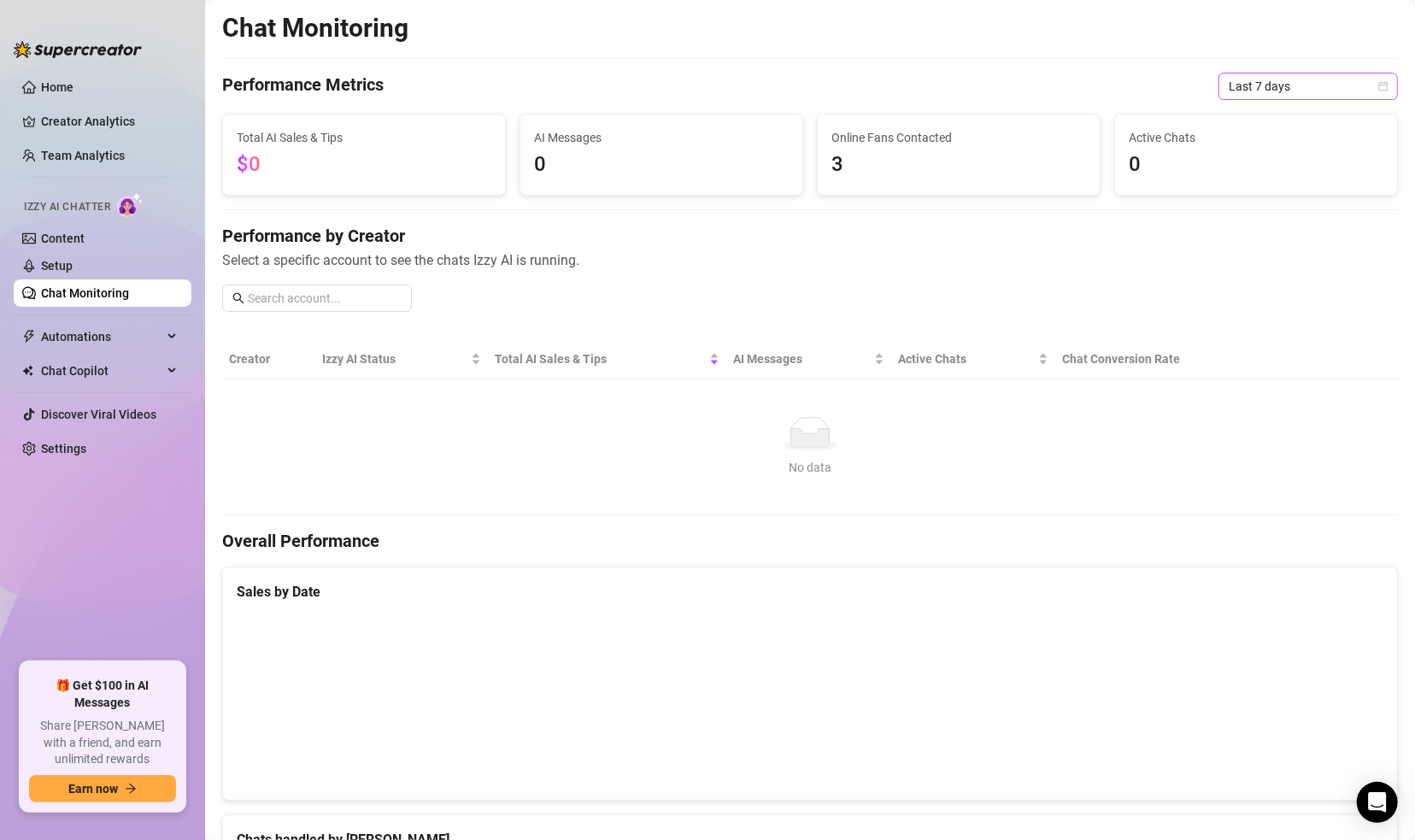
click at [1235, 86] on icon "calendar" at bounding box center [1383, 86] width 10 height 10
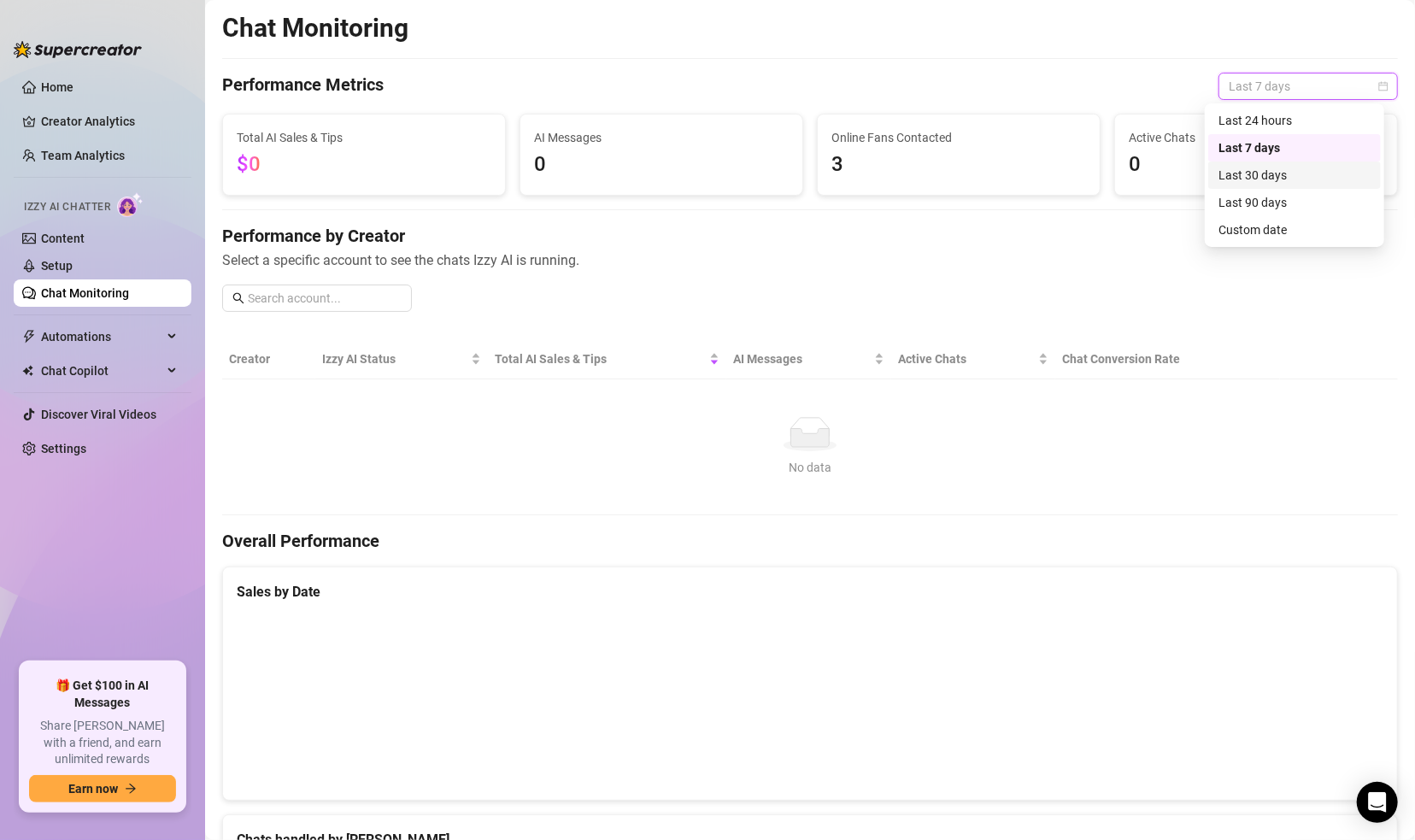
click at [1235, 177] on div "Last 30 days" at bounding box center [1294, 175] width 152 height 19
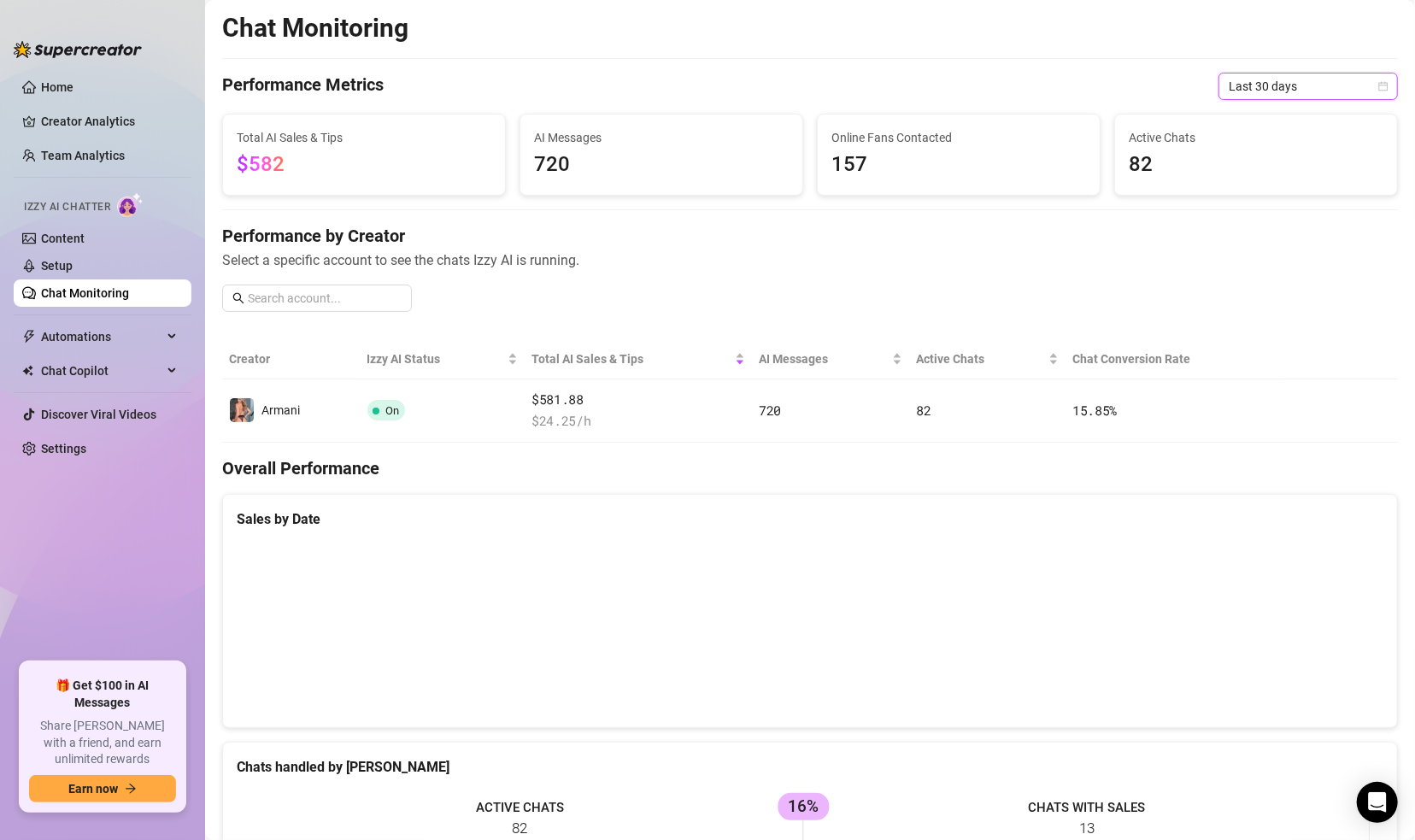
click at [1235, 89] on icon "calendar" at bounding box center [1383, 86] width 10 height 10
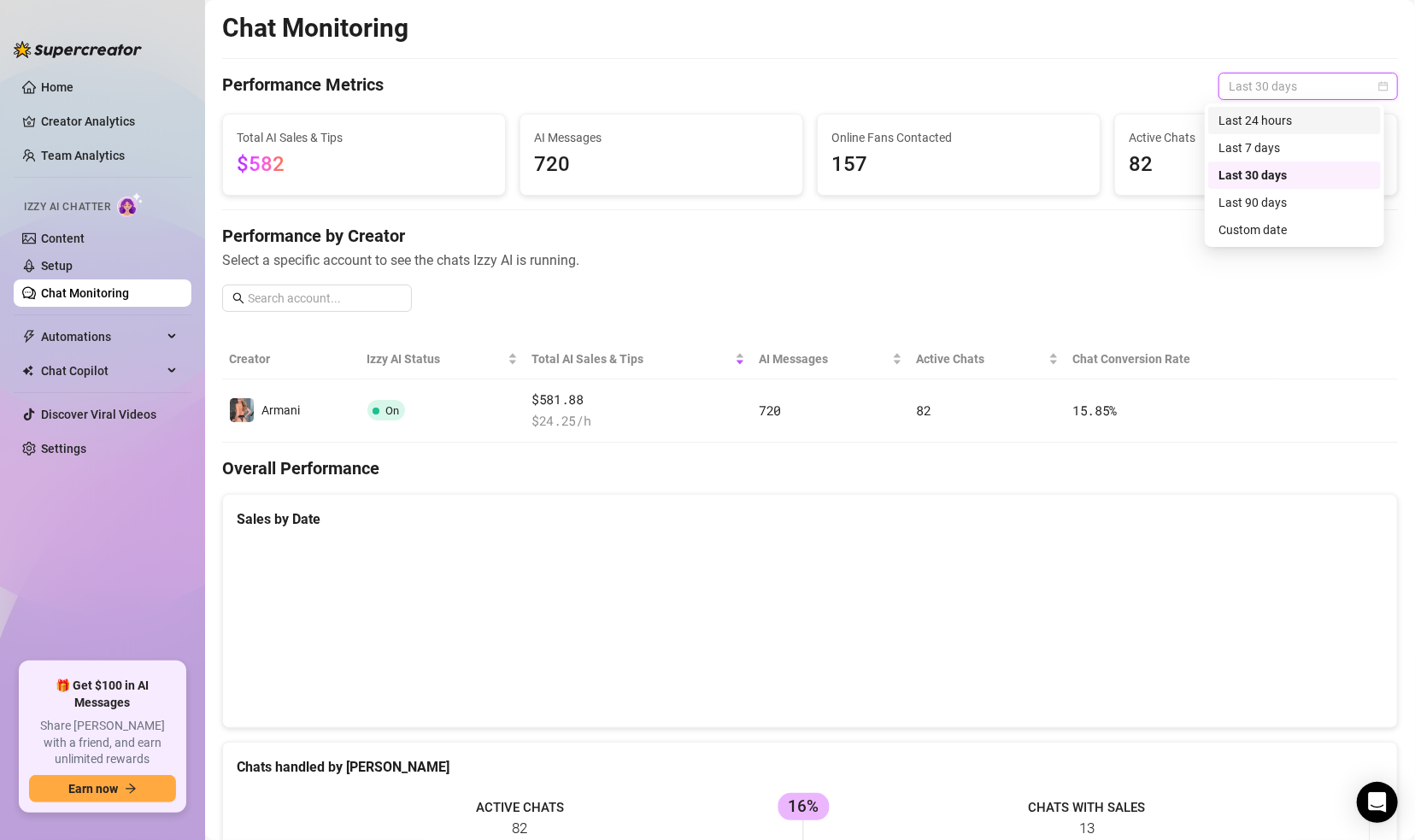
click at [1235, 119] on div "Last 24 hours" at bounding box center [1294, 120] width 152 height 19
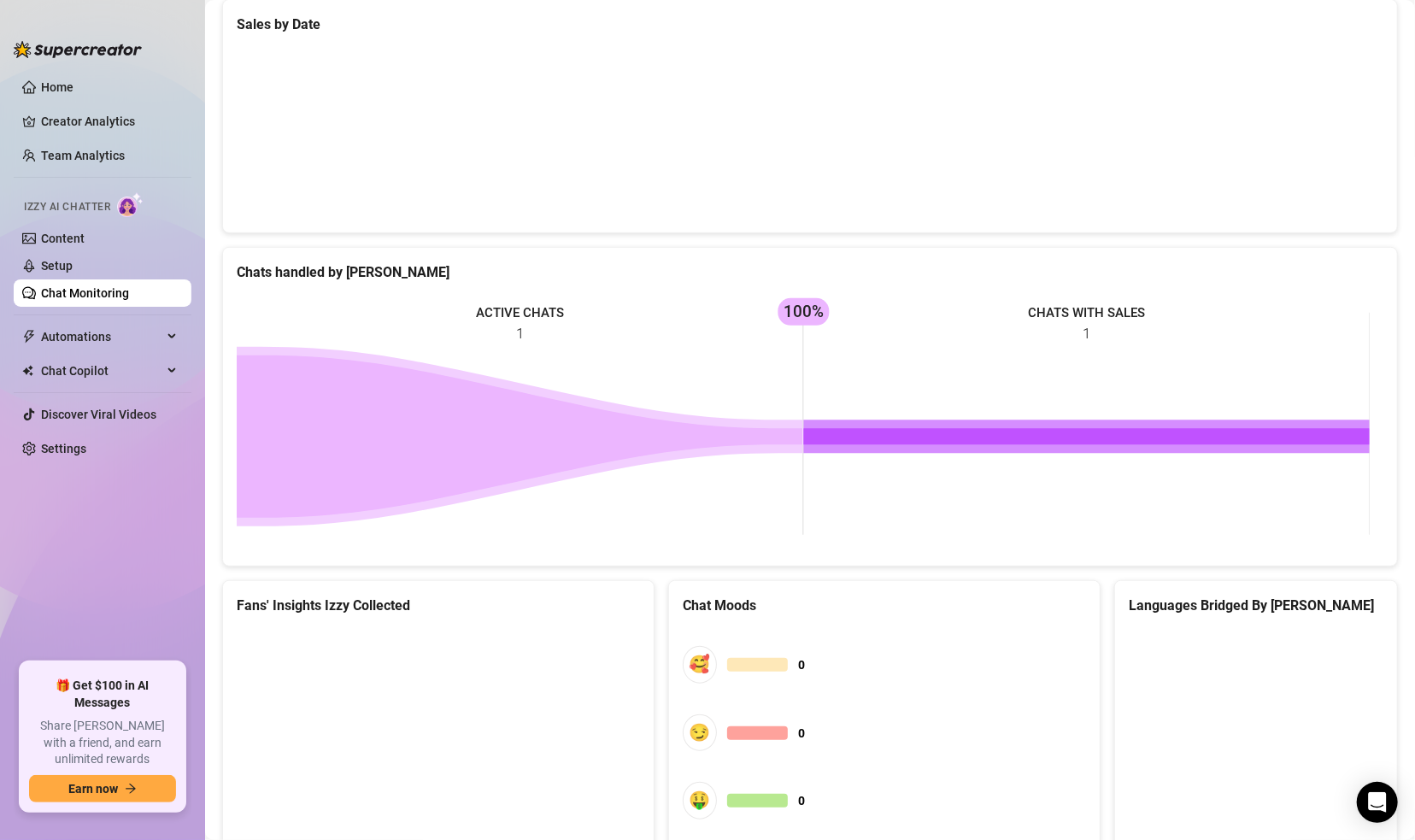
scroll to position [486, 0]
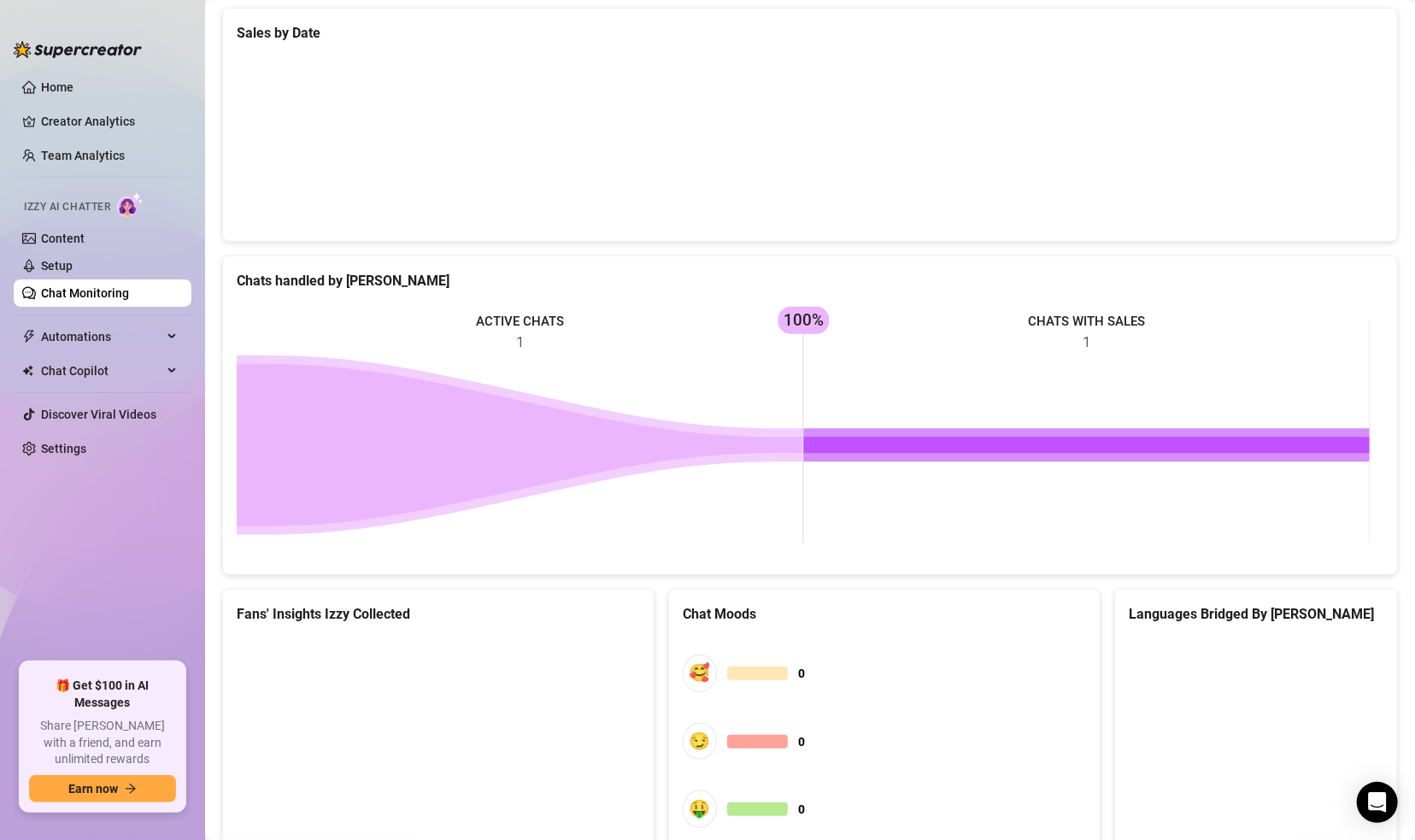
click at [519, 315] on rect at bounding box center [803, 431] width 1133 height 257
click at [517, 337] on rect at bounding box center [803, 431] width 1133 height 257
click at [473, 439] on icon at bounding box center [520, 444] width 567 height 162
click at [611, 385] on rect at bounding box center [803, 431] width 1133 height 257
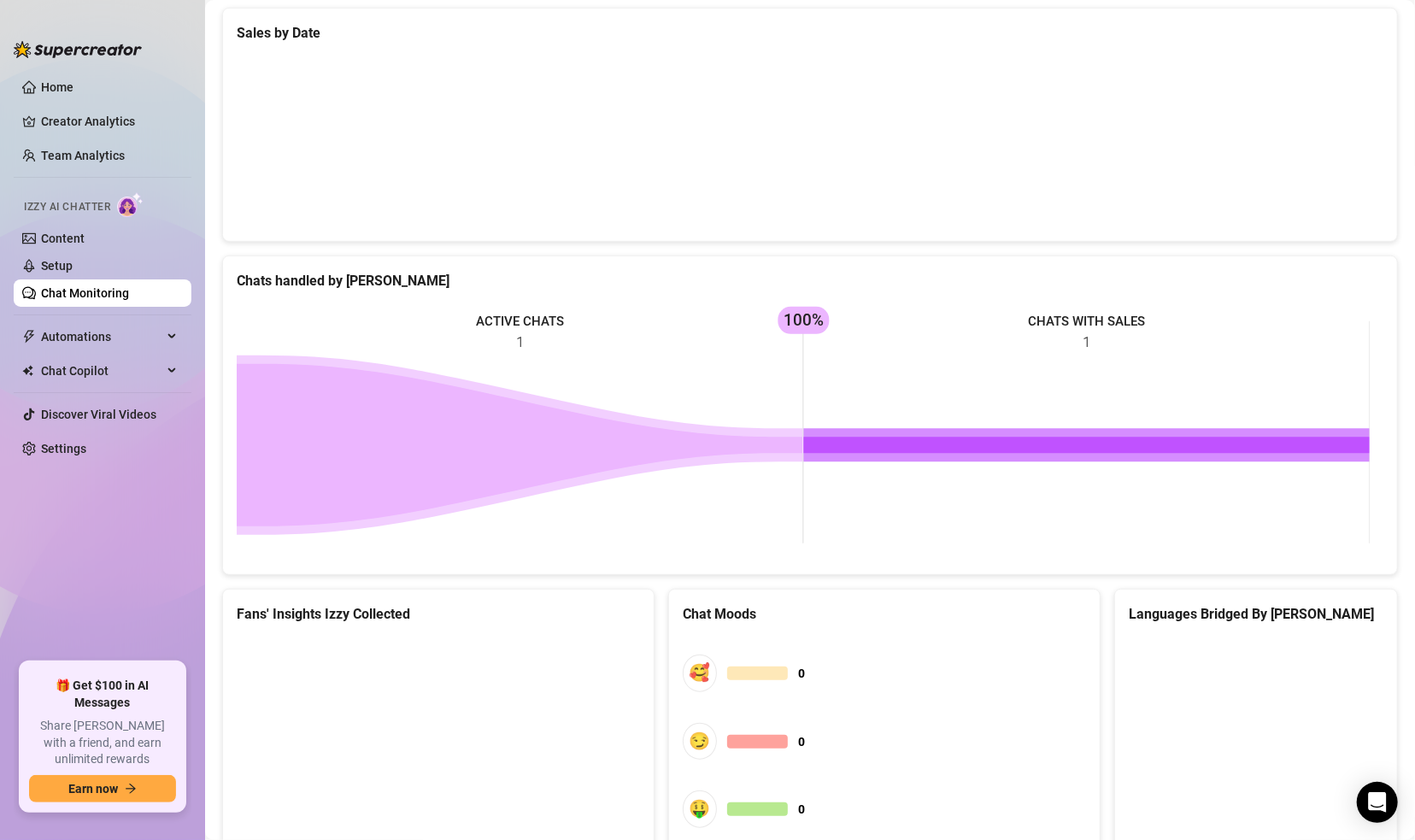
click at [1094, 177] on canvas at bounding box center [802, 141] width 1132 height 171
click at [1089, 99] on canvas at bounding box center [802, 141] width 1132 height 171
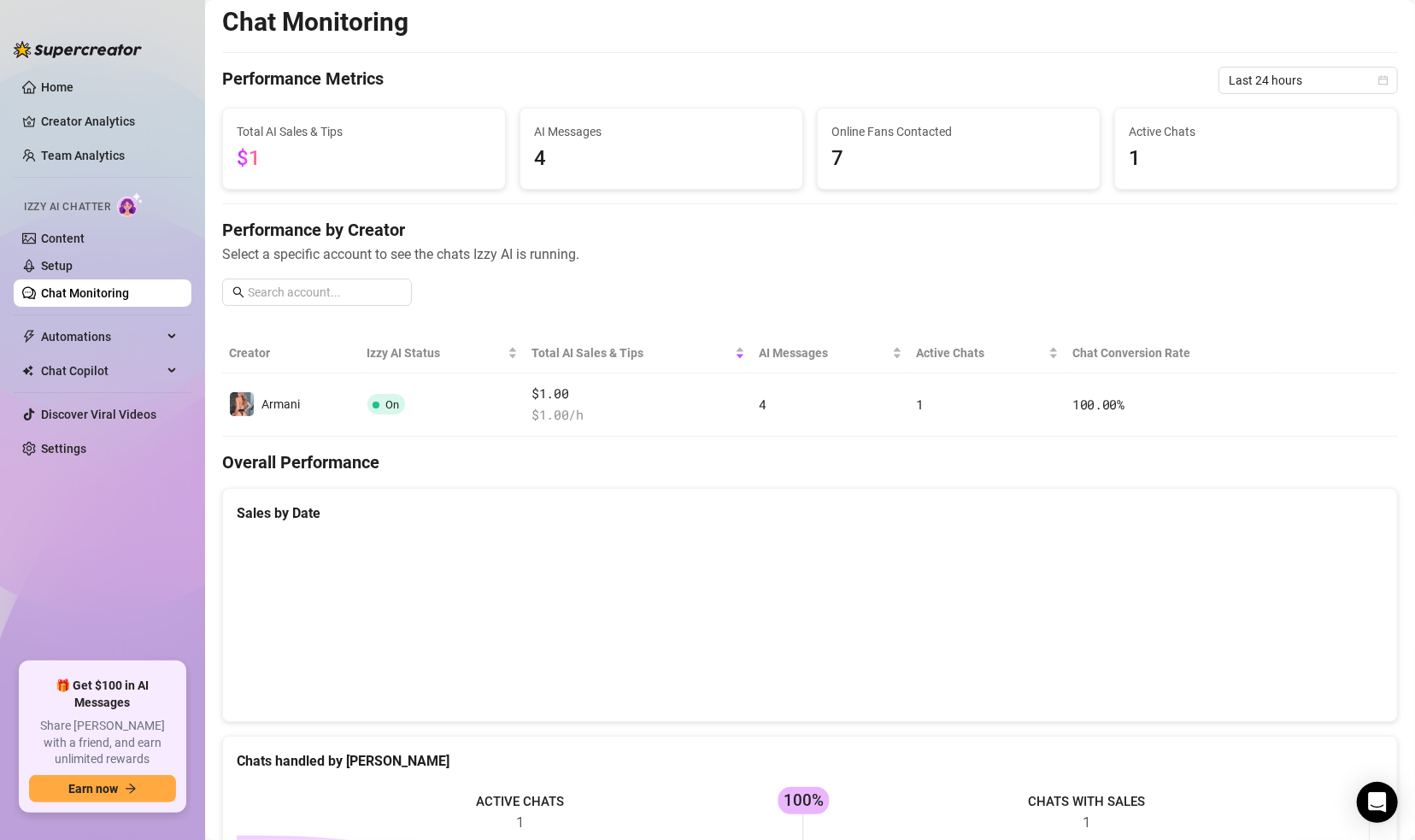
scroll to position [0, 0]
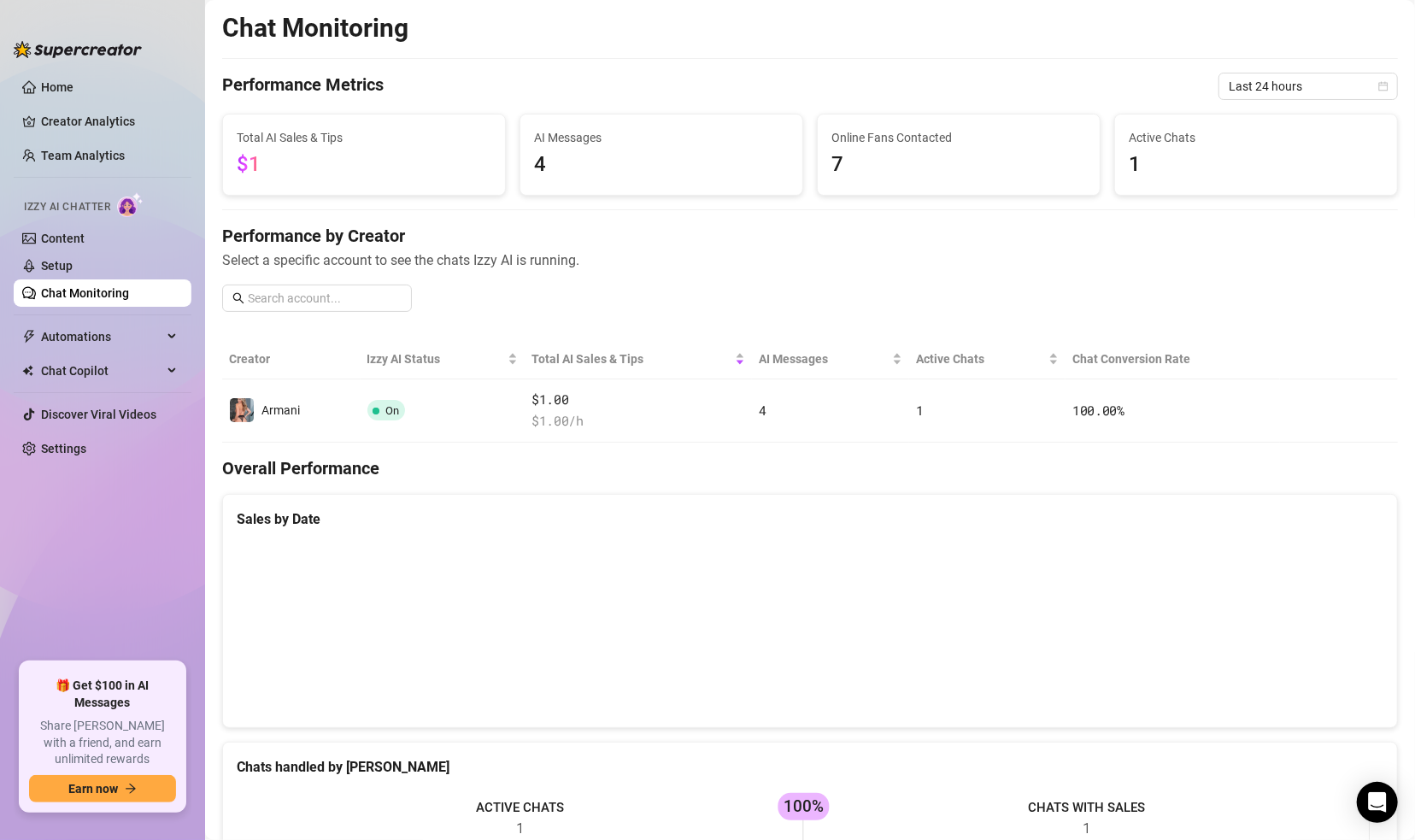
click at [350, 162] on span "$1" at bounding box center [364, 165] width 255 height 32
click at [592, 154] on span "4" at bounding box center [661, 165] width 255 height 32
click at [536, 163] on span "4" at bounding box center [661, 165] width 255 height 32
click at [917, 162] on span "7" at bounding box center [958, 165] width 255 height 32
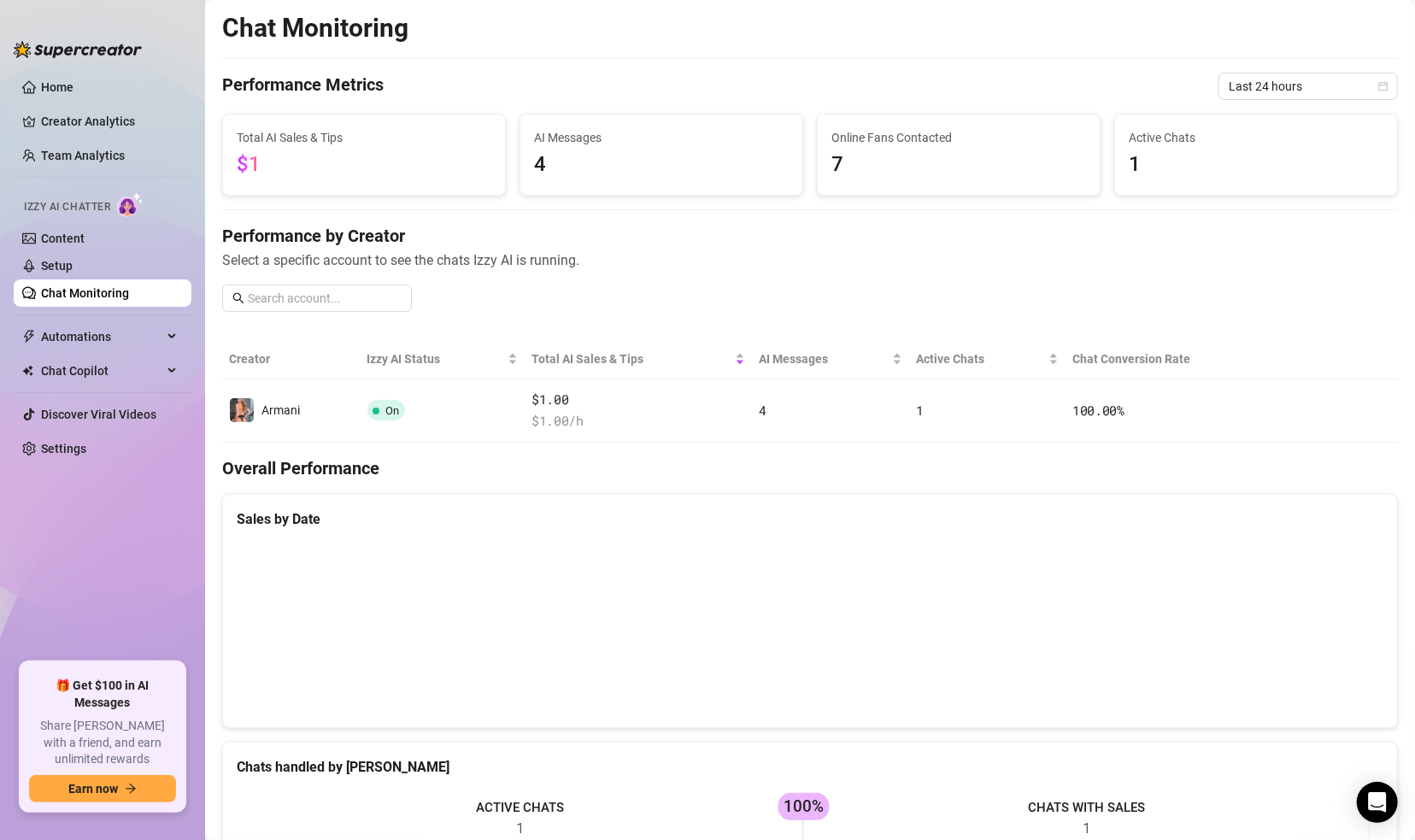
click at [62, 294] on link "Chat Monitoring" at bounding box center [85, 293] width 88 height 14
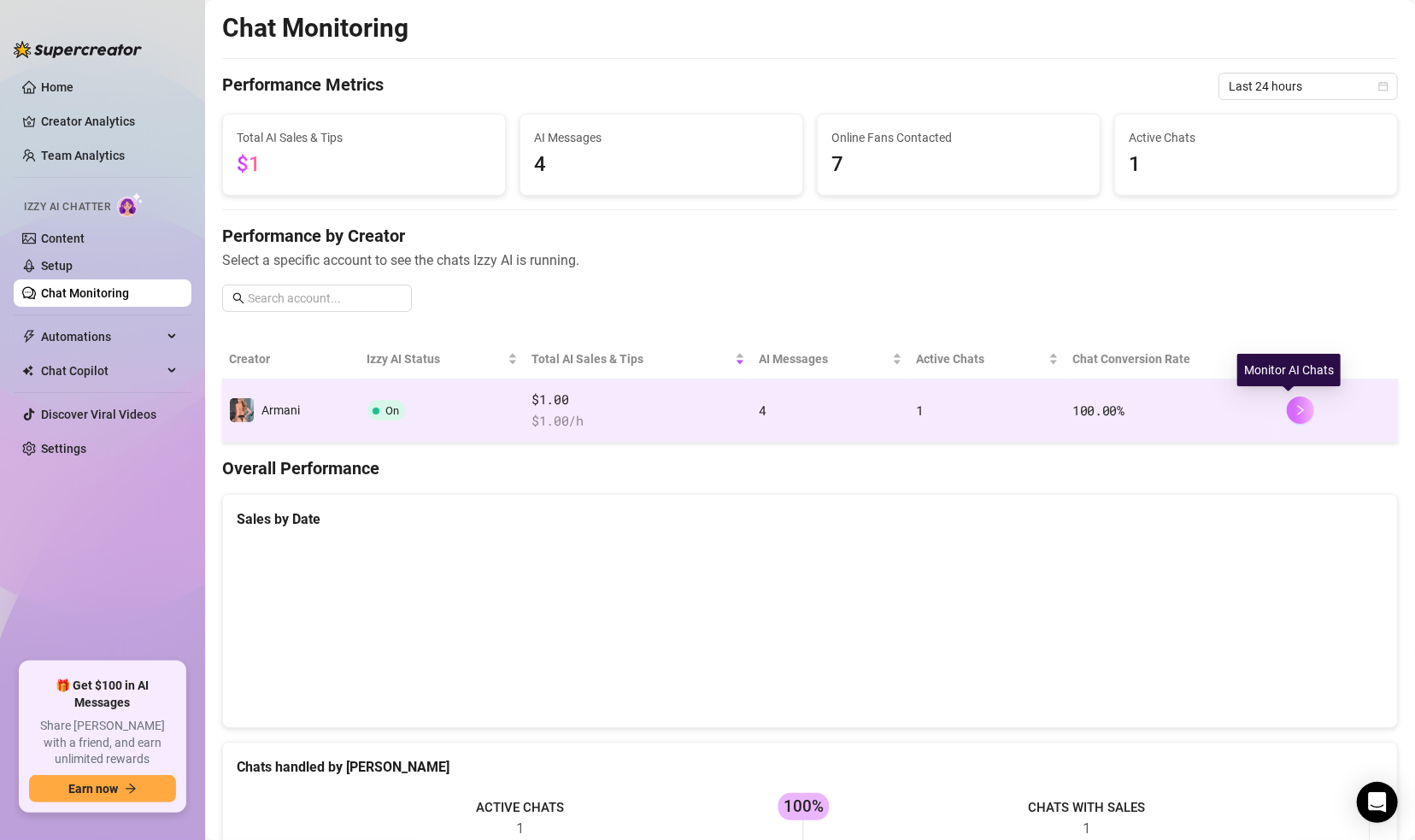
click at [1235, 411] on button "button" at bounding box center [1300, 410] width 27 height 27
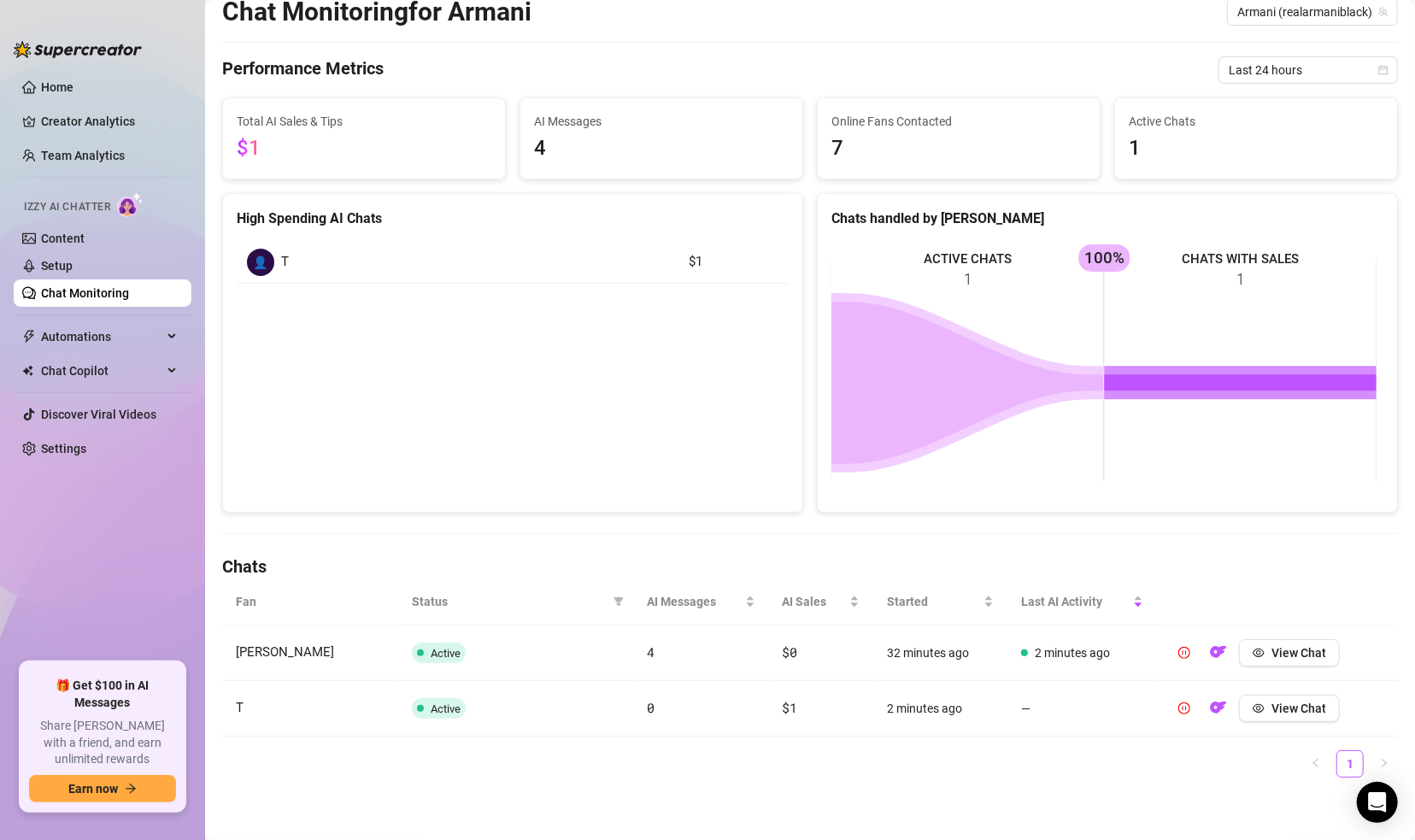
scroll to position [59, 0]
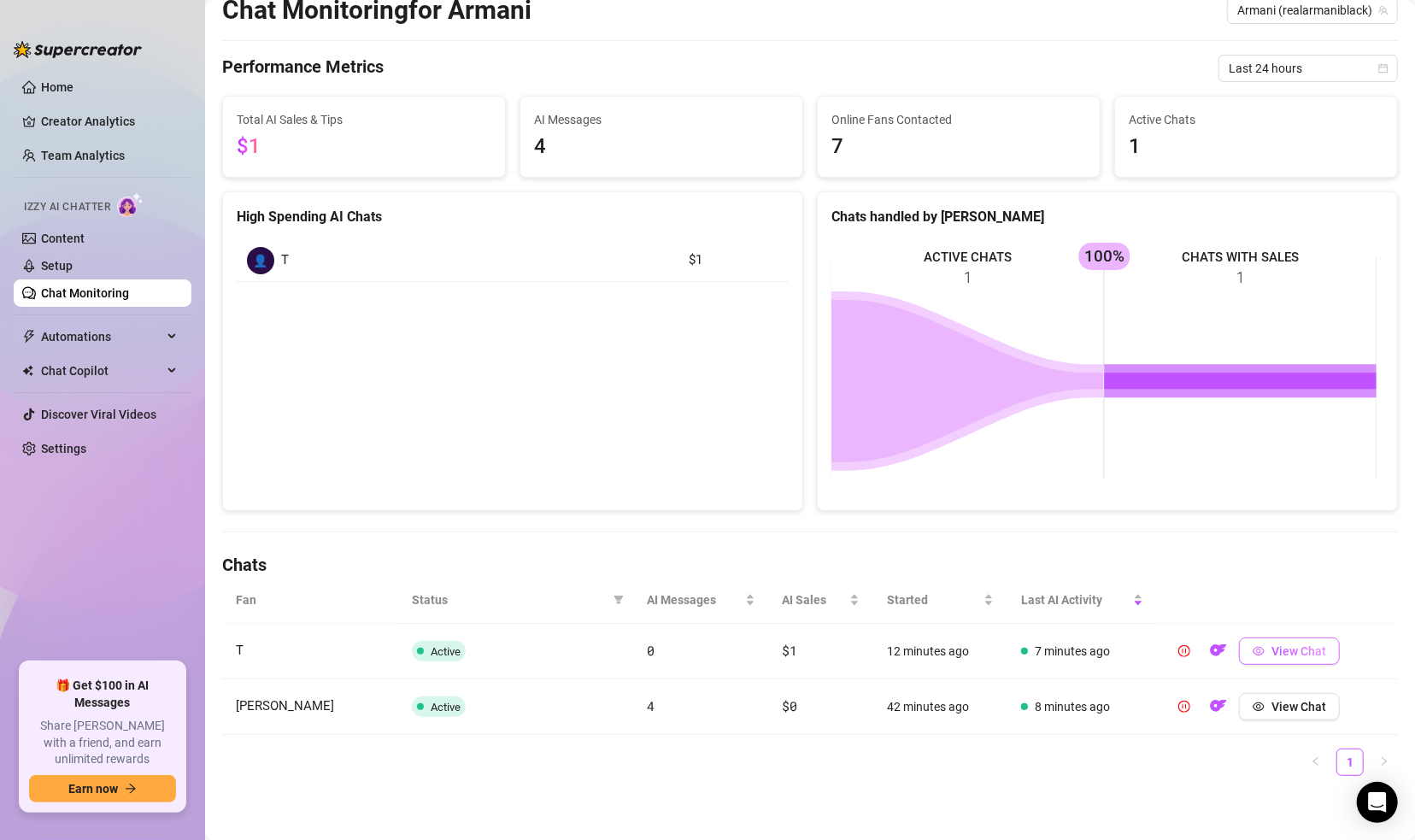
click at [1235, 645] on span "View Chat" at bounding box center [1298, 651] width 55 height 14
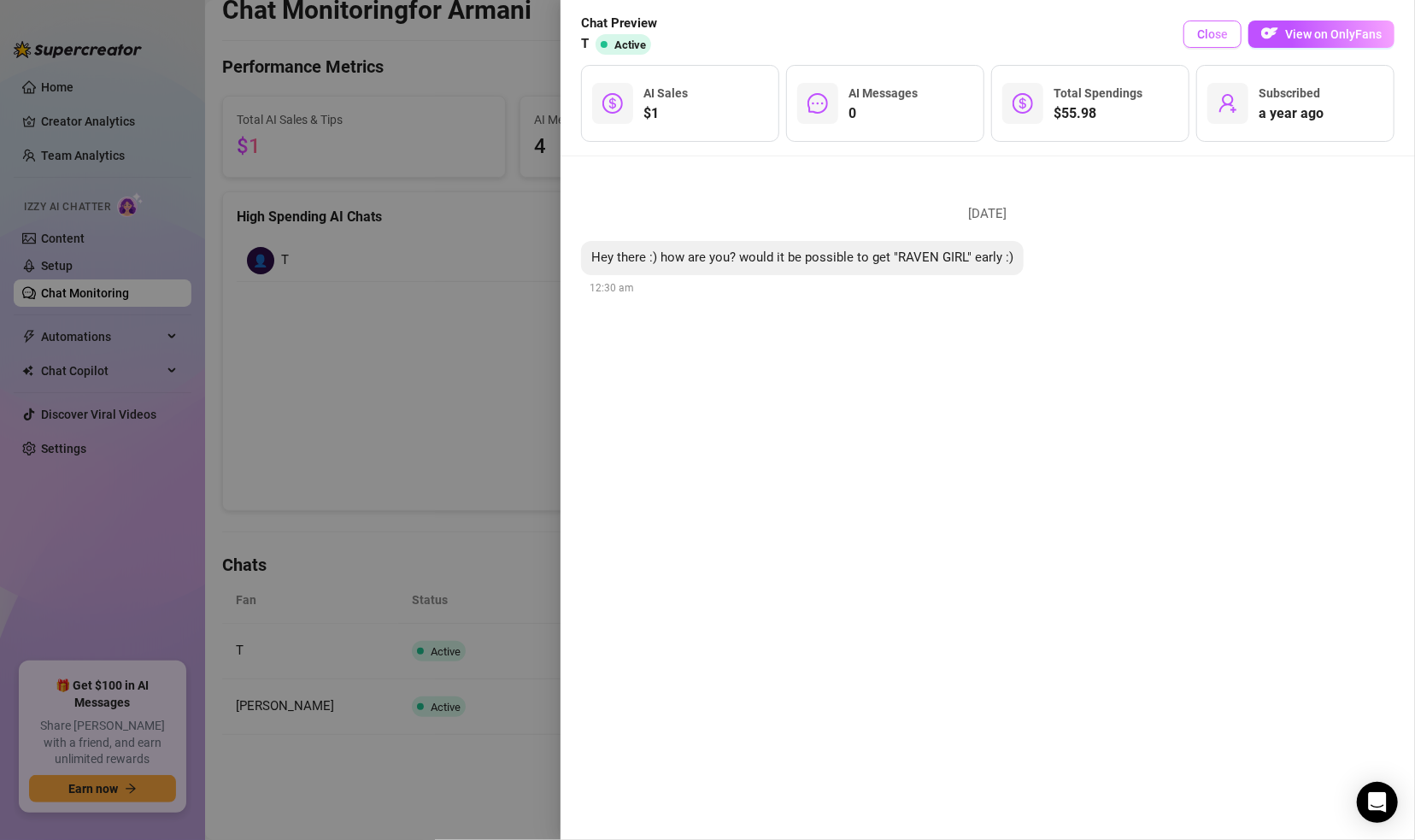
click at [1189, 40] on button "Close" at bounding box center [1212, 34] width 58 height 27
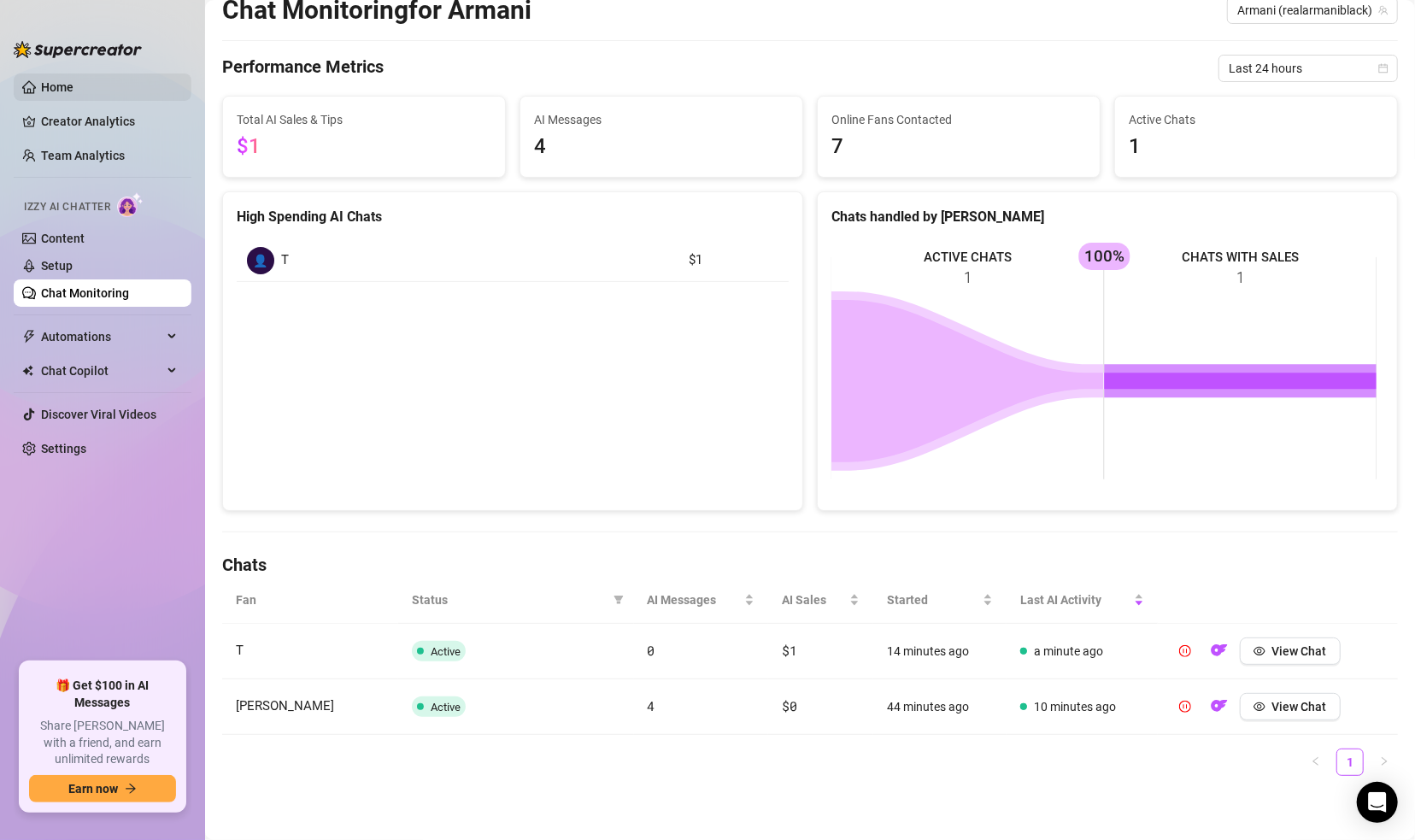
click at [49, 85] on link "Home" at bounding box center [57, 87] width 32 height 14
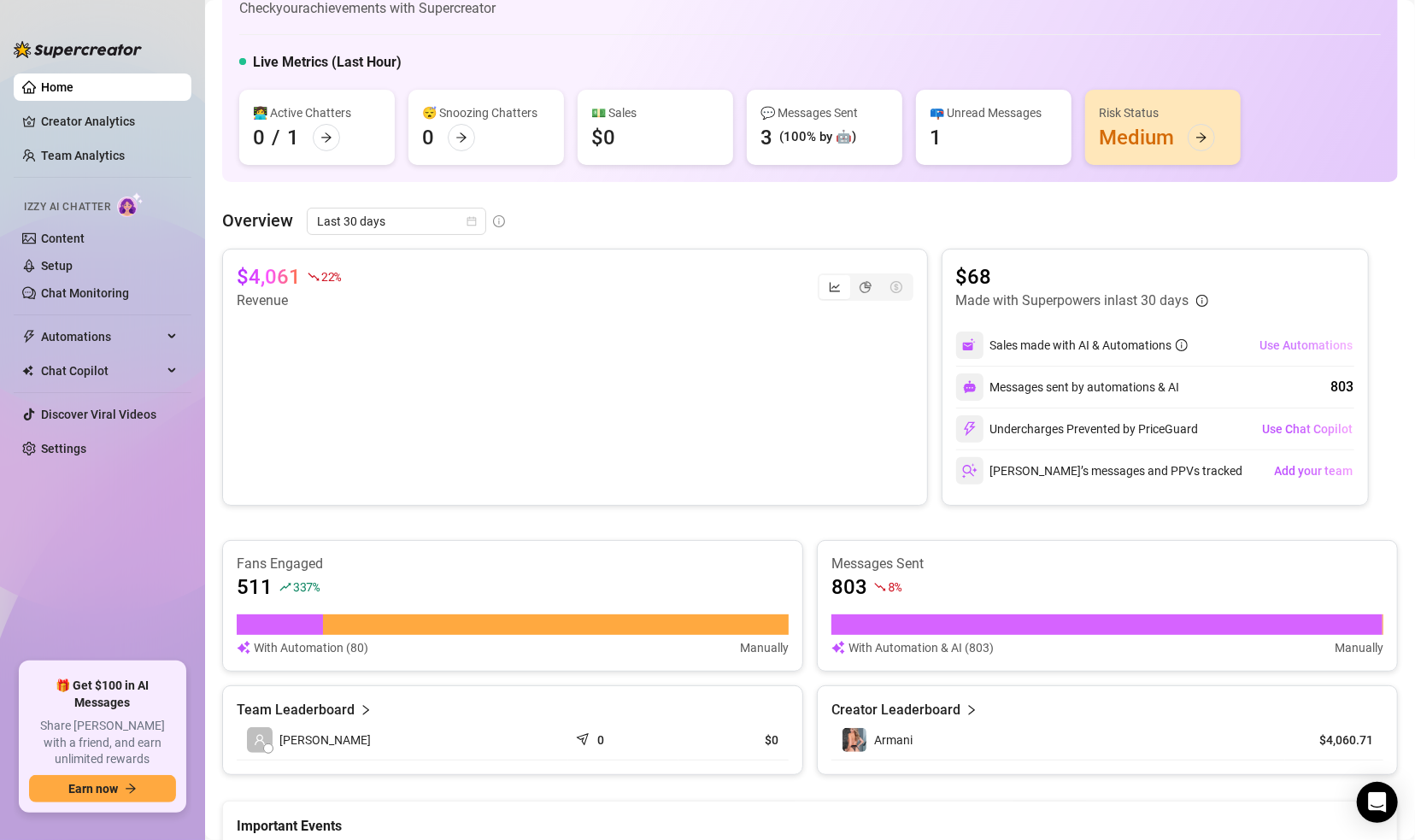
click at [1235, 348] on span "Use Automations" at bounding box center [1306, 346] width 93 height 14
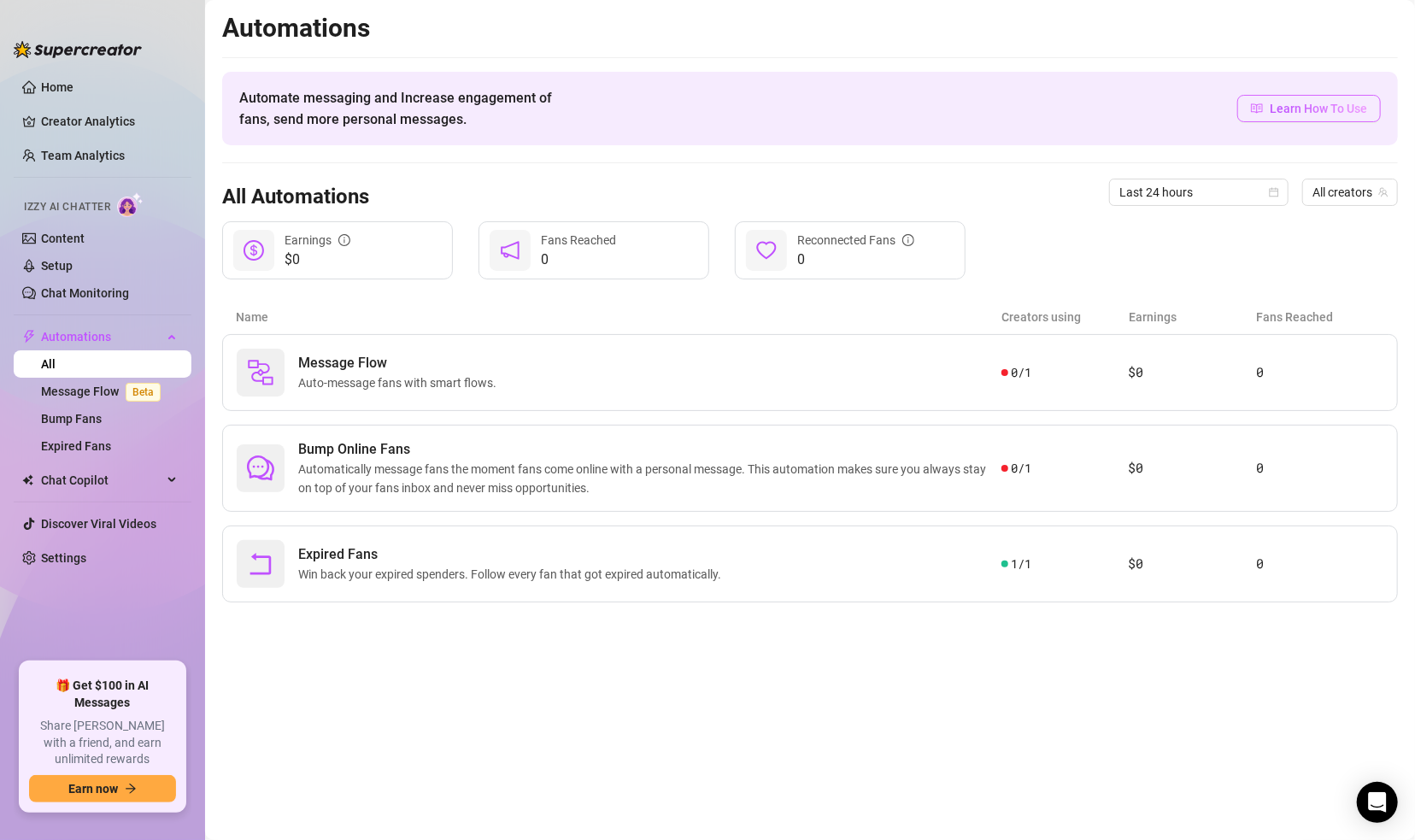
click at [1235, 109] on link "Learn How To Use" at bounding box center [1309, 108] width 144 height 27
click at [52, 357] on link "All" at bounding box center [48, 364] width 15 height 14
click at [68, 331] on span "Automations" at bounding box center [101, 336] width 121 height 27
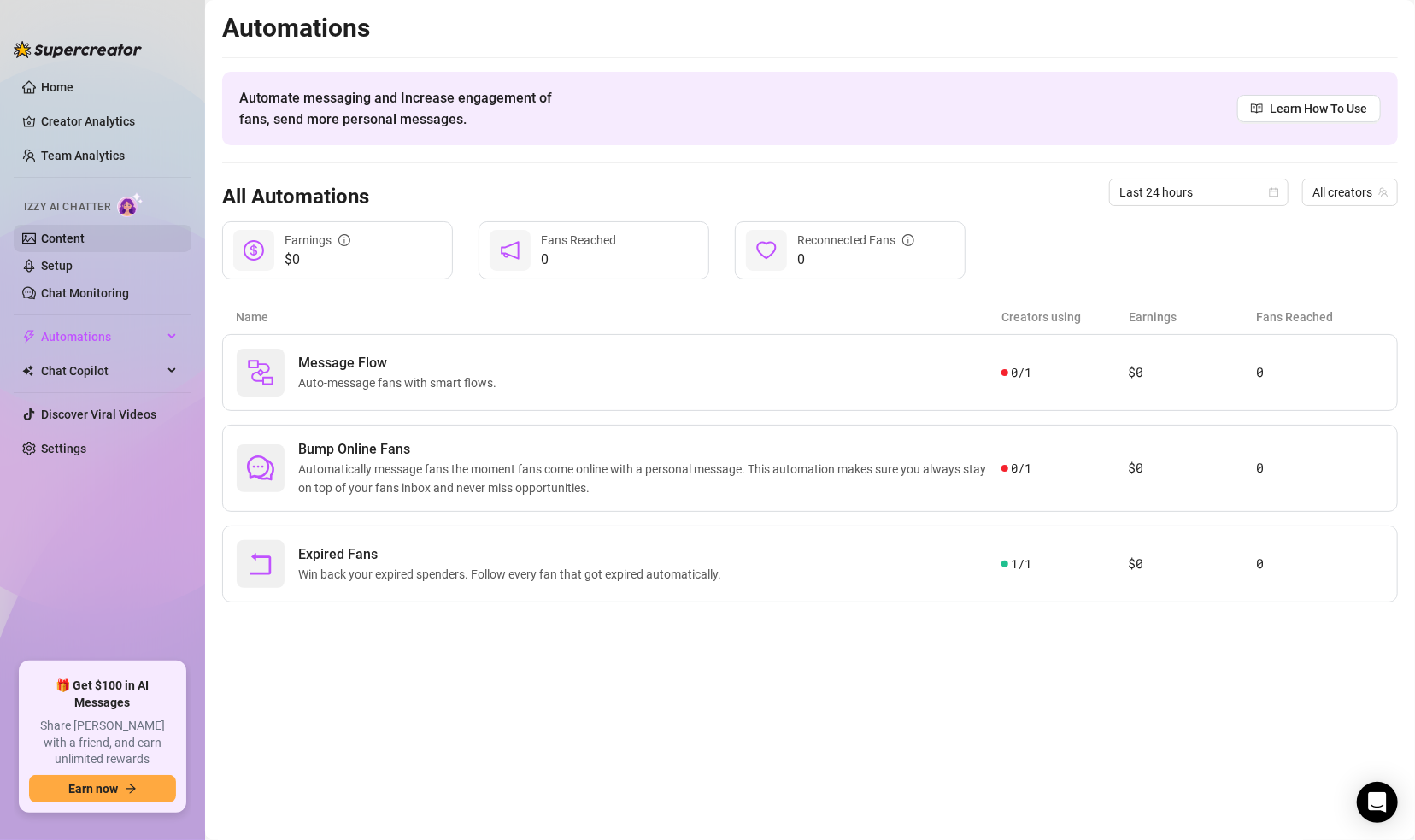
click at [73, 232] on link "Content" at bounding box center [63, 239] width 44 height 14
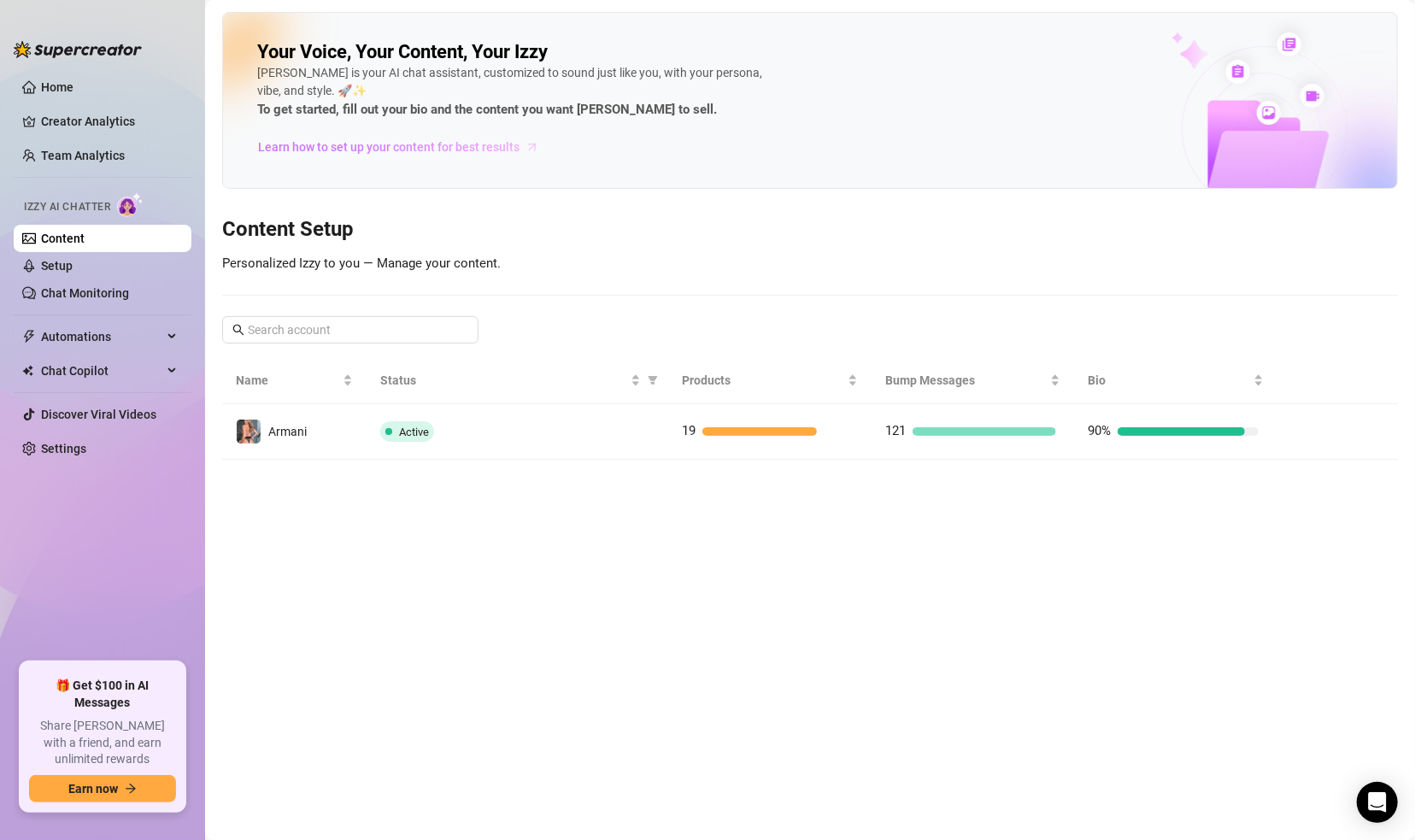
click at [337, 151] on span "Learn how to set up your content for best results" at bounding box center [389, 147] width 262 height 19
click at [133, 363] on span "Chat Copilot" at bounding box center [101, 370] width 121 height 27
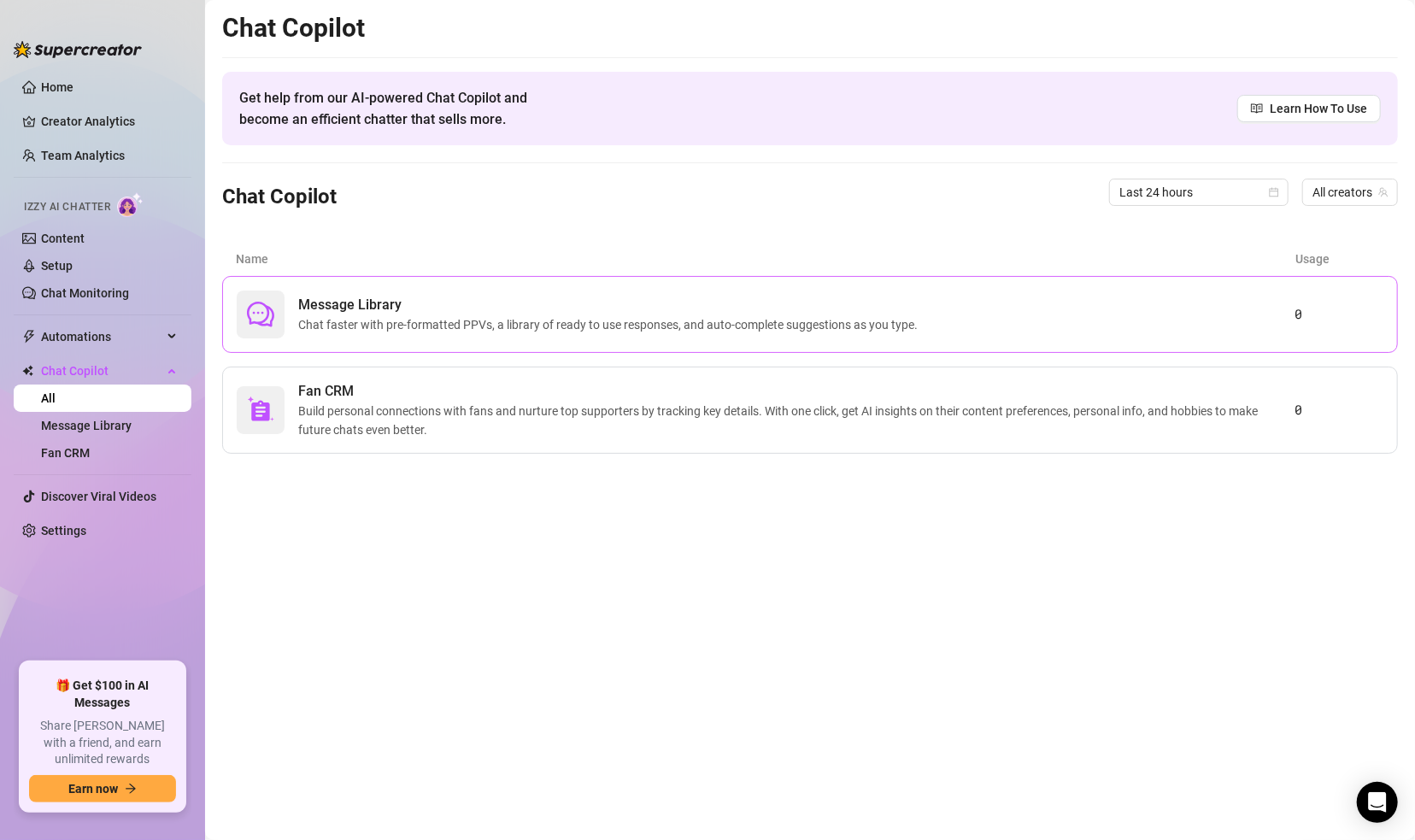
click at [487, 330] on span "Chat faster with pre-formatted PPVs, a library of ready to use responses, and a…" at bounding box center [611, 325] width 627 height 19
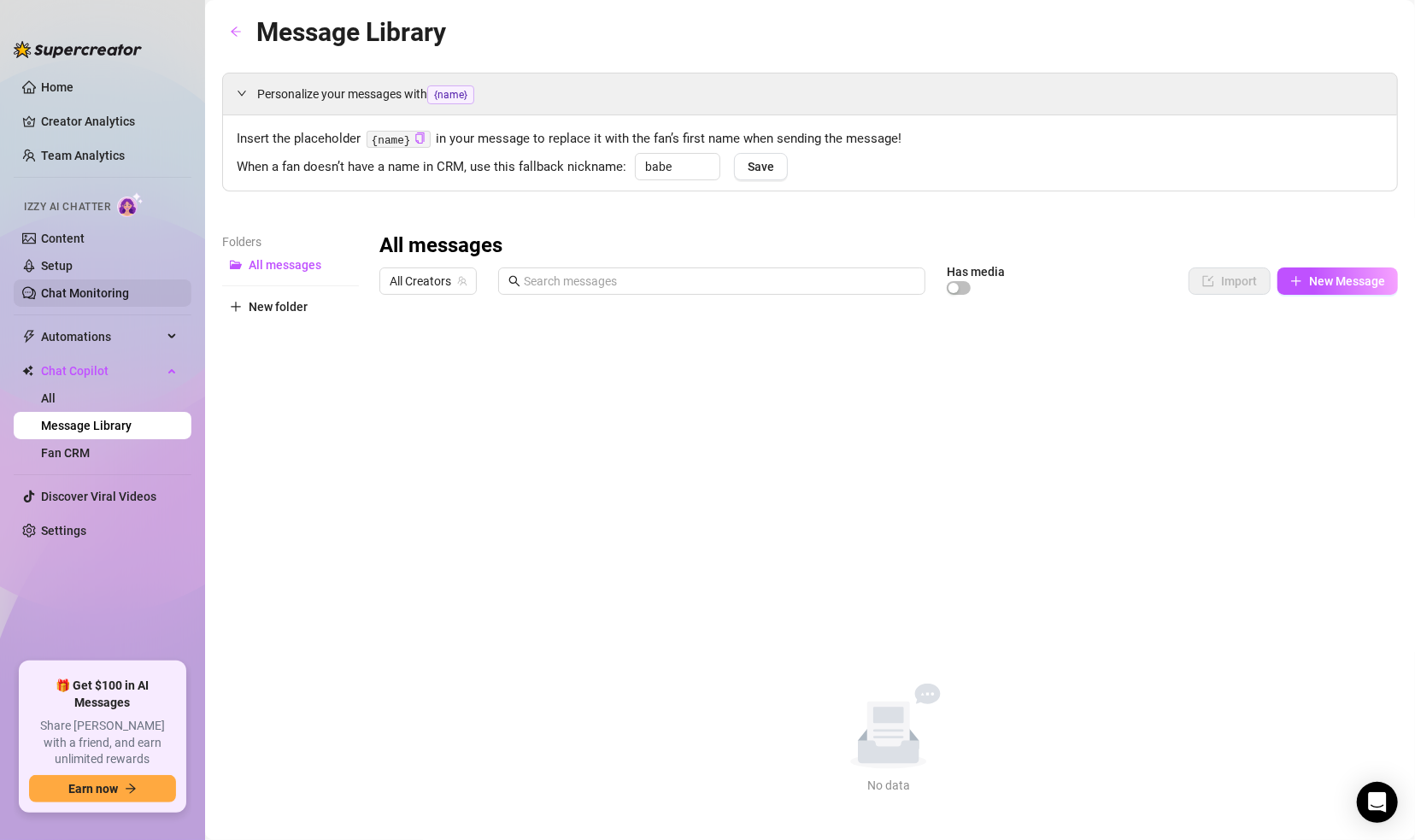
click at [73, 290] on link "Chat Monitoring" at bounding box center [85, 293] width 88 height 14
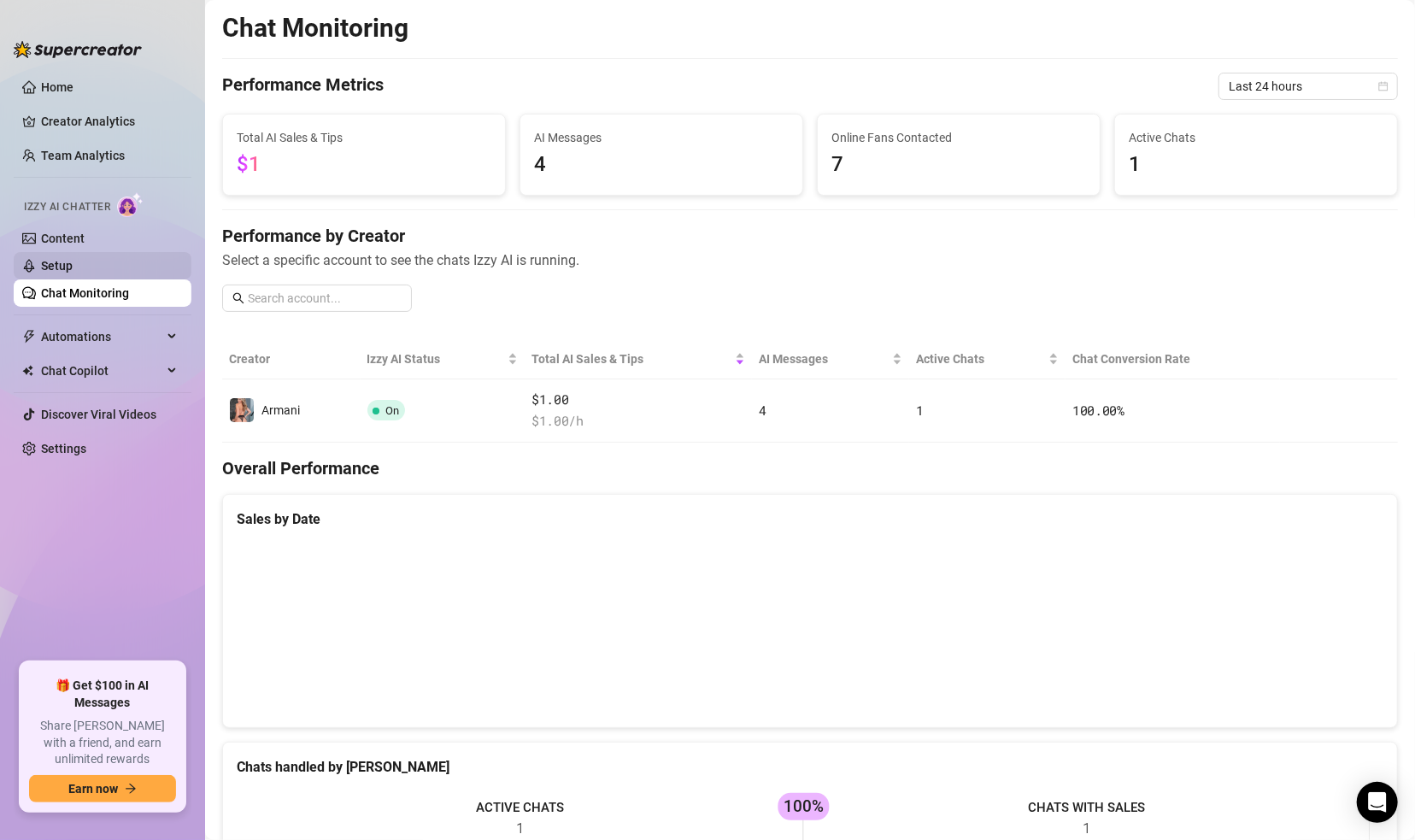
click at [73, 269] on link "Setup" at bounding box center [57, 266] width 32 height 14
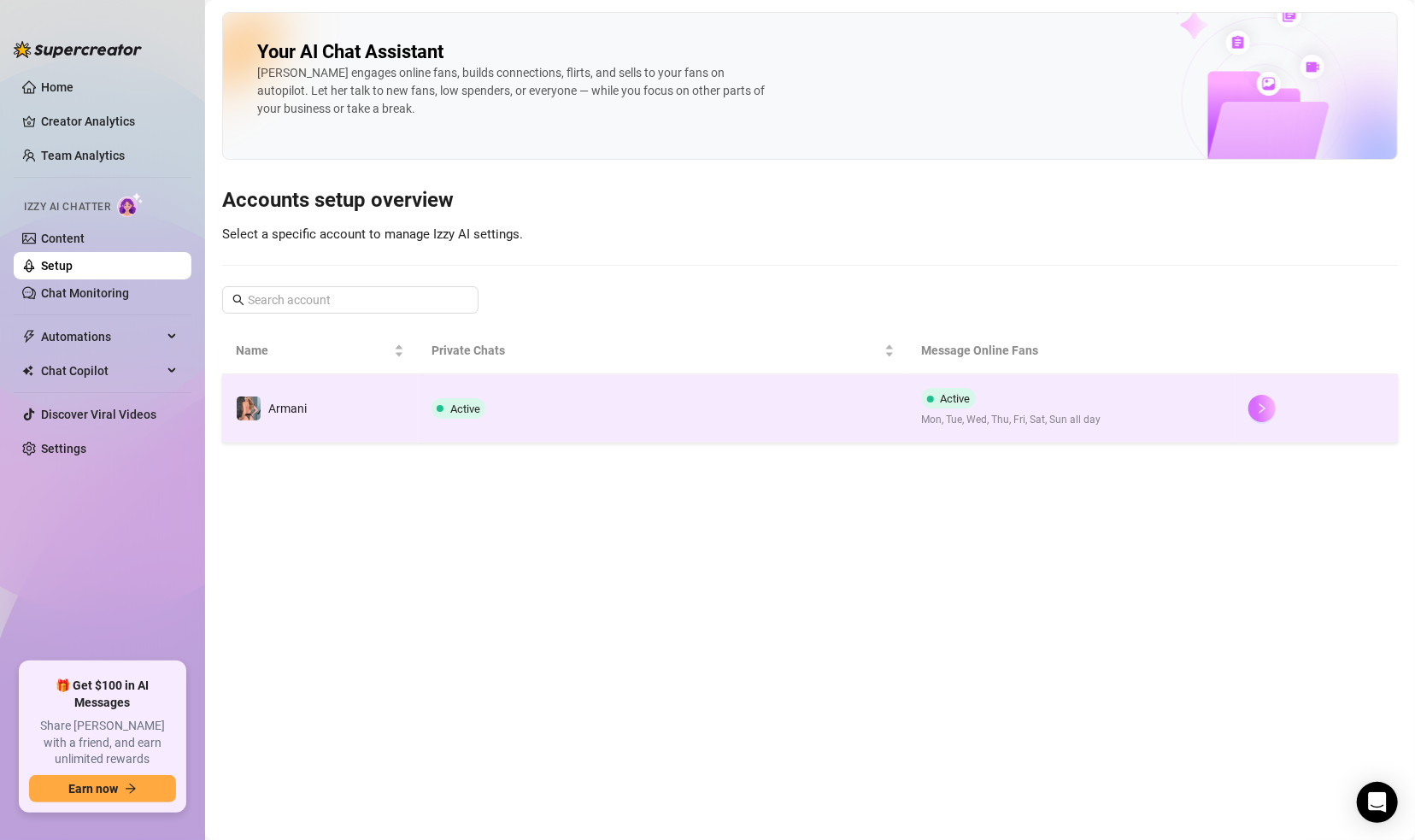
click at [1235, 398] on button "button" at bounding box center [1261, 408] width 27 height 27
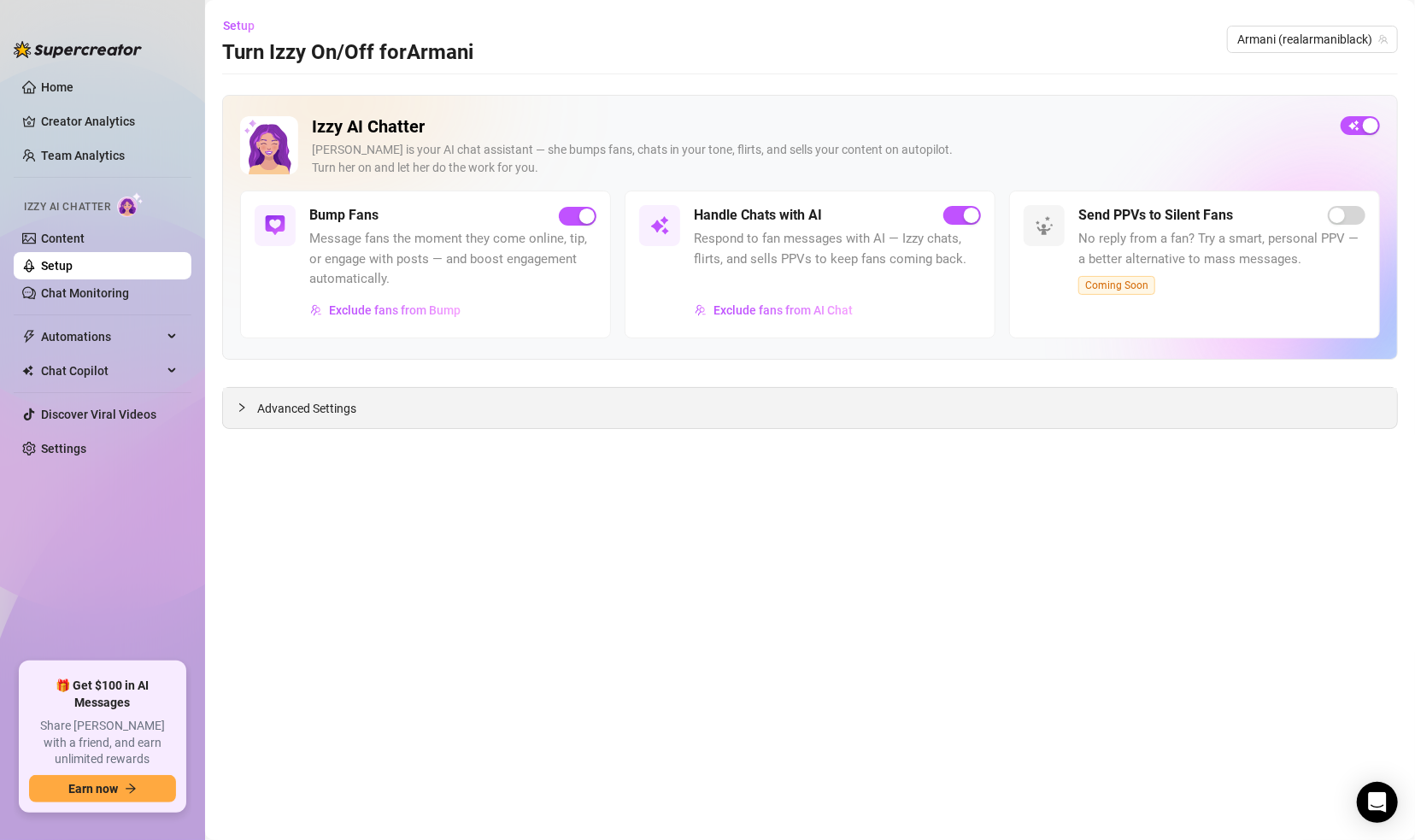
click at [243, 405] on icon "collapsed" at bounding box center [242, 408] width 10 height 10
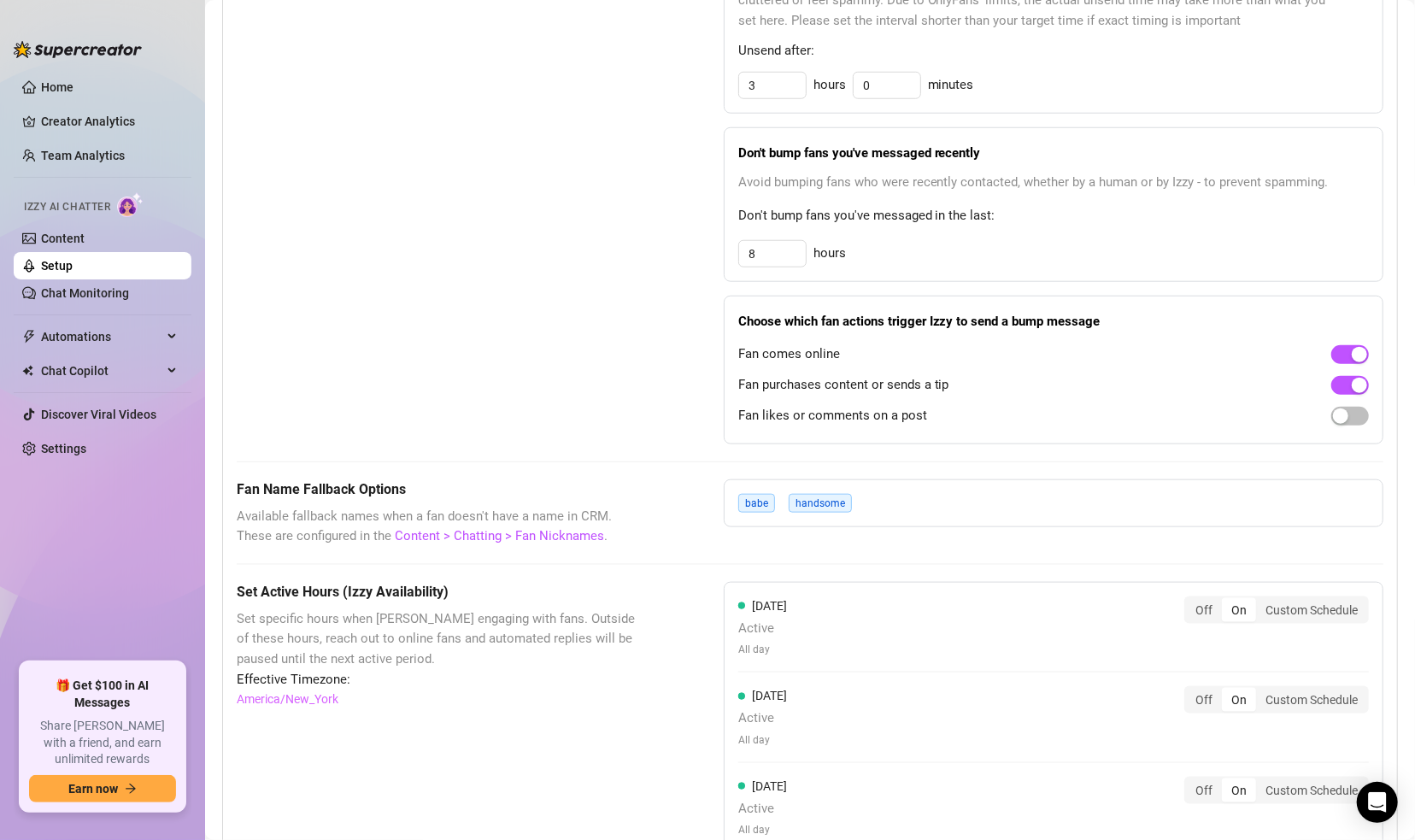
scroll to position [1013, 0]
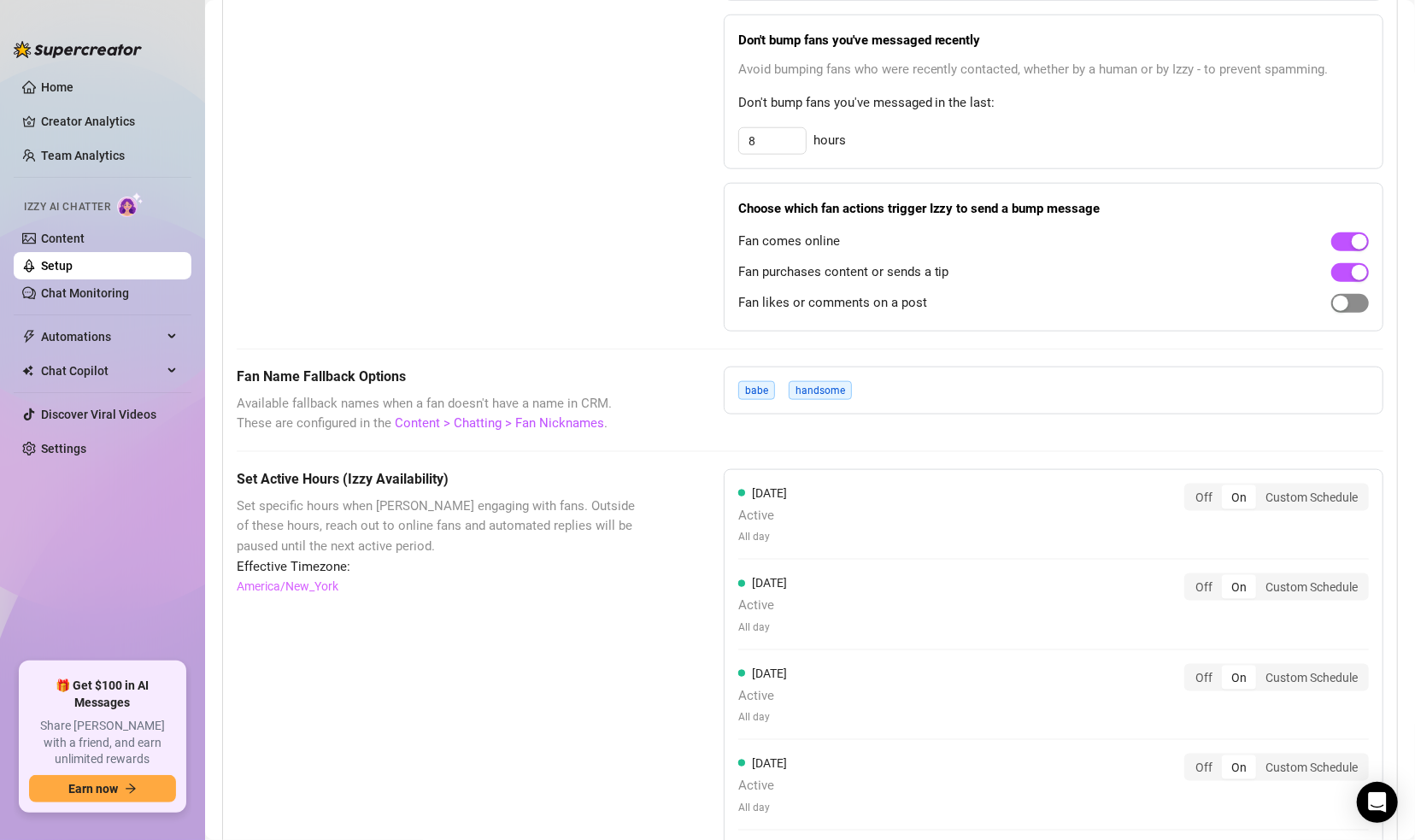
click at [1235, 307] on span "button" at bounding box center [1350, 303] width 38 height 19
click at [110, 290] on link "Chat Monitoring" at bounding box center [85, 293] width 88 height 14
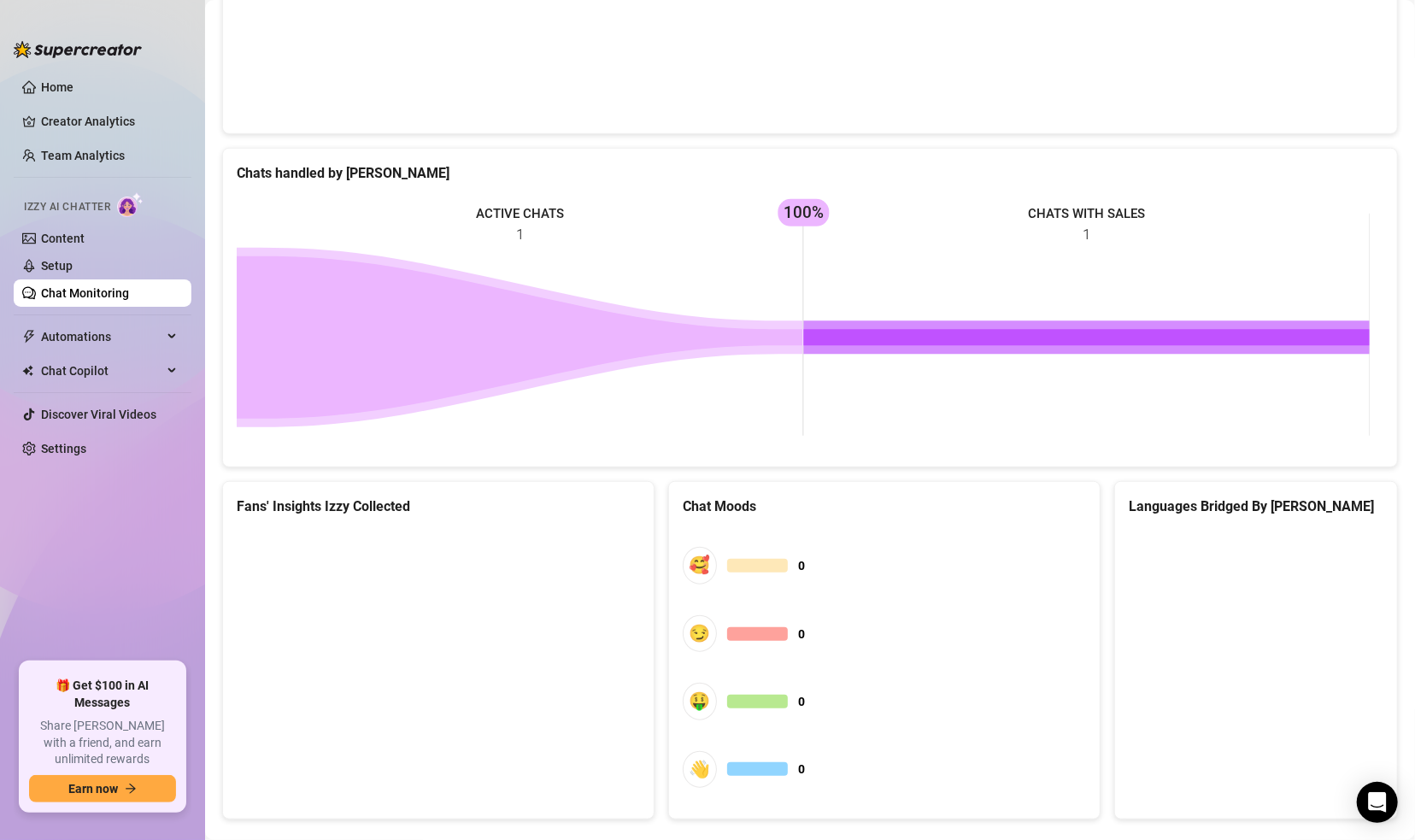
scroll to position [622, 0]
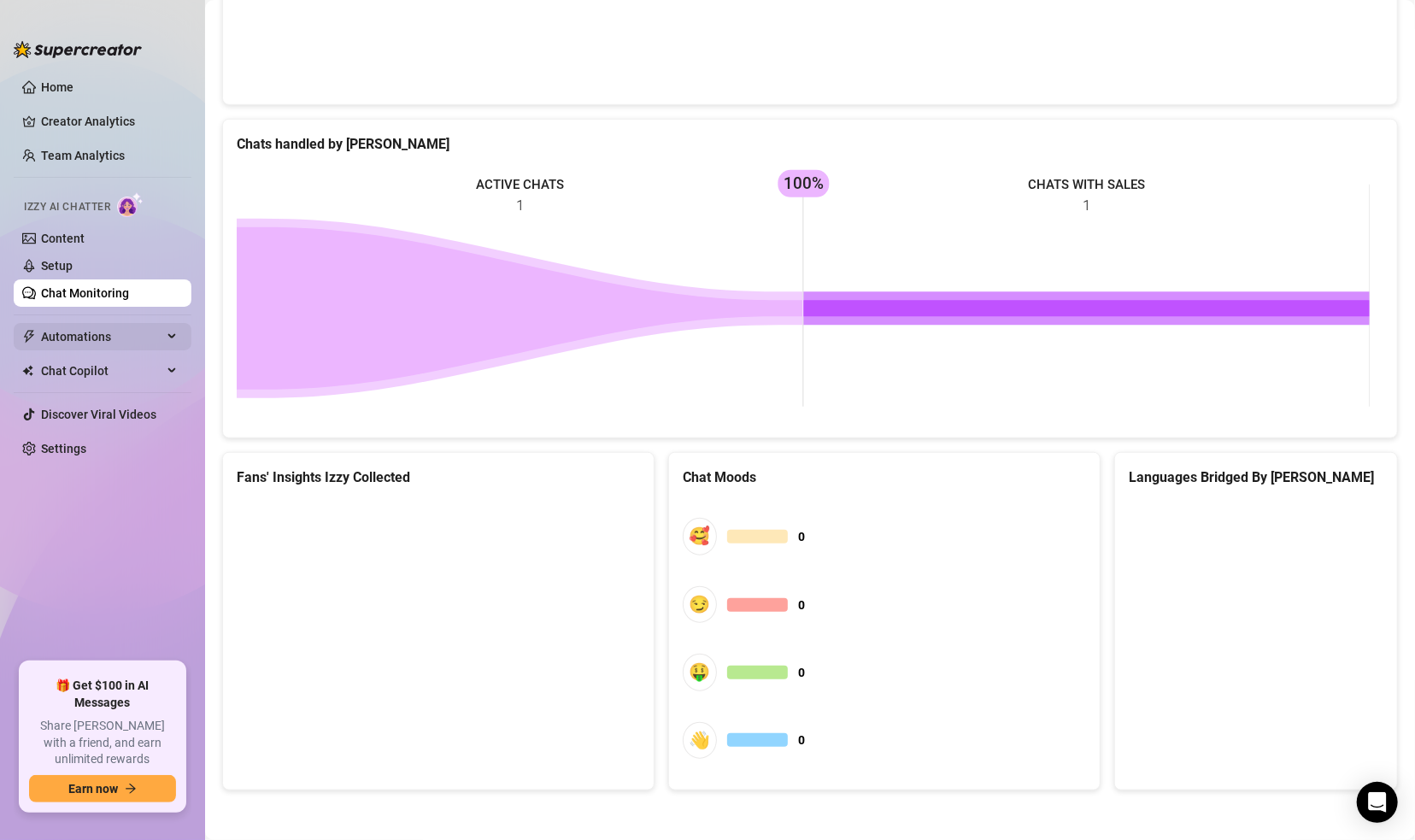
click at [156, 330] on span "Automations" at bounding box center [101, 336] width 121 height 27
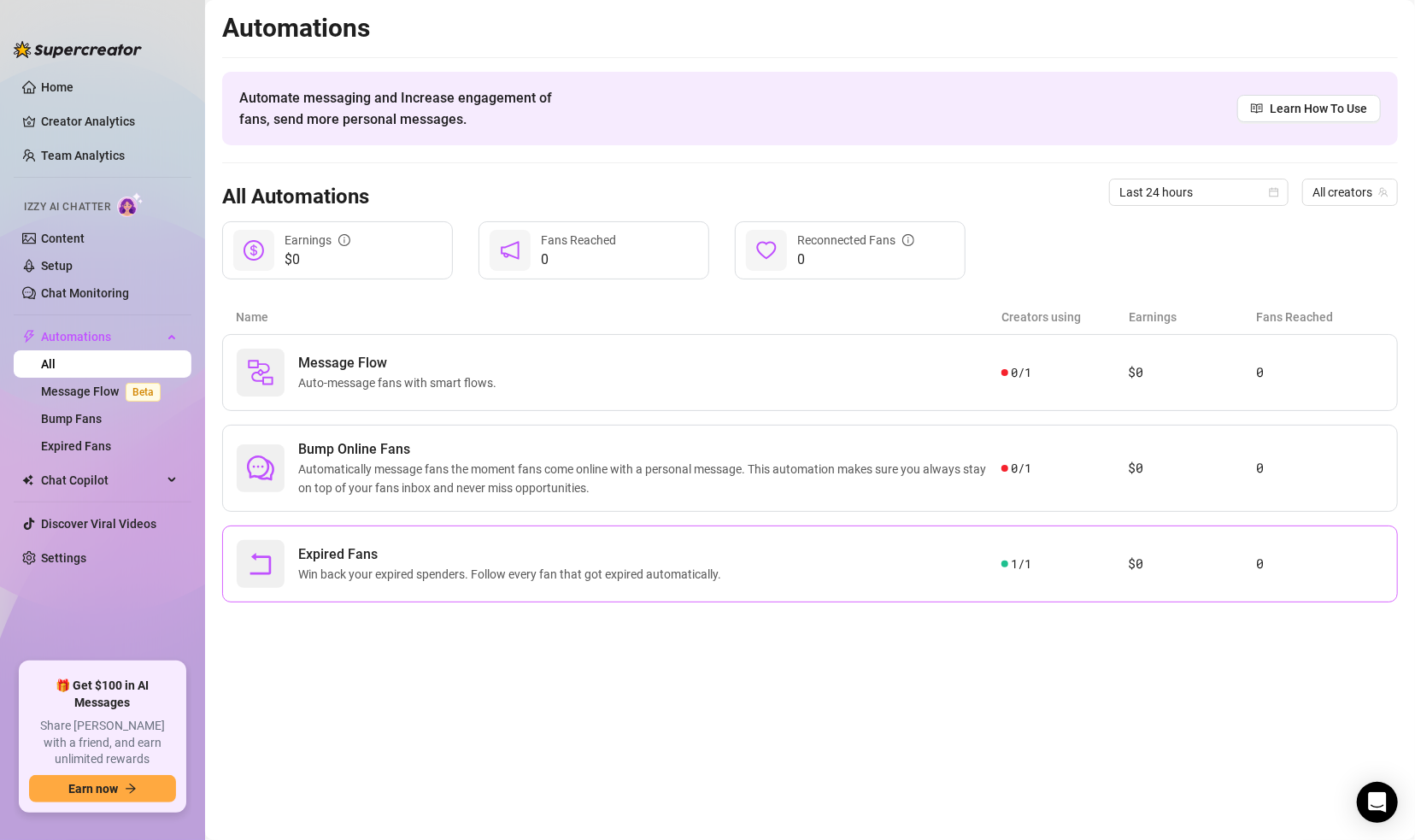
click at [731, 575] on div "Expired Fans Win back your expired spenders. Follow every fan that got expired …" at bounding box center [619, 563] width 764 height 48
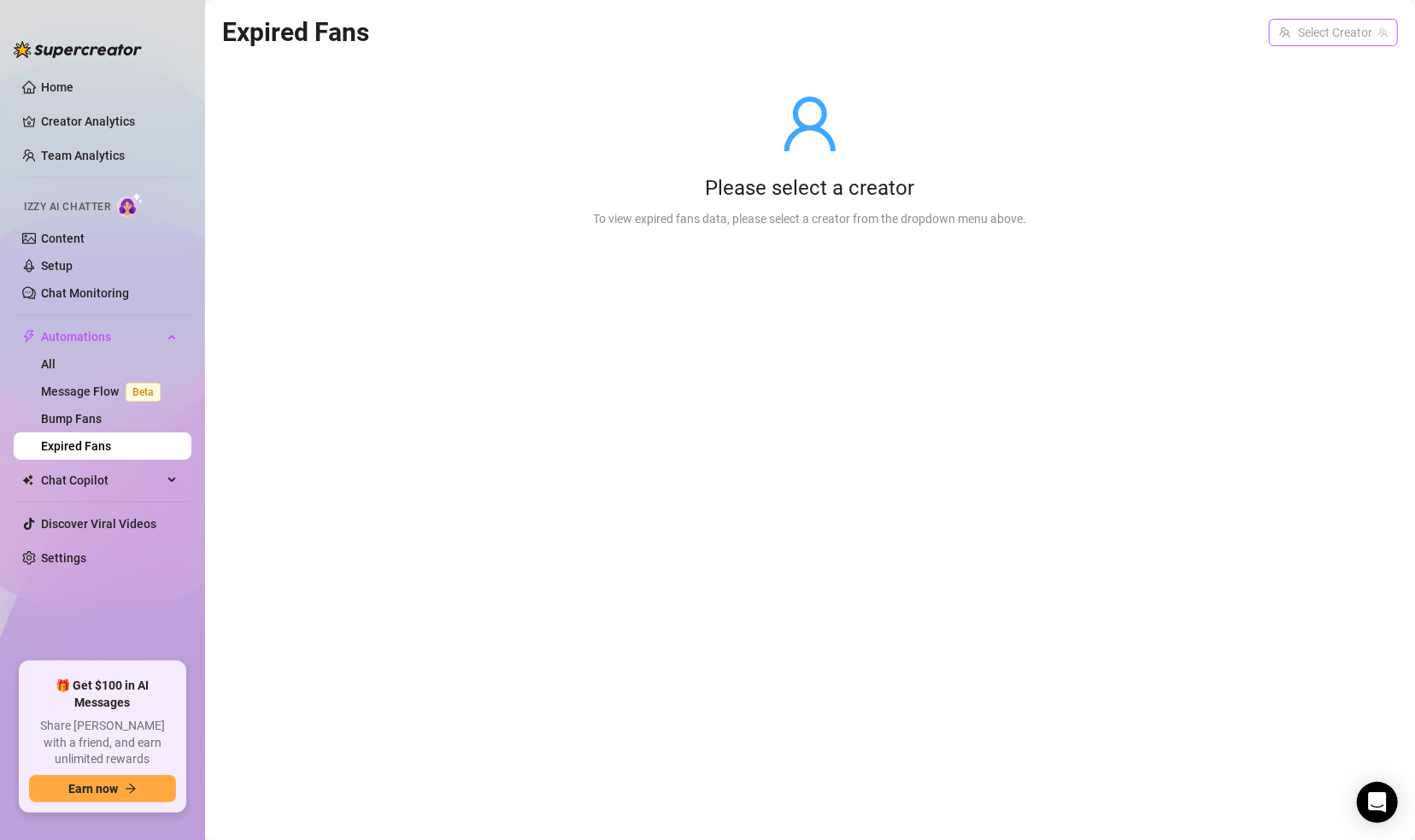
click at [1235, 29] on input "search" at bounding box center [1325, 33] width 93 height 26
click at [1235, 67] on span "( realarmaniblack )" at bounding box center [1337, 67] width 94 height 19
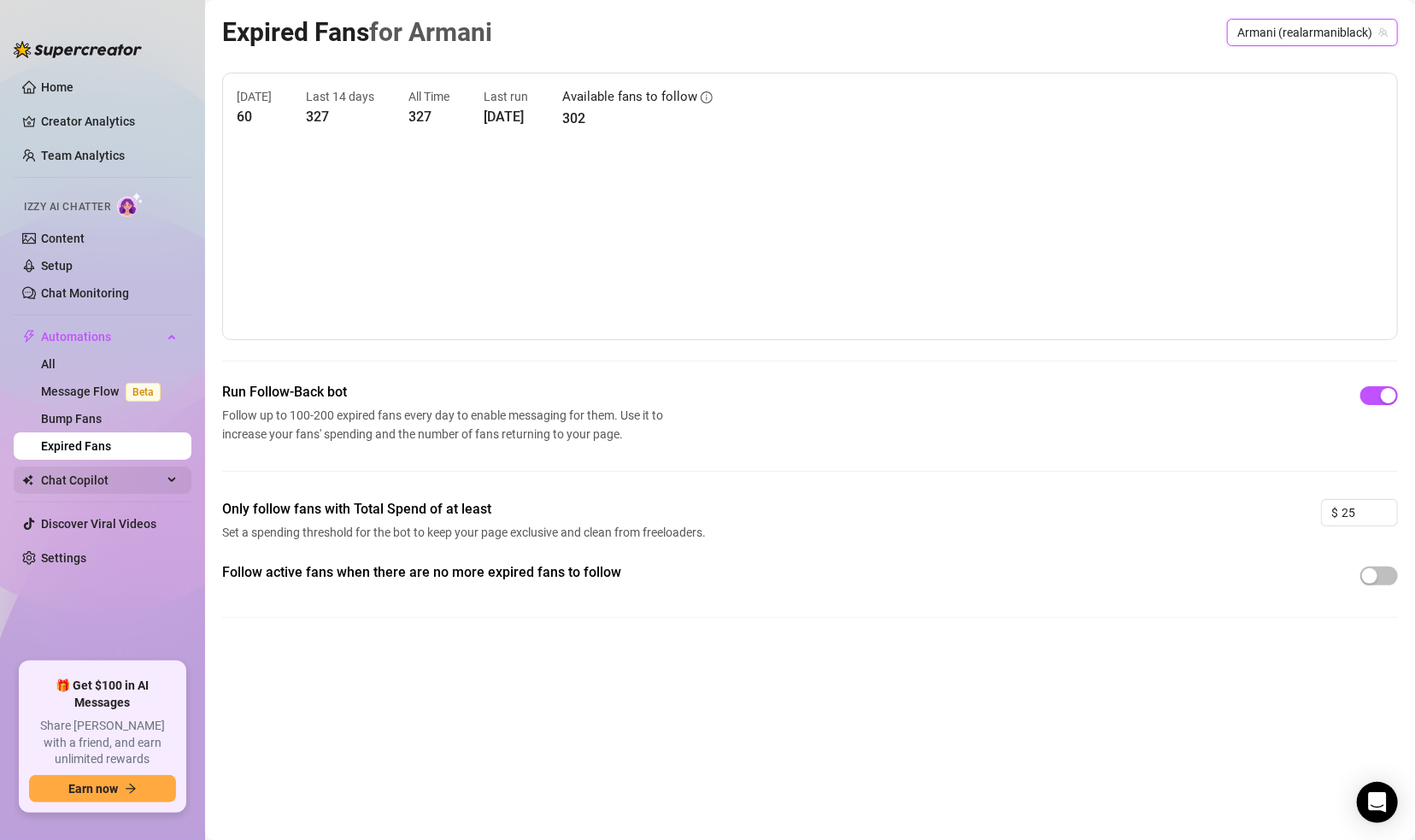
click at [88, 471] on span "Chat Copilot" at bounding box center [101, 479] width 121 height 27
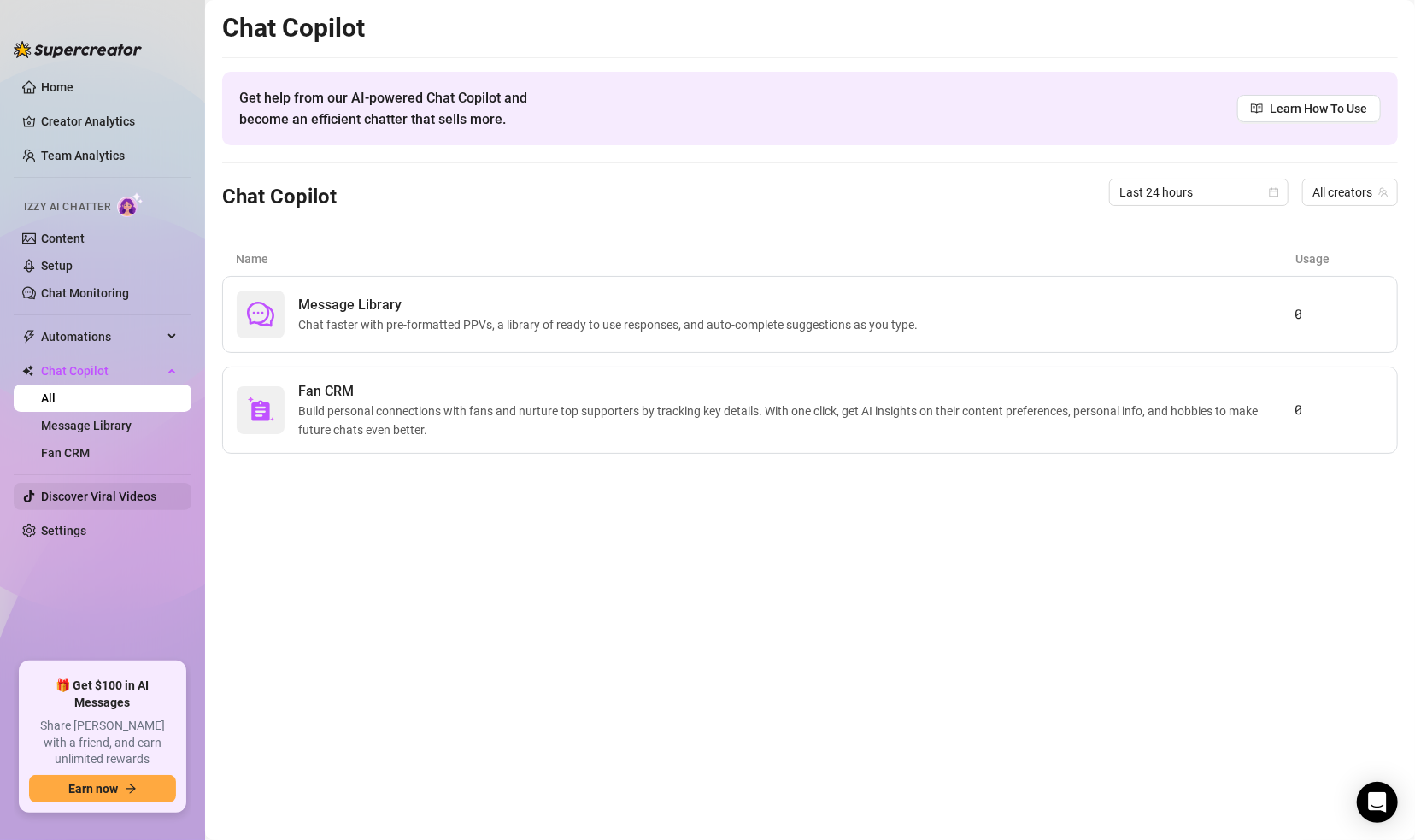
click at [81, 489] on link "Discover Viral Videos" at bounding box center [98, 496] width 115 height 14
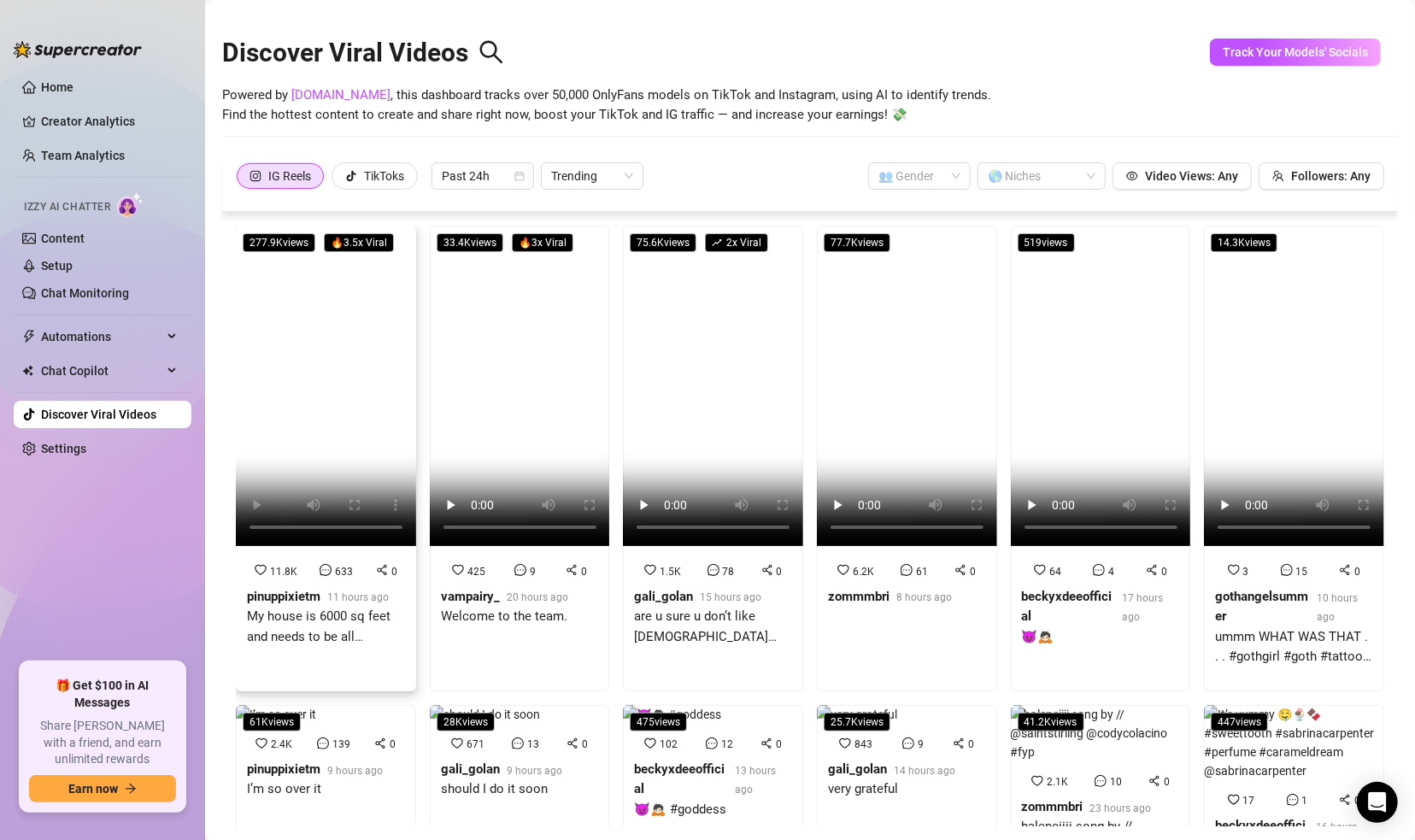
click at [296, 356] on video at bounding box center [326, 386] width 180 height 321
click at [58, 87] on link "Home" at bounding box center [57, 87] width 32 height 14
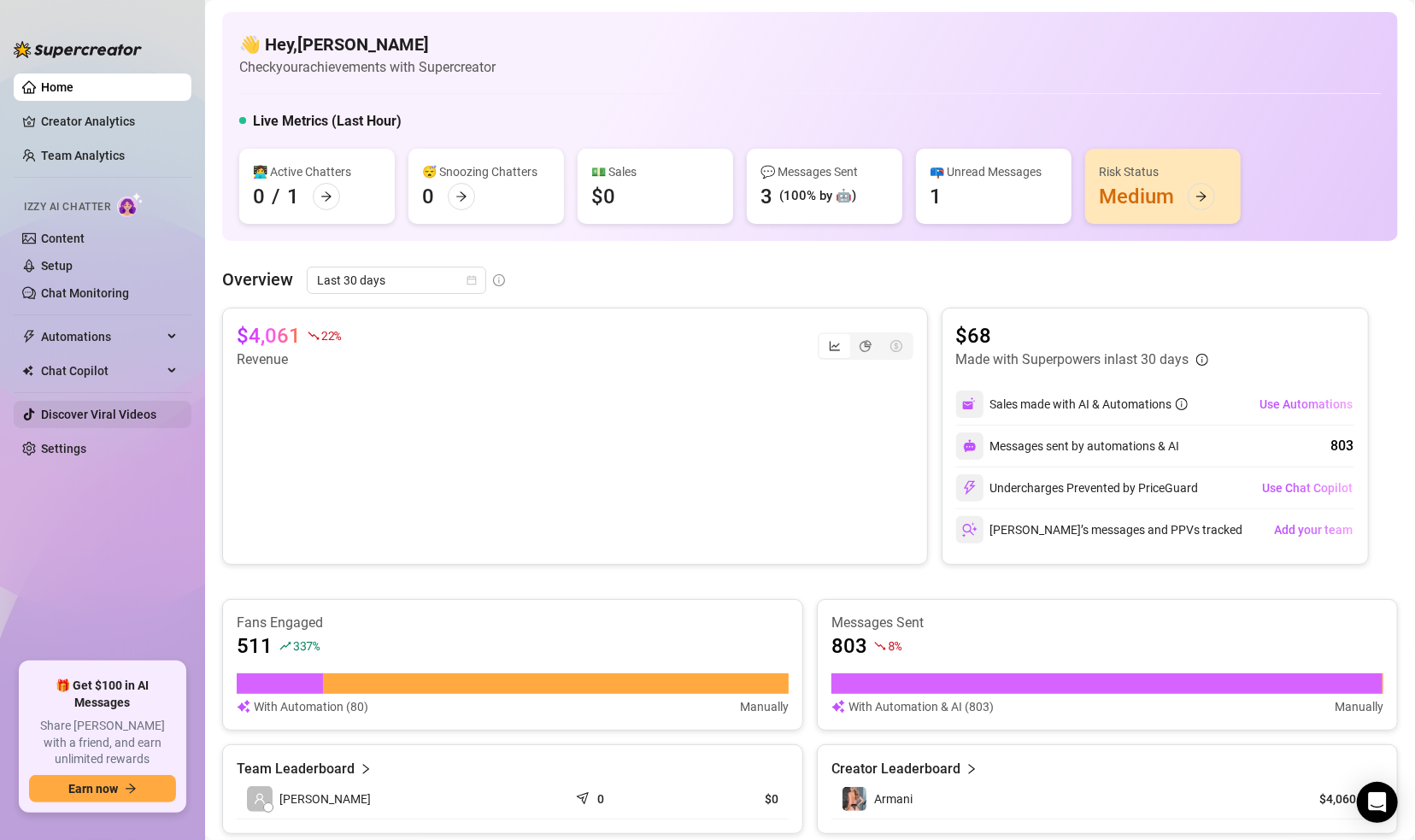
click at [108, 415] on link "Discover Viral Videos" at bounding box center [98, 415] width 115 height 14
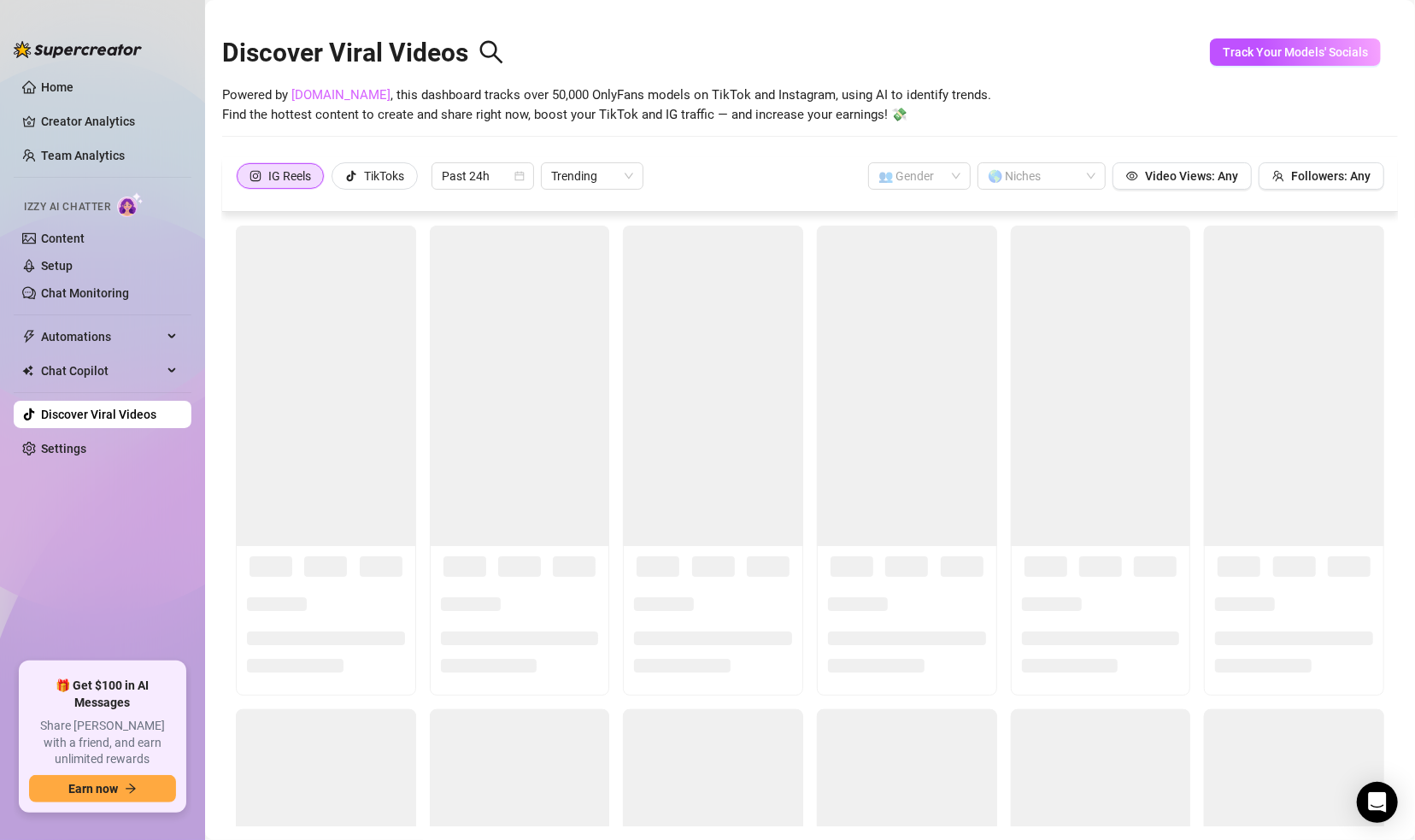
click at [339, 92] on link "SpyFans.co" at bounding box center [341, 94] width 99 height 15
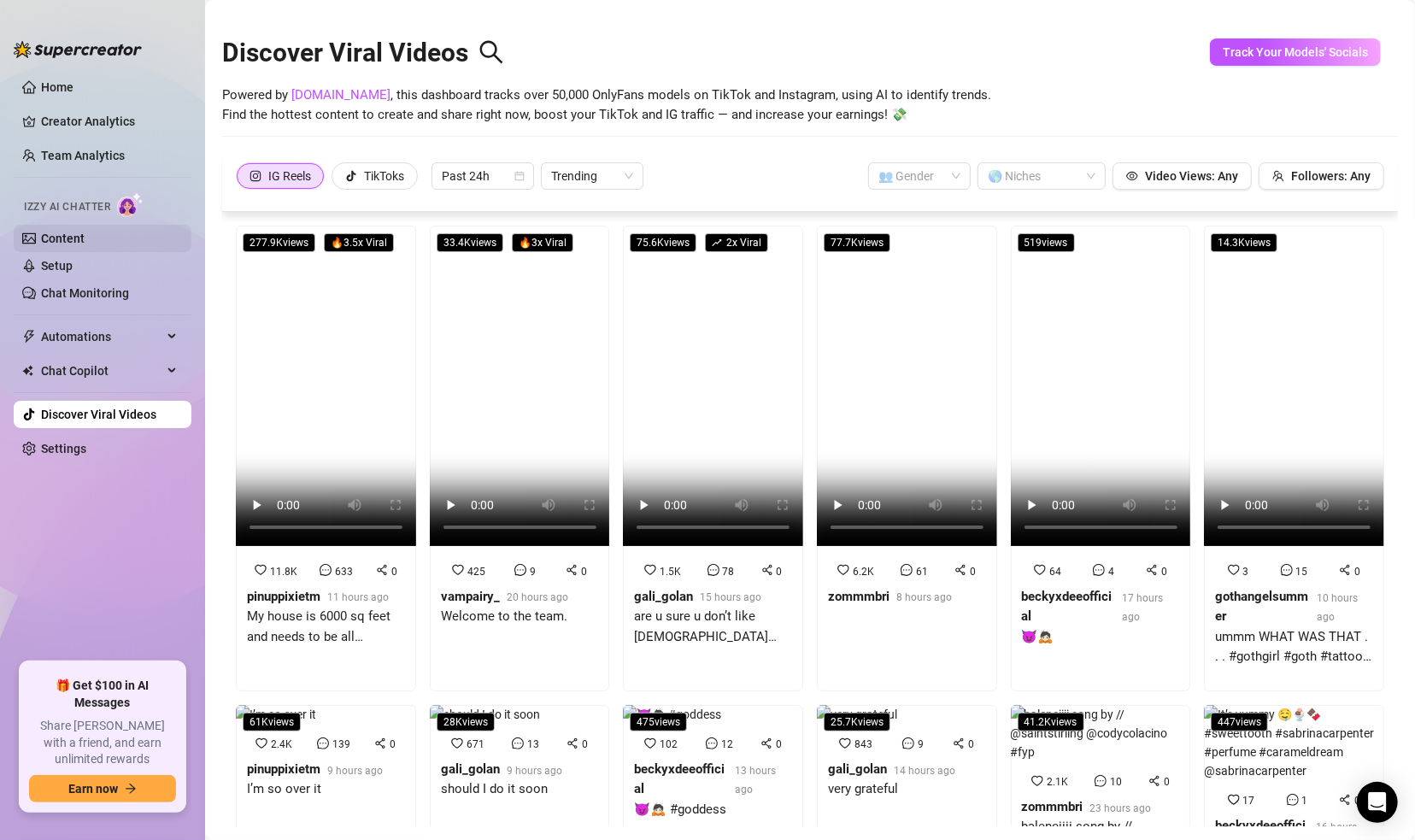
click at [61, 232] on link "Content" at bounding box center [63, 239] width 44 height 14
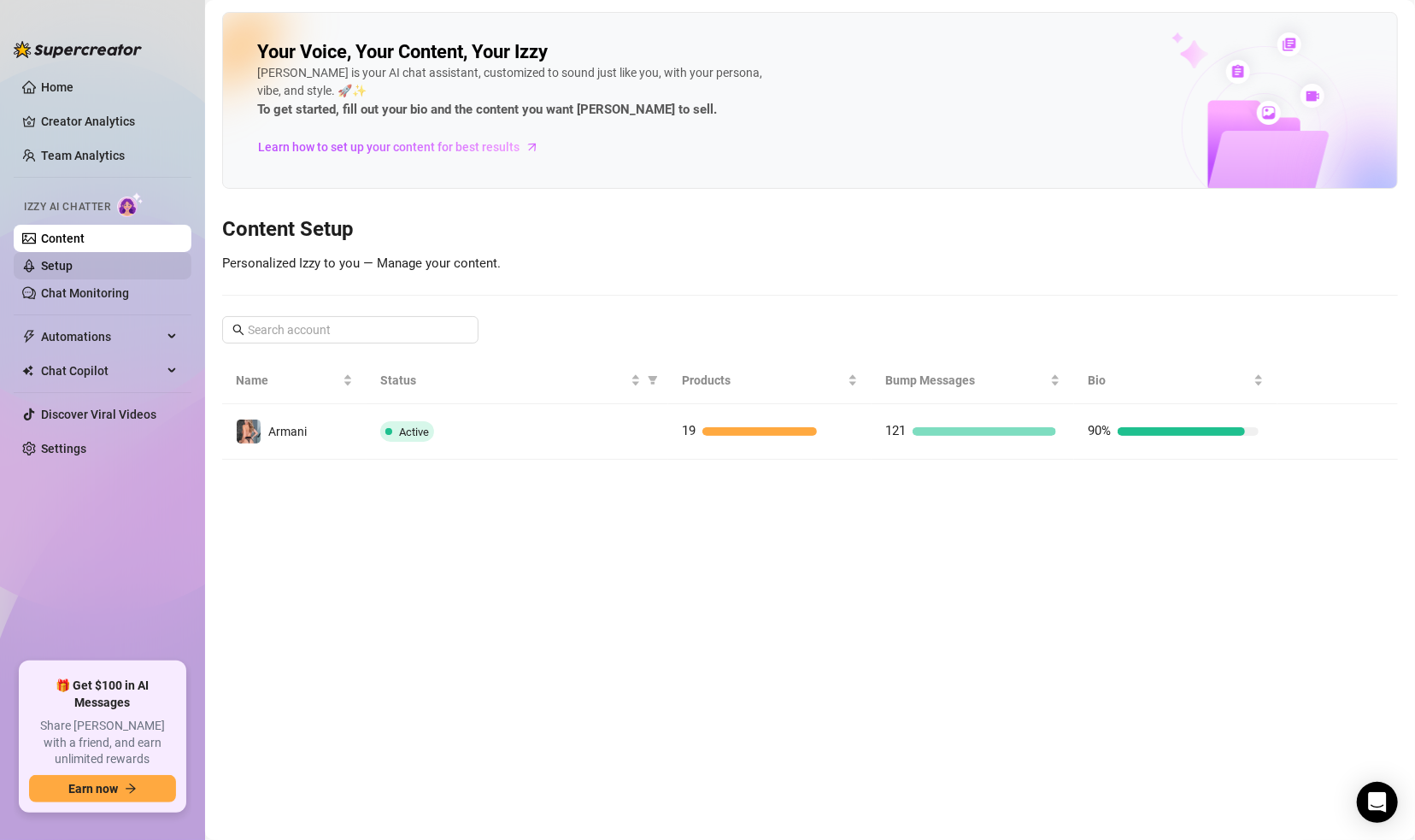
click at [73, 266] on link "Setup" at bounding box center [57, 266] width 32 height 14
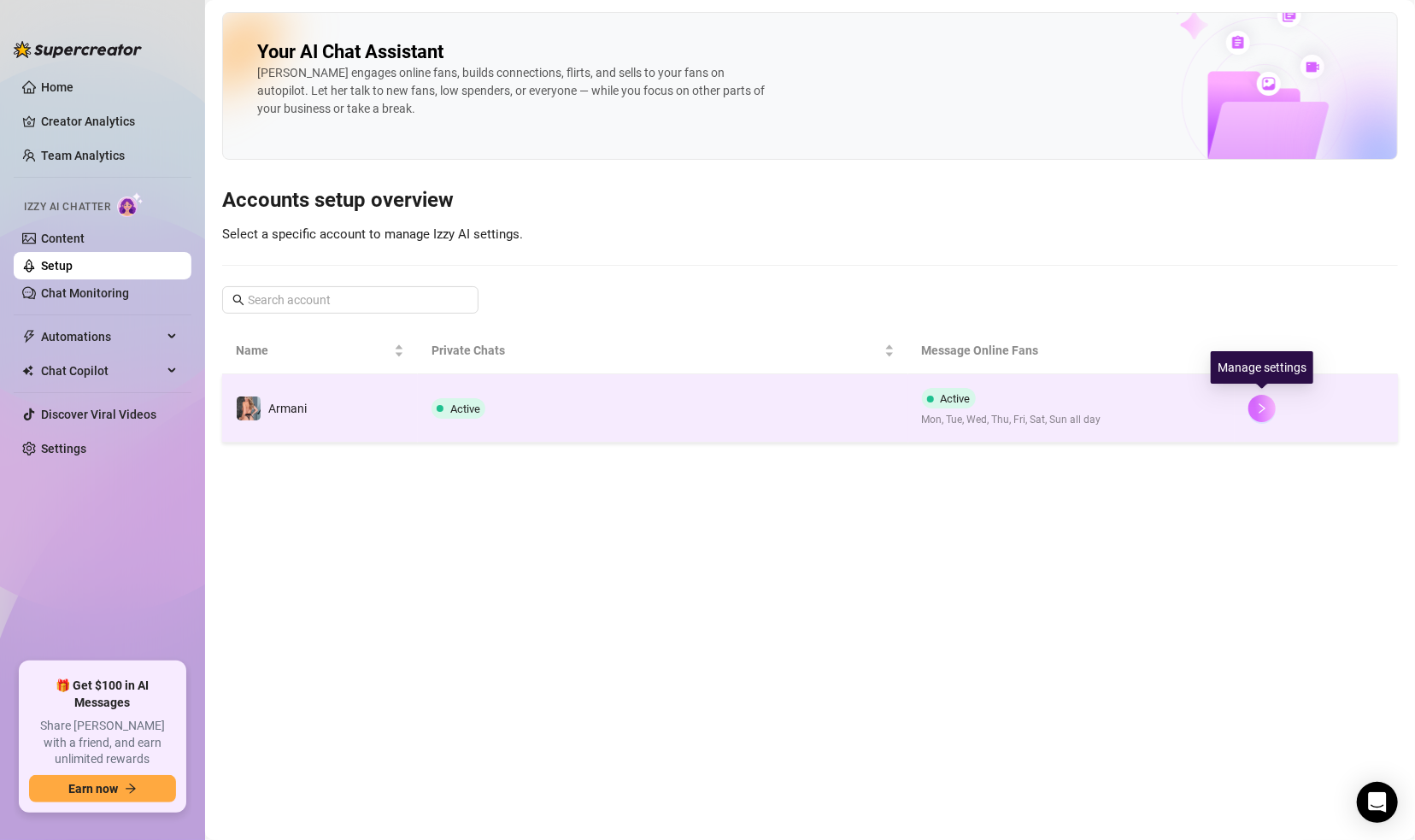
click at [1235, 409] on icon "right" at bounding box center [1262, 409] width 12 height 12
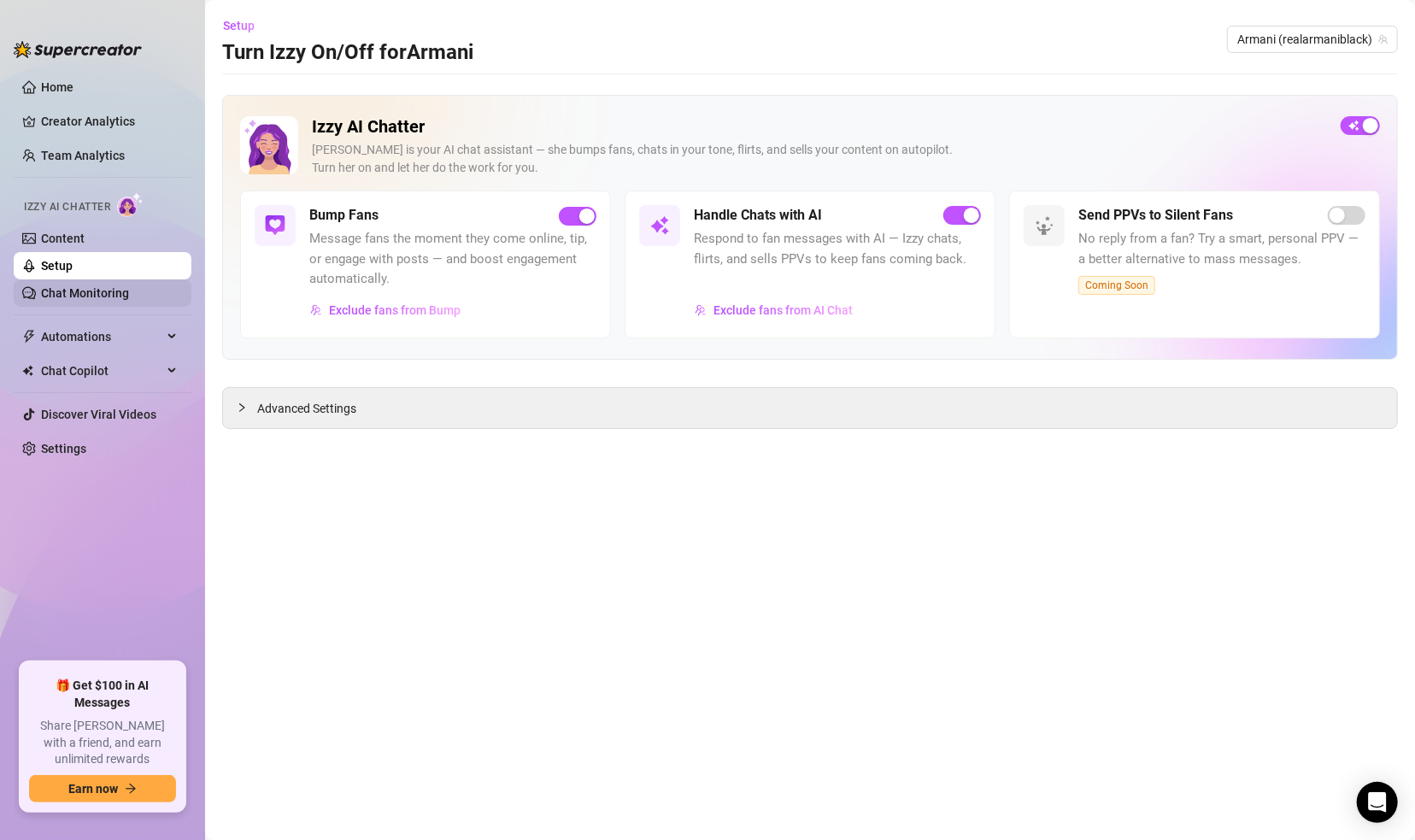
click at [95, 289] on link "Chat Monitoring" at bounding box center [85, 293] width 88 height 14
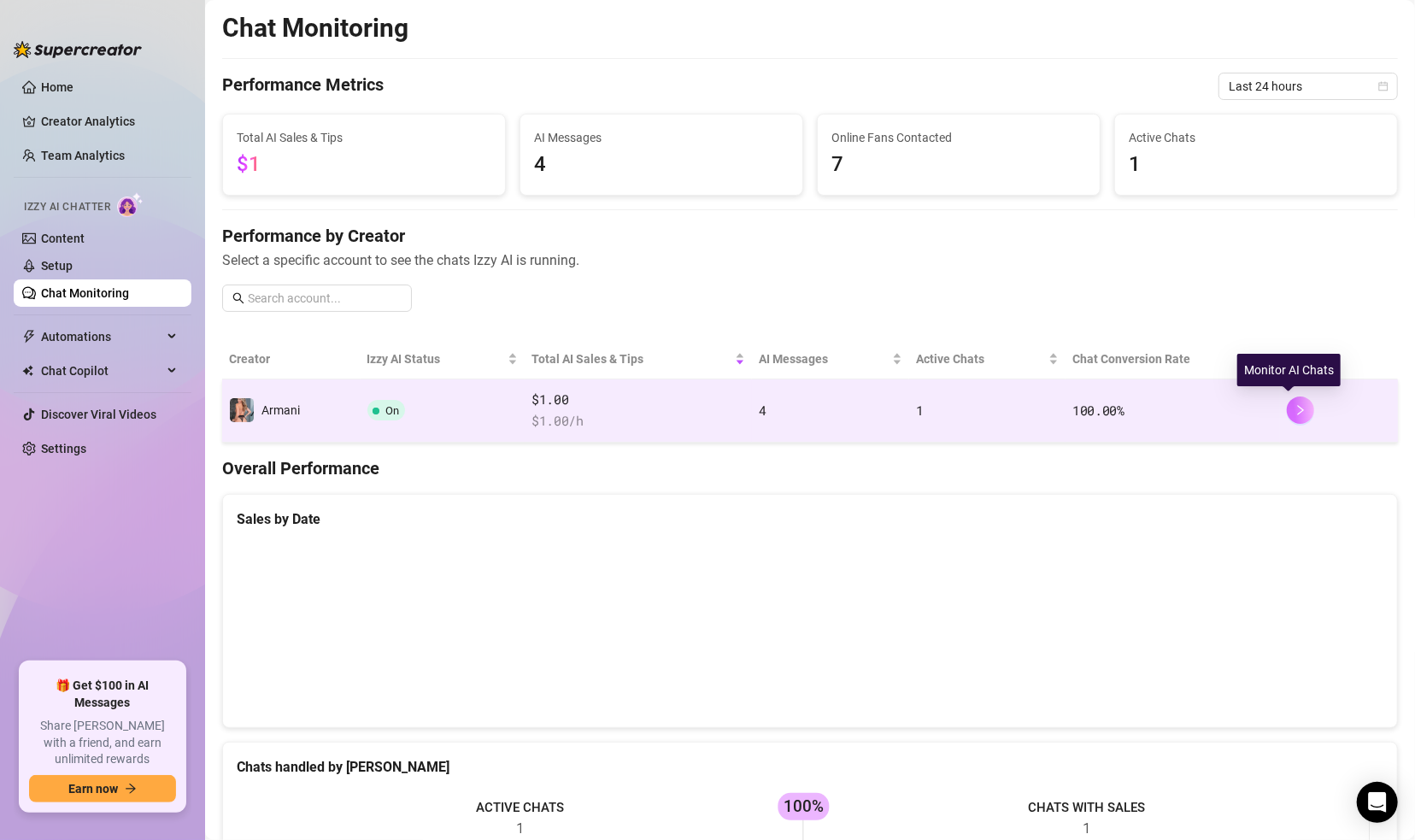
click at [1235, 411] on icon "right" at bounding box center [1301, 410] width 12 height 12
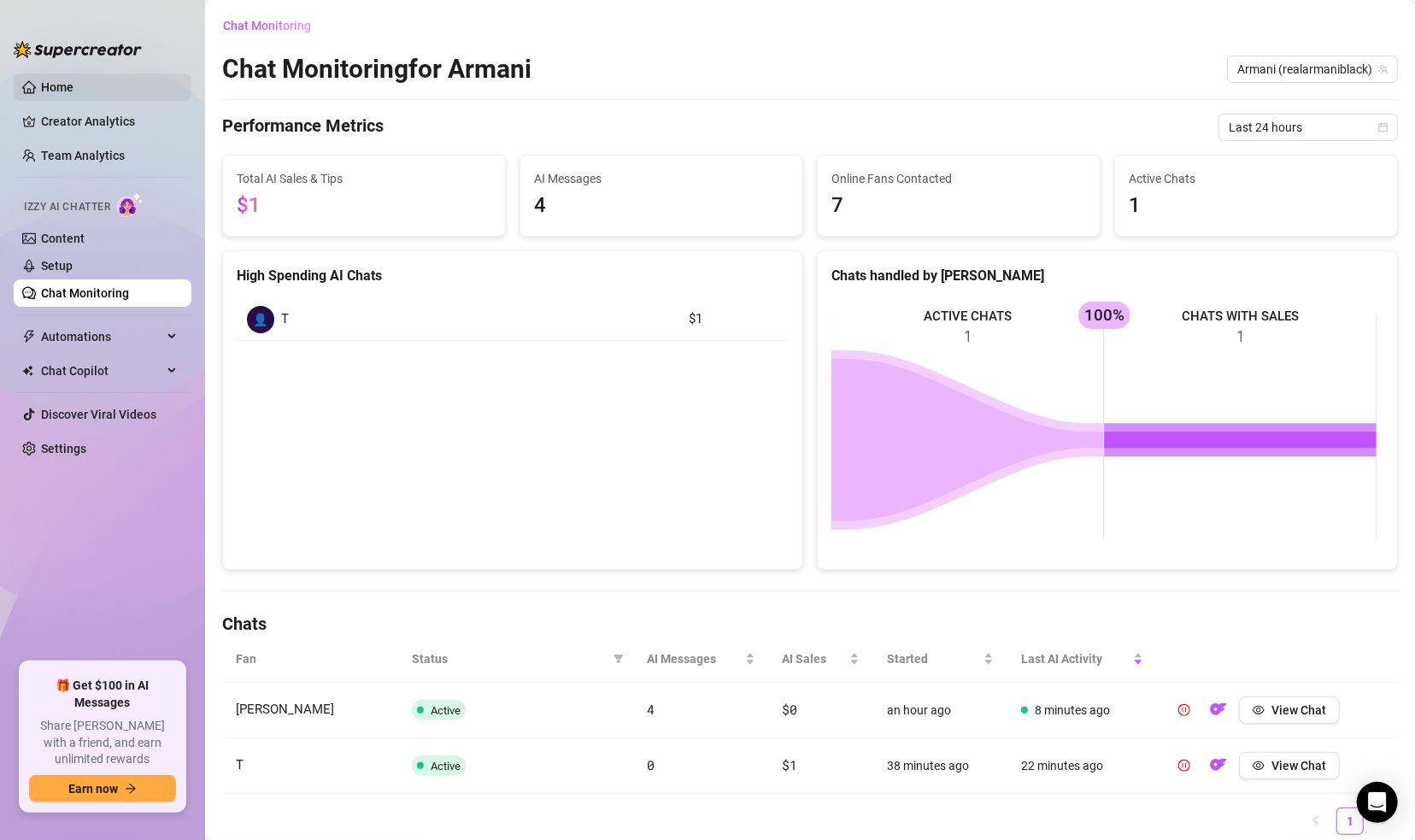
click at [45, 83] on link "Home" at bounding box center [57, 87] width 32 height 14
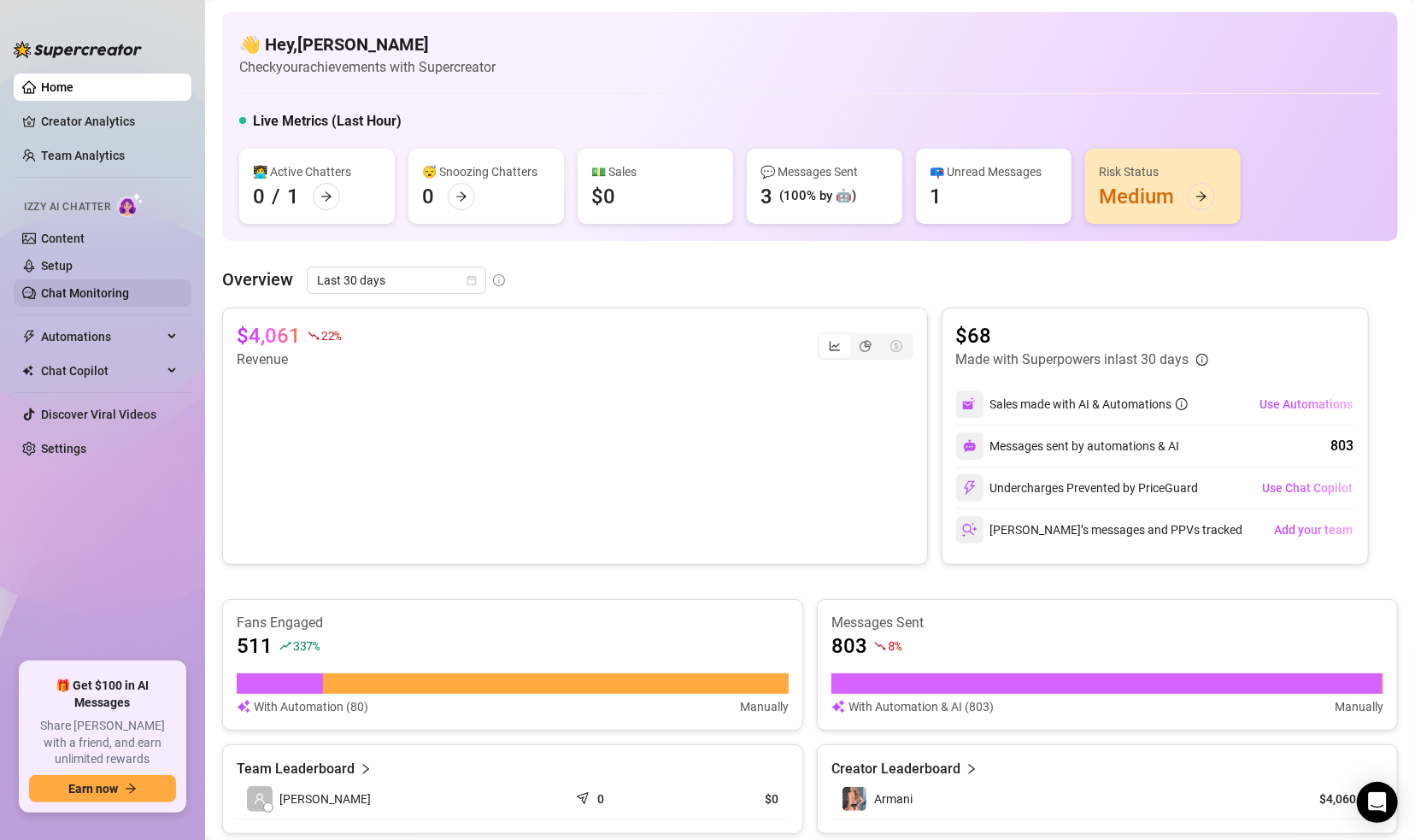
click at [83, 286] on link "Chat Monitoring" at bounding box center [85, 293] width 88 height 14
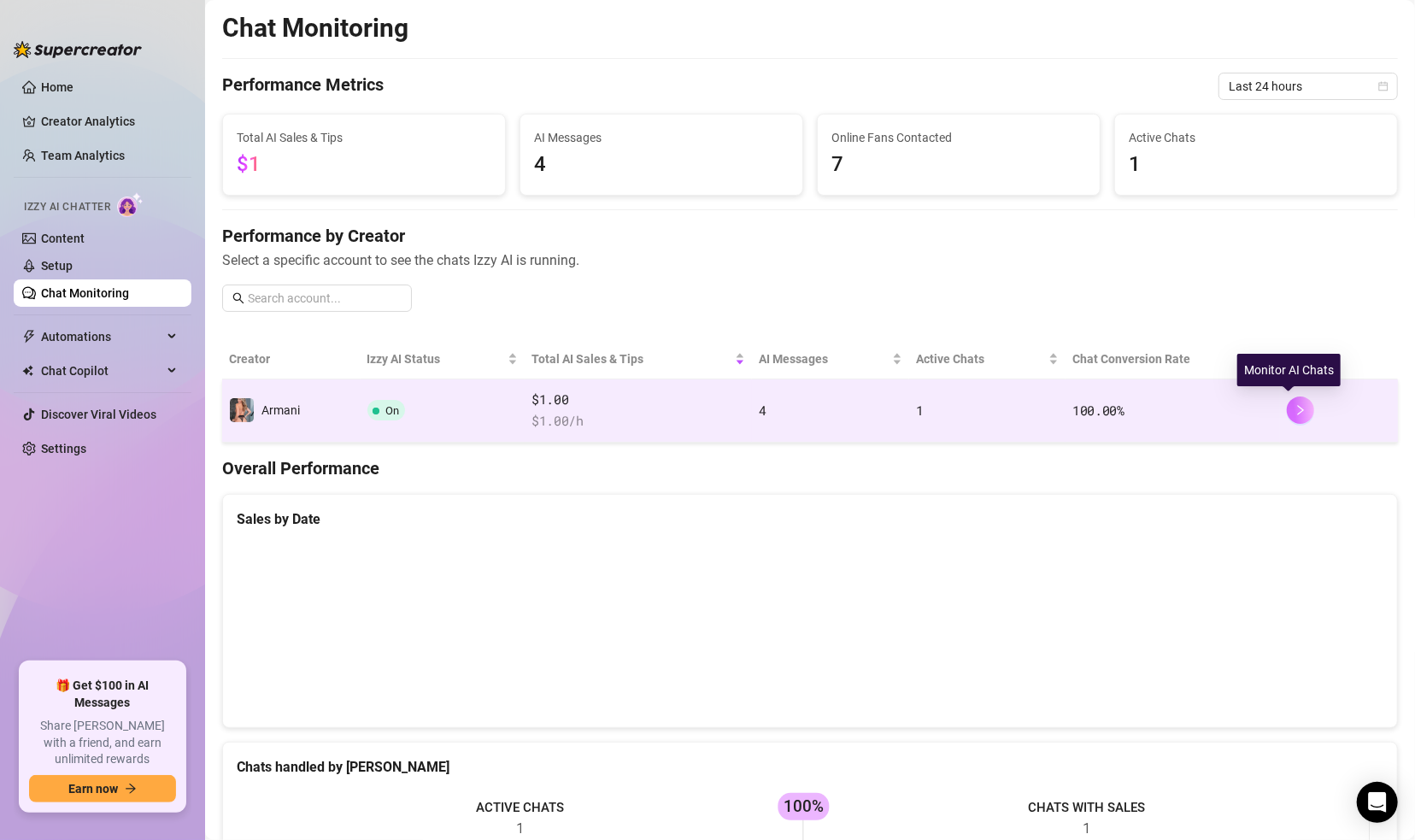
click at [1235, 410] on icon "right" at bounding box center [1301, 410] width 12 height 12
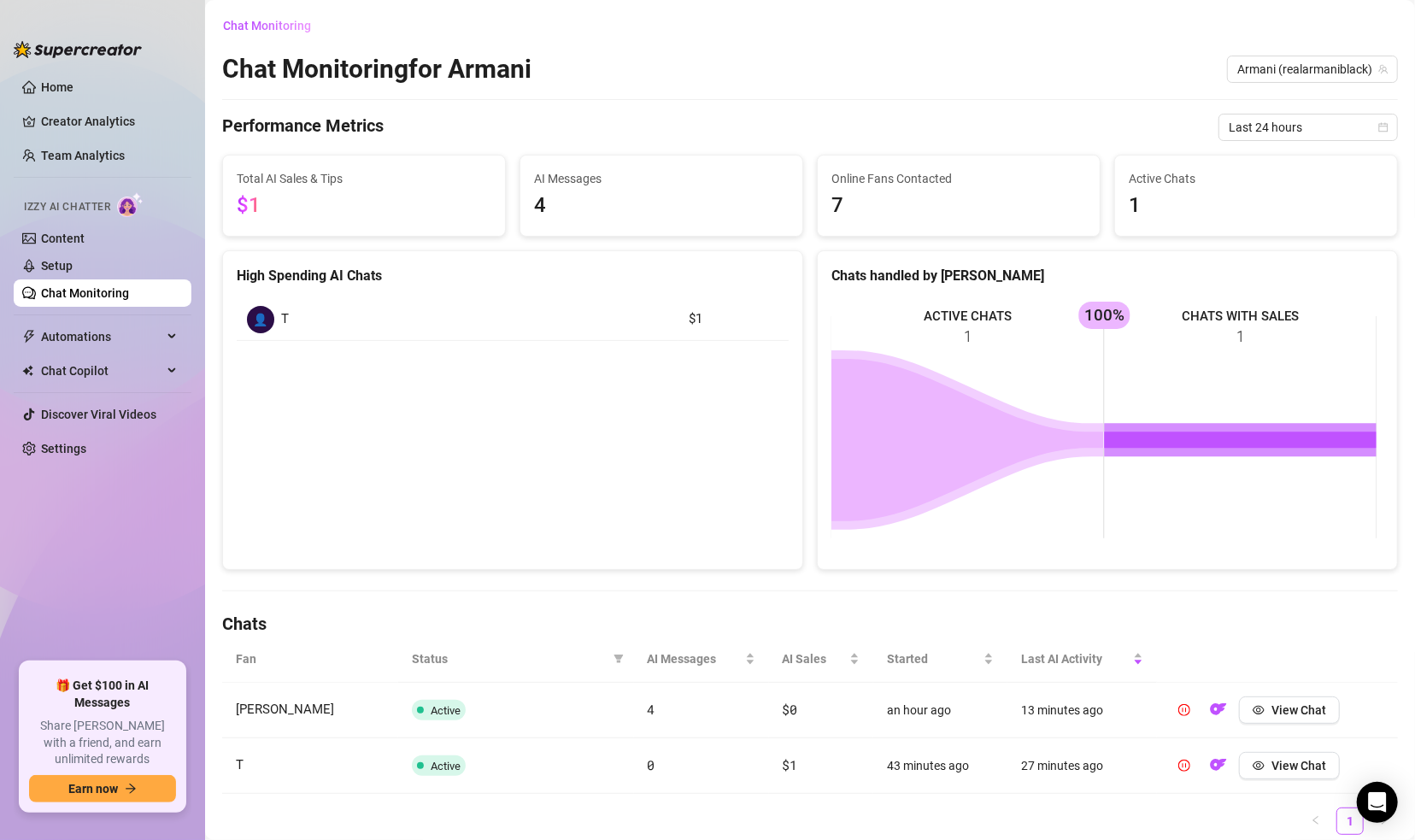
scroll to position [59, 0]
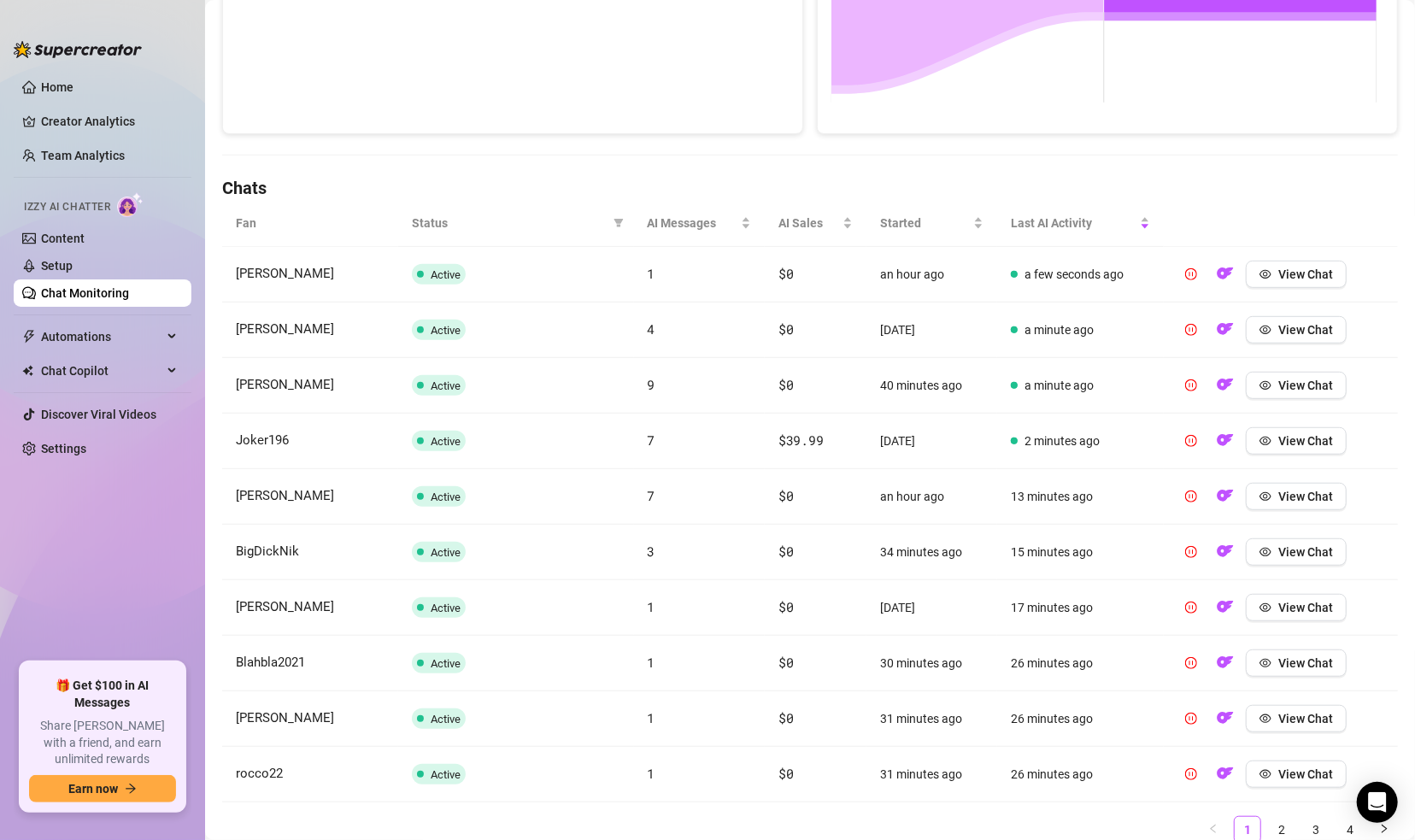
scroll to position [479, 0]
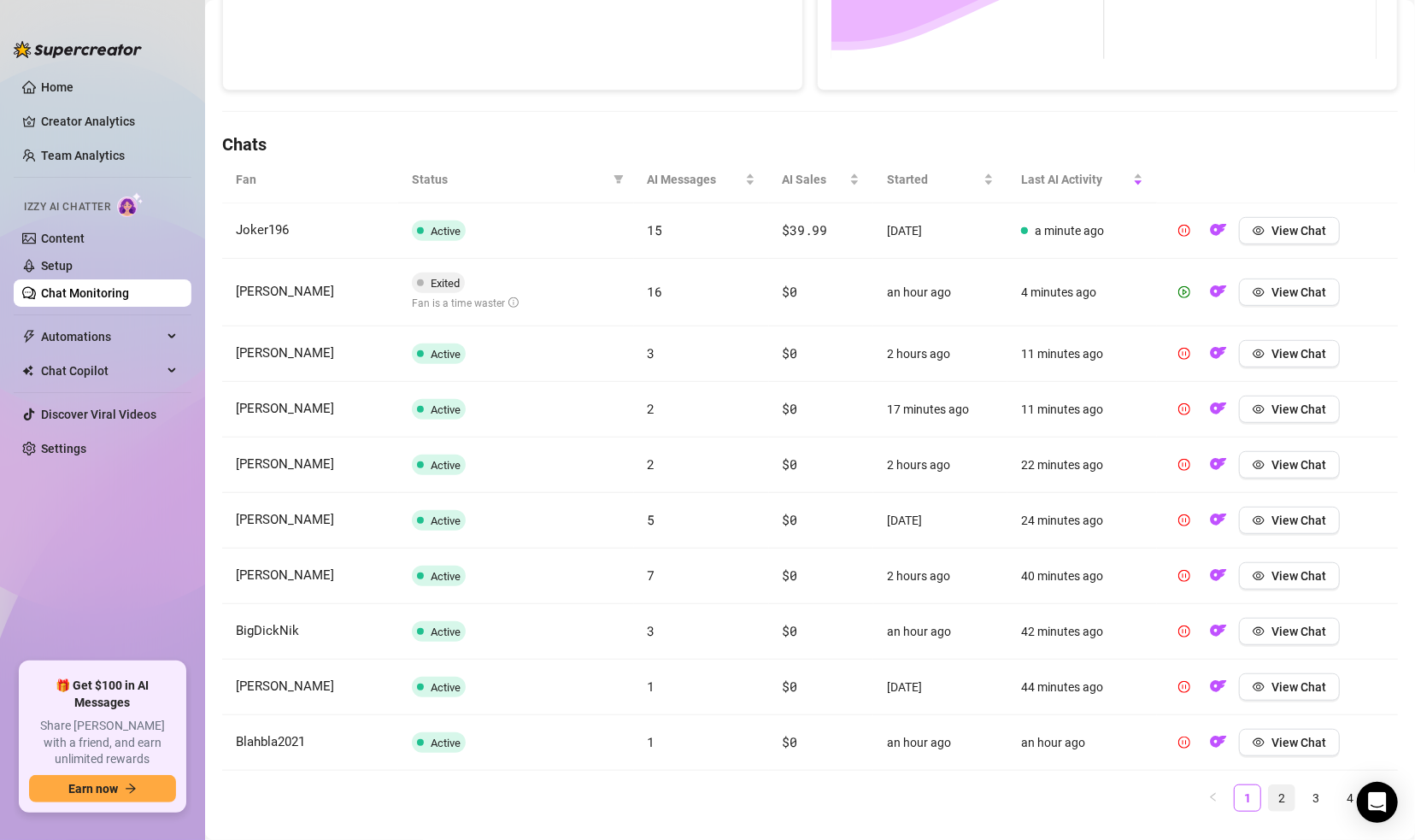
click at [1269, 798] on link "2" at bounding box center [1282, 798] width 26 height 26
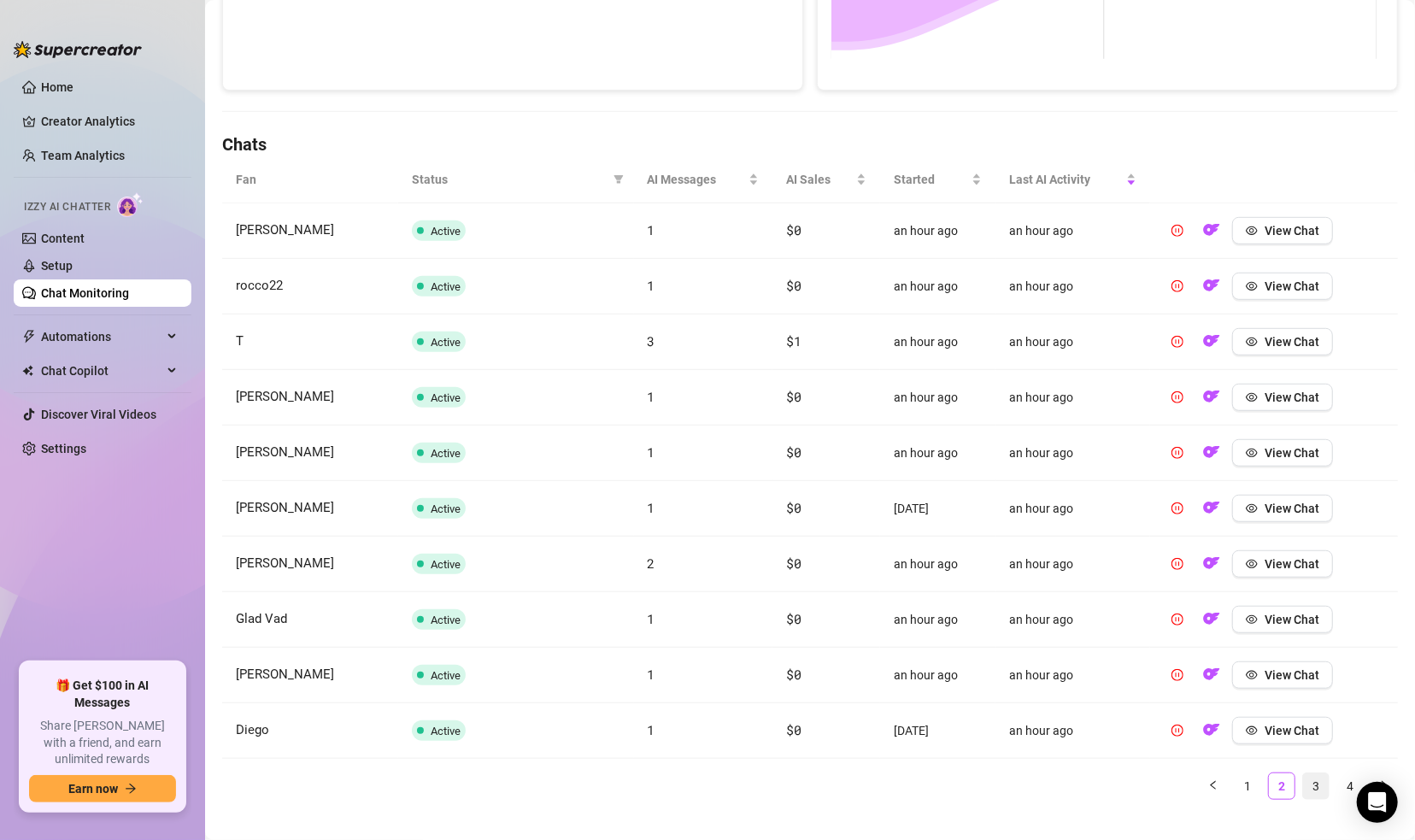
click at [1303, 779] on link "3" at bounding box center [1316, 786] width 26 height 26
click at [1337, 781] on link "4" at bounding box center [1350, 786] width 26 height 26
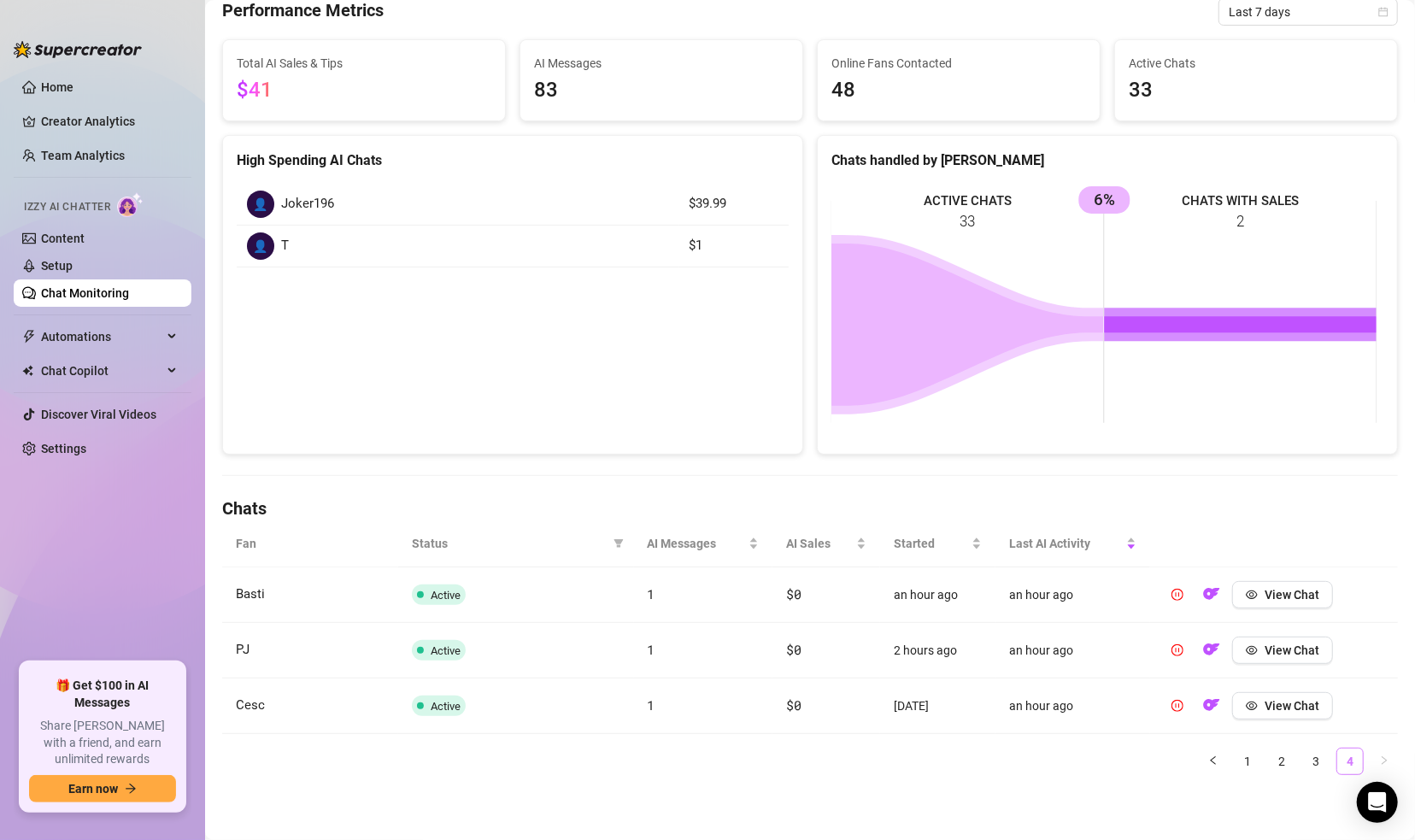
scroll to position [114, 0]
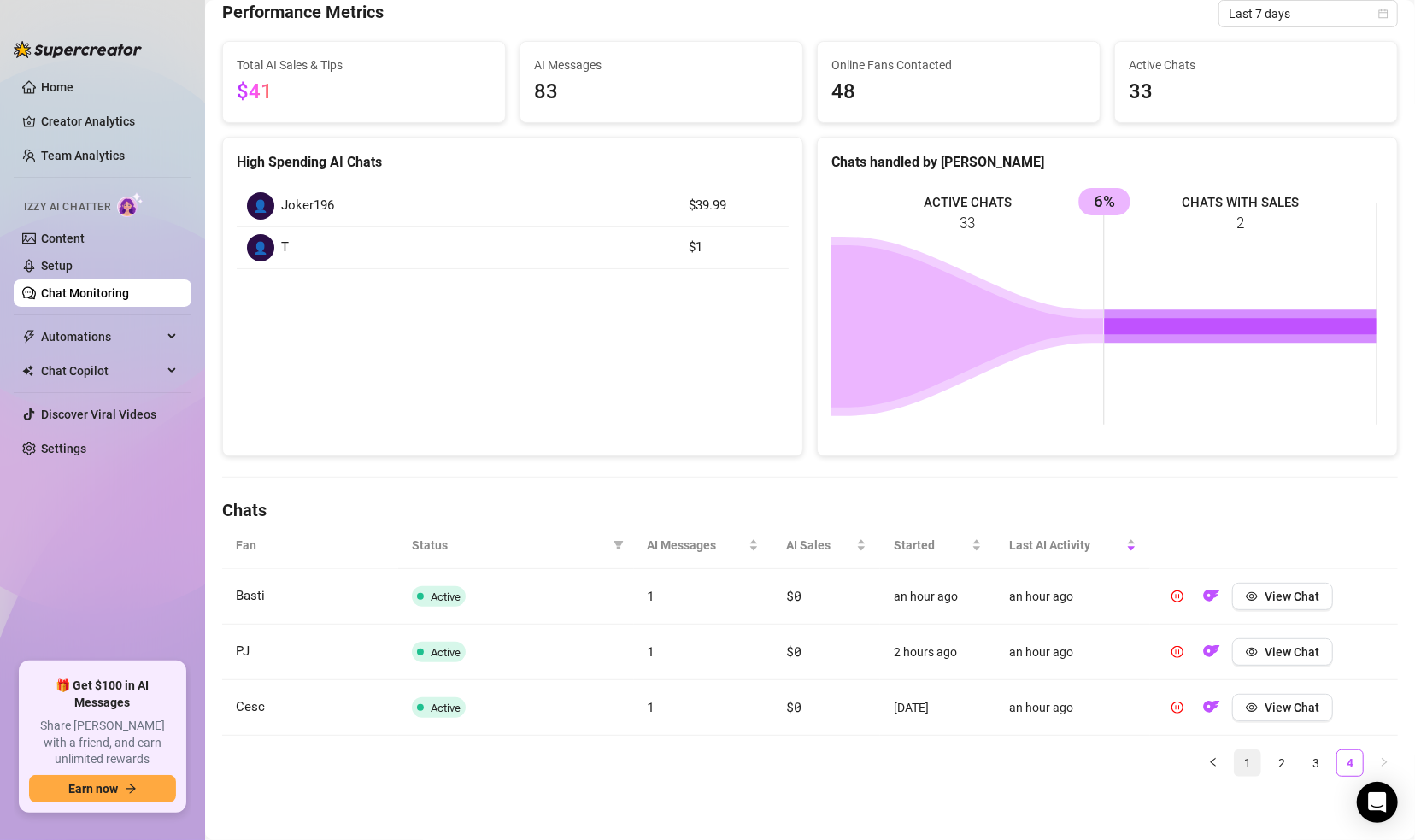
click at [1235, 761] on link "1" at bounding box center [1248, 763] width 26 height 26
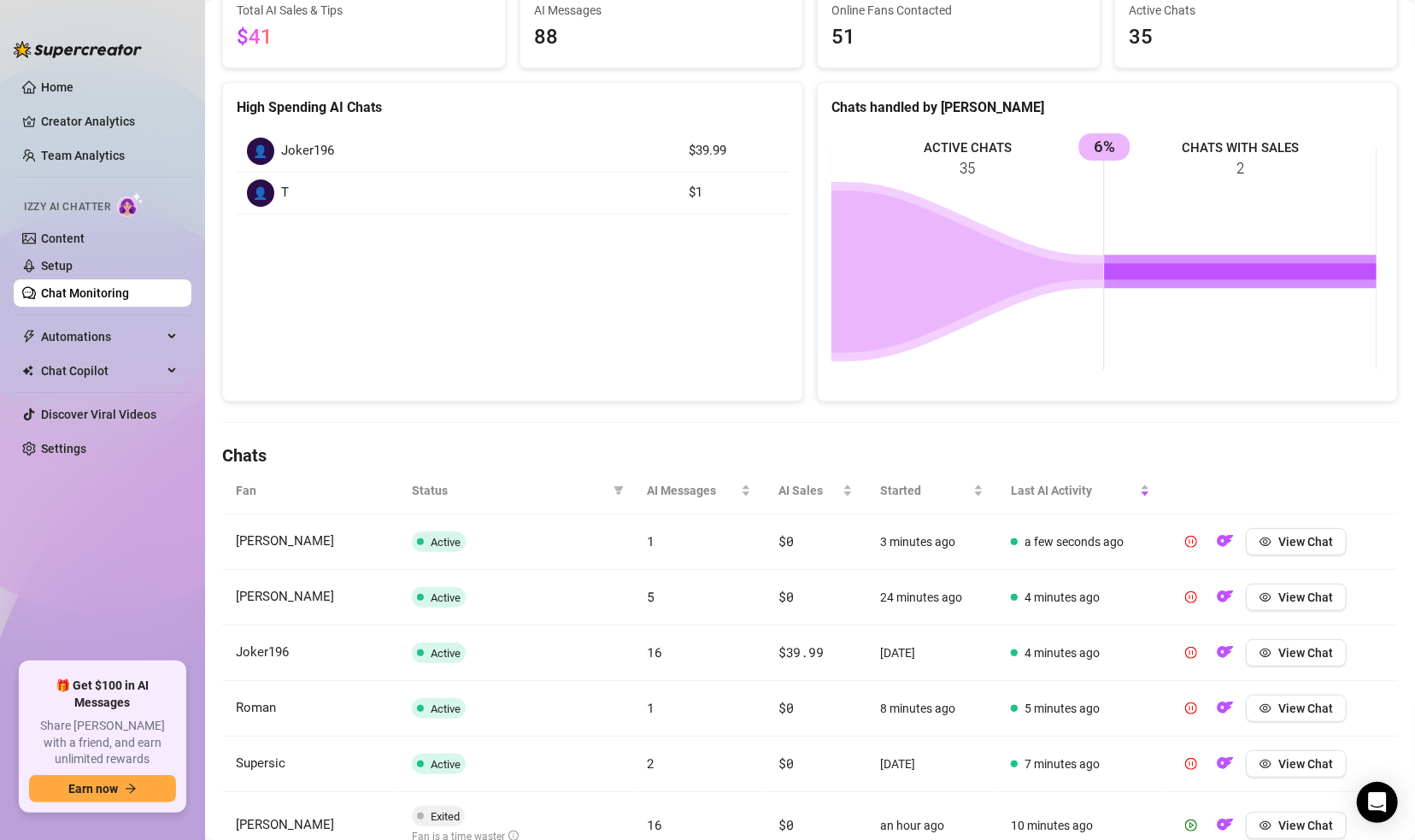
scroll to position [170, 0]
click at [439, 491] on span "Status" at bounding box center [509, 488] width 194 height 19
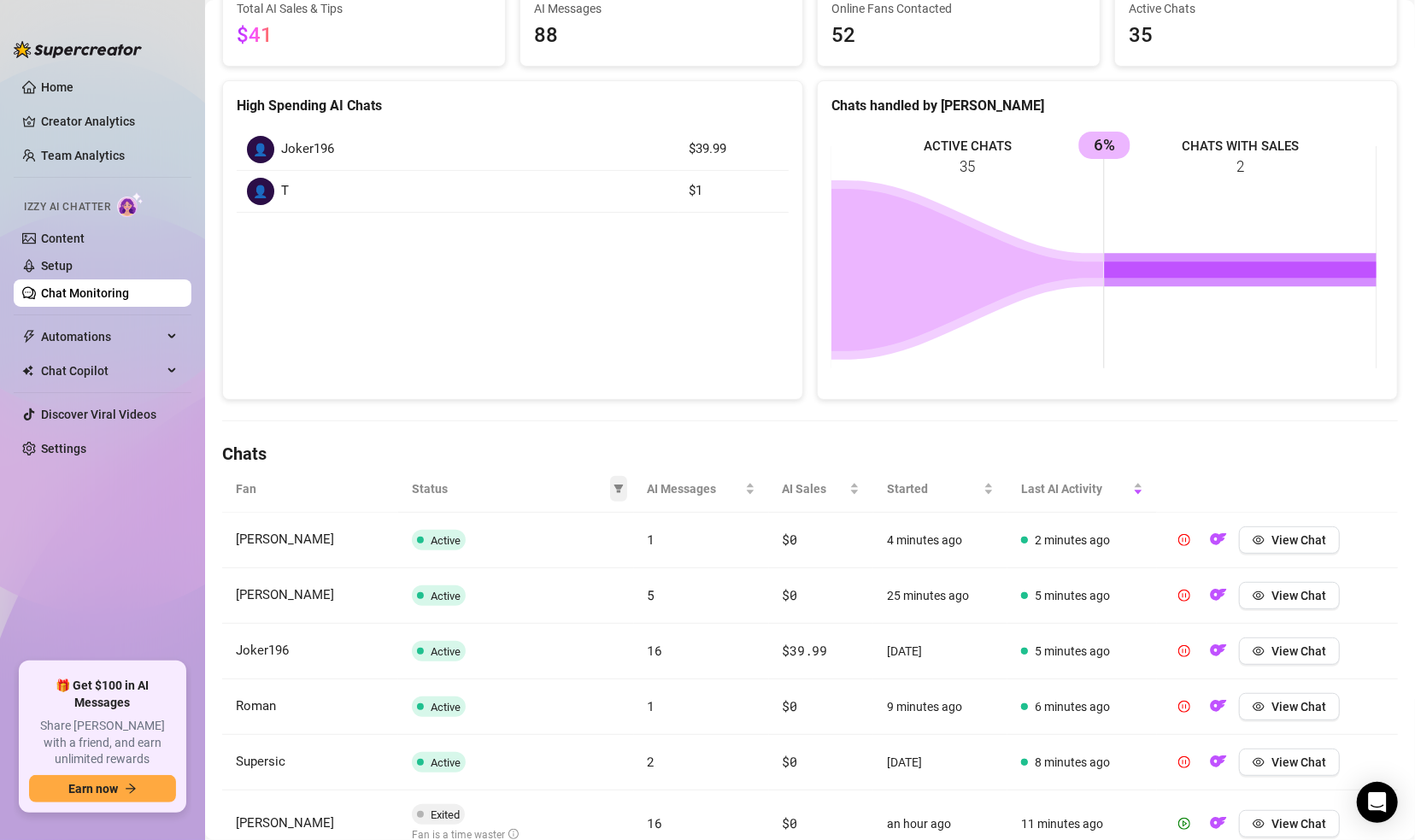
click at [616, 484] on icon "filter" at bounding box center [618, 488] width 9 height 9
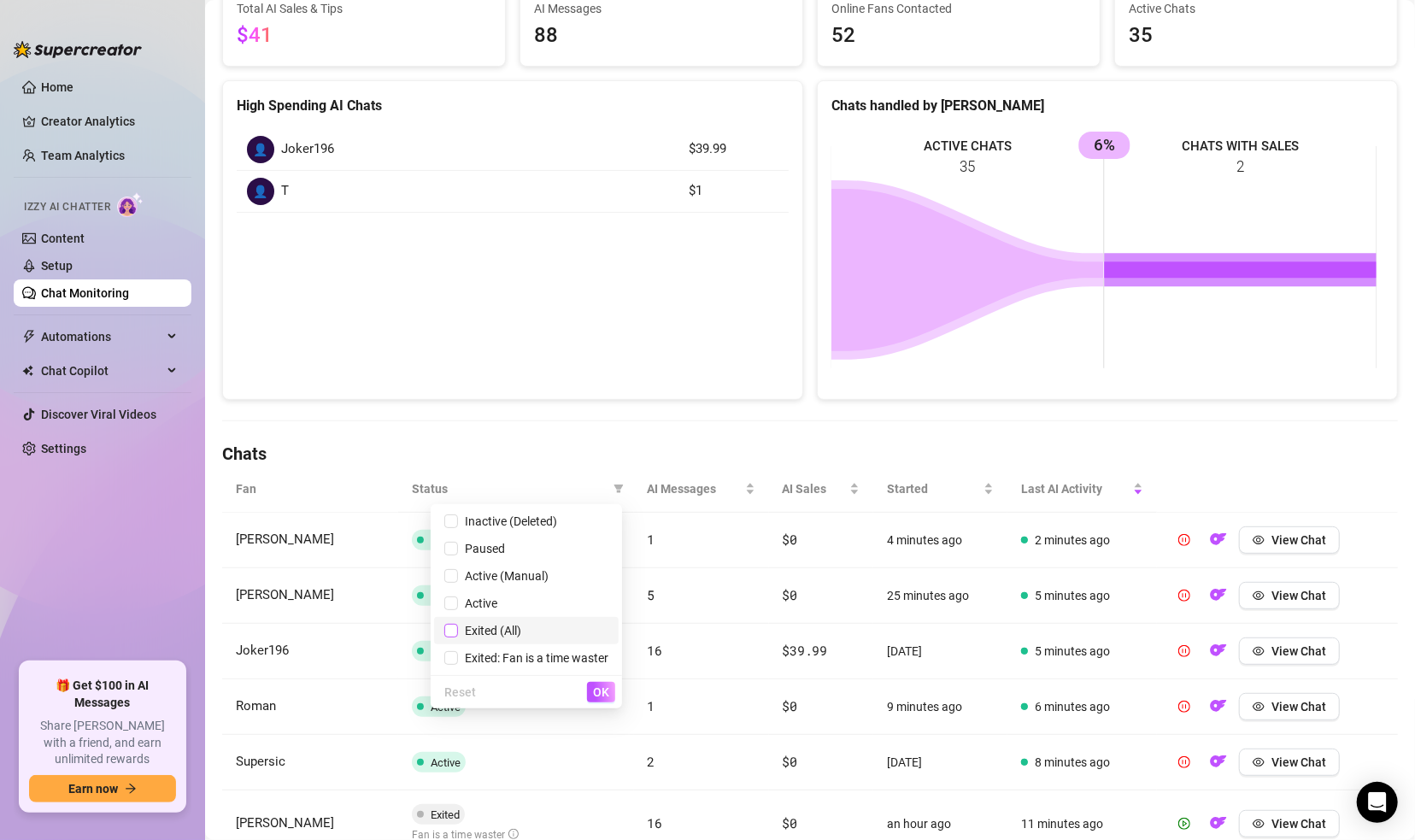
click at [455, 631] on input "checkbox" at bounding box center [452, 630] width 14 height 14
checkbox input "true"
click at [453, 545] on input "checkbox" at bounding box center [452, 548] width 14 height 14
click at [600, 687] on span "OK" at bounding box center [601, 692] width 16 height 14
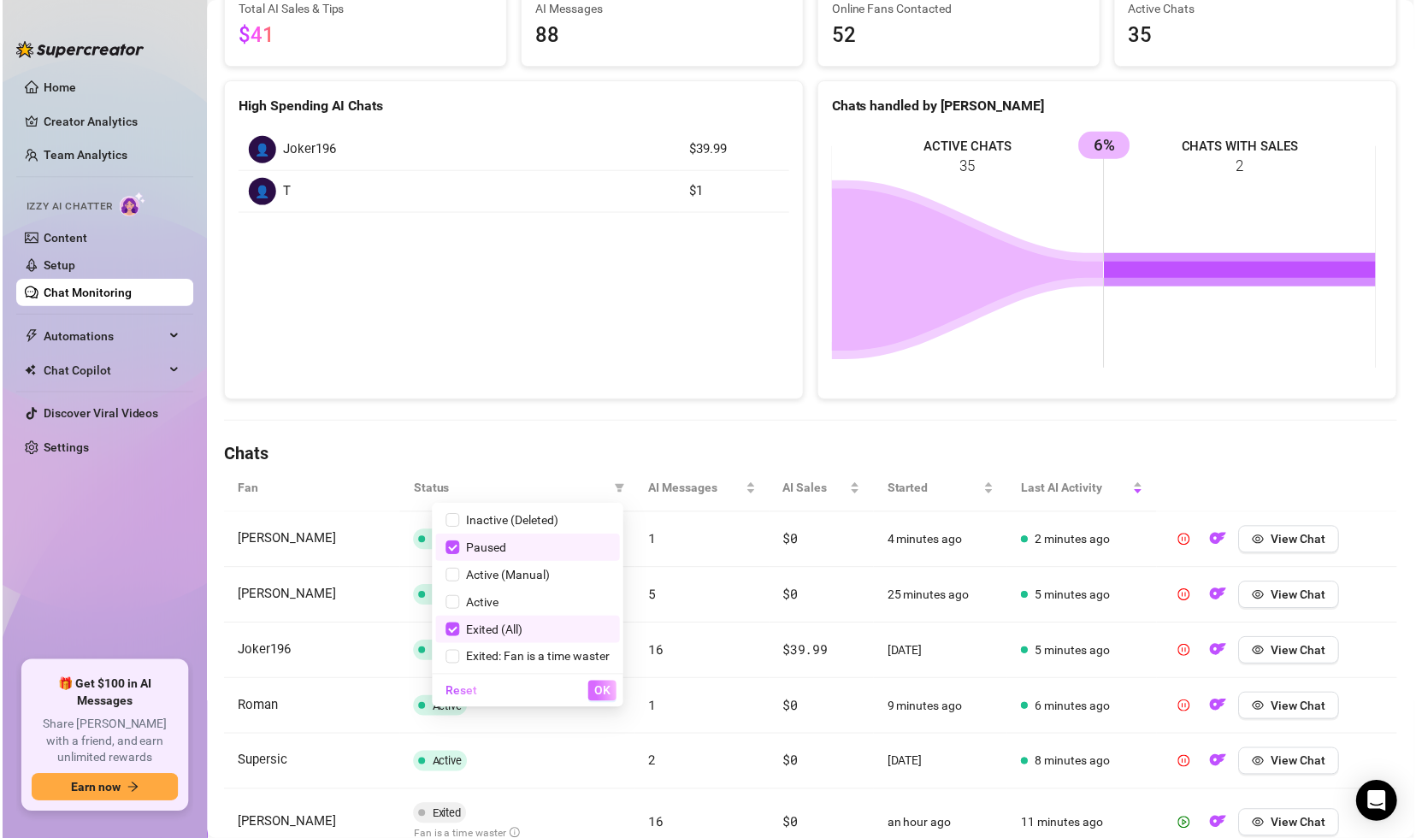
scroll to position [15, 0]
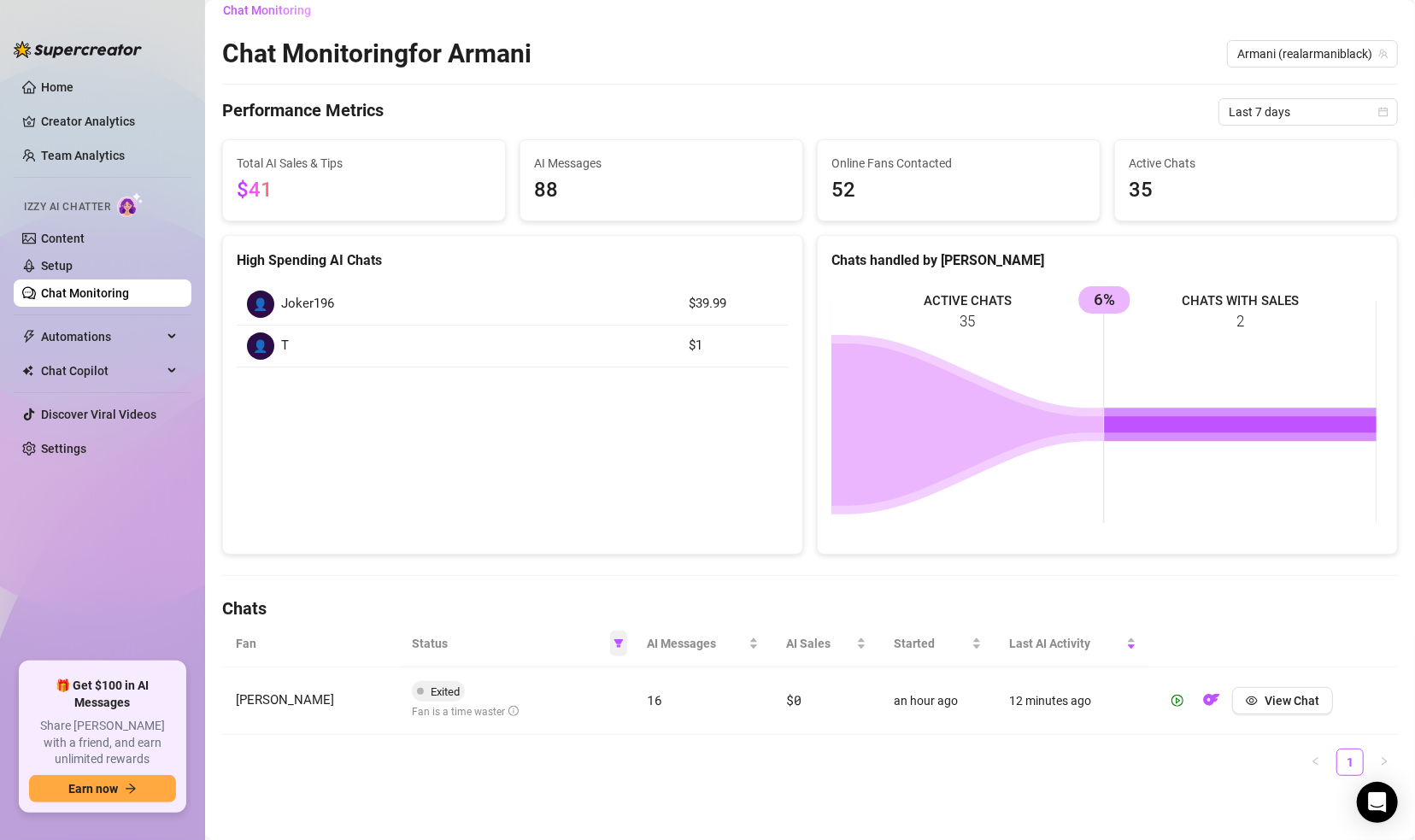
click at [614, 639] on icon "filter" at bounding box center [618, 643] width 9 height 9
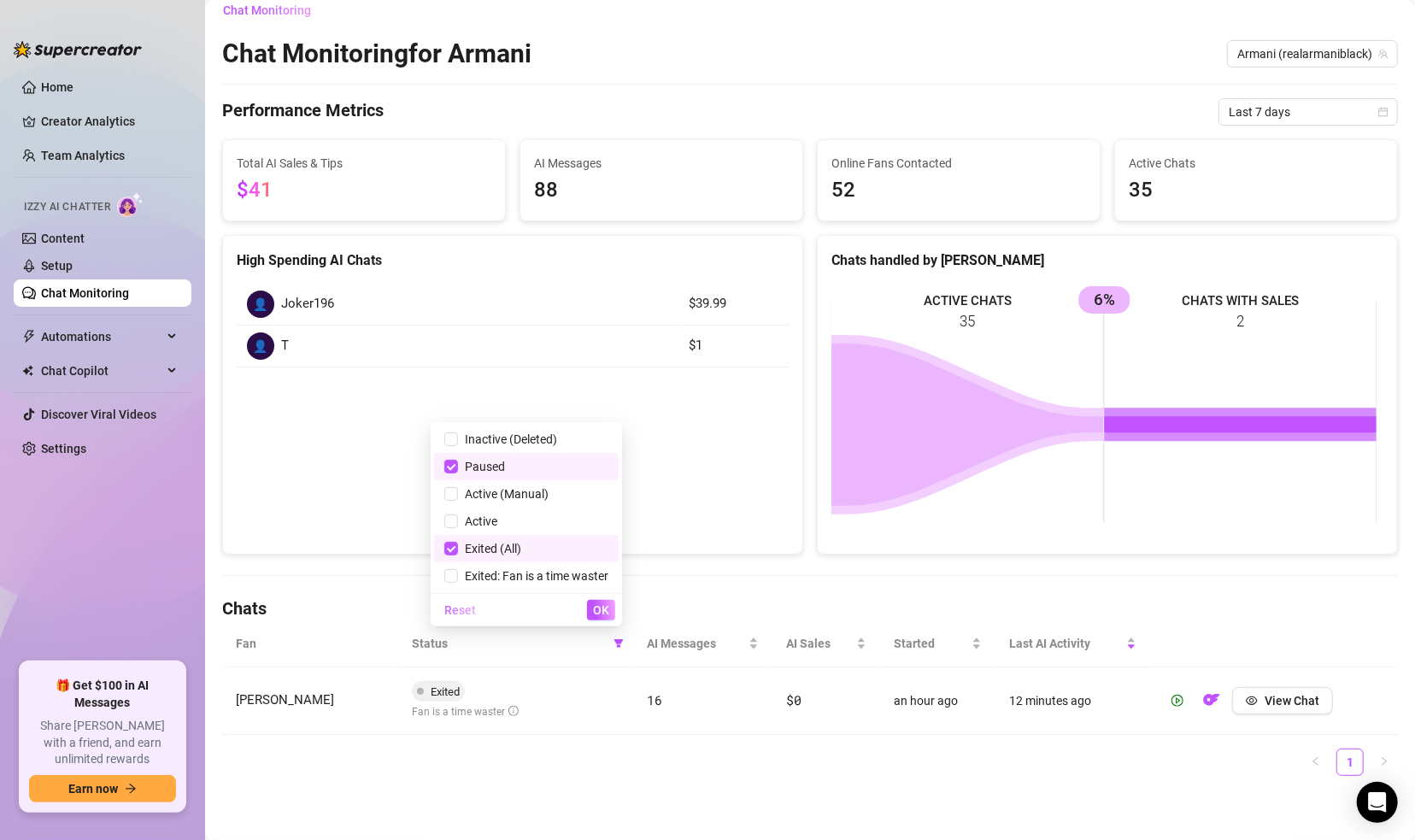
click at [459, 608] on span "Reset" at bounding box center [461, 610] width 32 height 14
checkbox input "false"
click at [592, 616] on button "OK" at bounding box center [601, 609] width 28 height 21
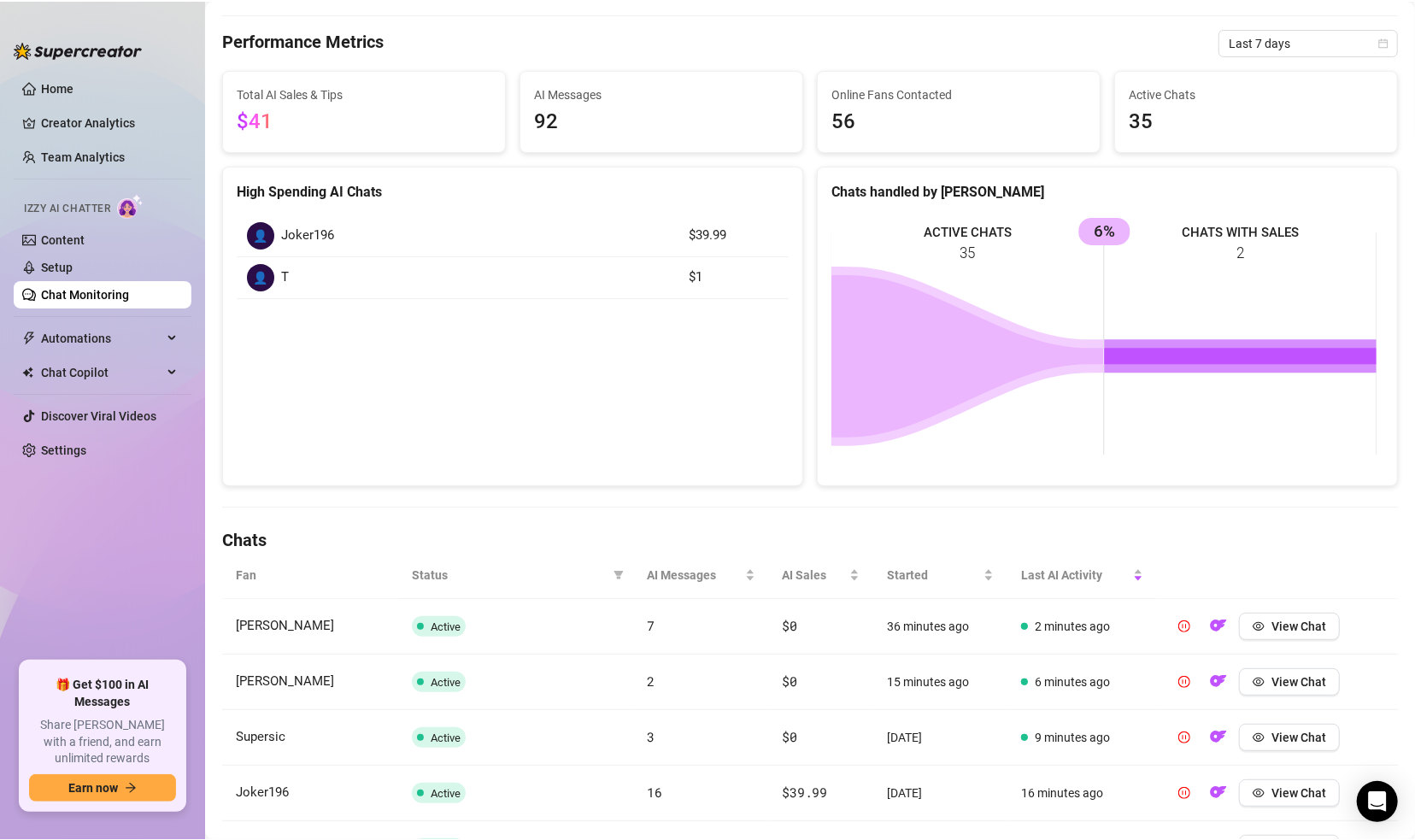
scroll to position [0, 0]
